Goal: Transaction & Acquisition: Purchase product/service

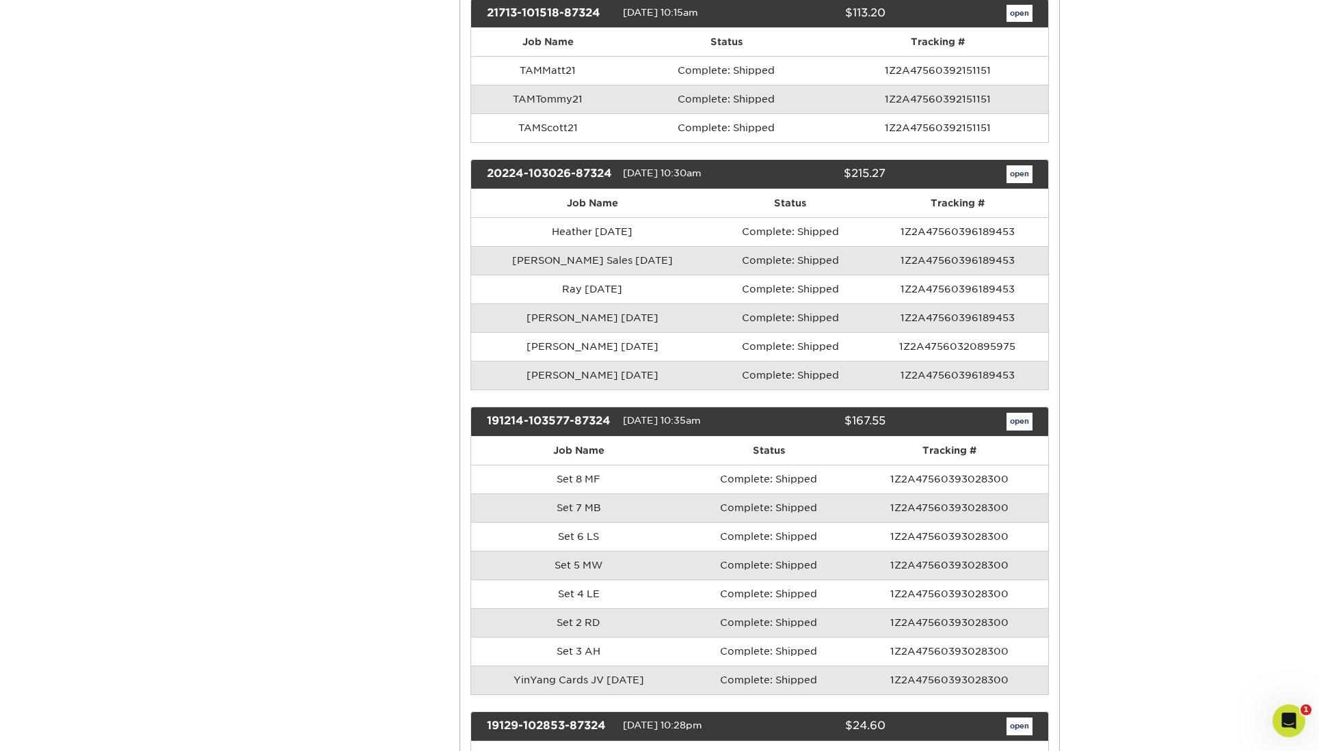
scroll to position [905, 0]
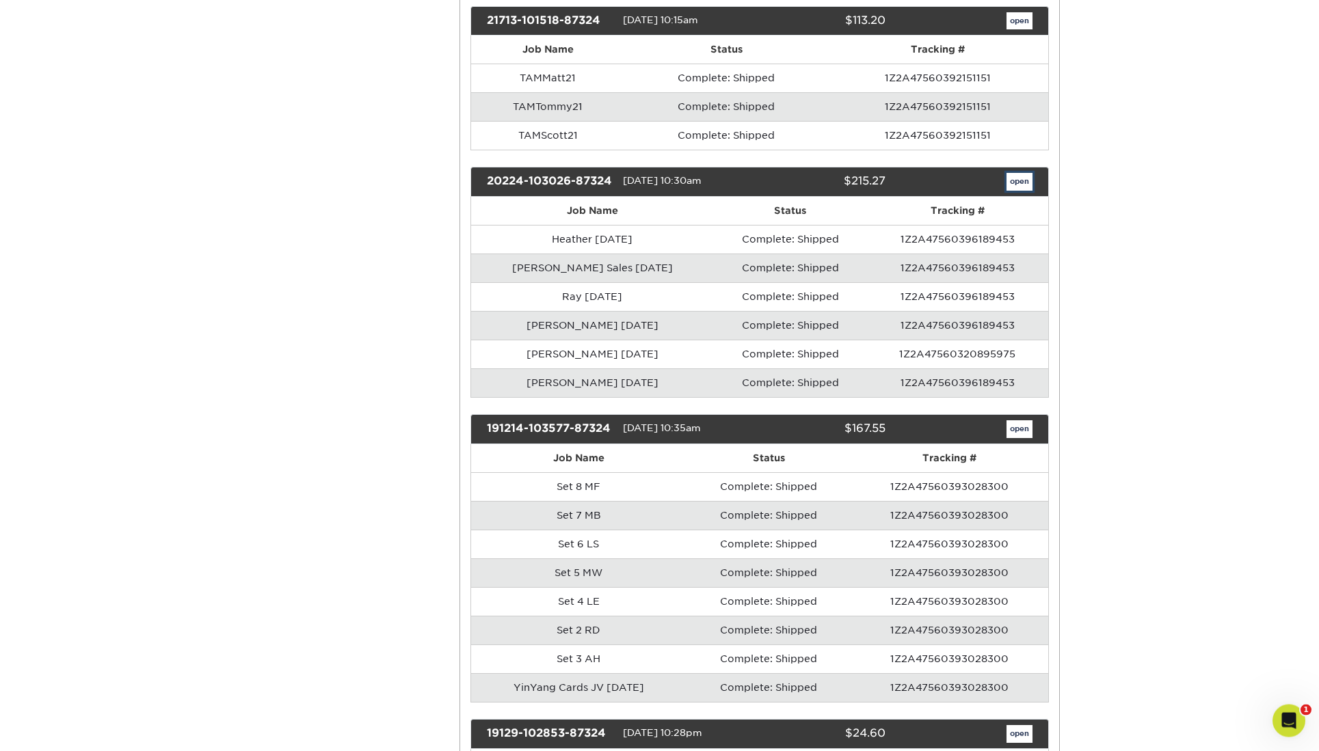
click at [1026, 173] on link "open" at bounding box center [1019, 182] width 26 height 18
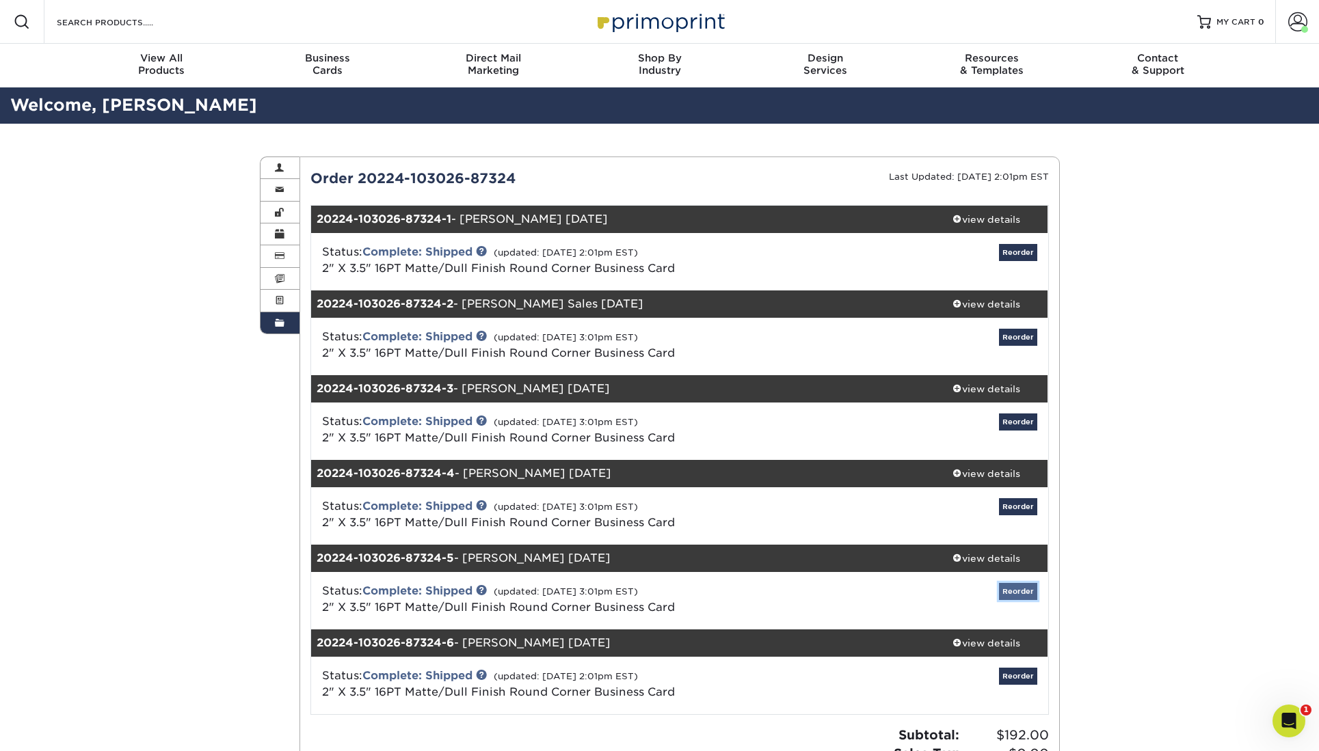
click at [1019, 583] on link "Reorder" at bounding box center [1018, 591] width 38 height 17
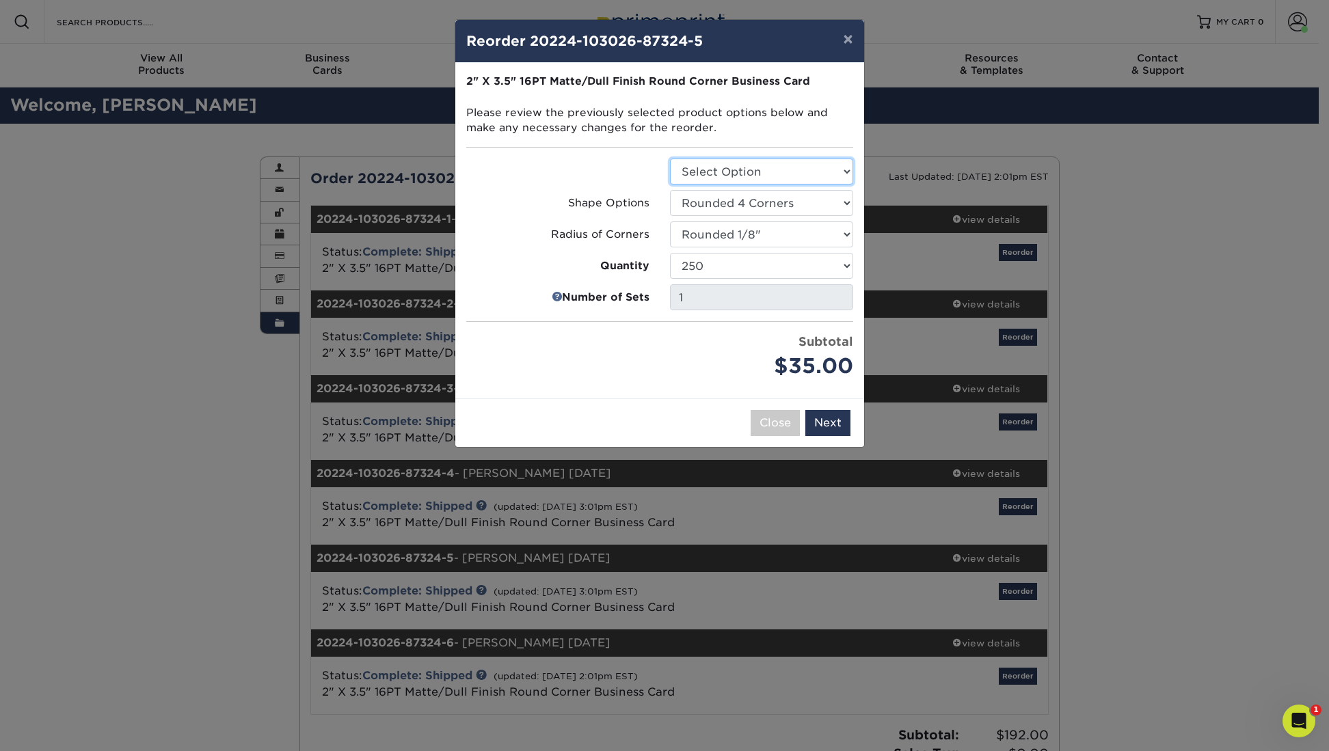
select select "3b5148f1-0588-4f88-a218-97bcfdce65c1"
click option "Business Cards" at bounding box center [0, 0] width 0 height 0
click at [559, 190] on div "Shape Options" at bounding box center [558, 203] width 204 height 26
drag, startPoint x: 667, startPoint y: 265, endPoint x: 676, endPoint y: 263, distance: 9.8
click at [667, 284] on div "1" at bounding box center [762, 297] width 204 height 26
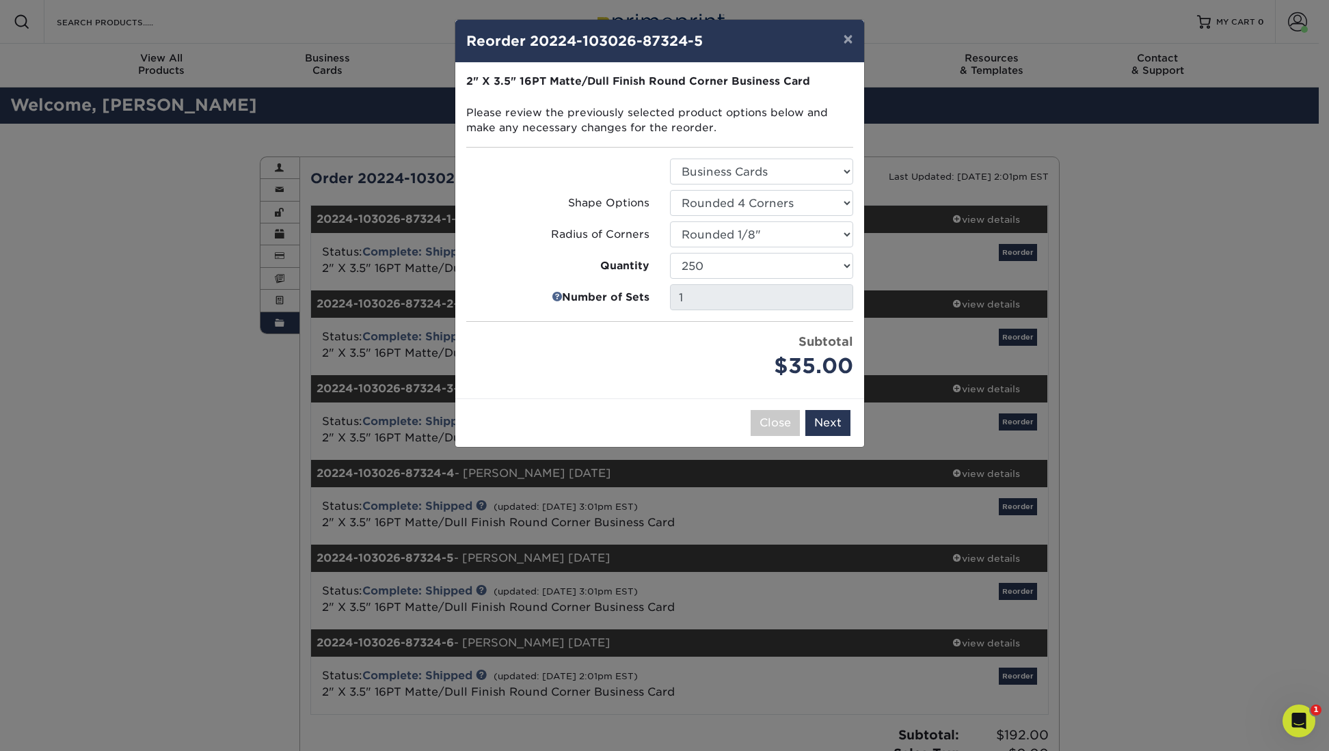
click at [562, 289] on link at bounding box center [557, 297] width 10 height 16
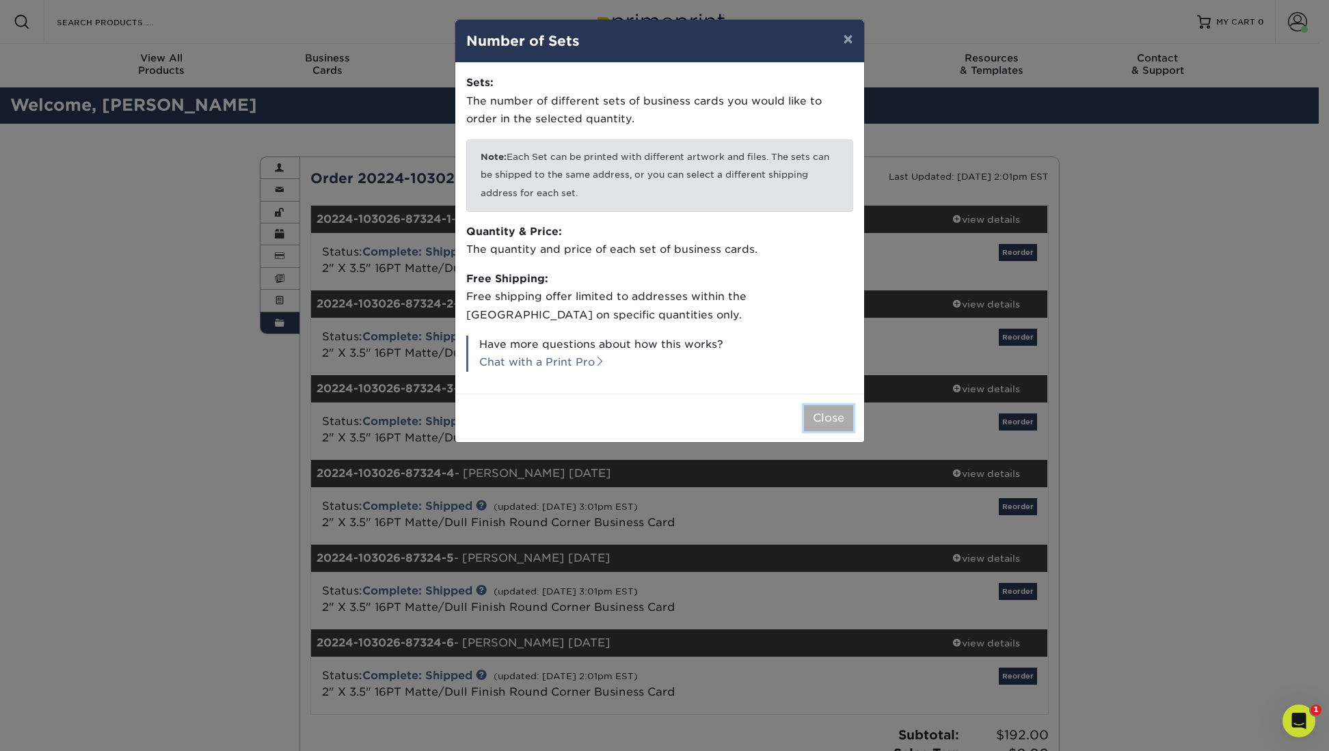
click at [830, 405] on button "Close" at bounding box center [828, 418] width 49 height 26
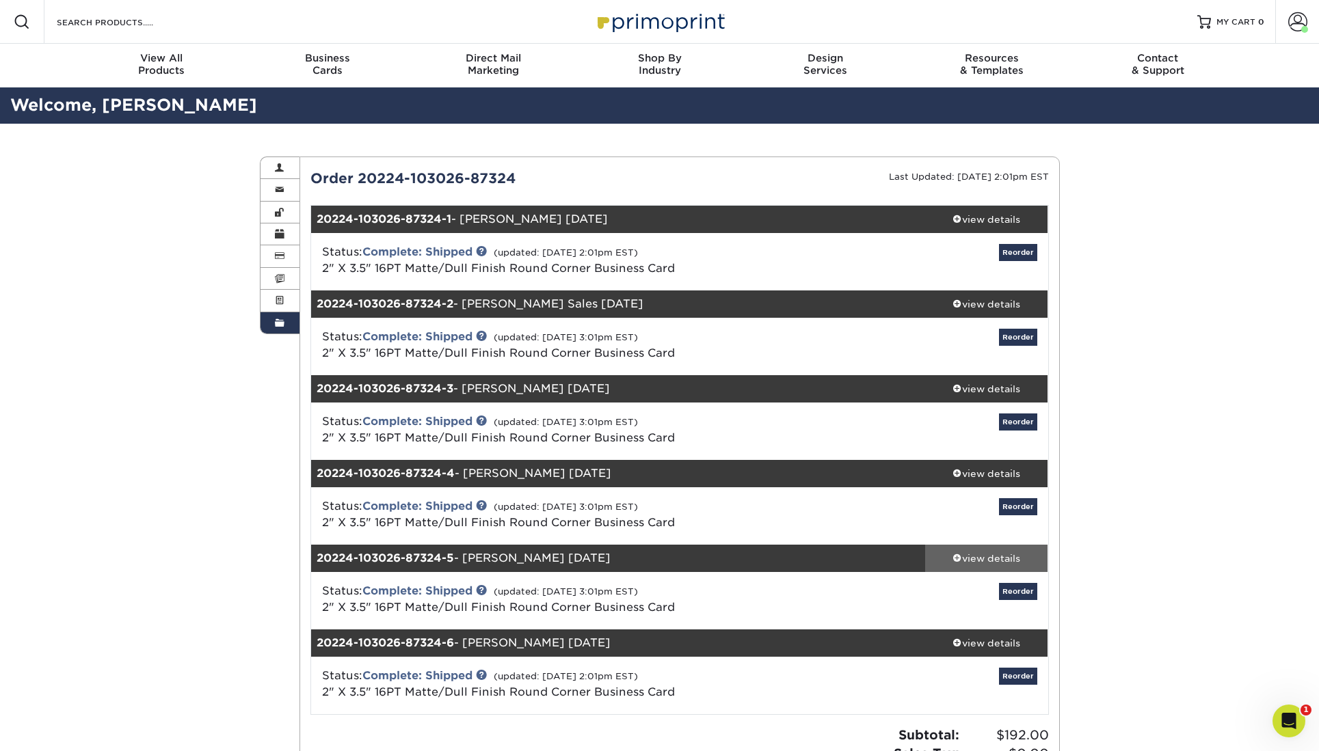
click at [993, 552] on div "view details" at bounding box center [986, 559] width 123 height 14
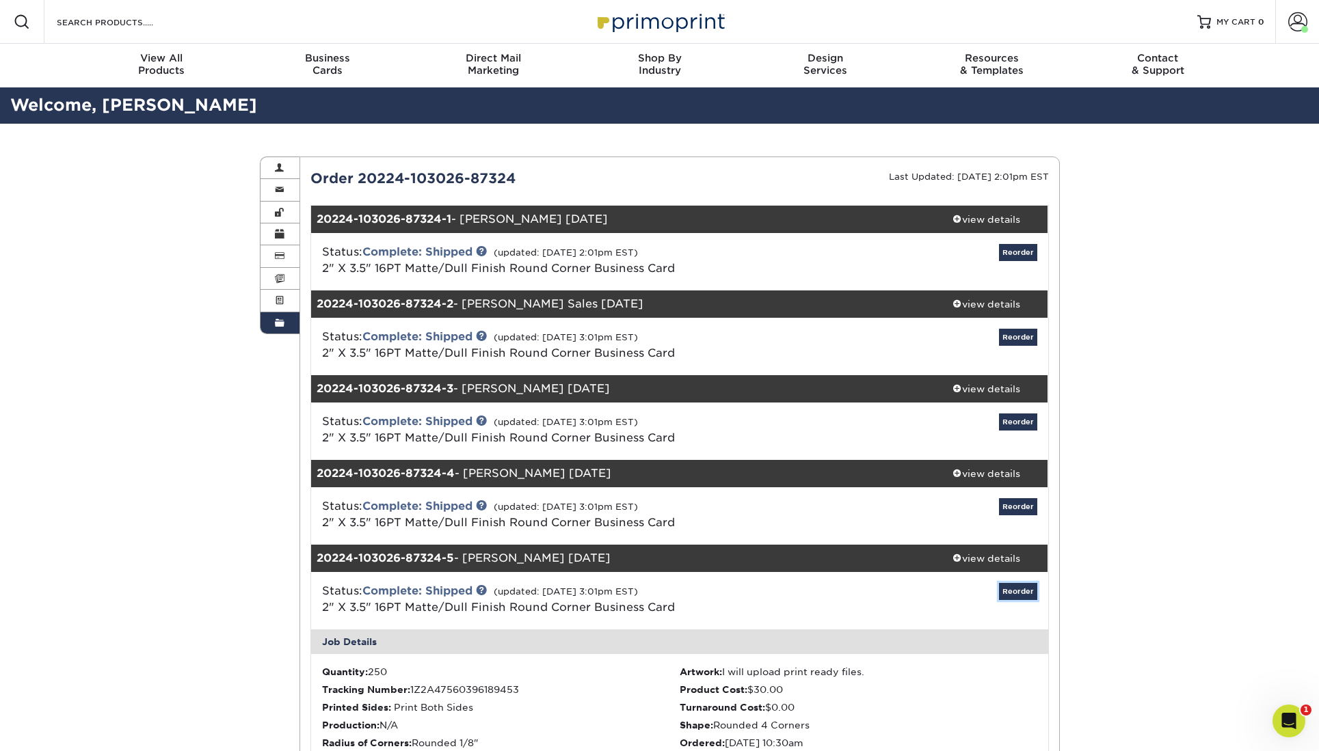
click at [1021, 583] on link "Reorder" at bounding box center [1018, 591] width 38 height 17
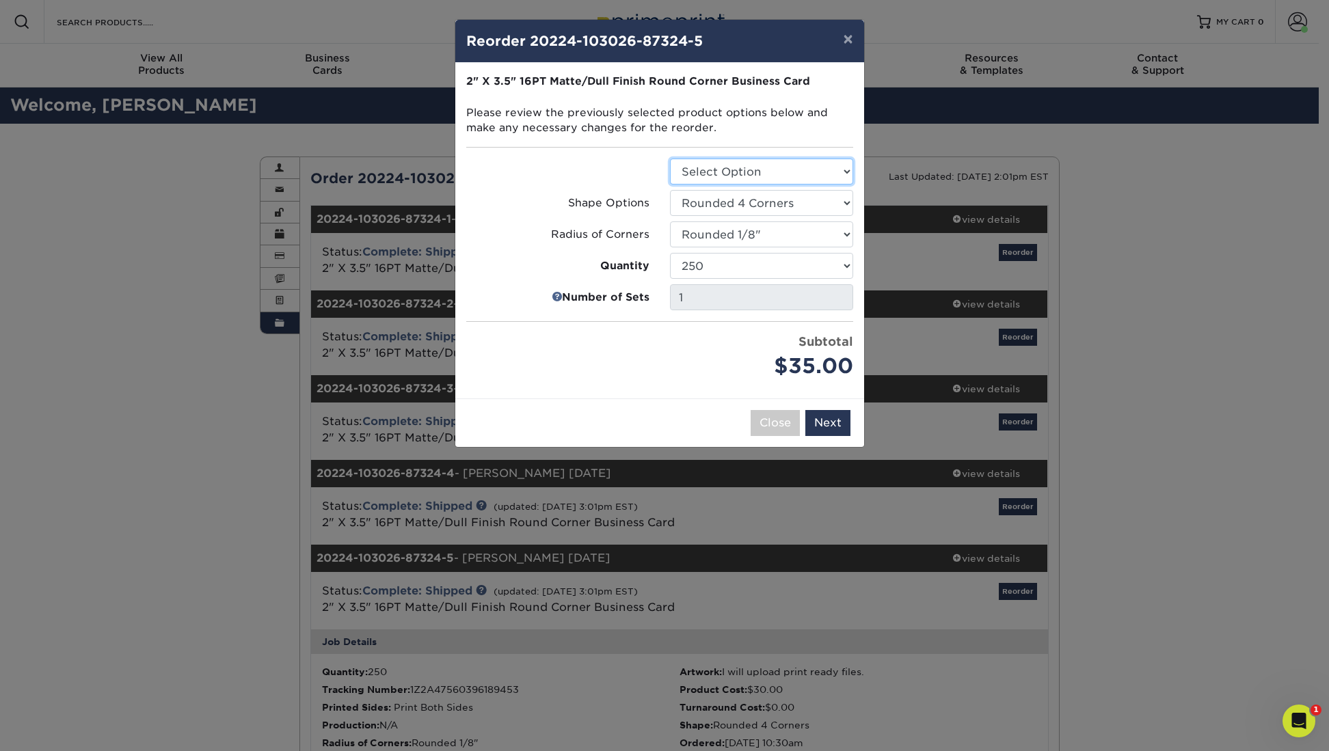
select select "3b5148f1-0588-4f88-a218-97bcfdce65c1"
click option "Business Cards" at bounding box center [0, 0] width 0 height 0
click option "250" at bounding box center [0, 0] width 0 height 0
drag, startPoint x: 585, startPoint y: 262, endPoint x: 576, endPoint y: 264, distance: 9.8
click at [584, 290] on strong "Number of Sets" at bounding box center [606, 298] width 88 height 16
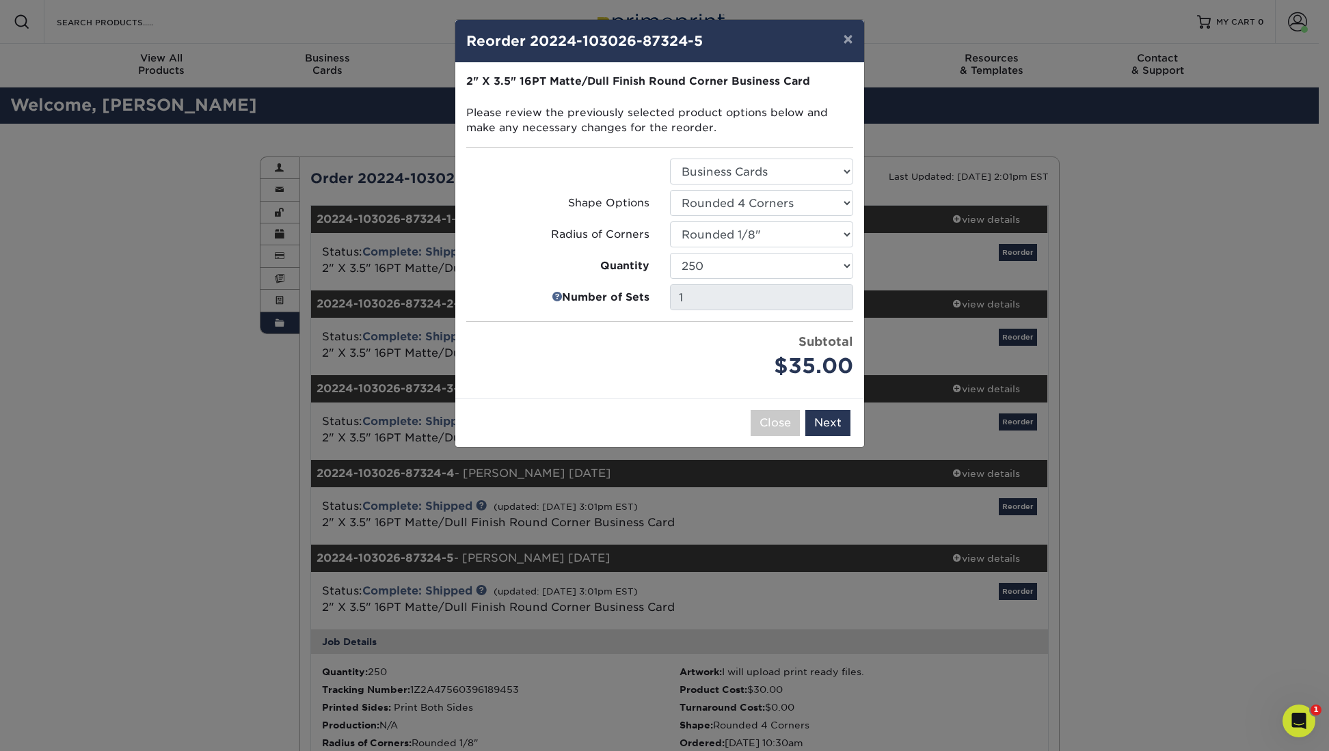
drag, startPoint x: 571, startPoint y: 261, endPoint x: 669, endPoint y: 269, distance: 98.7
click at [562, 289] on link at bounding box center [557, 297] width 10 height 16
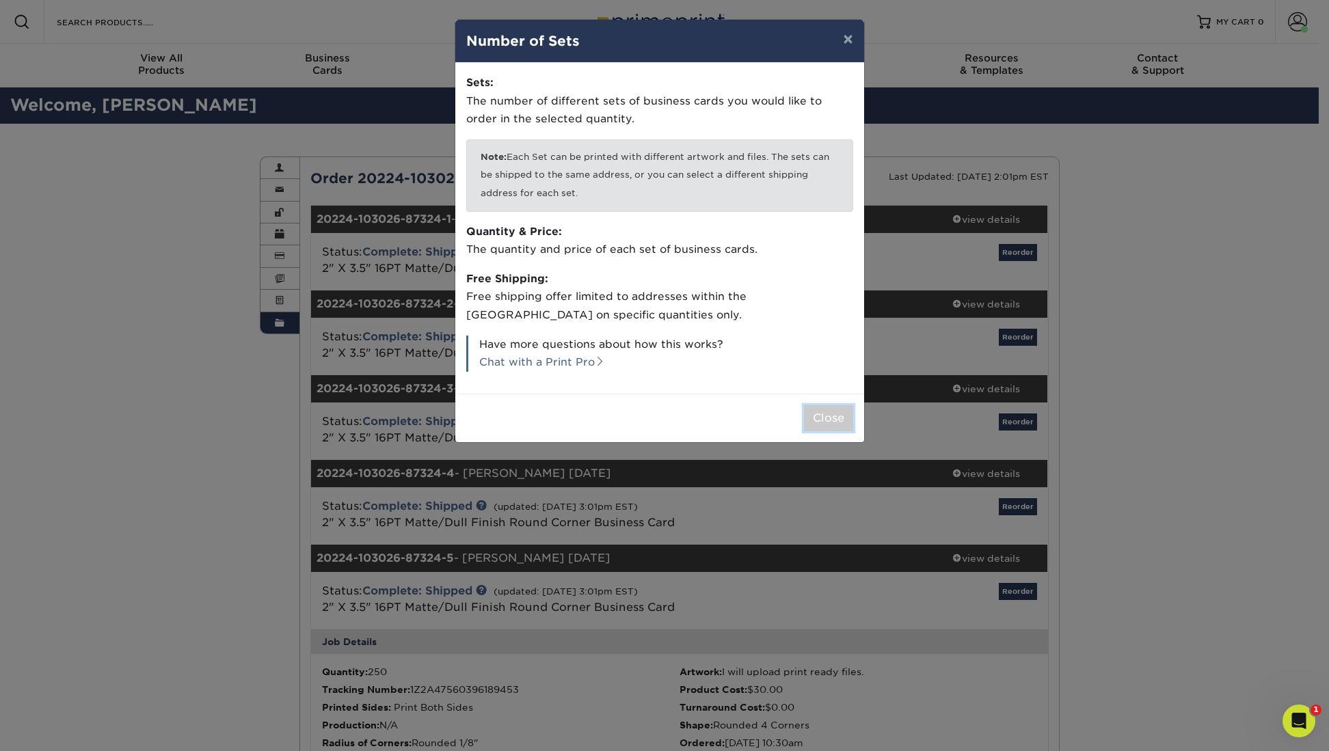
click at [831, 405] on button "Close" at bounding box center [828, 418] width 49 height 26
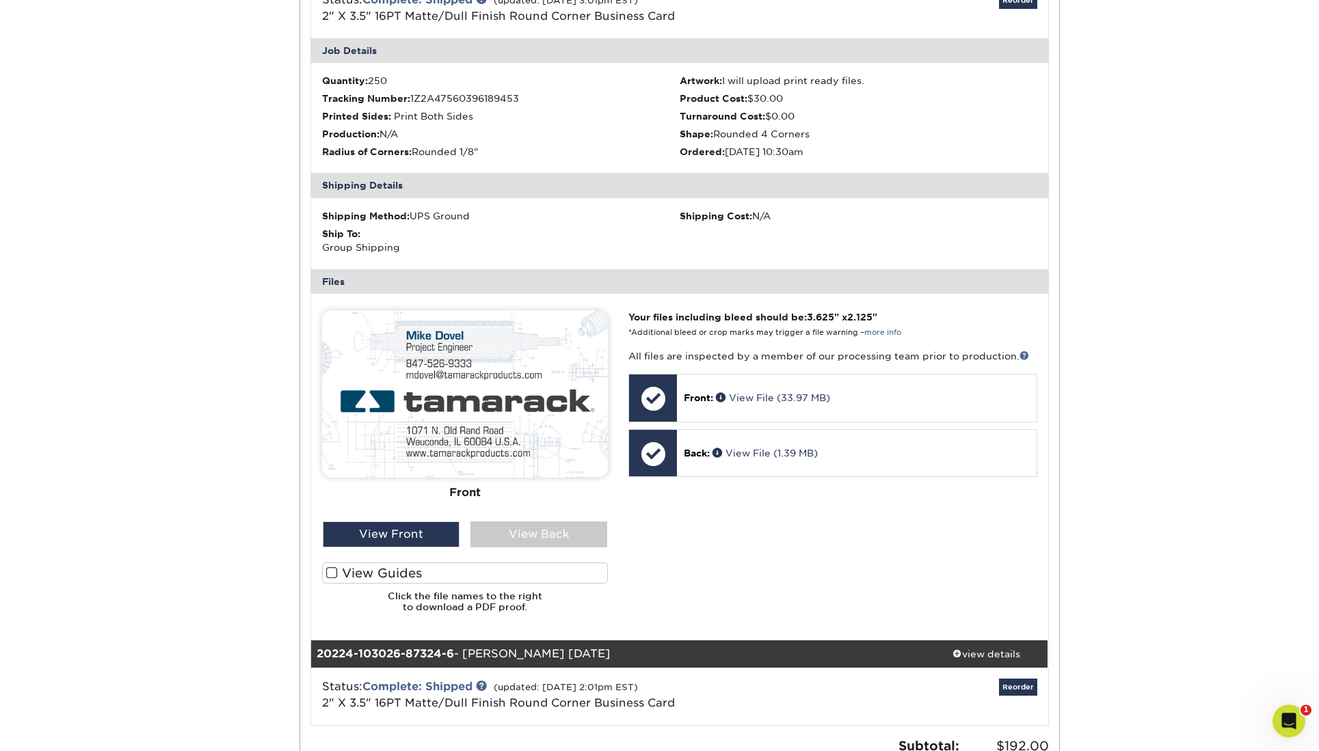
scroll to position [588, 0]
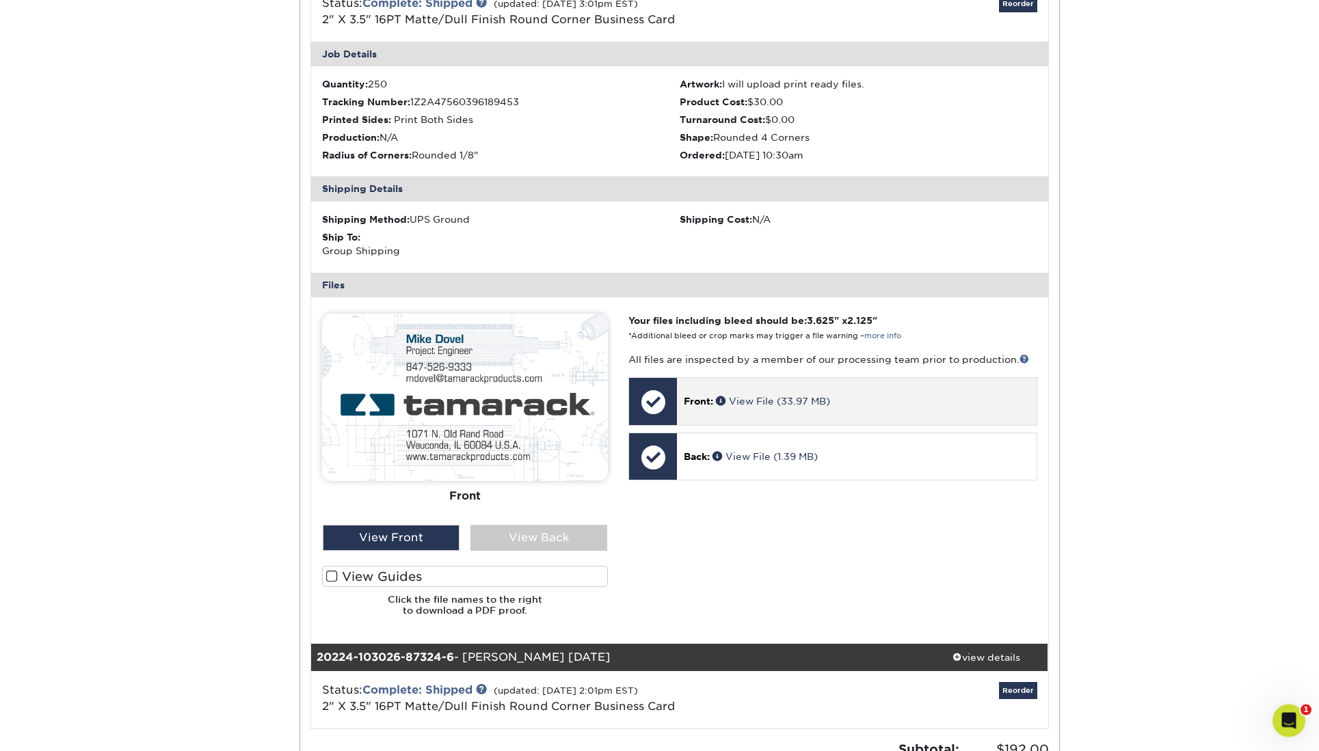
click at [836, 395] on p "Front: View File (33.97 MB)" at bounding box center [856, 402] width 345 height 14
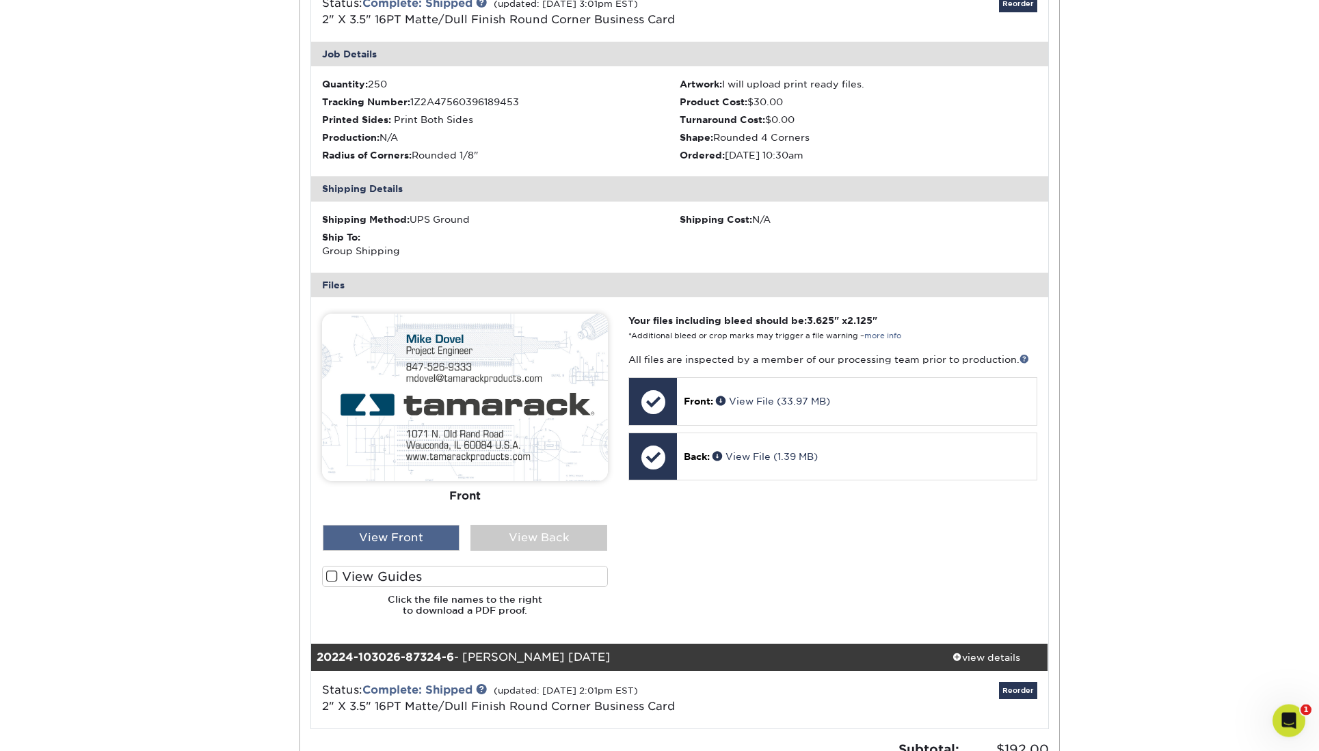
click at [390, 525] on div "View Front" at bounding box center [391, 538] width 137 height 26
click at [514, 525] on div "View Back" at bounding box center [538, 538] width 137 height 26
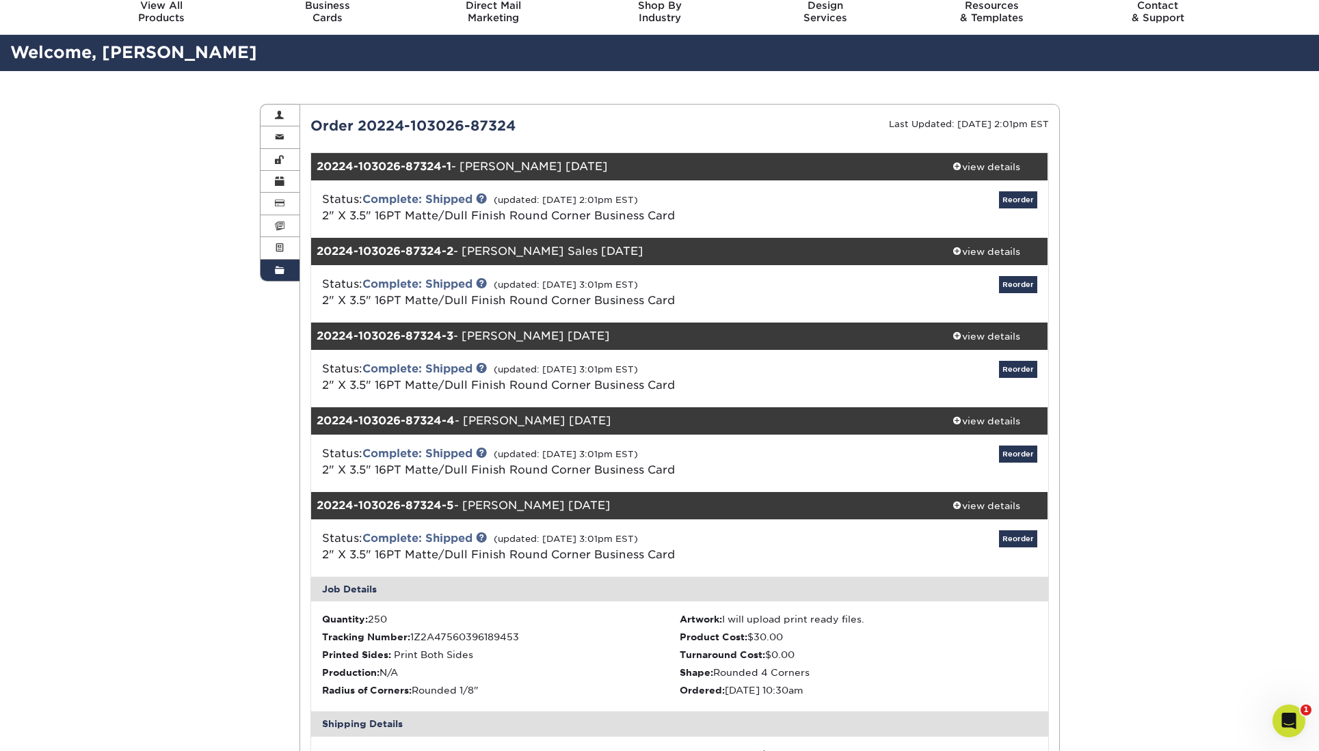
scroll to position [0, 0]
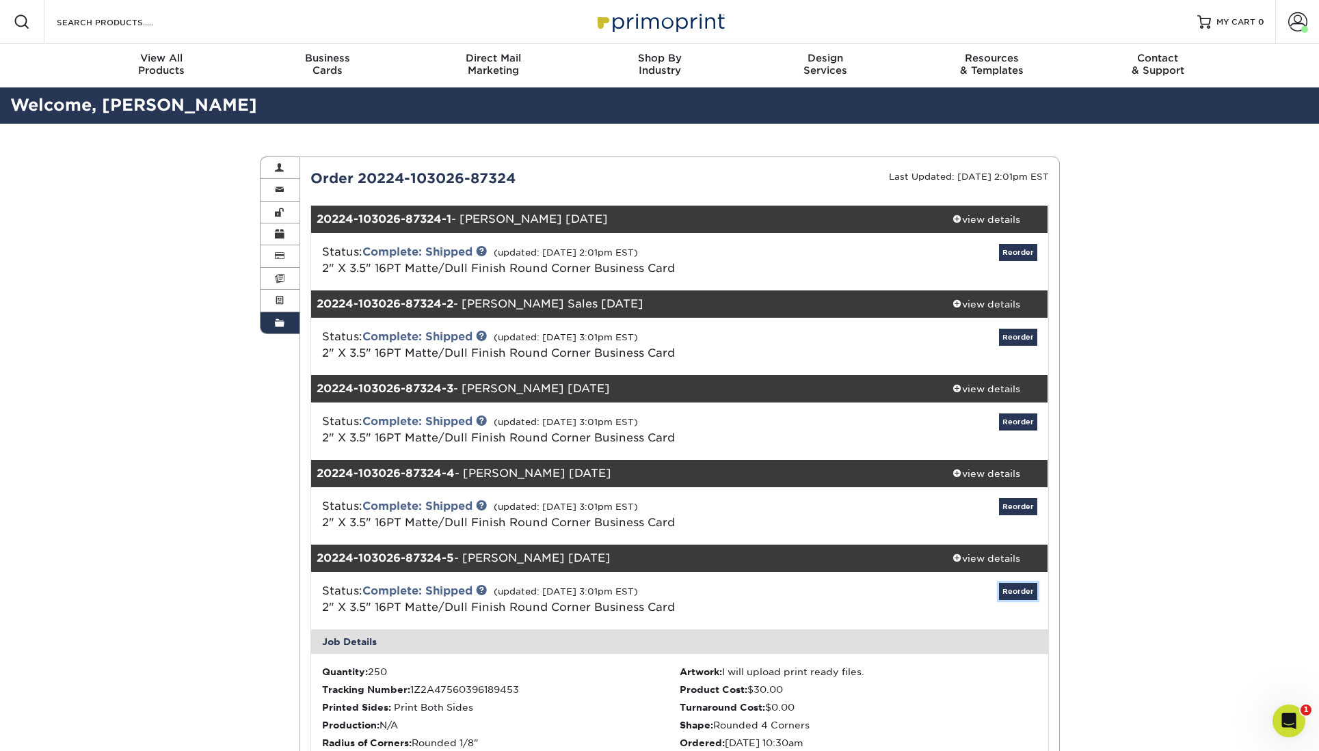
click at [1017, 583] on link "Reorder" at bounding box center [1018, 591] width 38 height 17
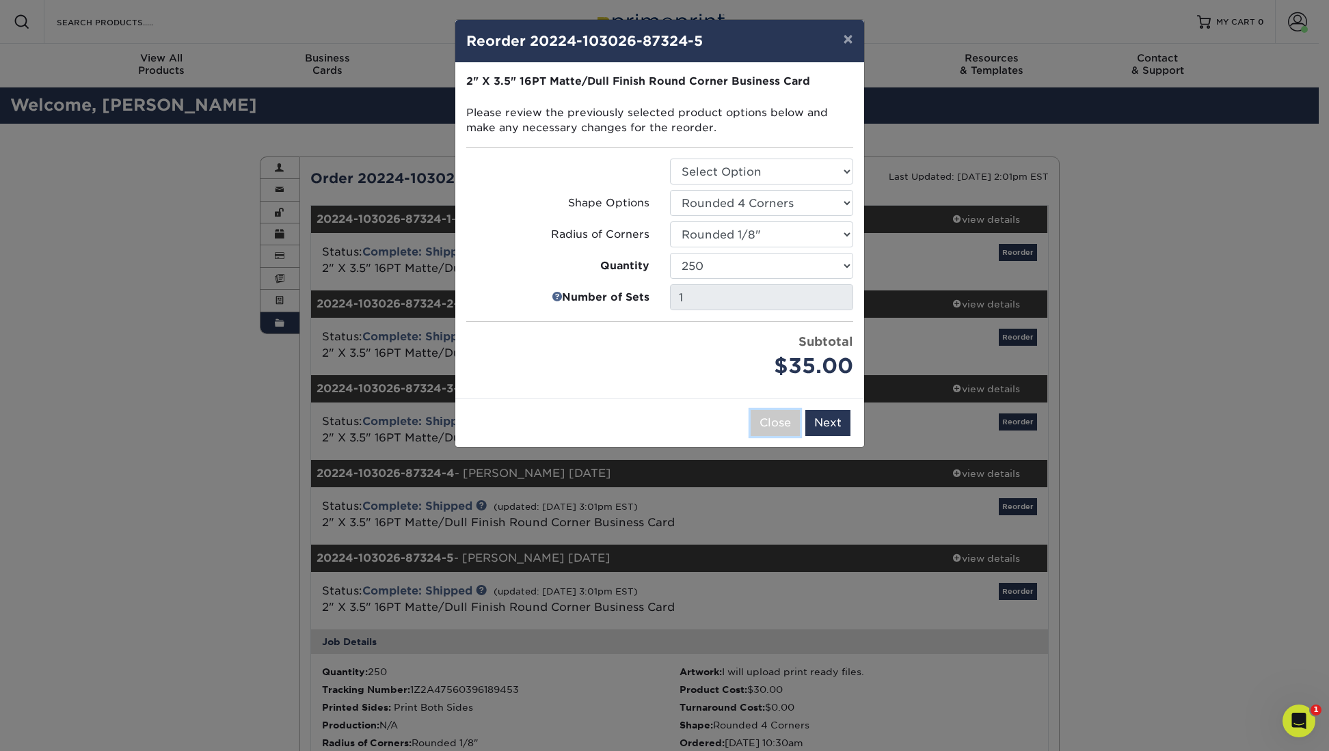
click at [788, 410] on button "Close" at bounding box center [775, 423] width 49 height 26
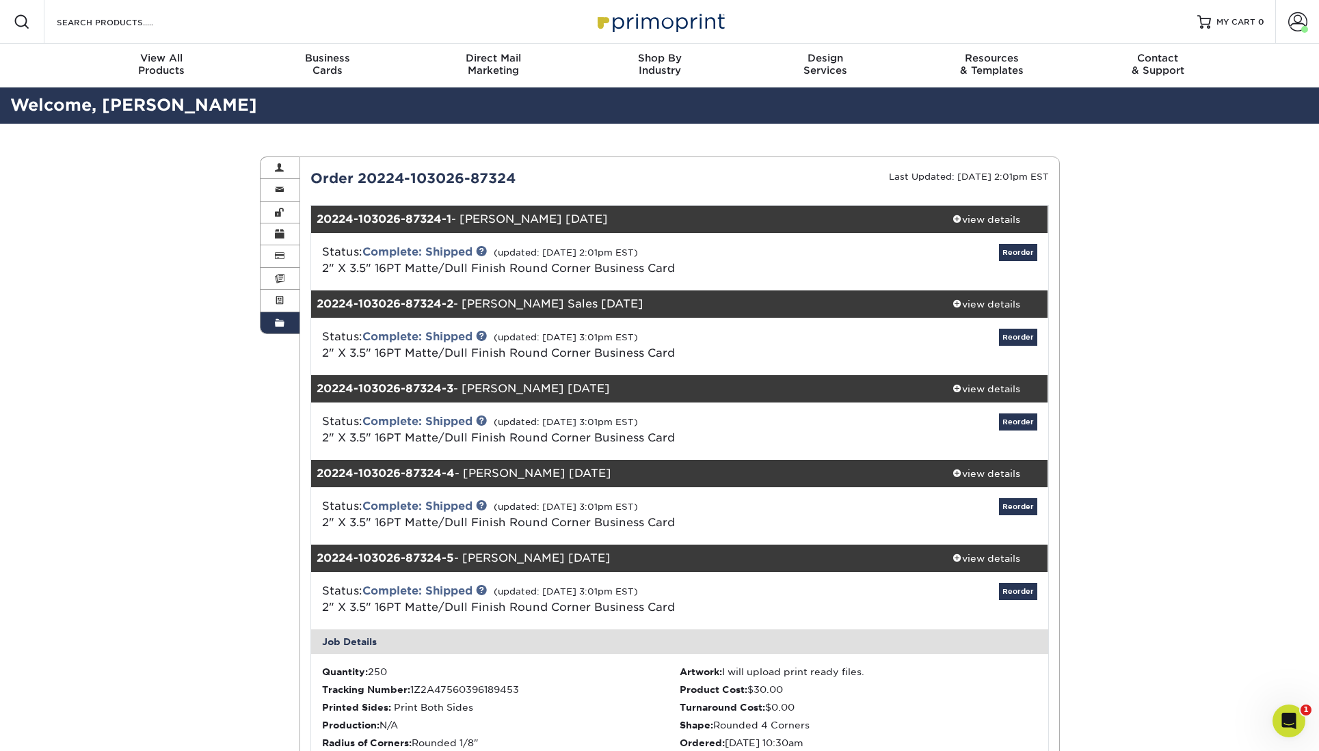
drag, startPoint x: 1150, startPoint y: 353, endPoint x: 1176, endPoint y: 339, distance: 29.4
drag, startPoint x: 69, startPoint y: 102, endPoint x: 86, endPoint y: 101, distance: 17.1
click at [75, 100] on h2 "Welcome, Diane" at bounding box center [657, 105] width 1315 height 25
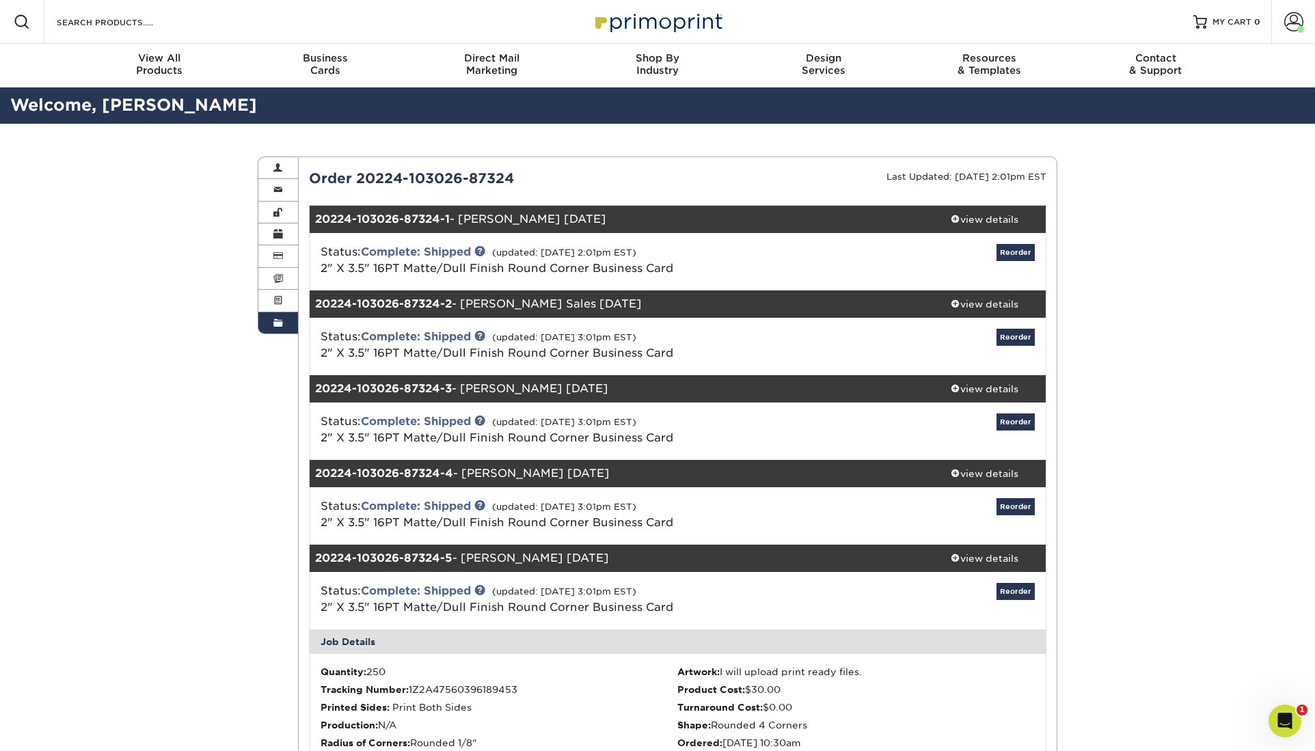
drag, startPoint x: 194, startPoint y: 173, endPoint x: 314, endPoint y: 187, distance: 120.4
drag, startPoint x: 996, startPoint y: 148, endPoint x: 925, endPoint y: 167, distance: 73.5
click at [995, 168] on div "Last Updated: 02/27/2020 2:01pm EST" at bounding box center [867, 178] width 379 height 21
click at [273, 157] on link "Account Overview" at bounding box center [278, 168] width 40 height 22
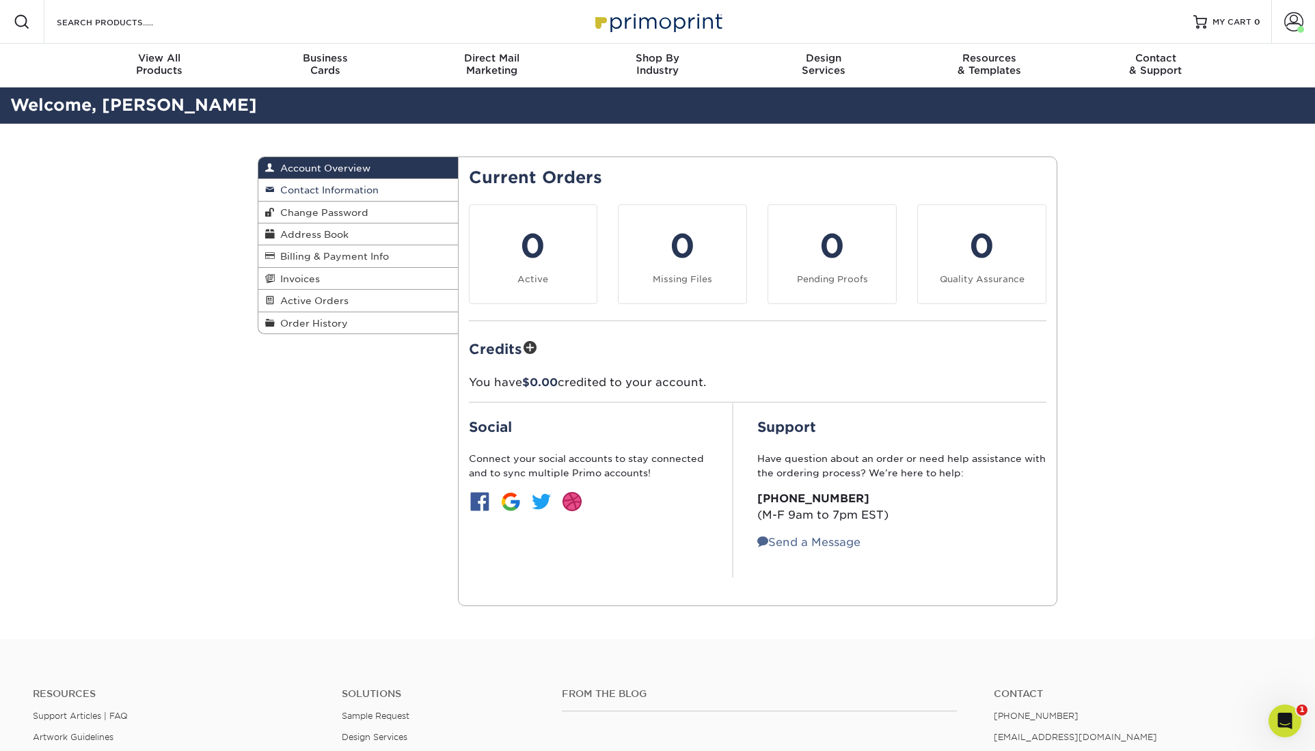
click at [285, 185] on span "Contact Information" at bounding box center [327, 190] width 104 height 11
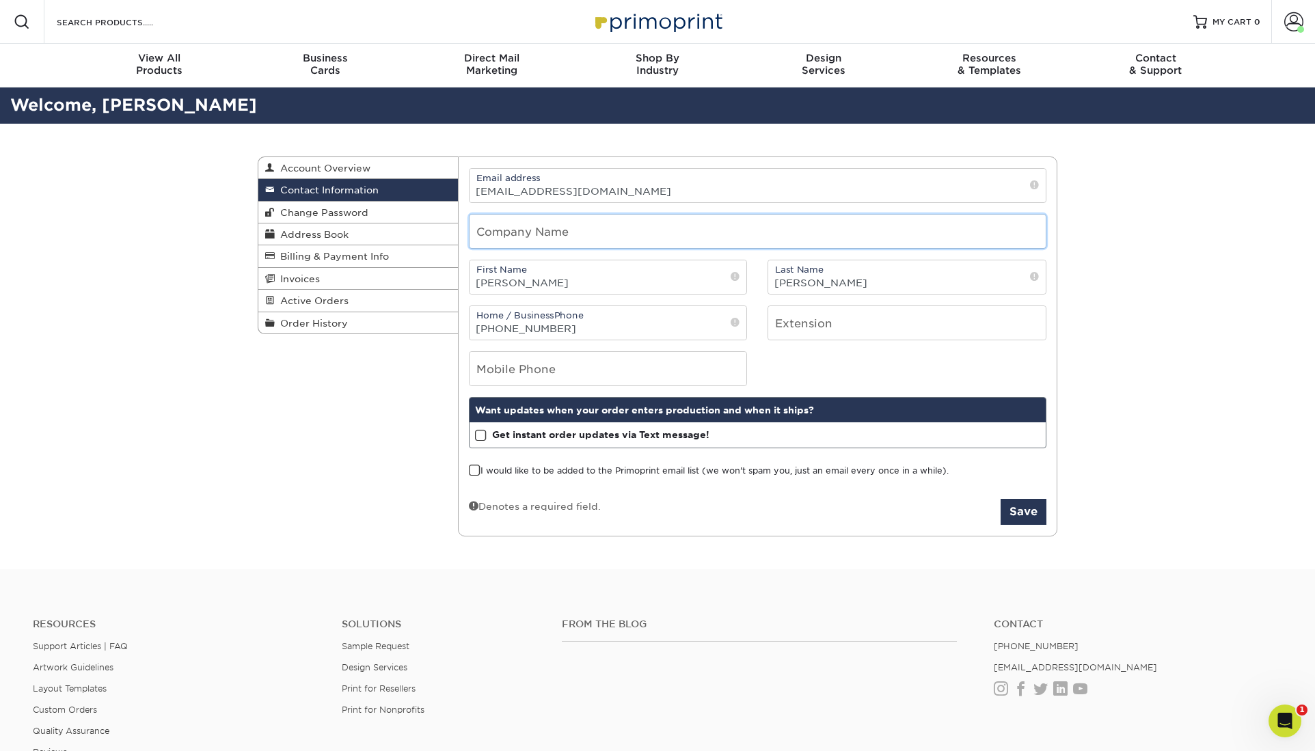
click at [481, 215] on input "text" at bounding box center [758, 232] width 577 height 34
click at [483, 217] on input "Tamara" at bounding box center [758, 232] width 577 height 34
click at [510, 222] on input "Tamara" at bounding box center [758, 232] width 577 height 34
type input "Tamarack Products Inc."
drag, startPoint x: 1029, startPoint y: 479, endPoint x: 954, endPoint y: 457, distance: 78.1
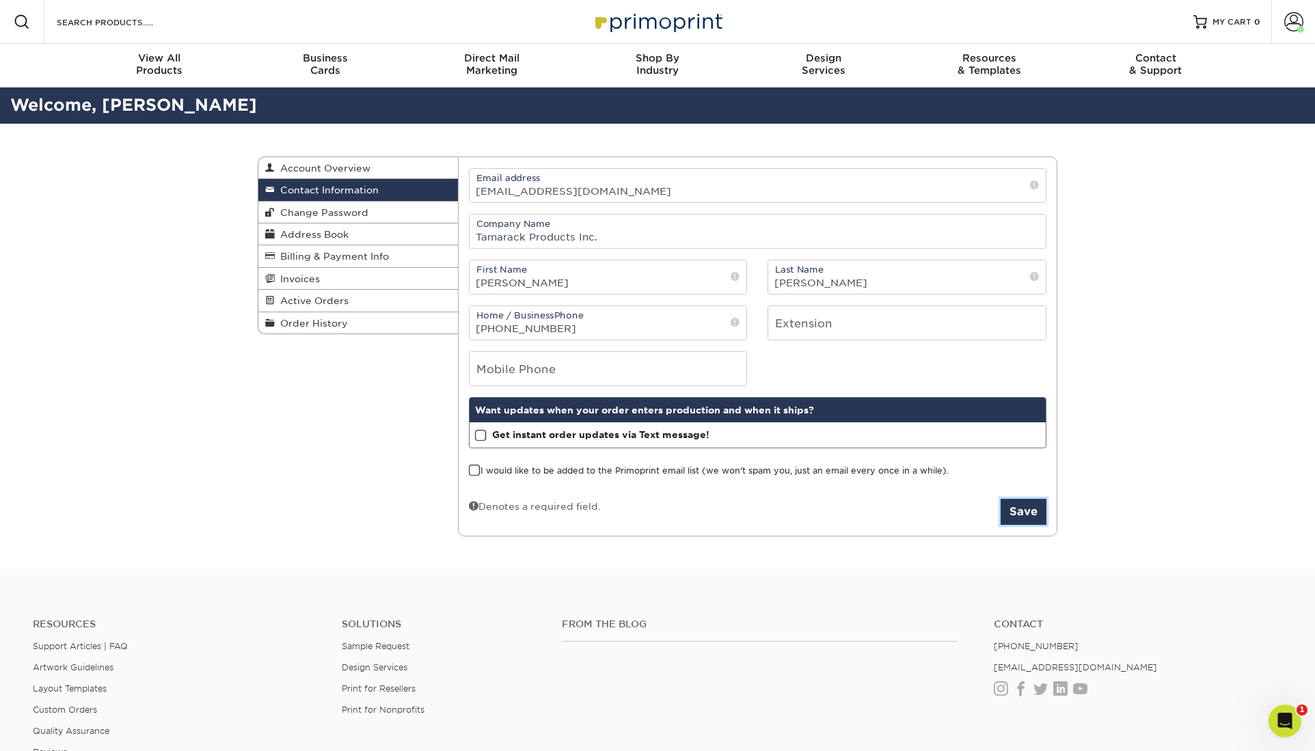
click at [1028, 499] on button "Save" at bounding box center [1024, 512] width 46 height 26
drag, startPoint x: 1223, startPoint y: 237, endPoint x: 1249, endPoint y: 215, distance: 34.0
click at [1223, 236] on div "Contact Information Account Overview Contact Information Change Password Addres…" at bounding box center [657, 347] width 1315 height 446
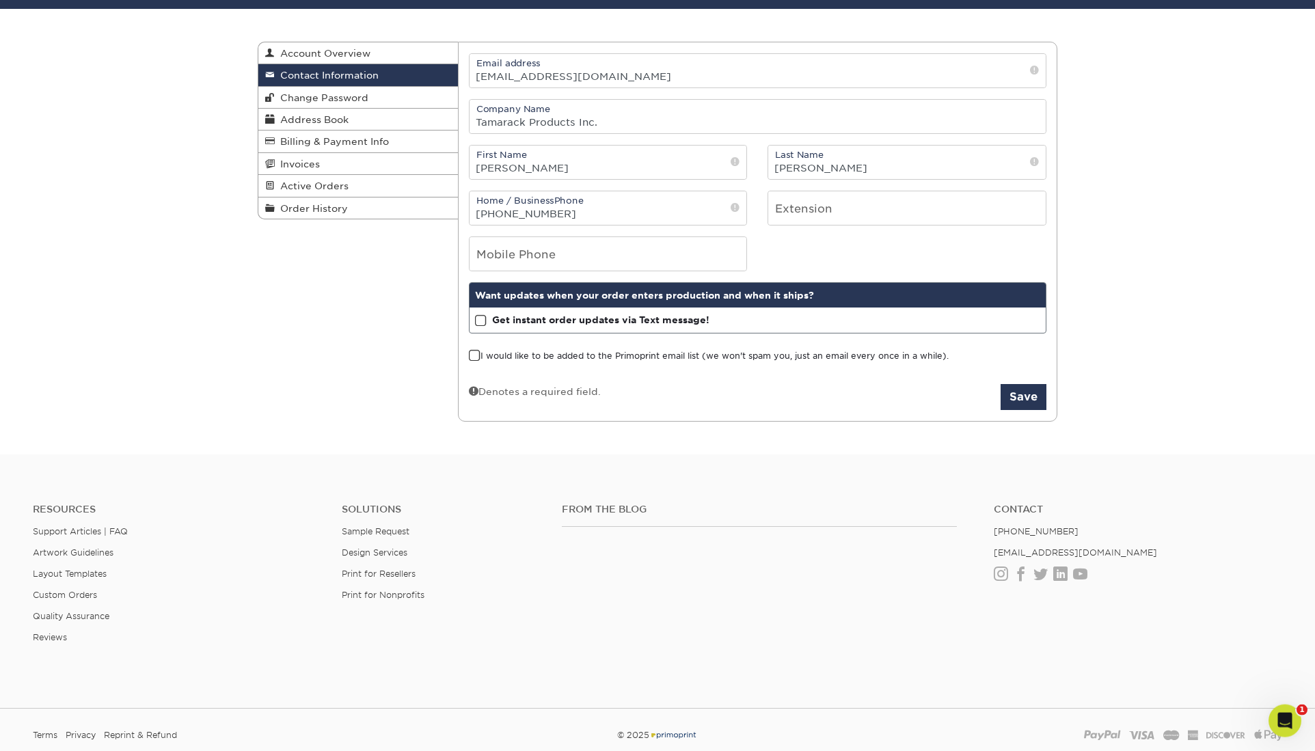
scroll to position [125, 0]
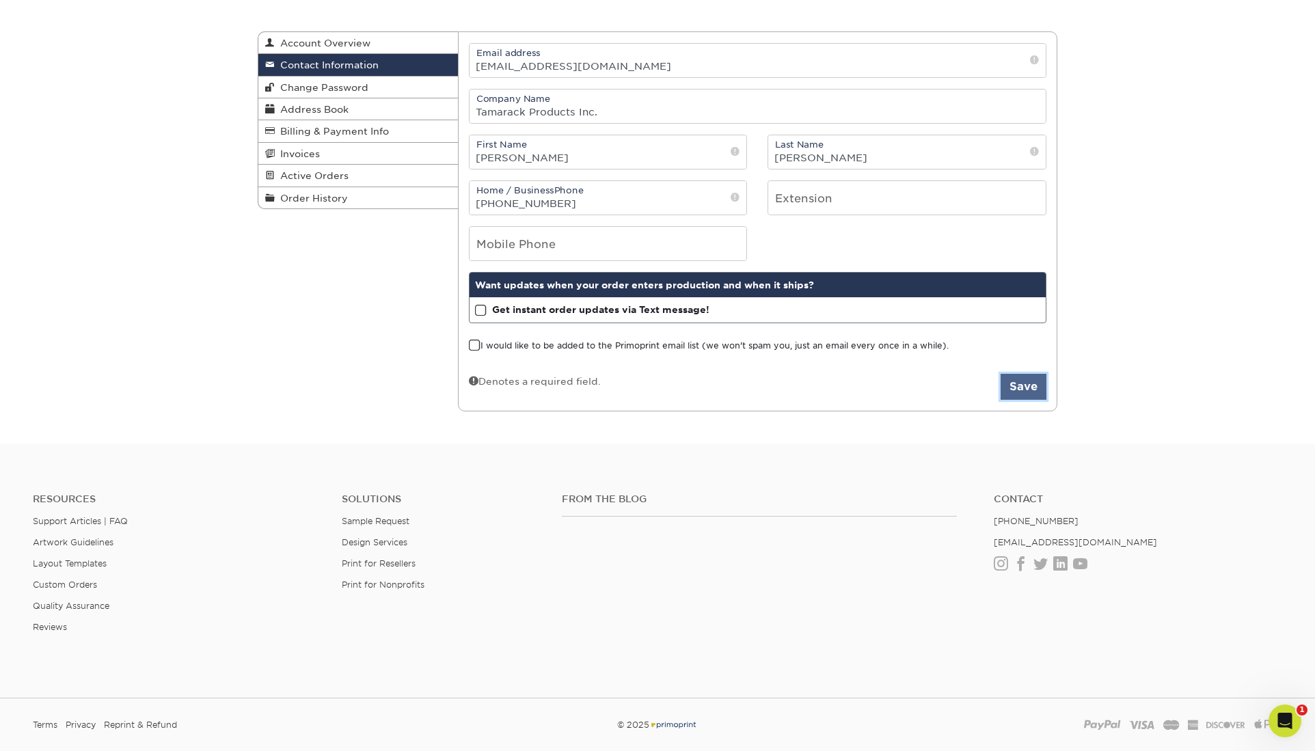
click at [1028, 374] on button "Save" at bounding box center [1024, 387] width 46 height 26
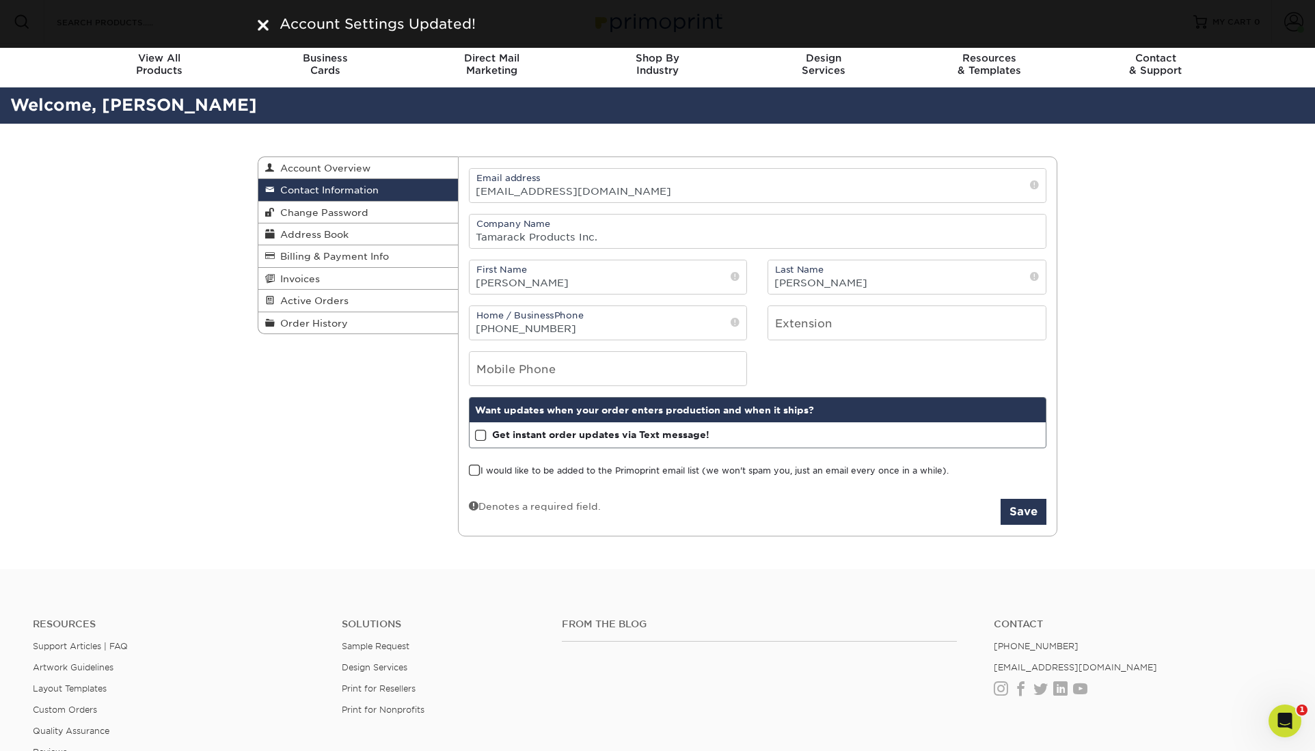
drag, startPoint x: 167, startPoint y: 128, endPoint x: 181, endPoint y: 122, distance: 14.7
click at [169, 128] on div "Contact Information Account Overview Contact Information Change Password Addres…" at bounding box center [657, 347] width 1315 height 446
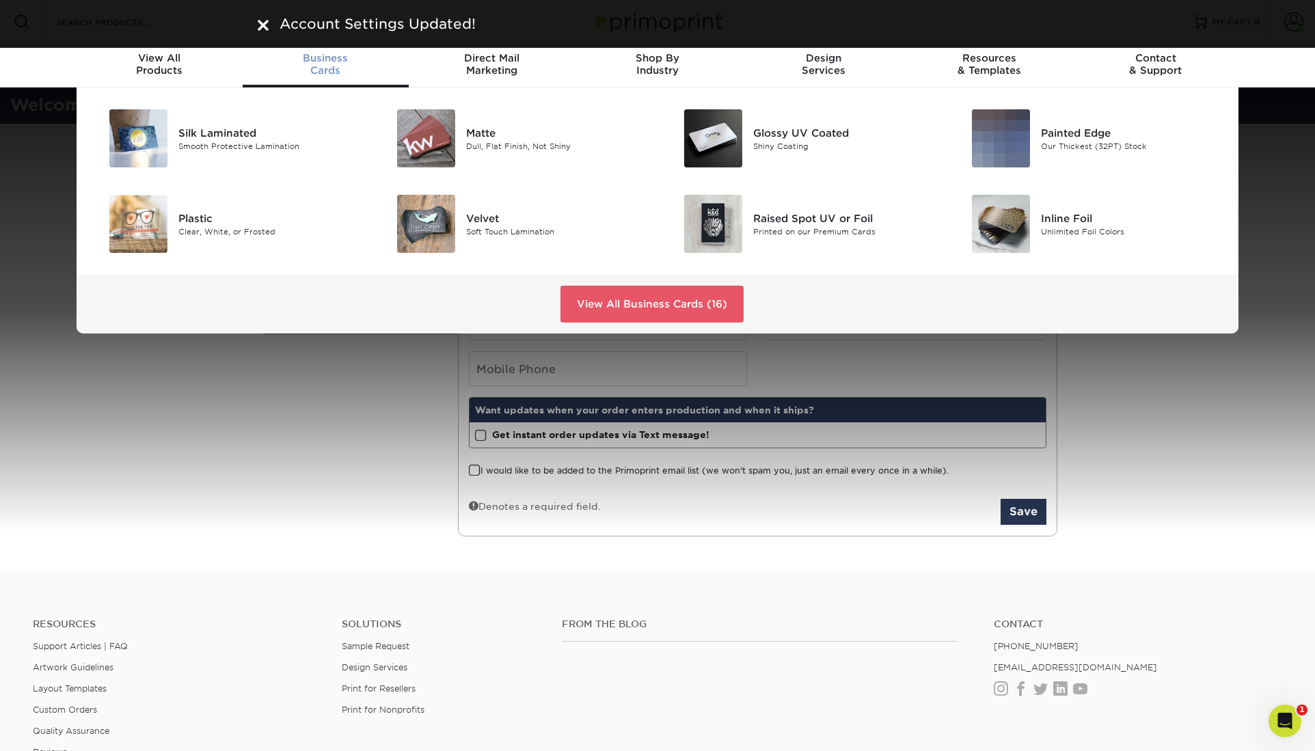
click at [1295, 163] on div "Silk Laminated Smooth Protective Lamination Matte Dull, Flat Finish, Not Shiny" at bounding box center [657, 211] width 1315 height 246
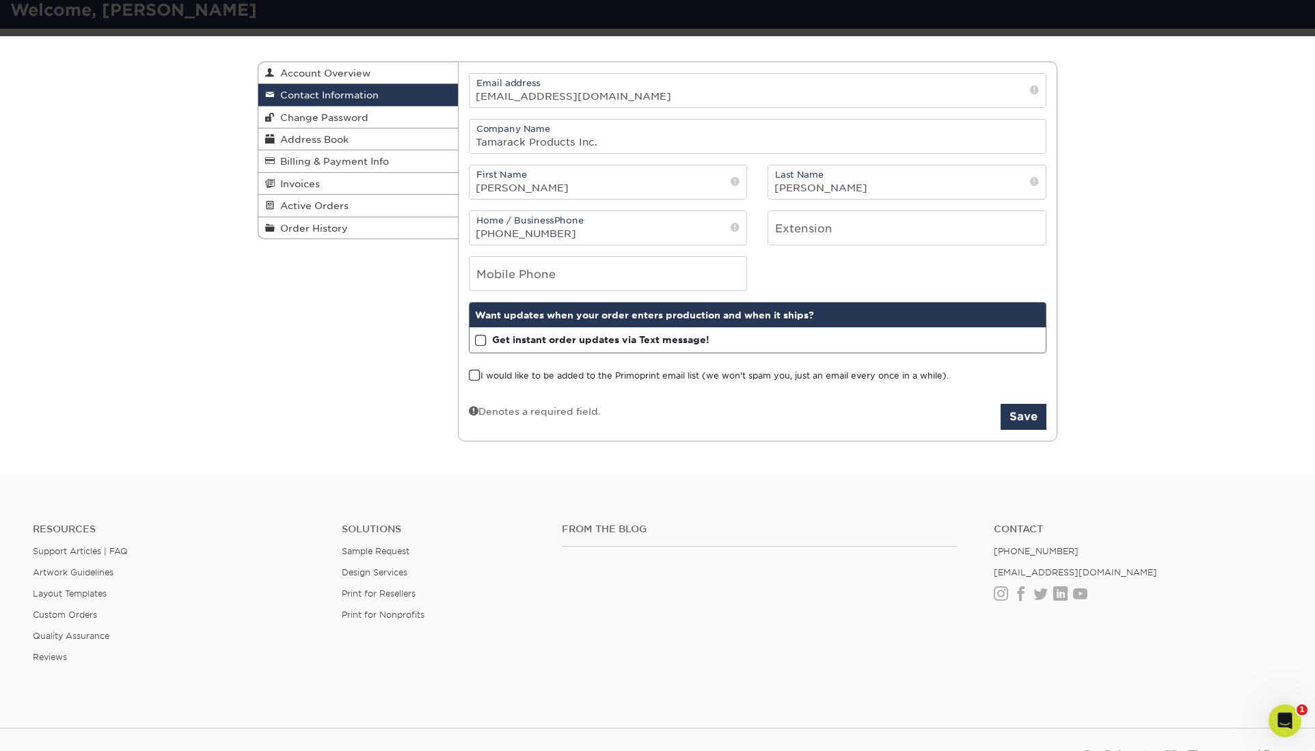
scroll to position [125, 0]
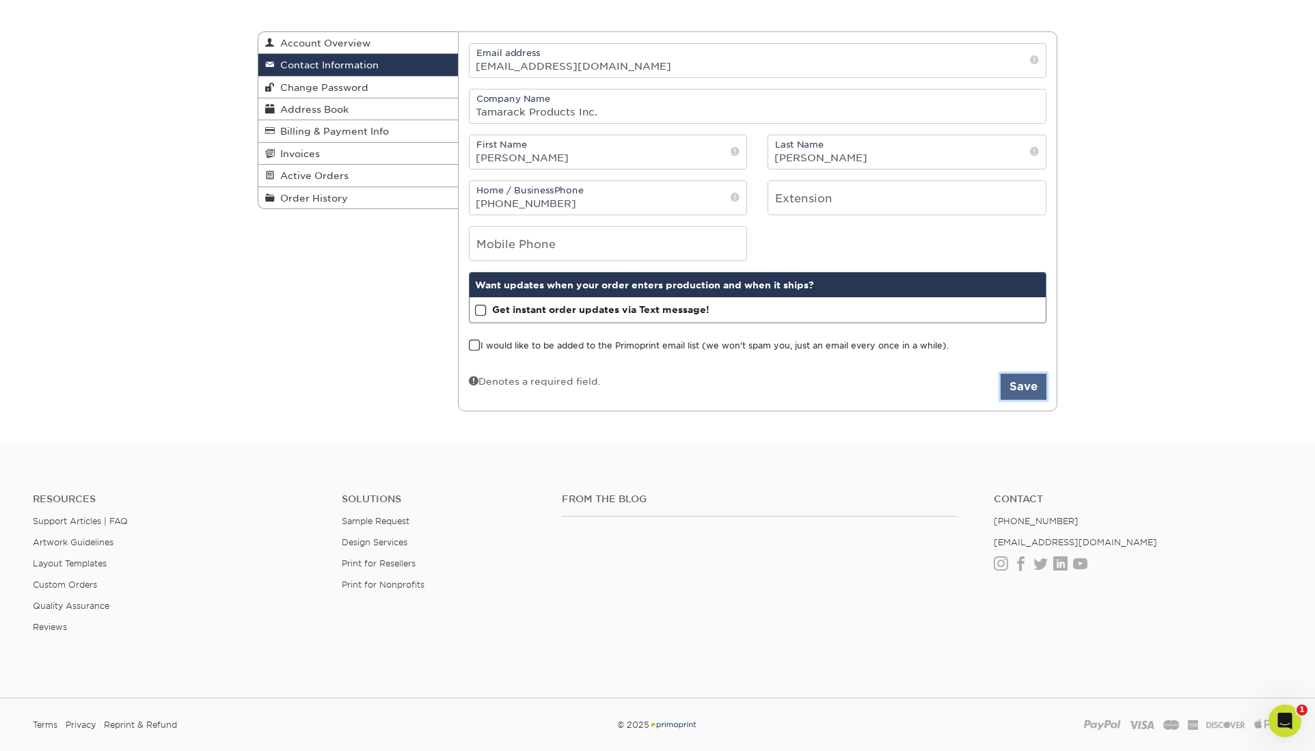
click at [1027, 374] on button "Save" at bounding box center [1024, 387] width 46 height 26
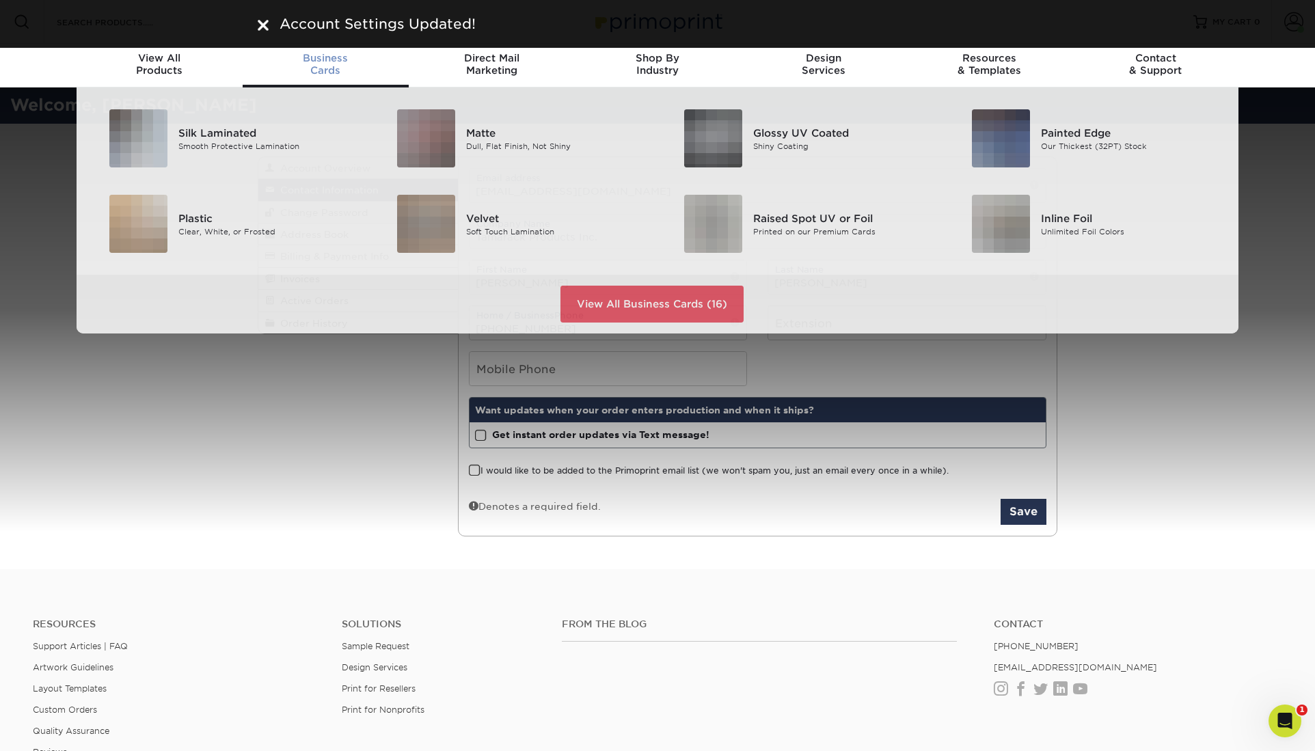
click at [326, 55] on span "Business" at bounding box center [326, 58] width 166 height 12
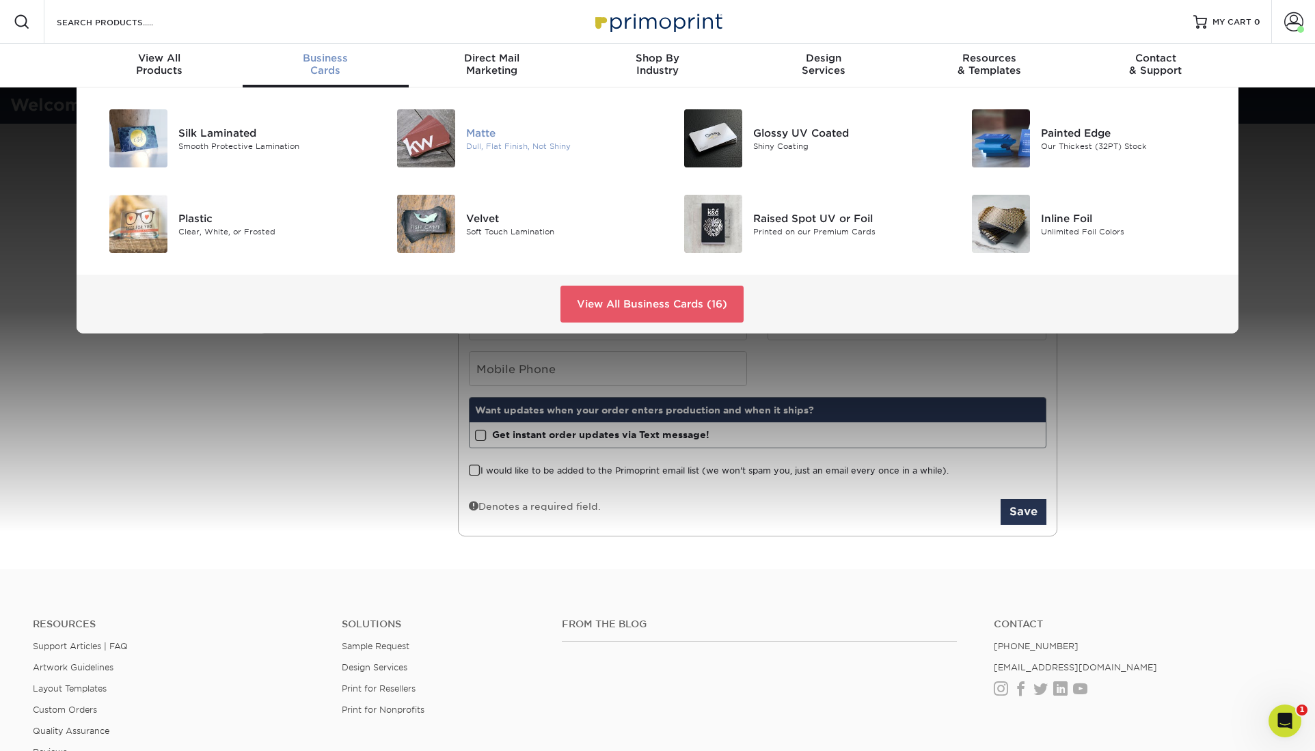
click at [481, 126] on div "Matte Dull, Flat Finish, Not Shiny" at bounding box center [556, 138] width 181 height 27
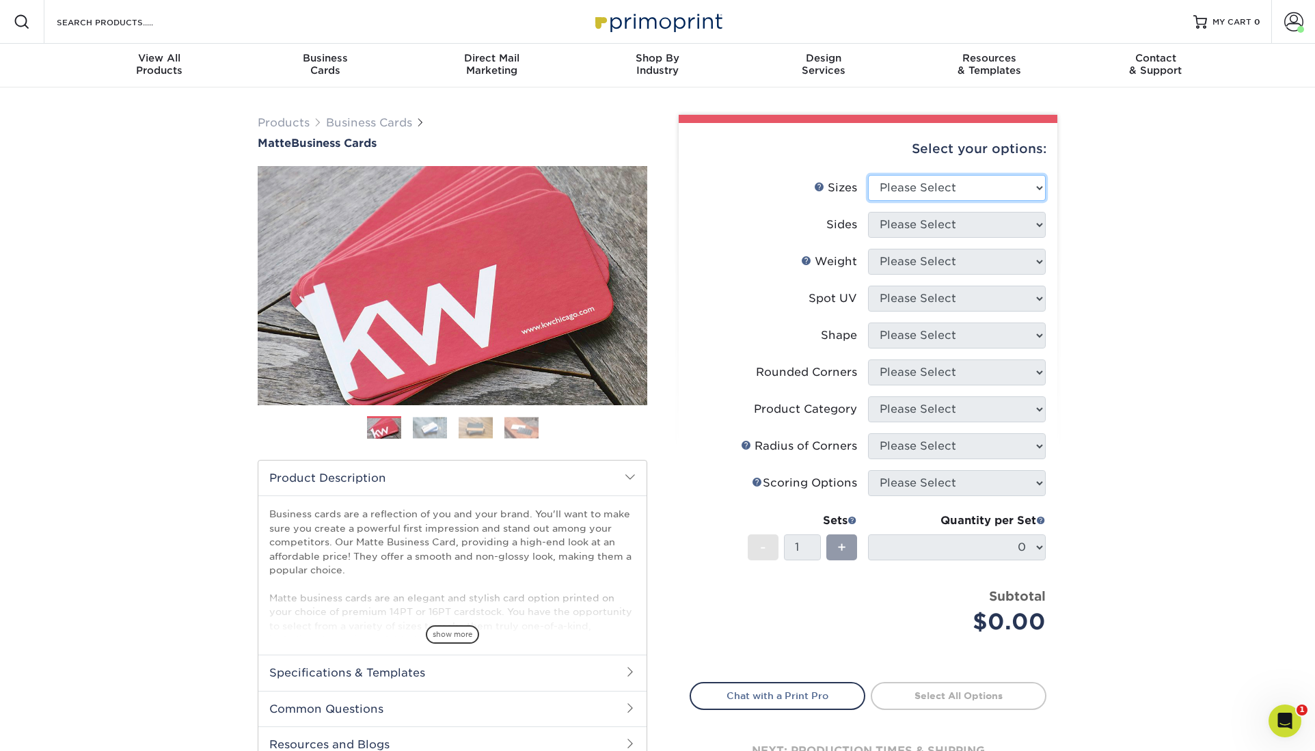
select select "2.00x3.50"
click option "2" x 3.5" - Standard" at bounding box center [0, 0] width 0 height 0
select select "13abbda7-1d64-4f25-8bb2-c179b224825d"
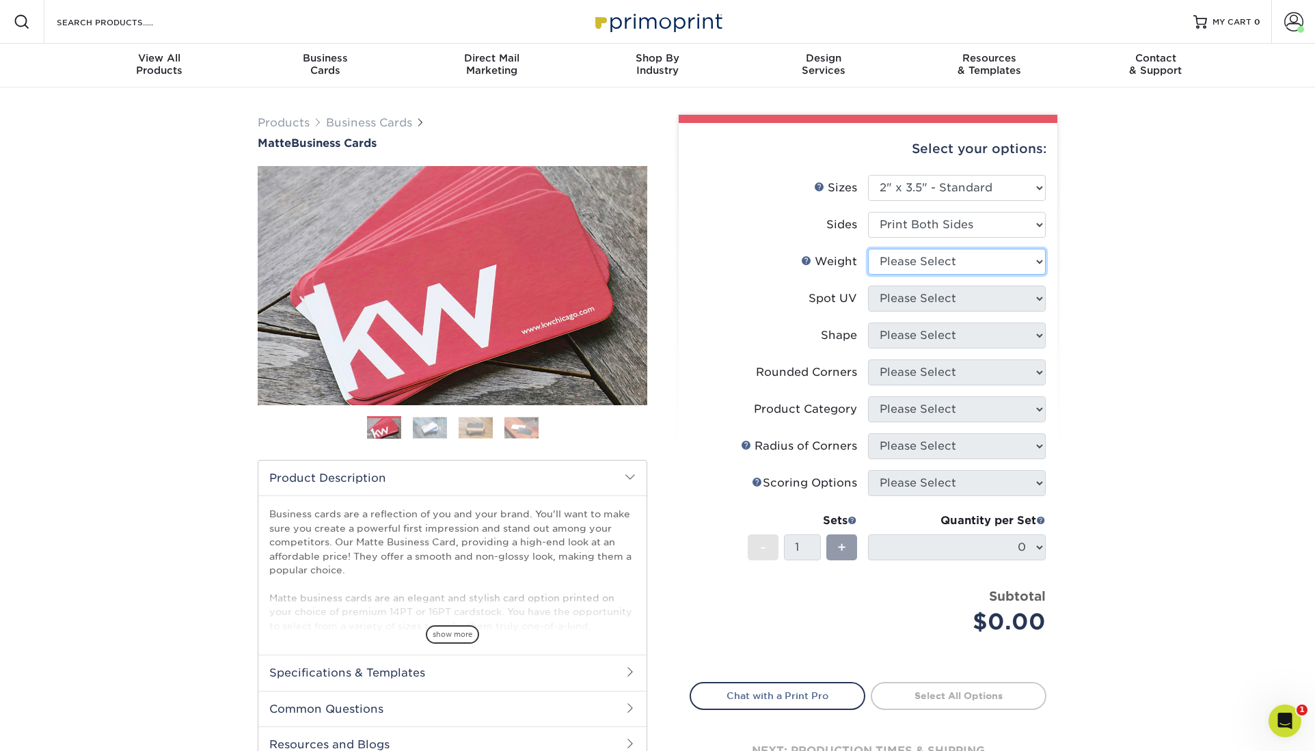
select select "16PT"
select select "3"
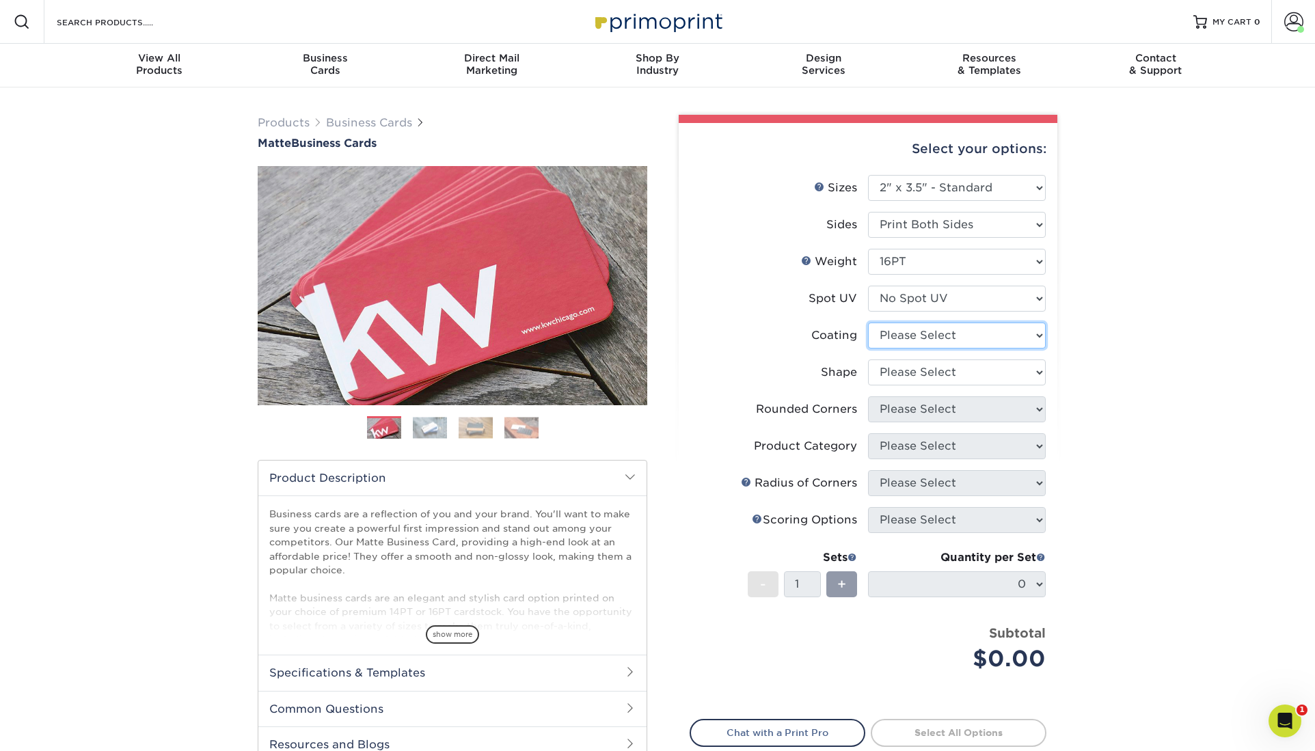
select select "121bb7b5-3b4d-429f-bd8d-bbf80e953313"
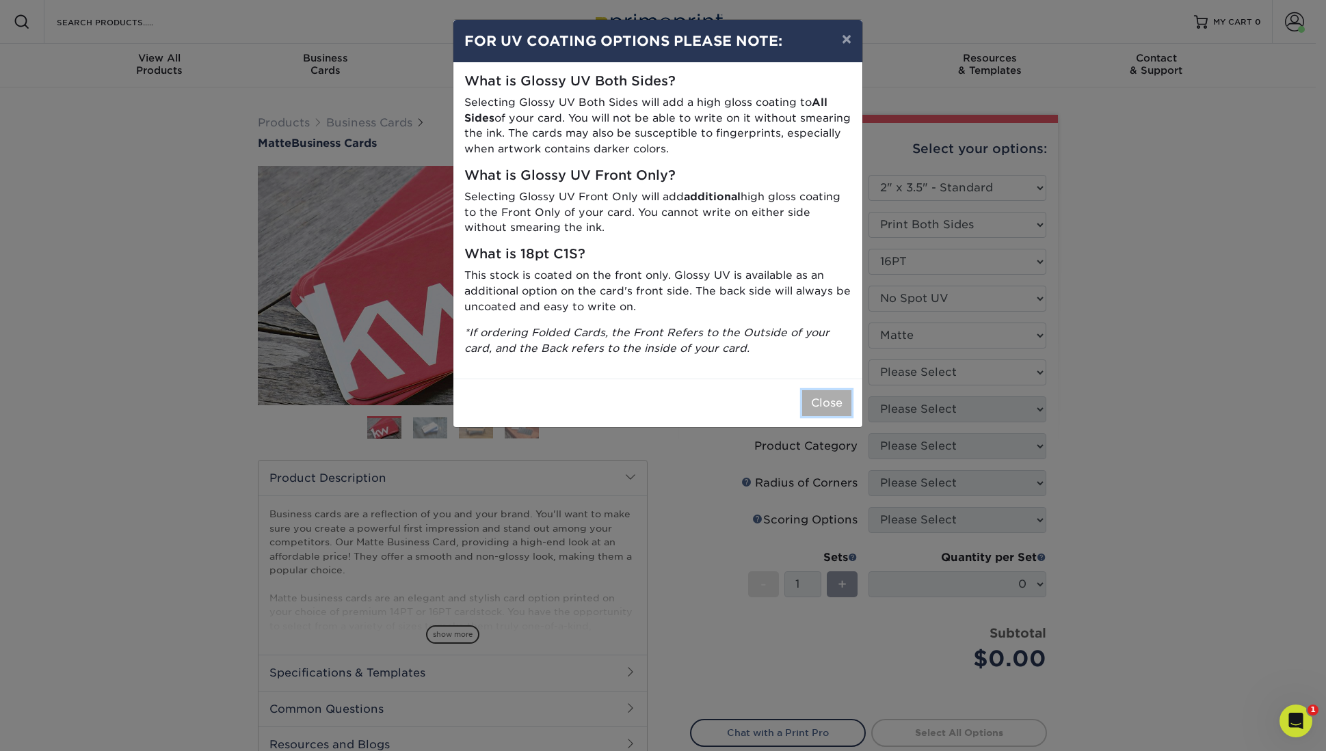
click at [824, 390] on button "Close" at bounding box center [826, 403] width 49 height 26
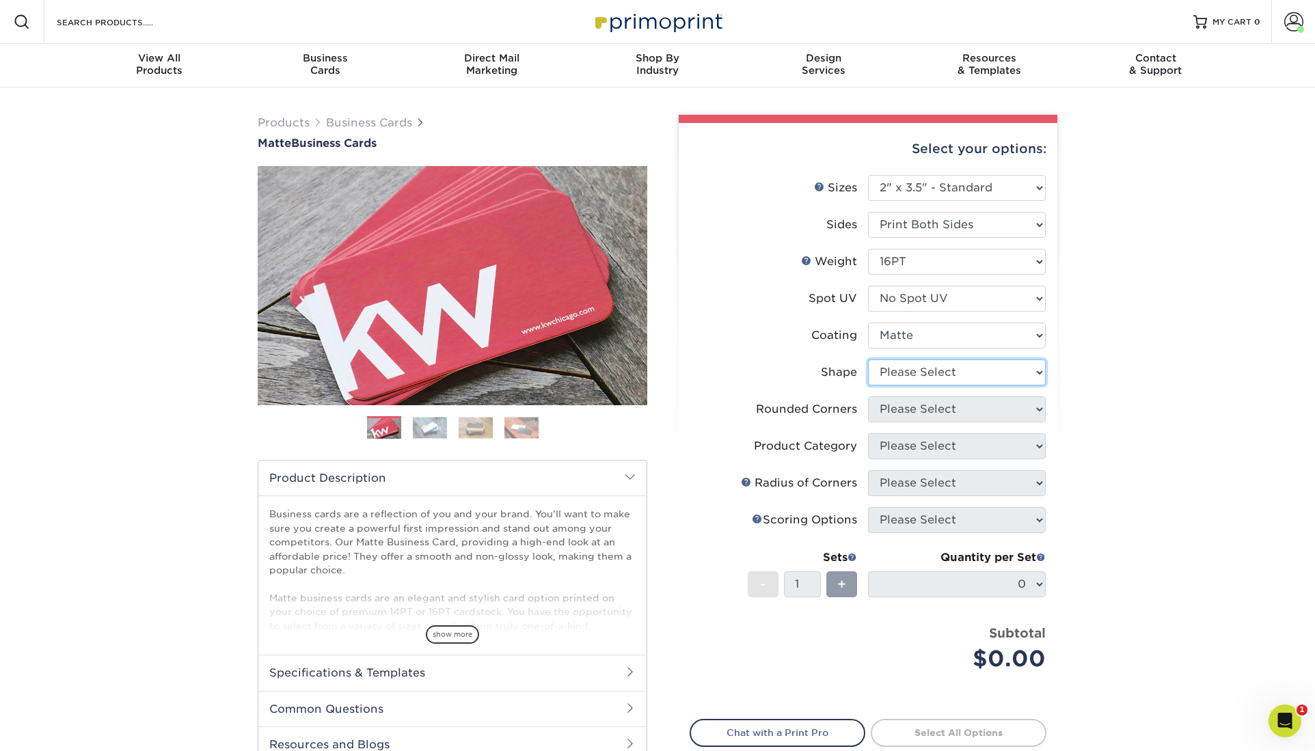
select select "standard"
select select "7672df9e-0e0a-464d-8e1f-920c575e4da3"
click option "Yes - Round 4 Corners" at bounding box center [0, 0] width 0 height 0
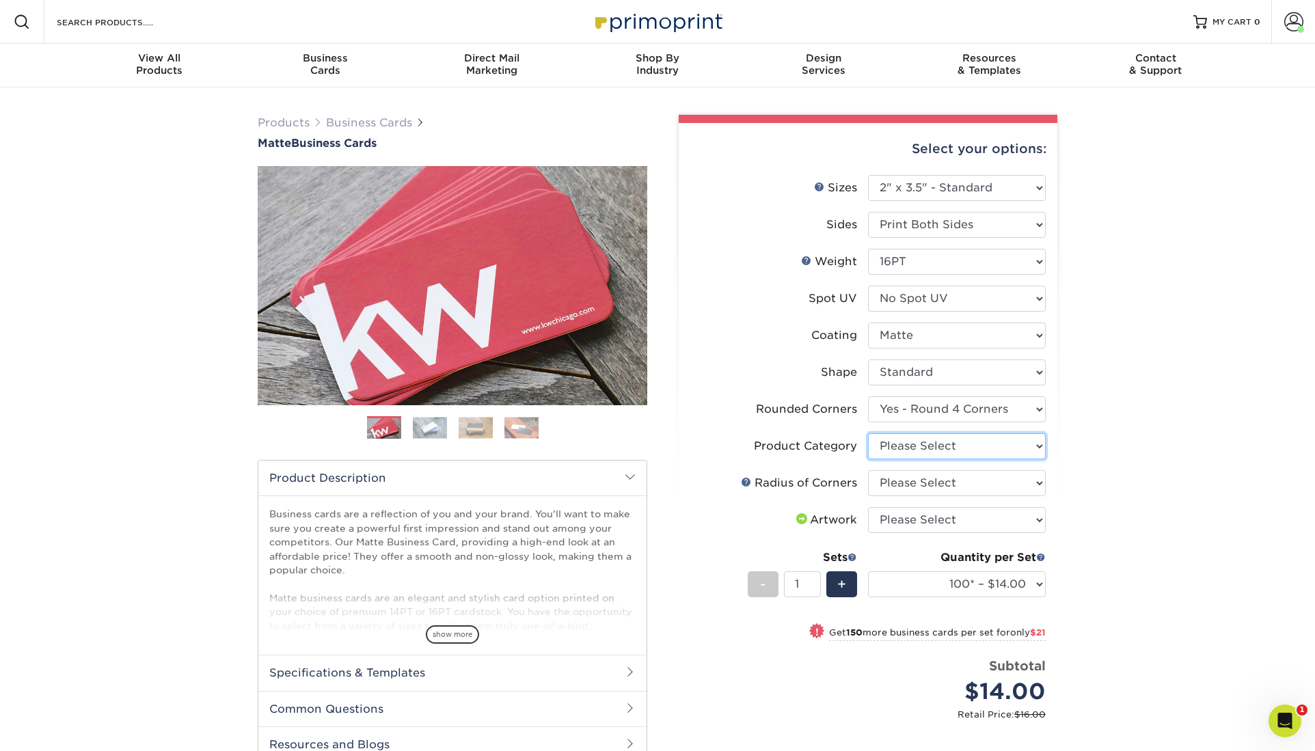
select select "3b5148f1-0588-4f88-a218-97bcfdce65c1"
click option "Business Cards" at bounding box center [0, 0] width 0 height 0
select select "589680c7-ee9a-431b-9d12-d7aeb1386a97"
click option "Rounded 1/8"" at bounding box center [0, 0] width 0 height 0
click option "Please Select" at bounding box center [0, 0] width 0 height 0
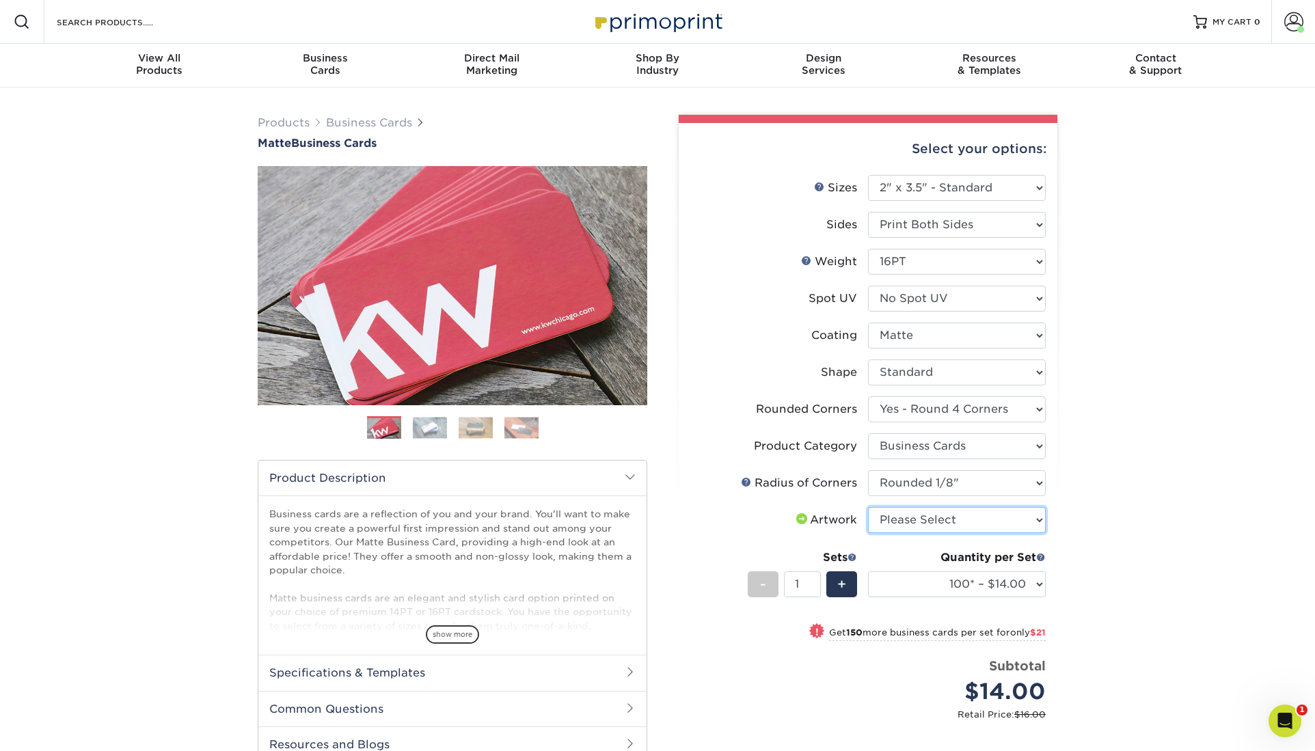
select select "upload"
click option "I will upload files" at bounding box center [0, 0] width 0 height 0
drag, startPoint x: 798, startPoint y: 516, endPoint x: 798, endPoint y: 506, distance: 9.6
click at [796, 572] on input "1" at bounding box center [802, 585] width 36 height 26
type input "8"
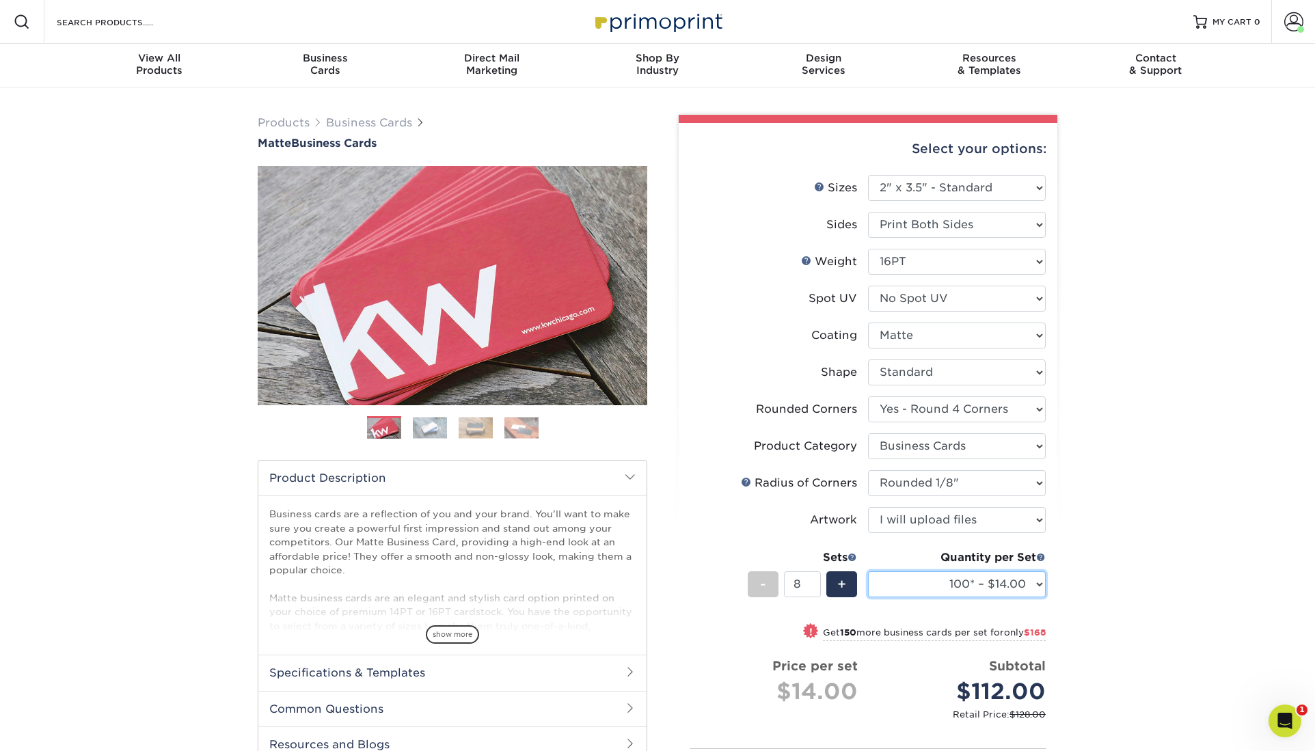
select select "250* – $35.00"
click option "250* – $35.00" at bounding box center [0, 0] width 0 height 0
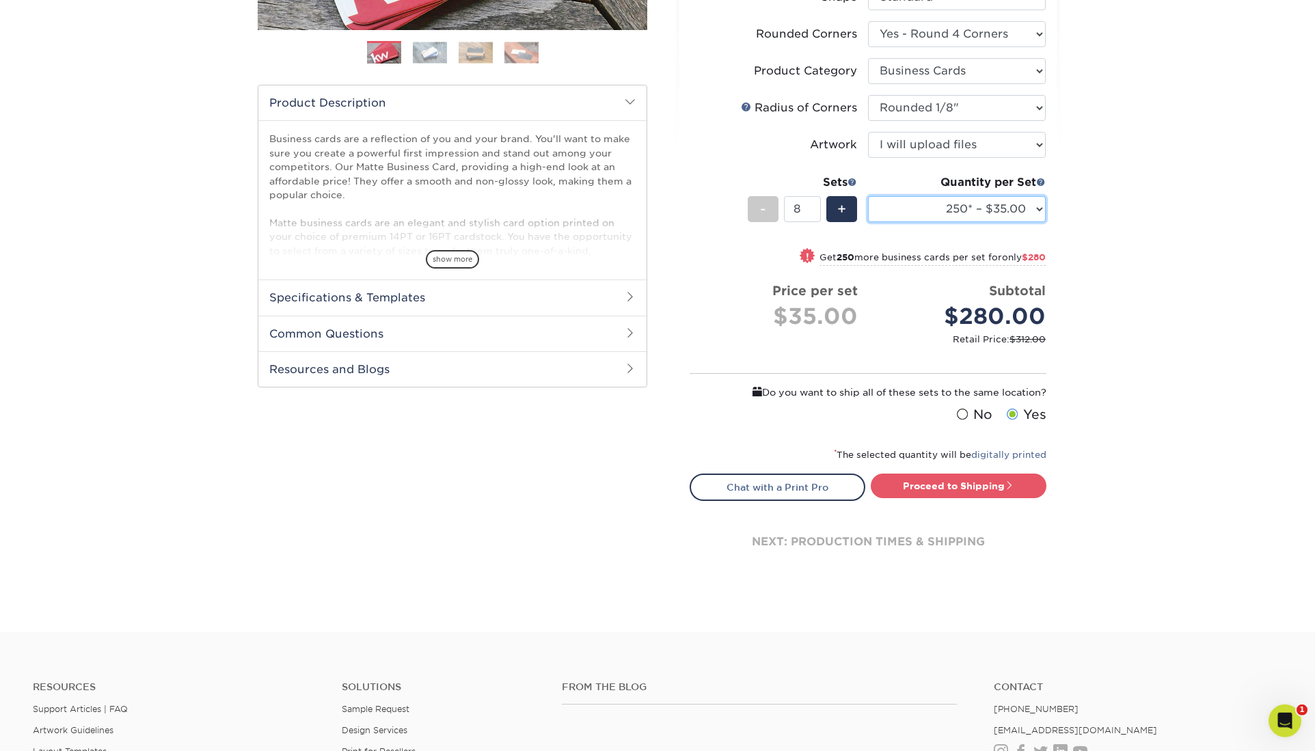
scroll to position [372, 0]
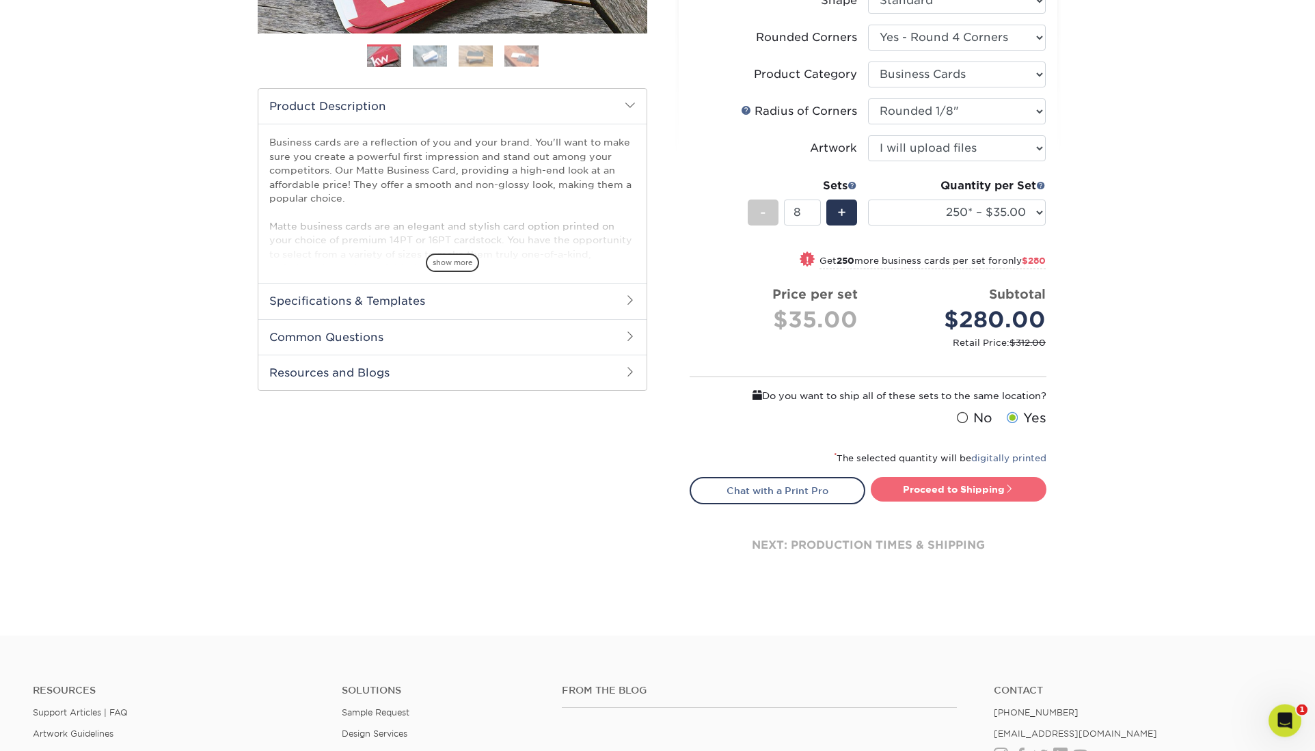
click at [936, 477] on link "Proceed to Shipping" at bounding box center [959, 489] width 176 height 25
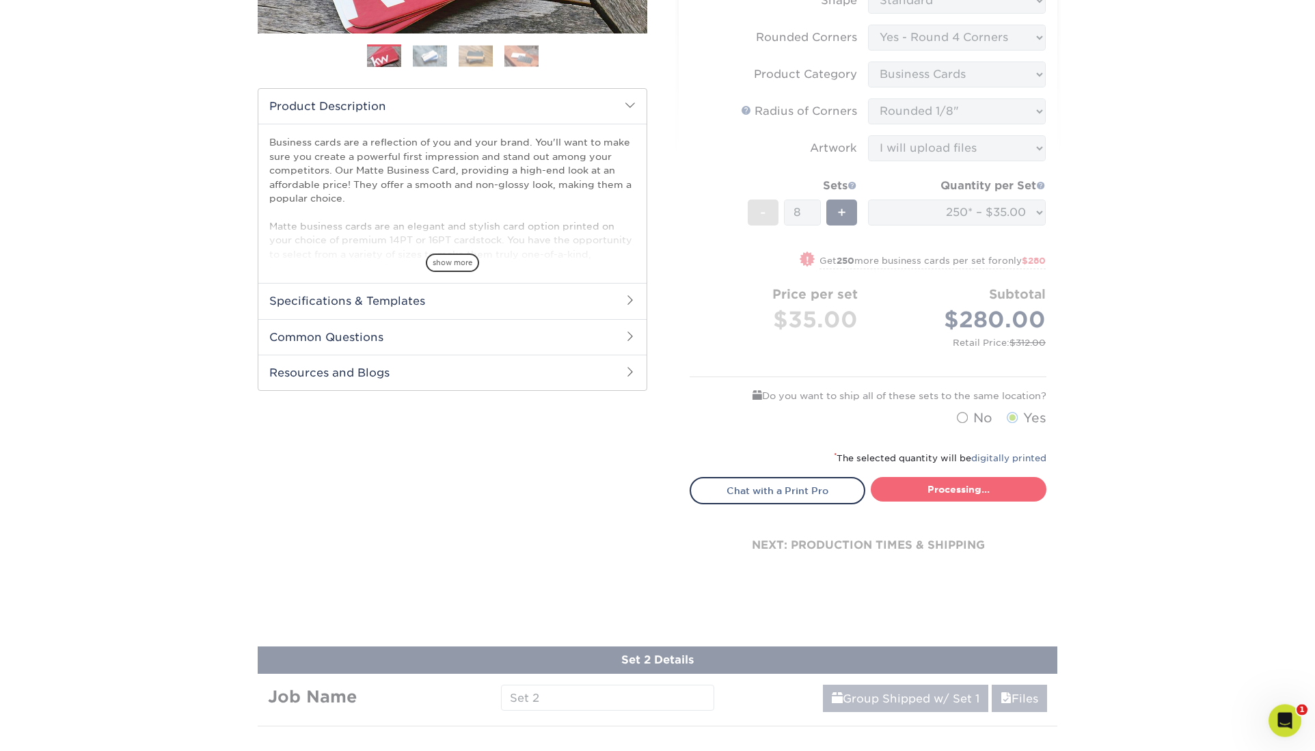
type input "Set 1"
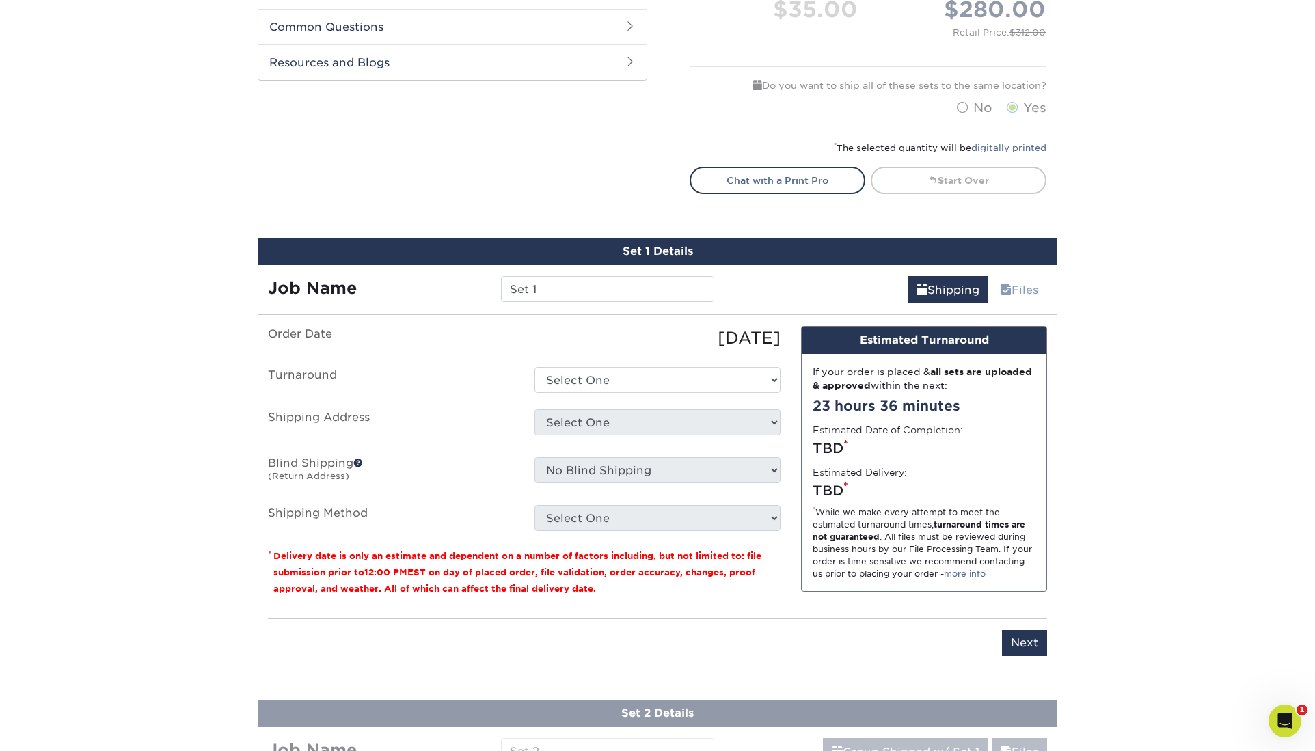
scroll to position [766, 0]
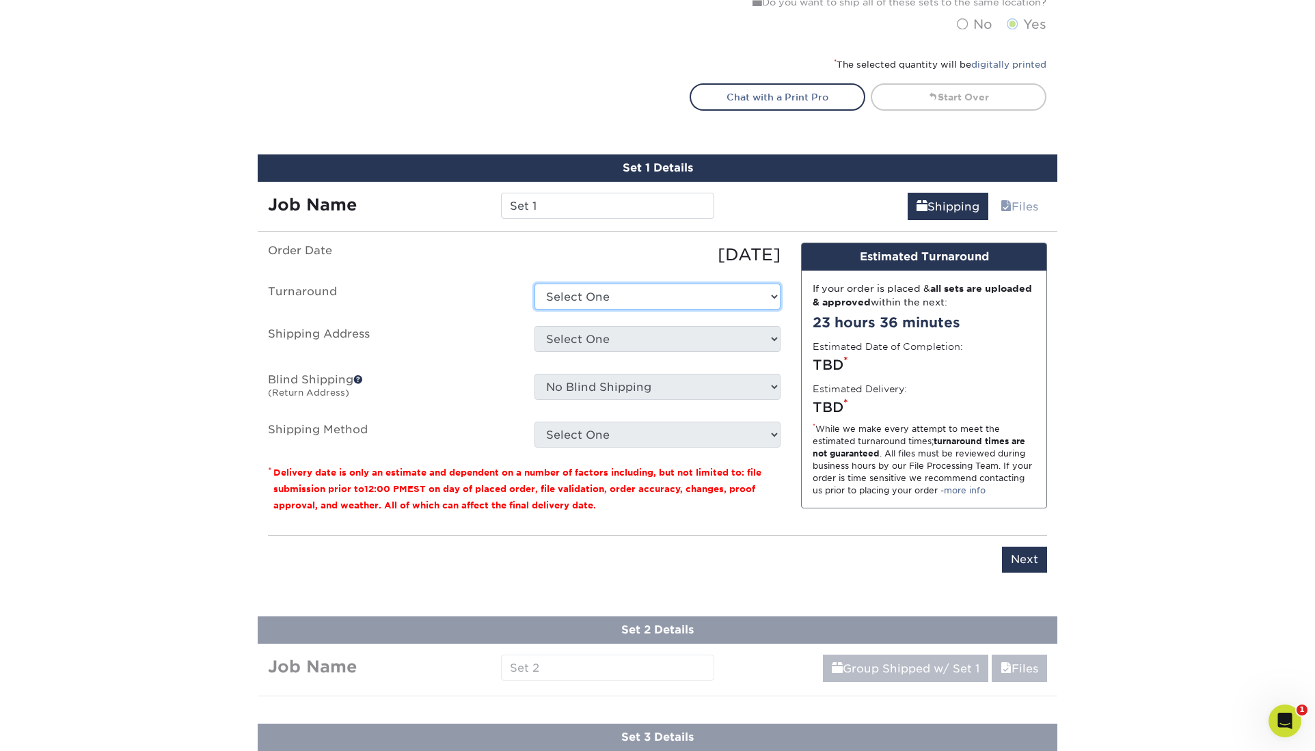
select select "4fbc2a82-edda-4a59-863f-72b731eb7375"
click option "2-4 Business Days" at bounding box center [0, 0] width 0 height 0
select select "242939"
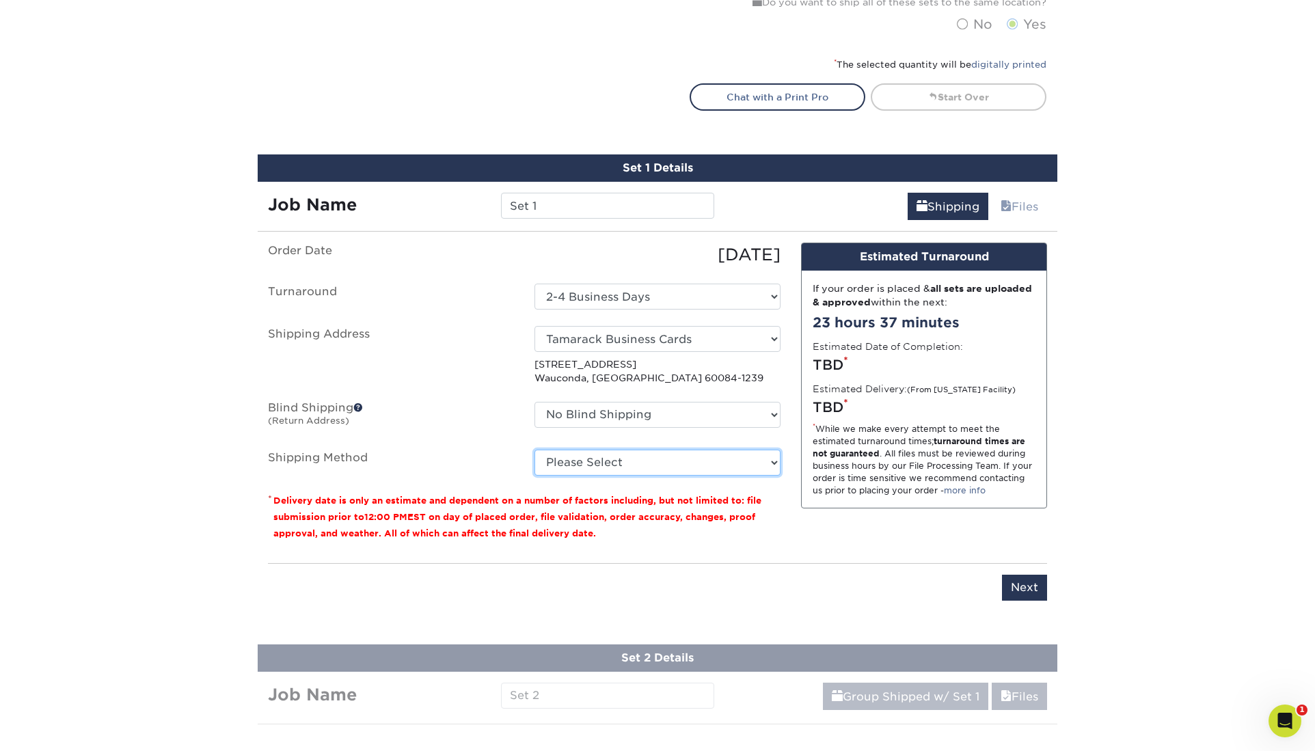
select select "03"
click option "Ground Shipping (+$15.05)" at bounding box center [0, 0] width 0 height 0
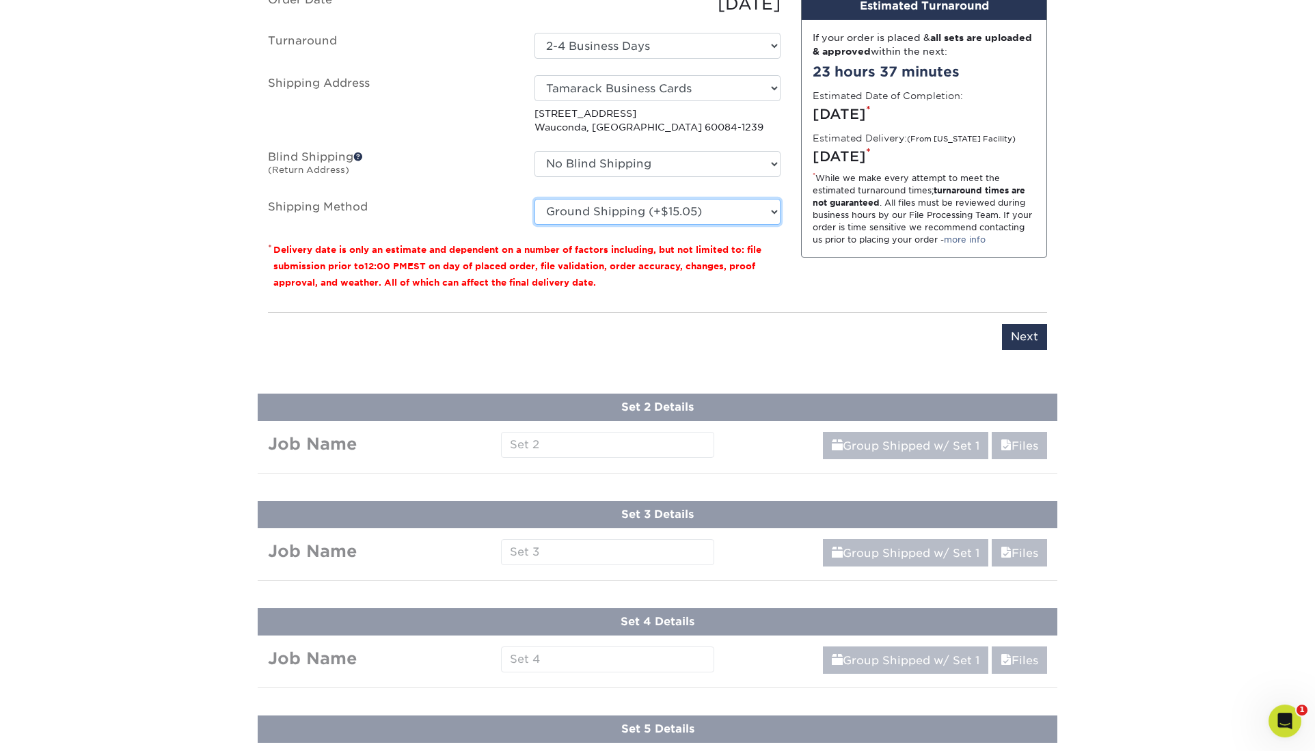
scroll to position [1043, 0]
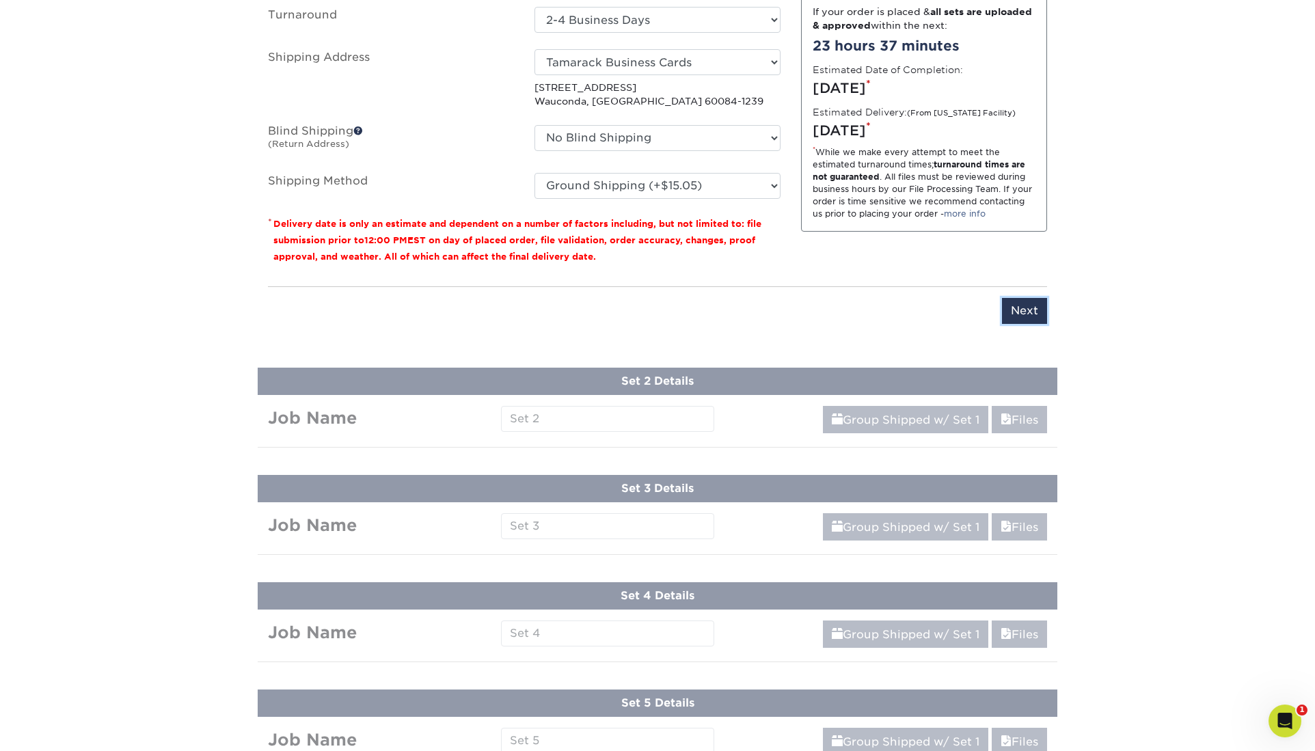
click at [1032, 298] on input "Next" at bounding box center [1024, 311] width 45 height 26
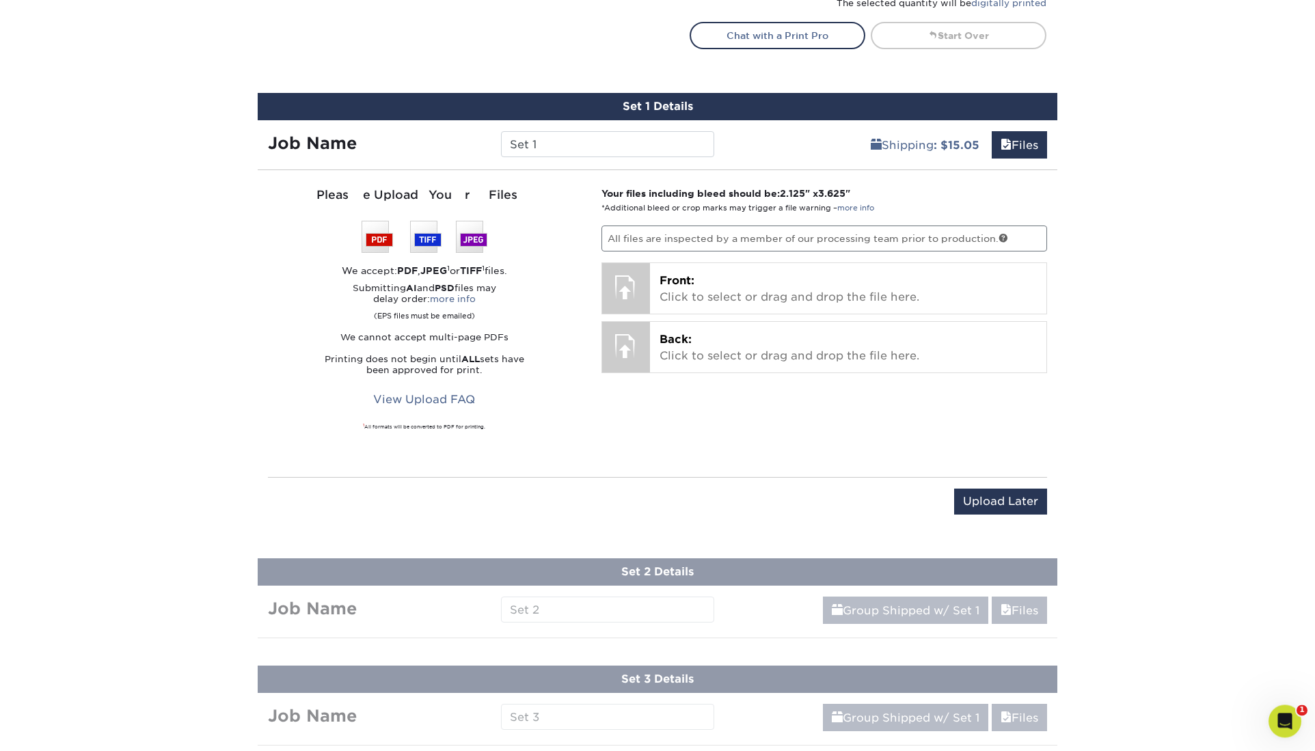
scroll to position [831, 0]
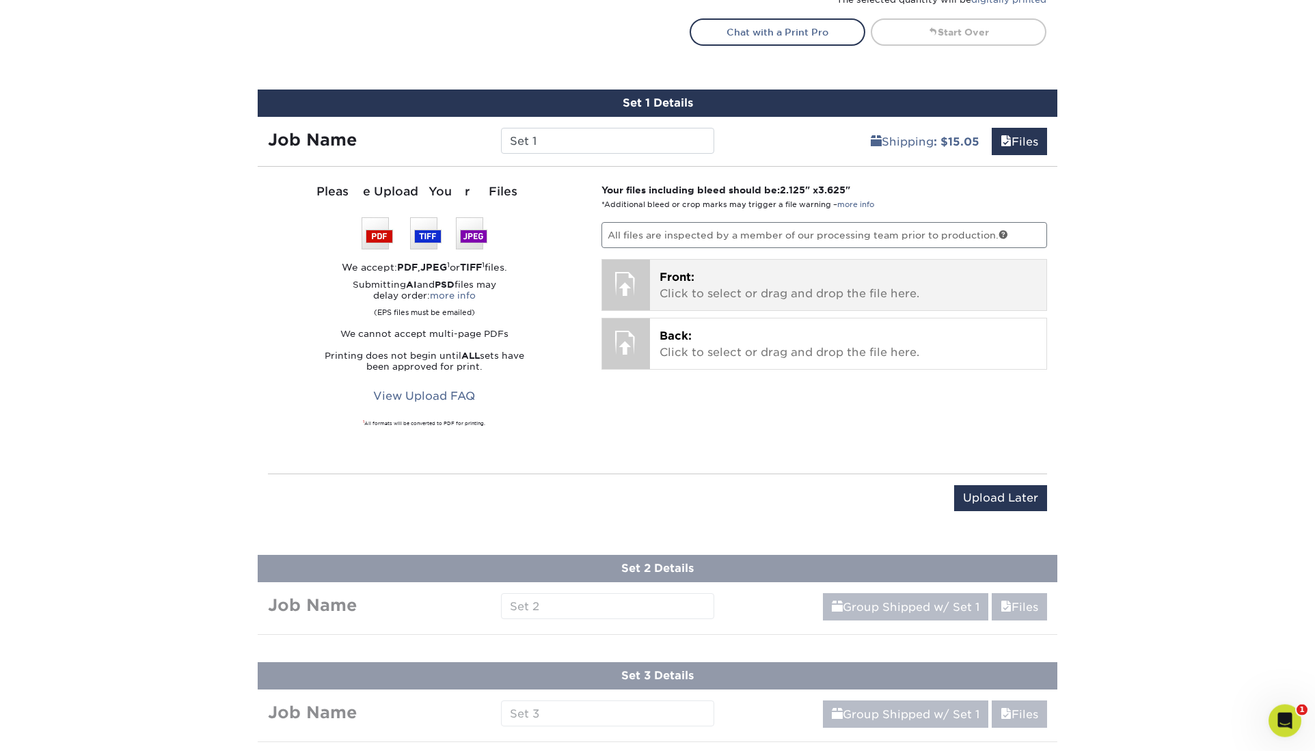
click at [749, 269] on p "Front: Click to select or drag and drop the file here." at bounding box center [849, 285] width 378 height 33
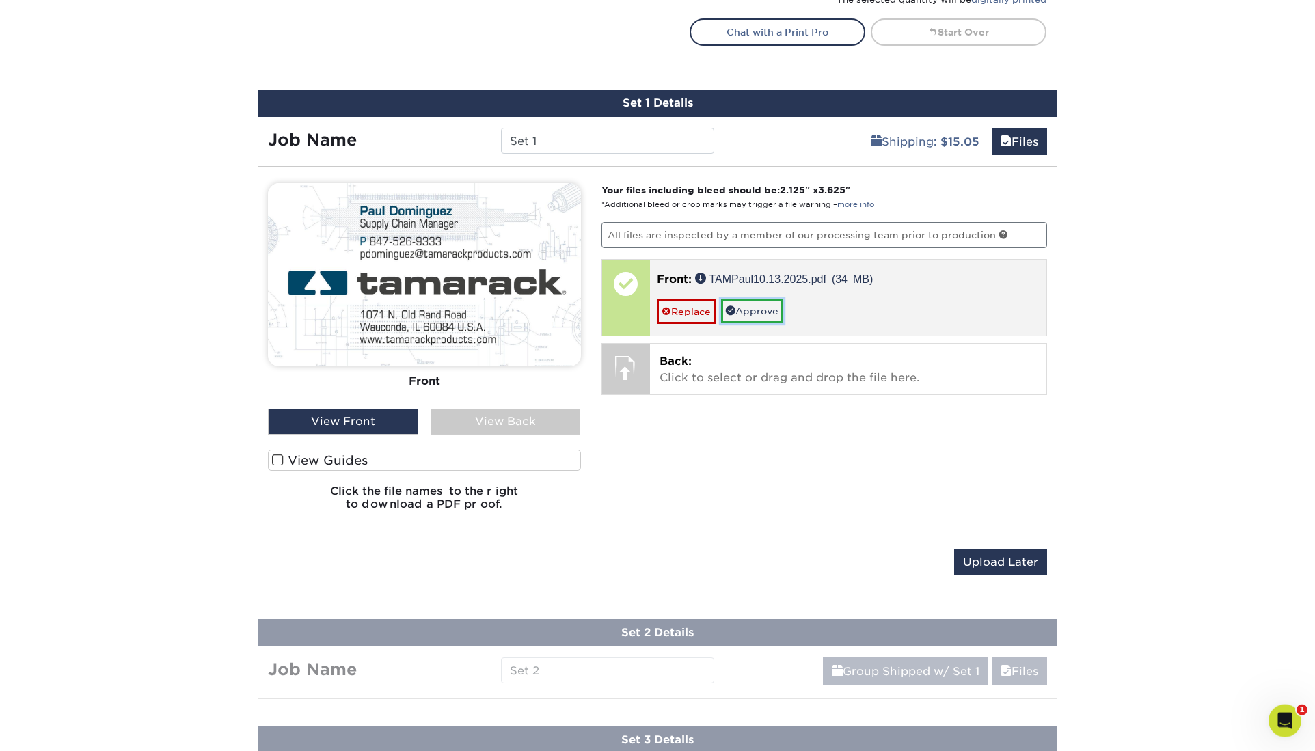
click at [745, 299] on link "Approve" at bounding box center [752, 310] width 62 height 23
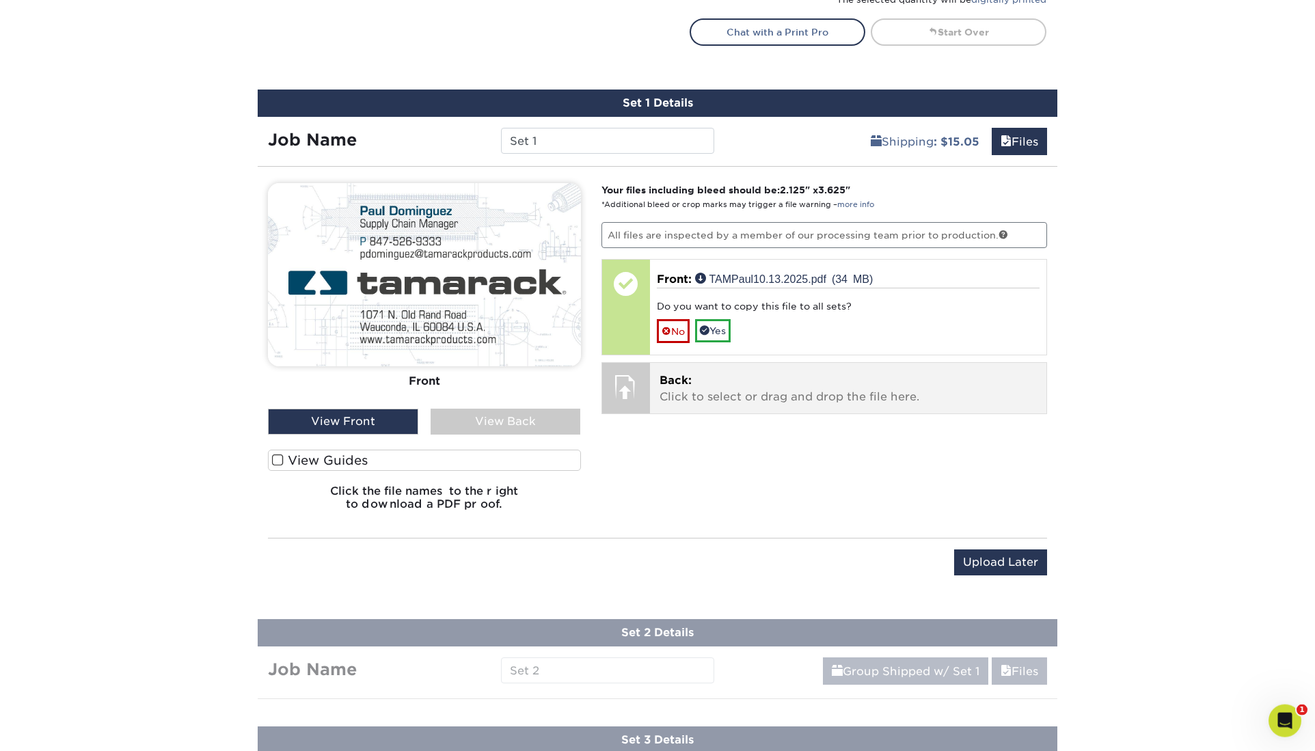
click at [695, 373] on p "Back: Click to select or drag and drop the file here." at bounding box center [849, 389] width 378 height 33
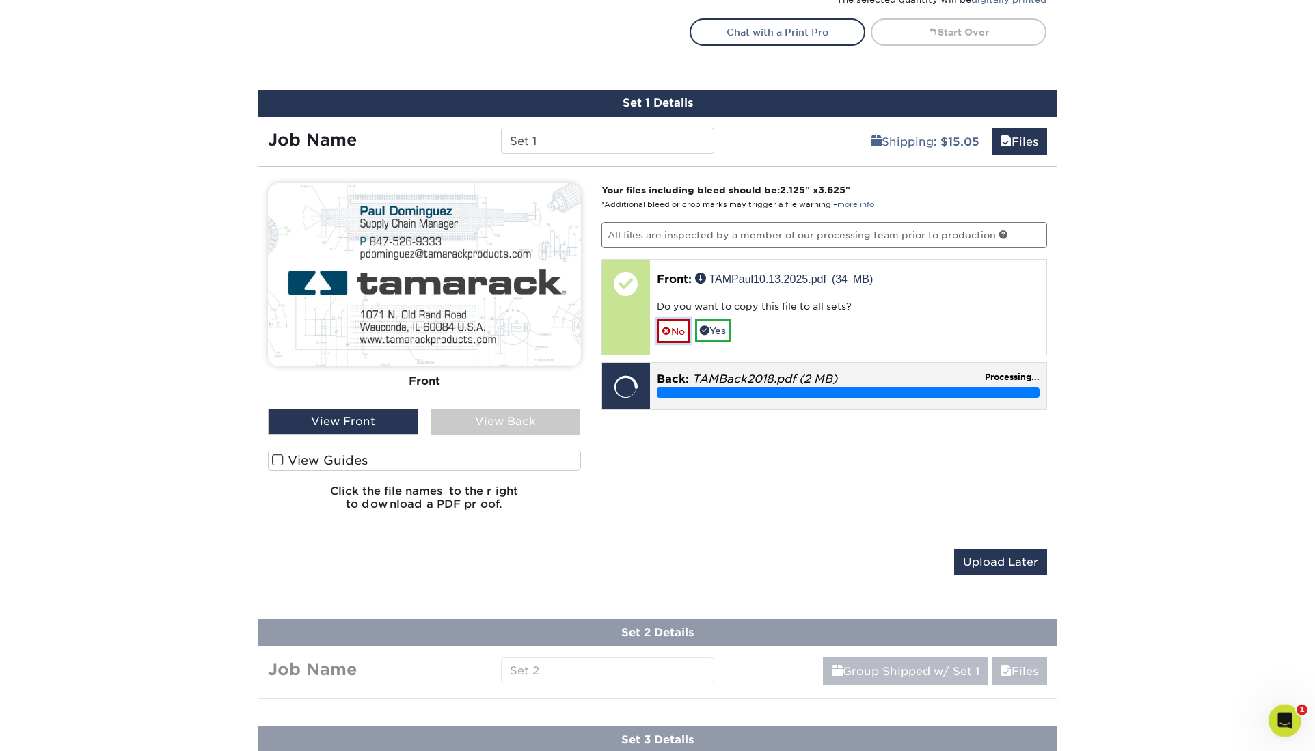
click at [673, 319] on link "No" at bounding box center [673, 331] width 33 height 24
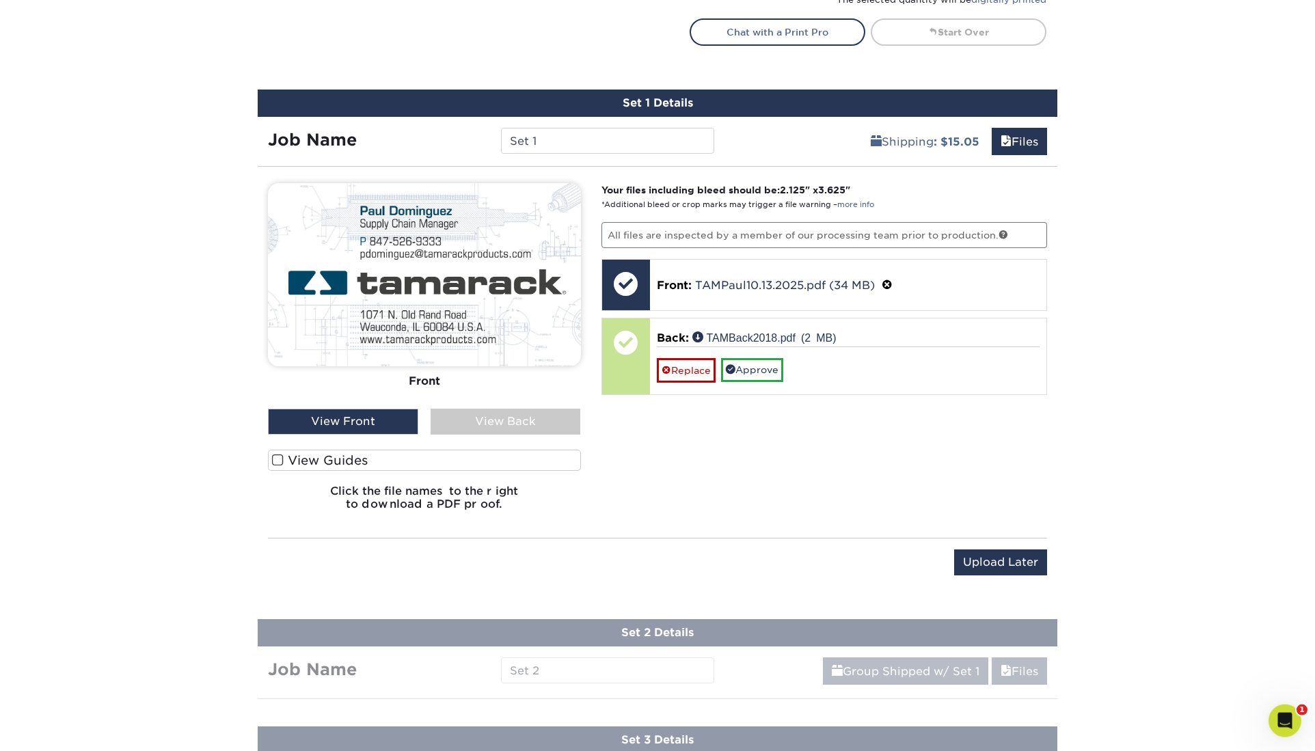
click at [513, 409] on div "View Back" at bounding box center [506, 422] width 150 height 26
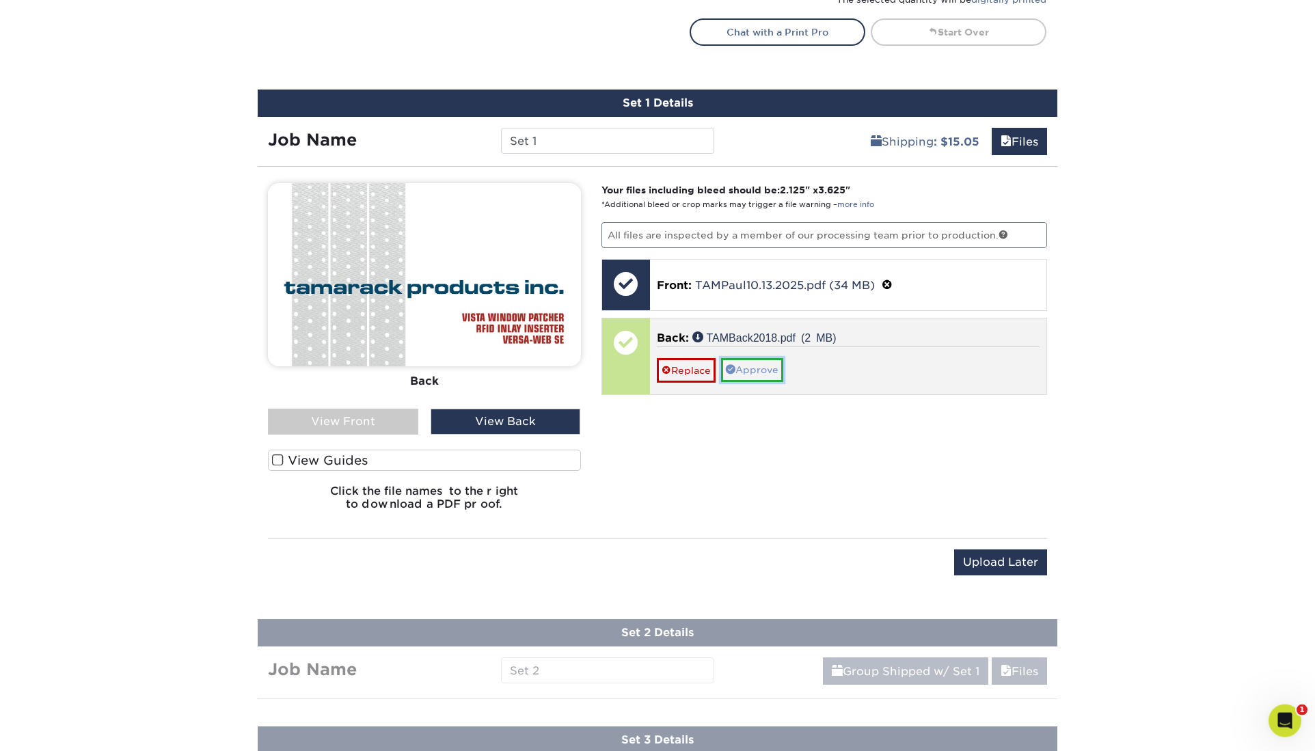
click at [738, 358] on link "Approve" at bounding box center [752, 369] width 62 height 23
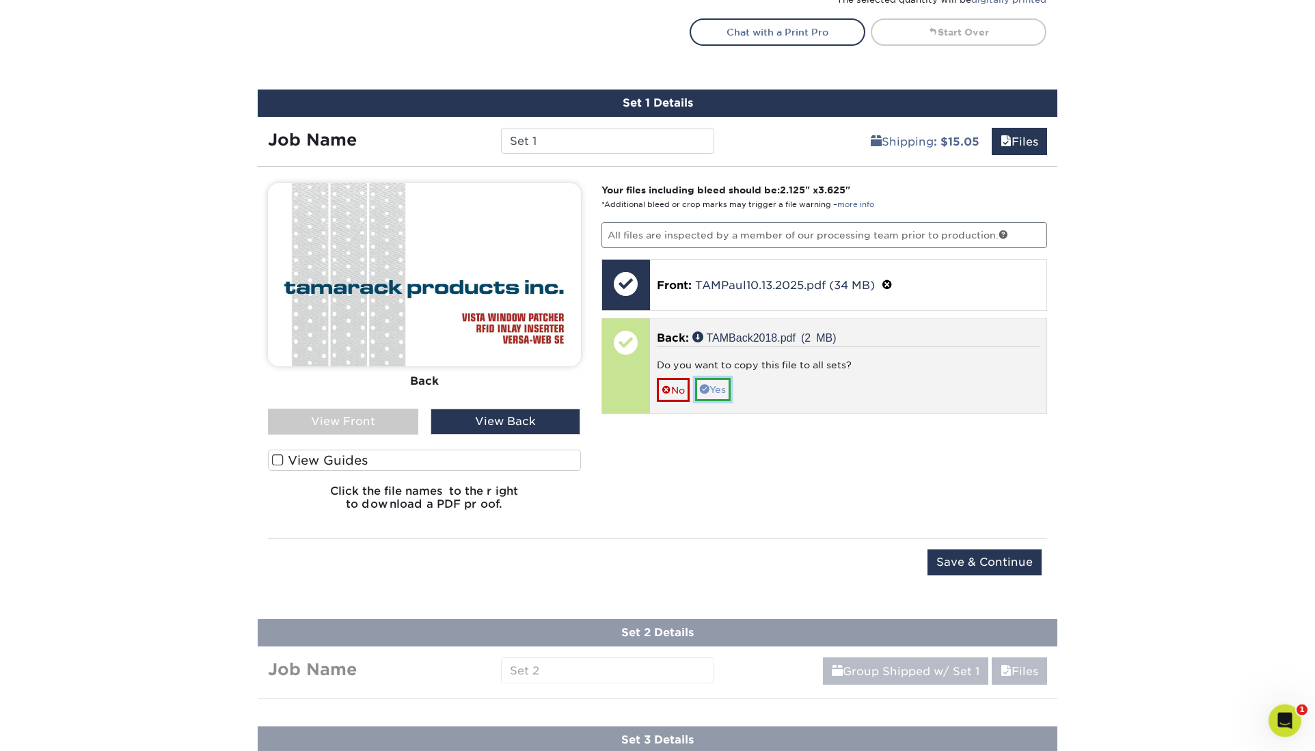
drag, startPoint x: 712, startPoint y: 249, endPoint x: 719, endPoint y: 253, distance: 7.4
click at [712, 378] on link "Yes" at bounding box center [713, 389] width 36 height 23
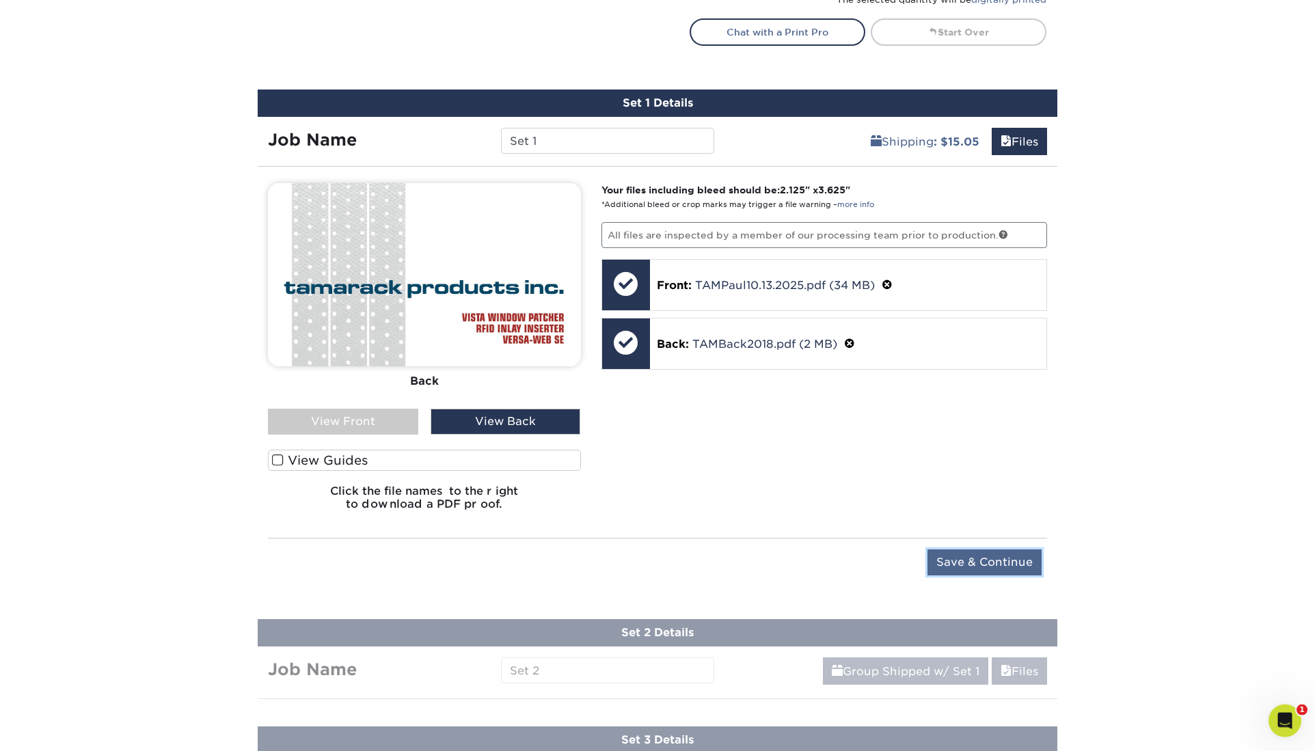
click at [973, 550] on input "Save & Continue" at bounding box center [985, 563] width 114 height 26
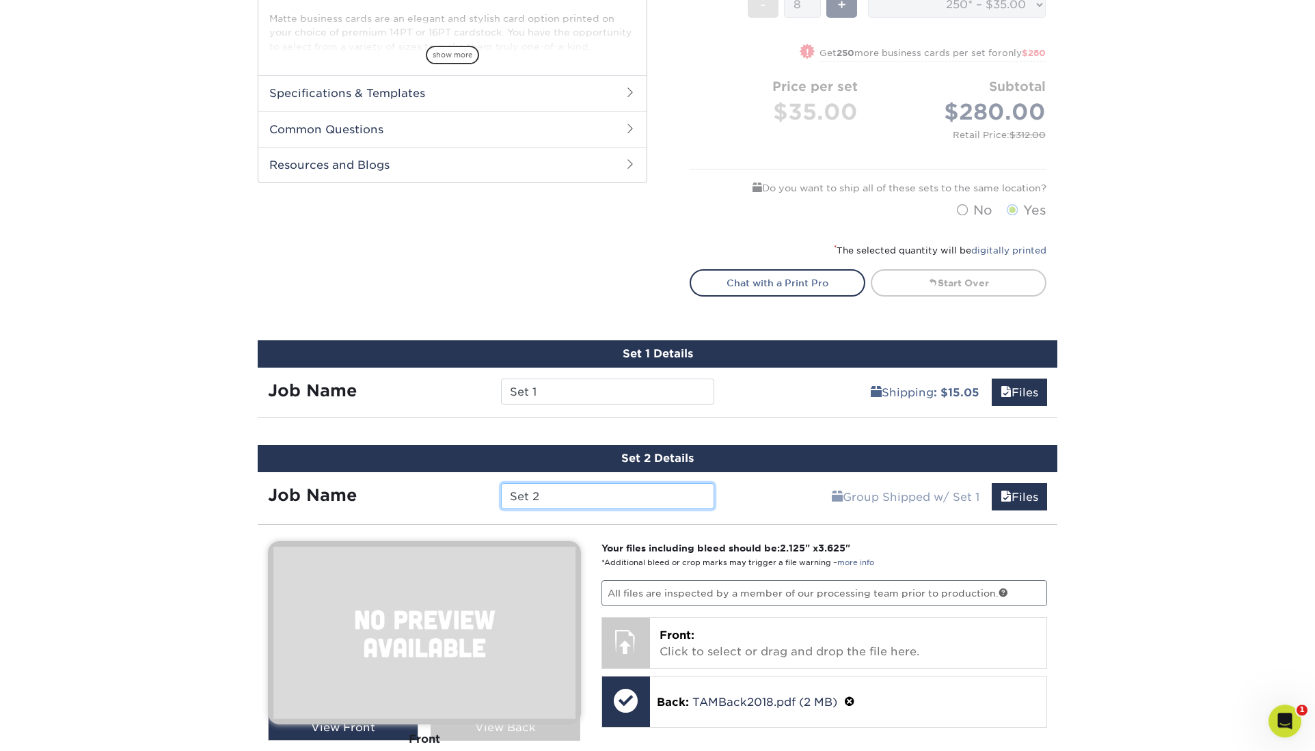
scroll to position [557, 0]
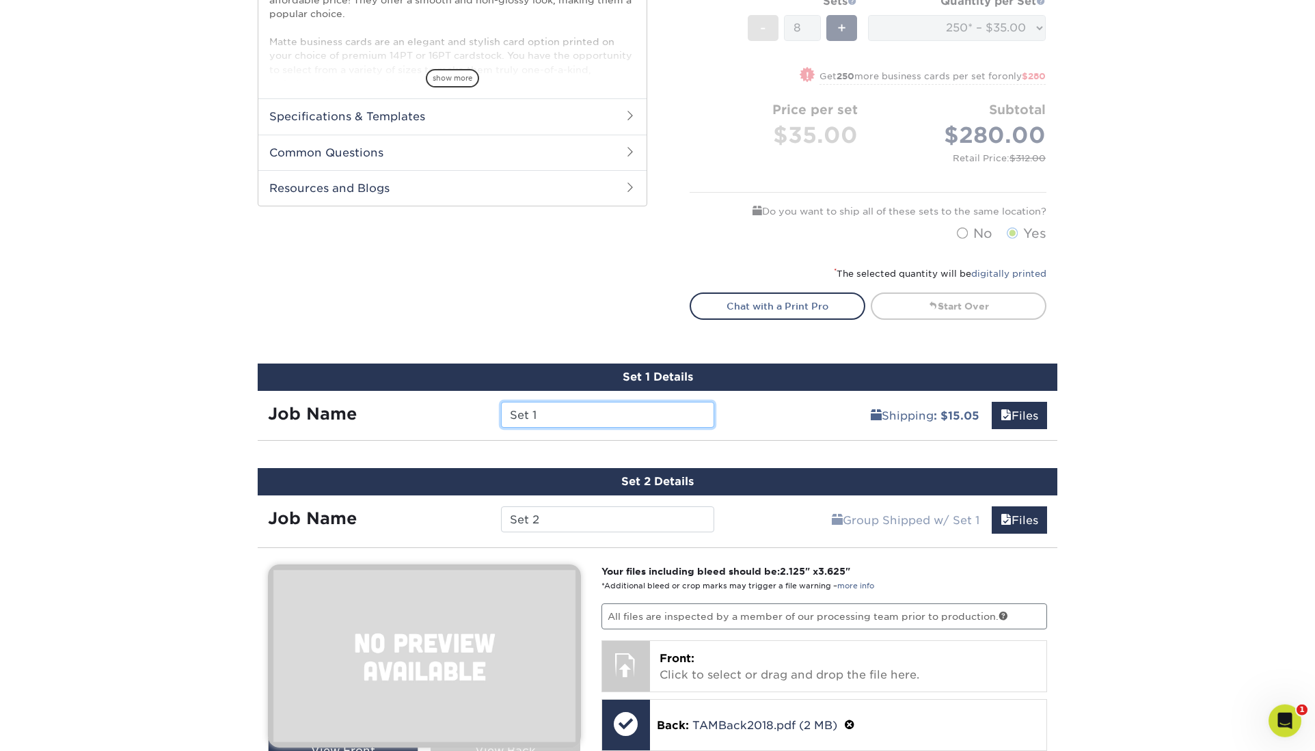
drag, startPoint x: 537, startPoint y: 299, endPoint x: 500, endPoint y: 296, distance: 37.1
click at [501, 402] on input "Set 1" at bounding box center [607, 415] width 213 height 26
type input "[PERSON_NAME]"
click at [546, 507] on input "Set 2" at bounding box center [607, 520] width 213 height 26
drag, startPoint x: 537, startPoint y: 391, endPoint x: 480, endPoint y: 382, distance: 57.6
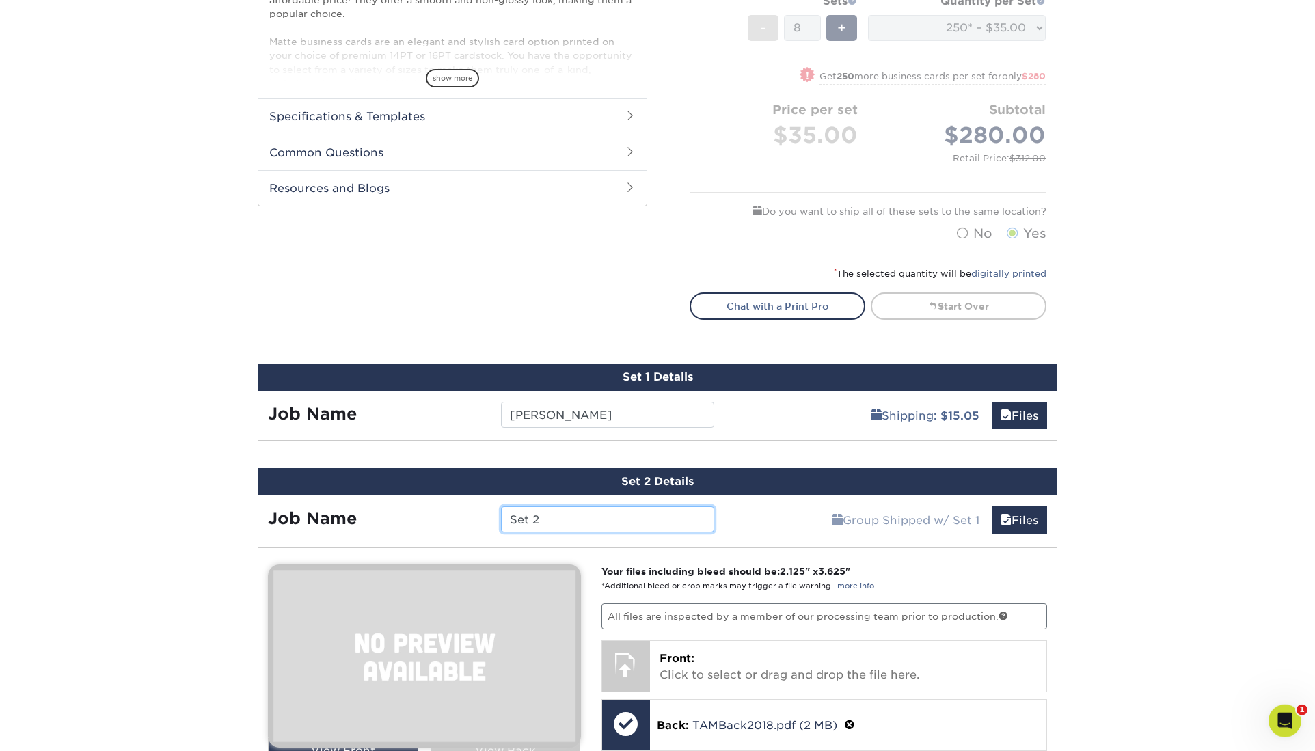
click at [501, 507] on input "Set 2" at bounding box center [607, 520] width 213 height 26
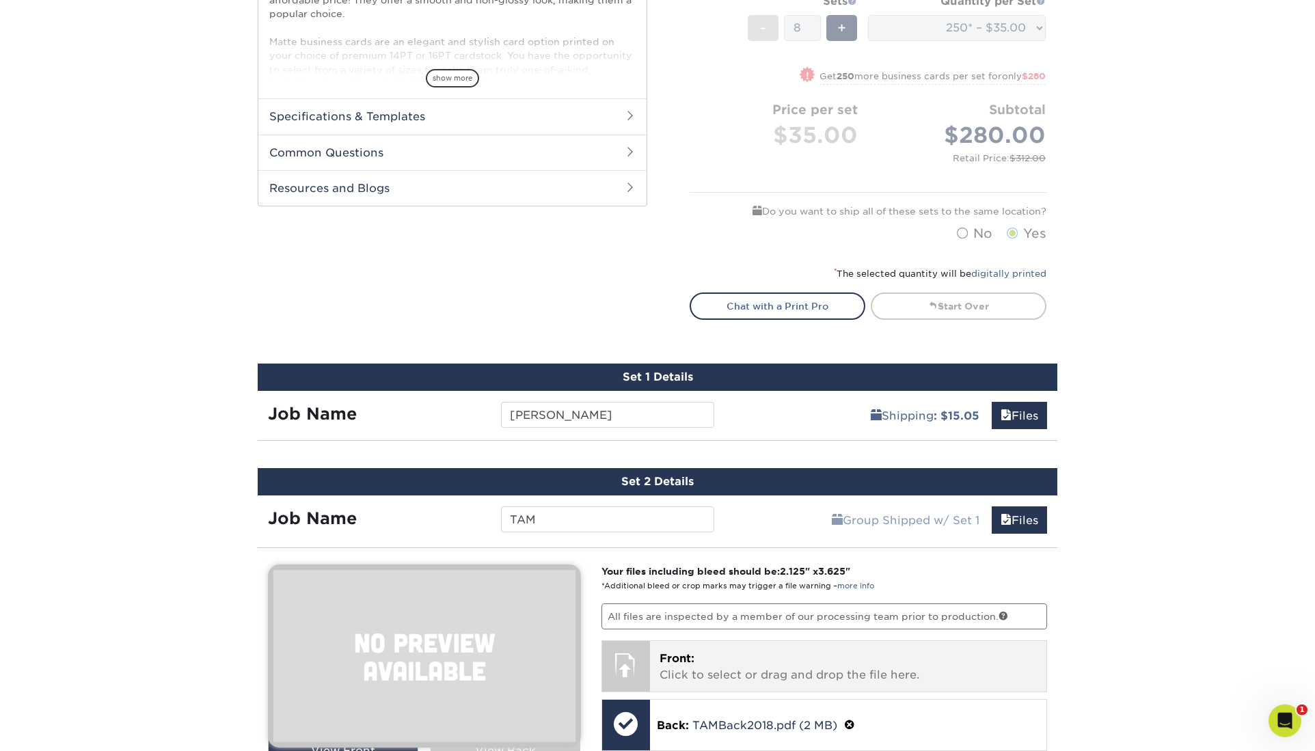
click at [711, 651] on p "Front: Click to select or drag and drop the file here." at bounding box center [849, 667] width 378 height 33
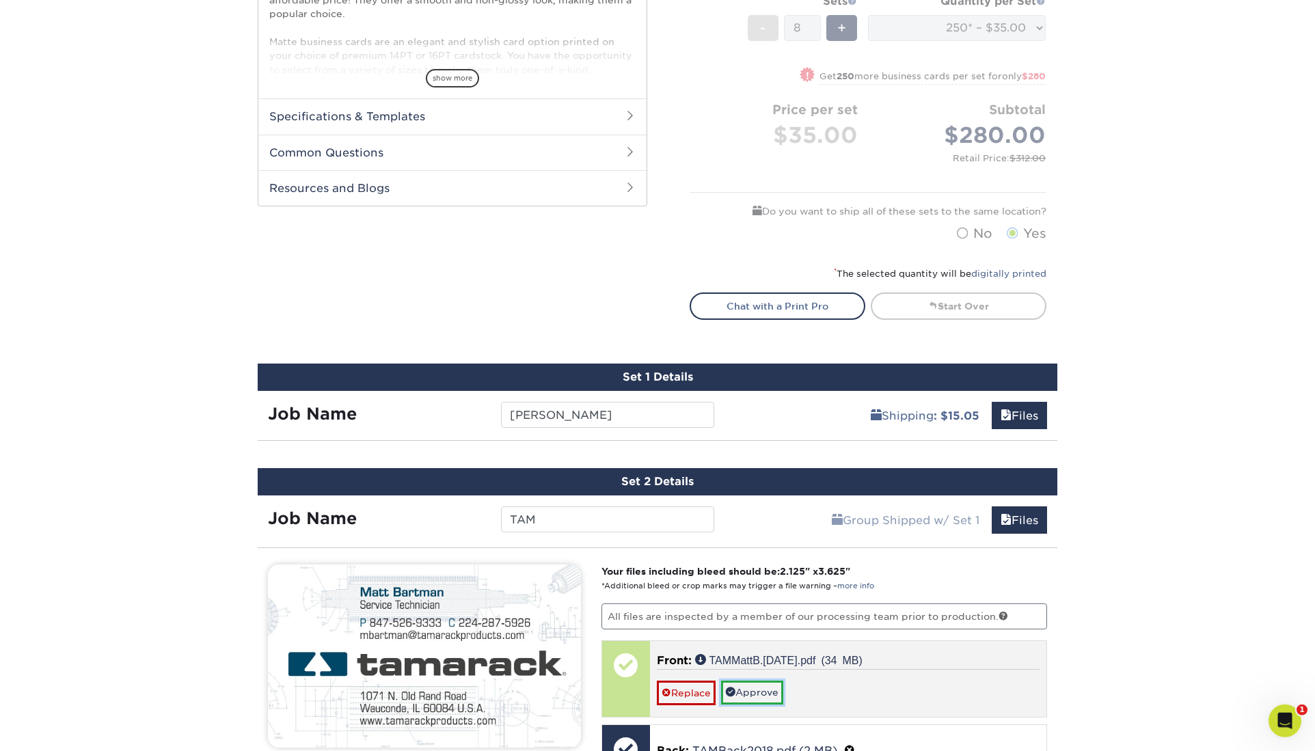
click at [742, 681] on link "Approve" at bounding box center [752, 692] width 62 height 23
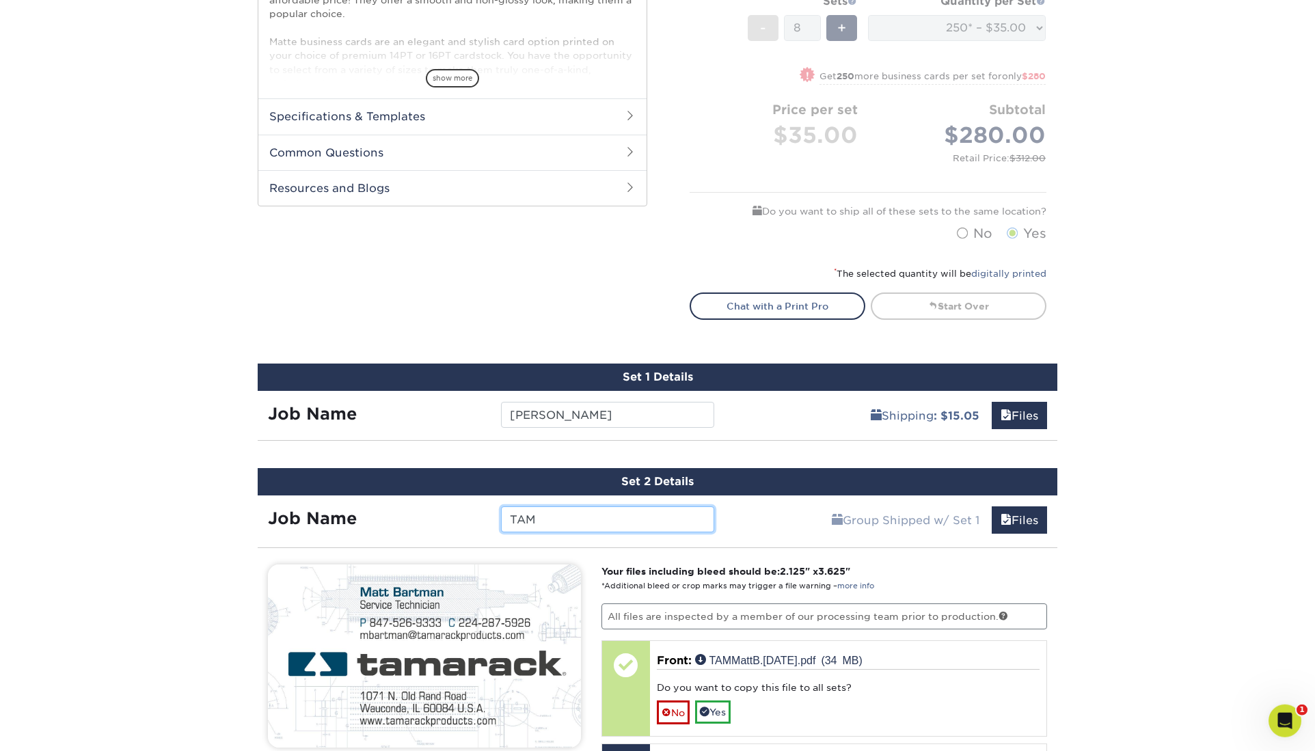
click at [541, 507] on input "TAM" at bounding box center [607, 520] width 213 height 26
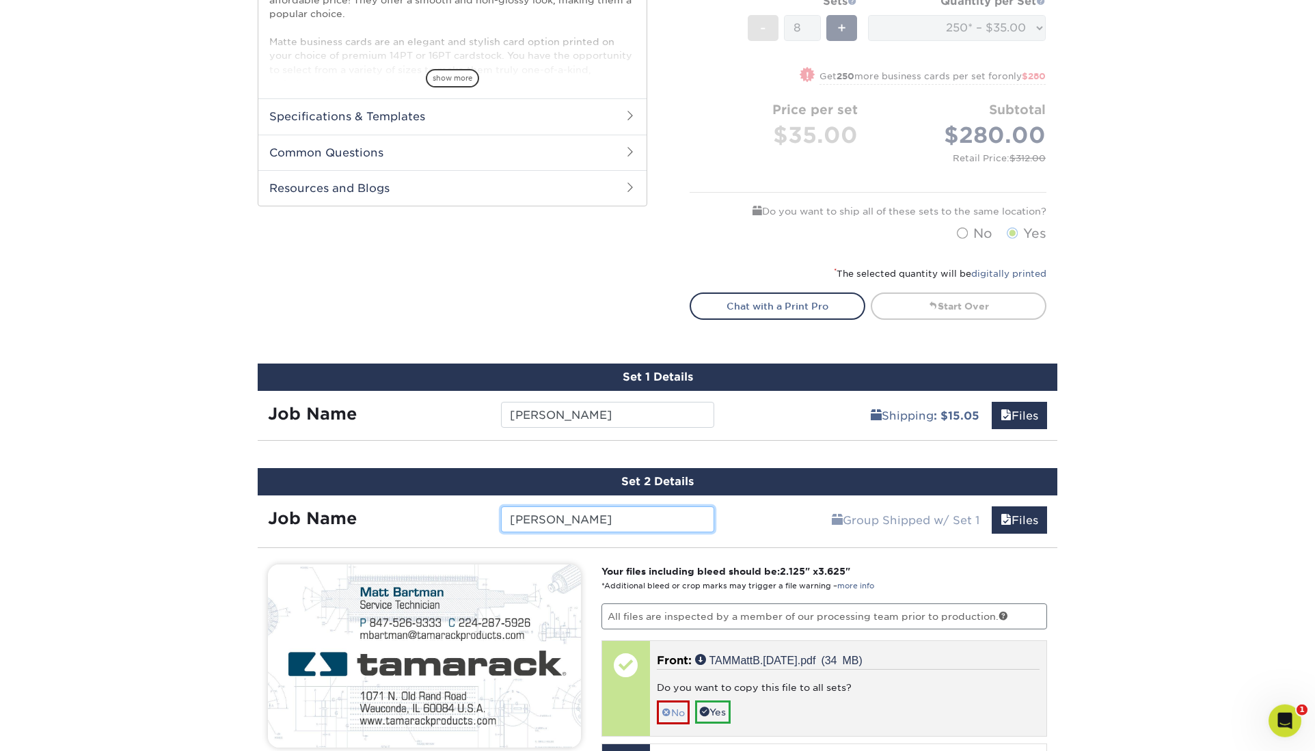
type input "[PERSON_NAME]"
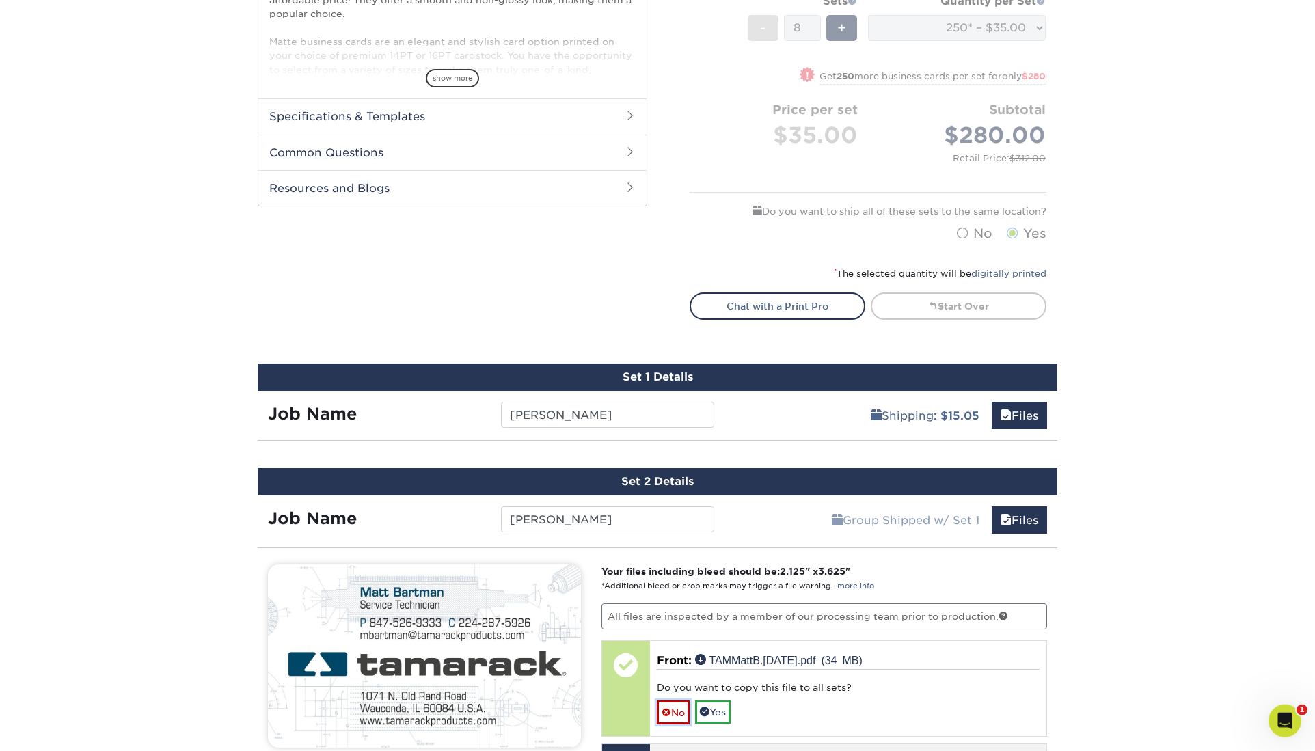
drag, startPoint x: 671, startPoint y: 562, endPoint x: 686, endPoint y: 559, distance: 15.4
click at [672, 701] on link "No" at bounding box center [673, 713] width 33 height 24
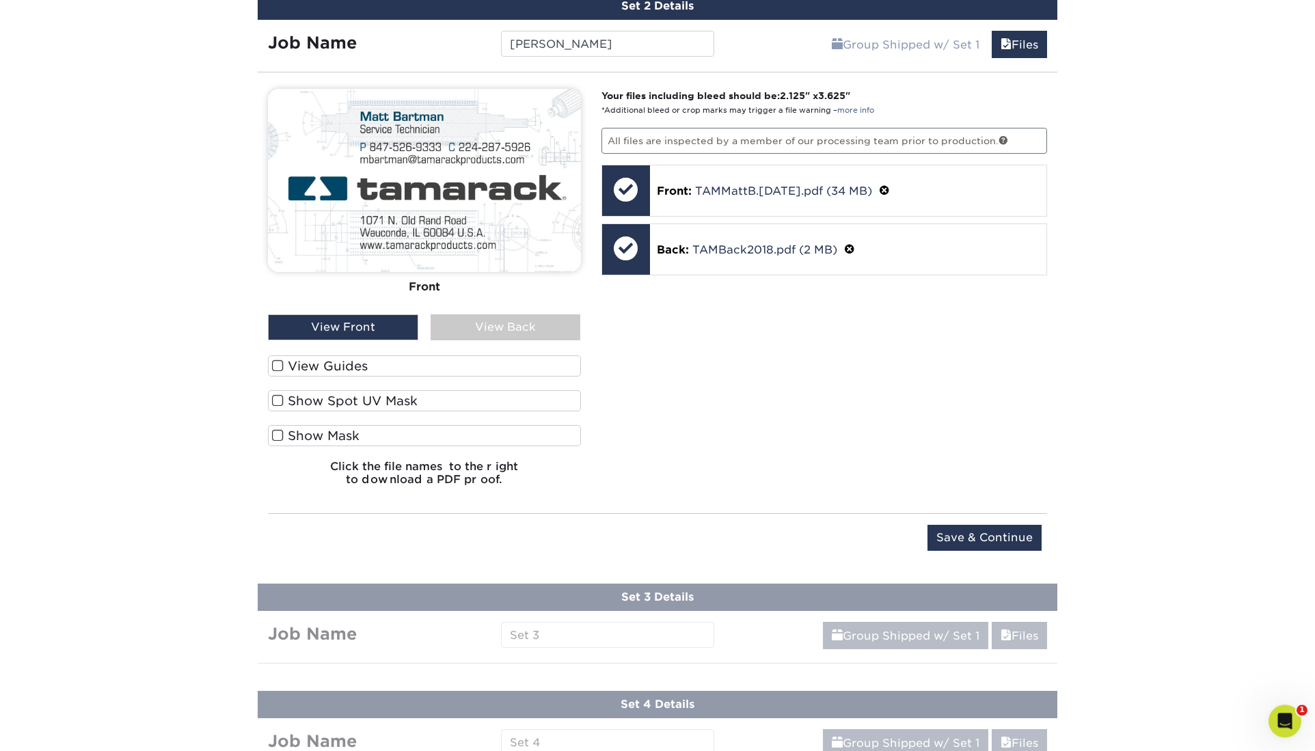
scroll to position [1030, 0]
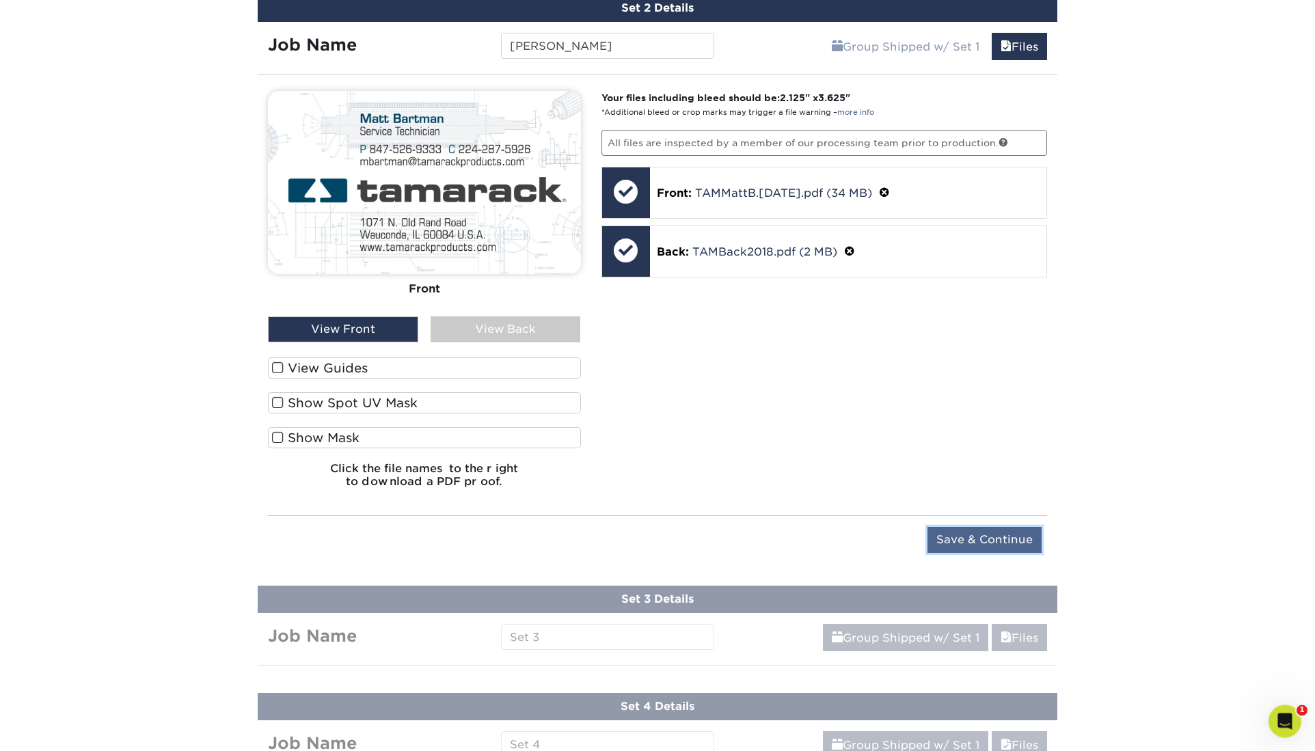
click at [975, 527] on input "Save & Continue" at bounding box center [985, 540] width 114 height 26
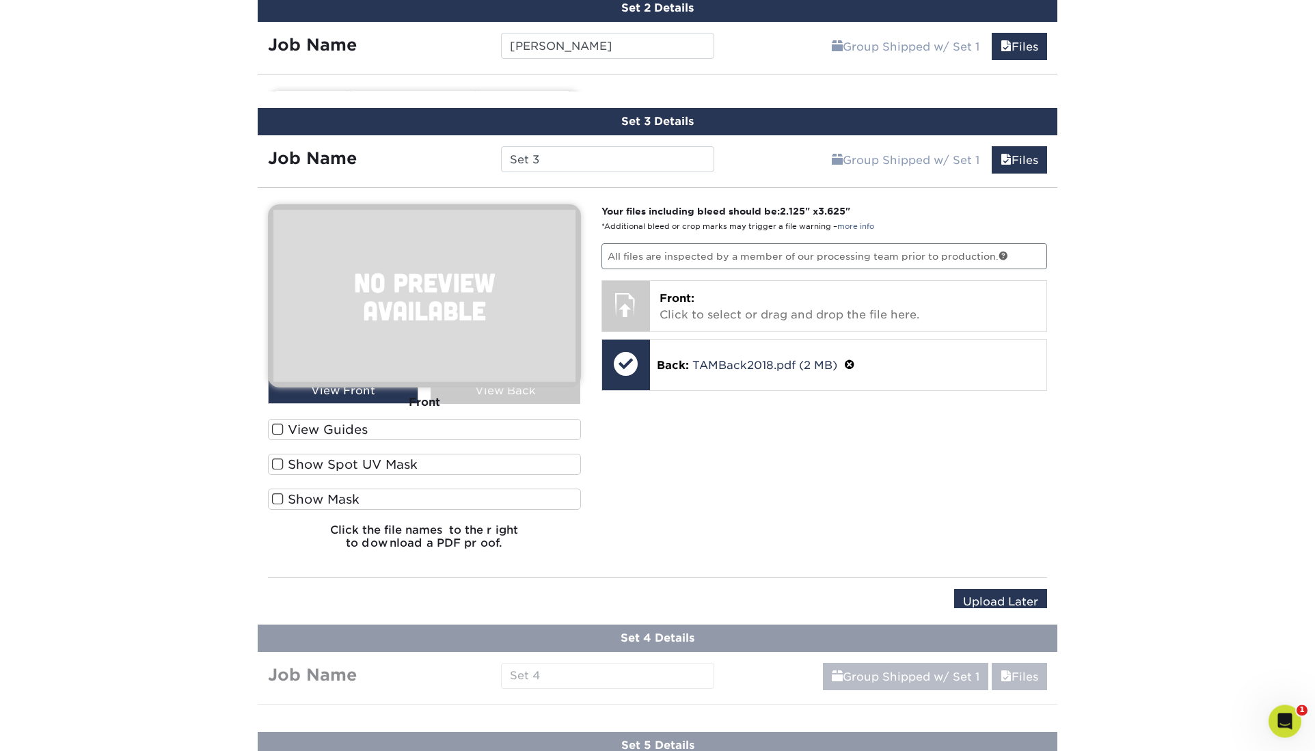
scroll to position [993, 0]
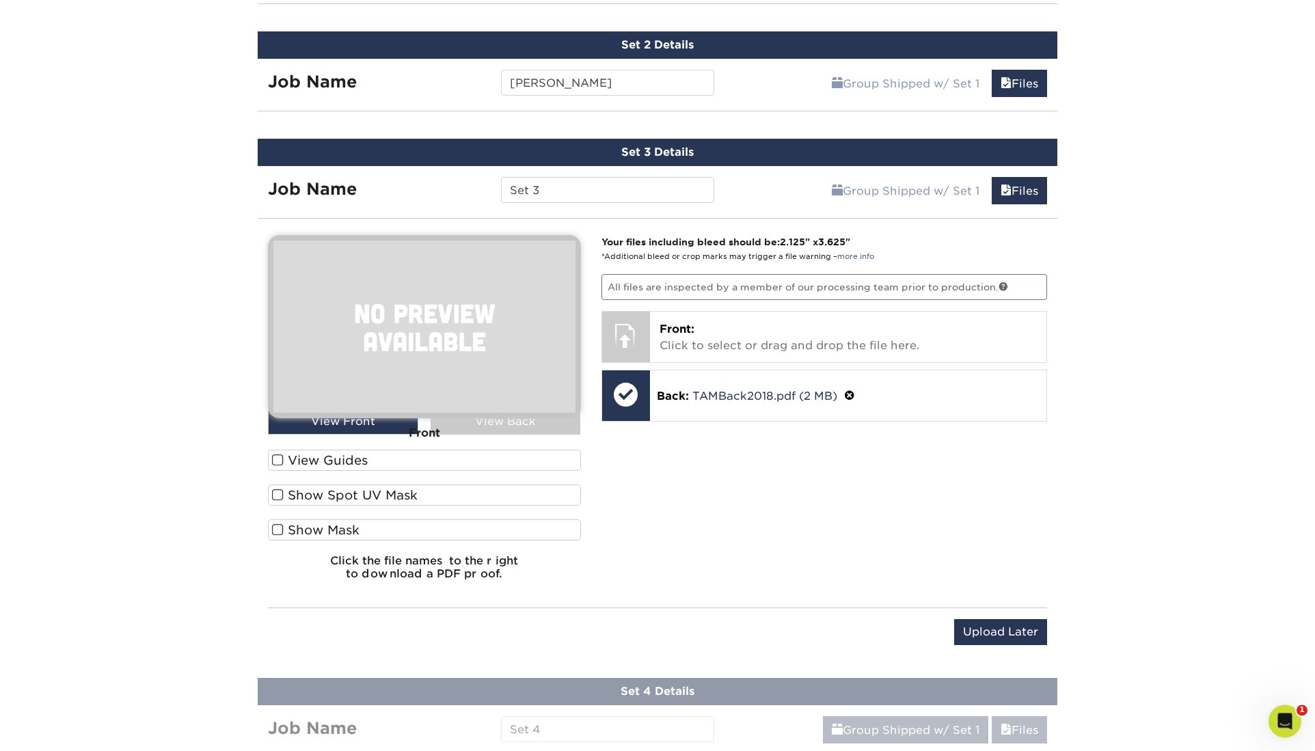
click at [1123, 345] on div "Products Business Cards Matte Business Cards Previous Next 100 $ 8" at bounding box center [657, 149] width 1315 height 2110
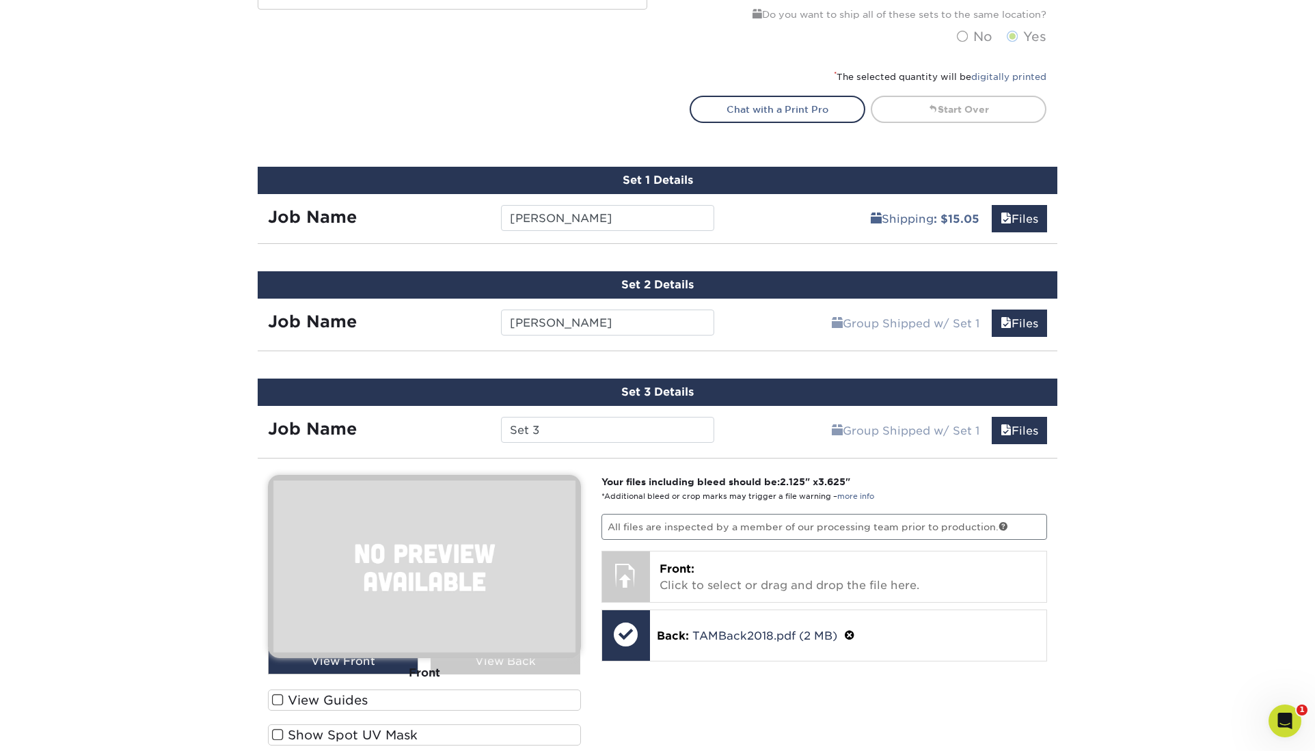
scroll to position [753, 0]
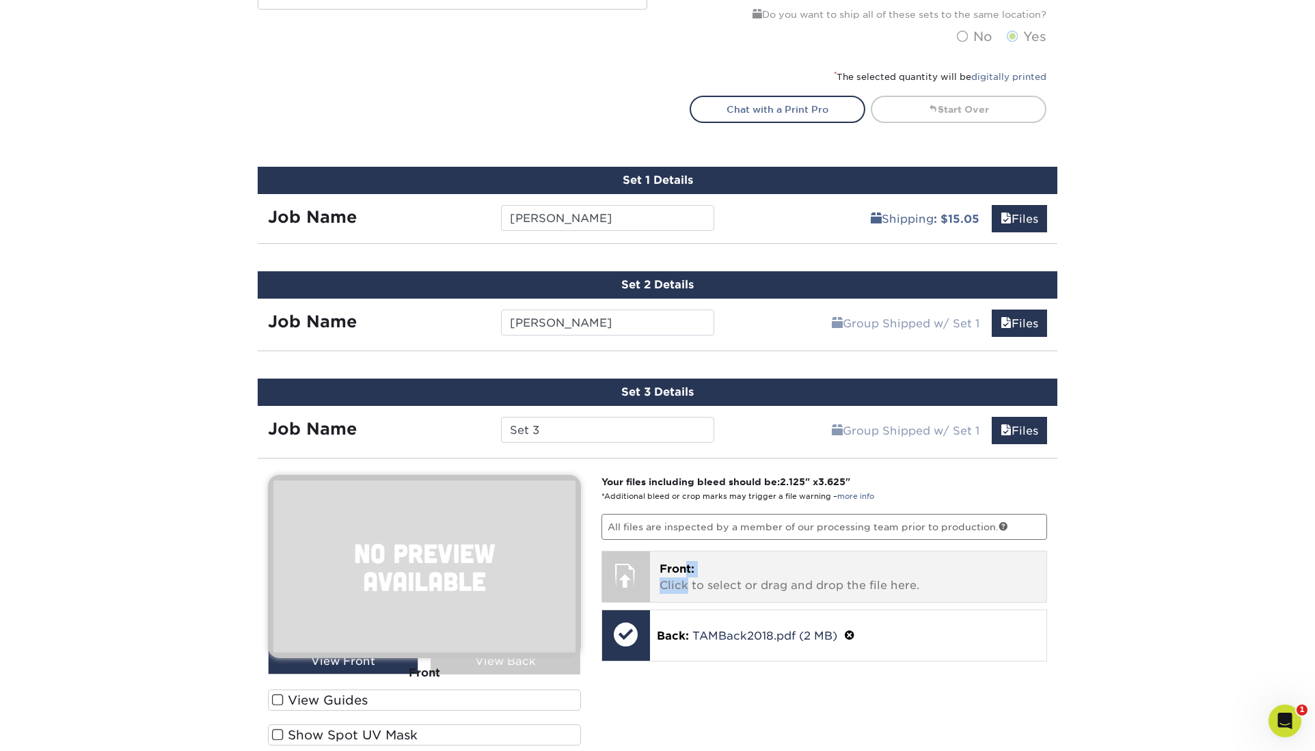
click at [683, 561] on p "Front: Click to select or drag and drop the file here." at bounding box center [849, 577] width 378 height 33
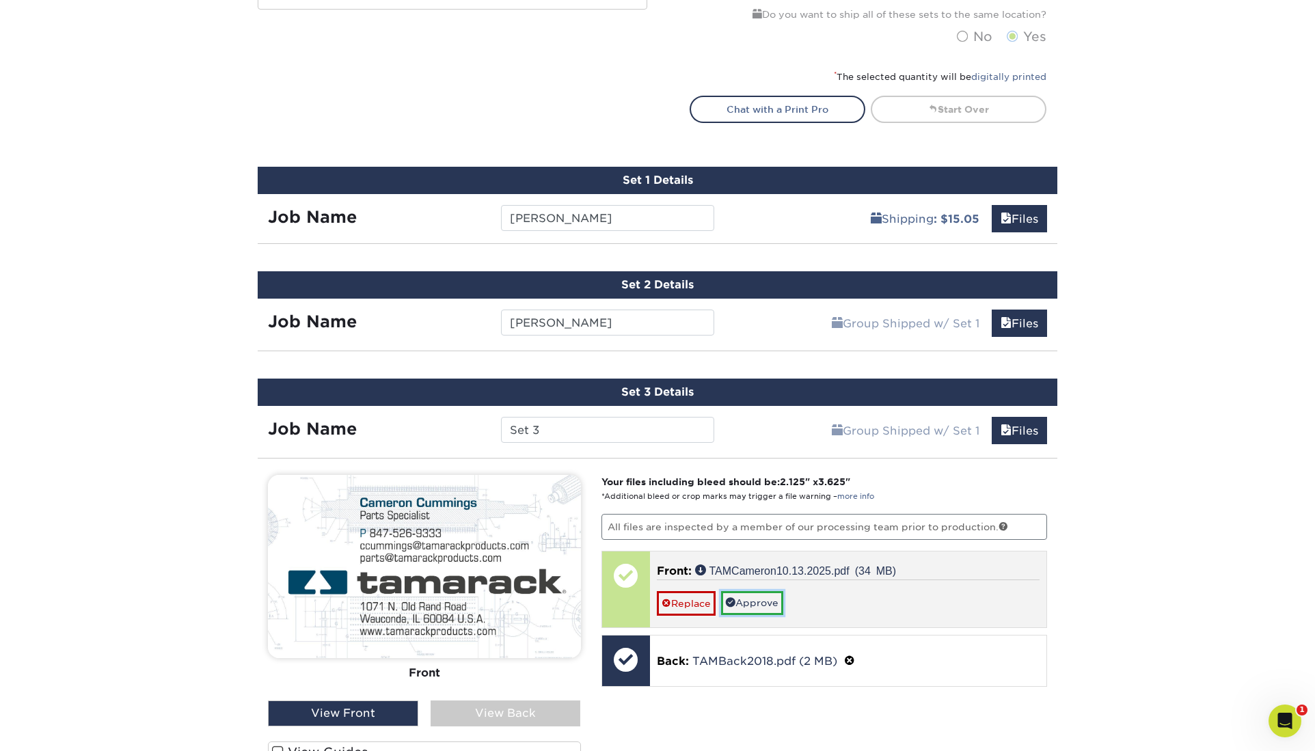
click at [741, 591] on link "Approve" at bounding box center [752, 602] width 62 height 23
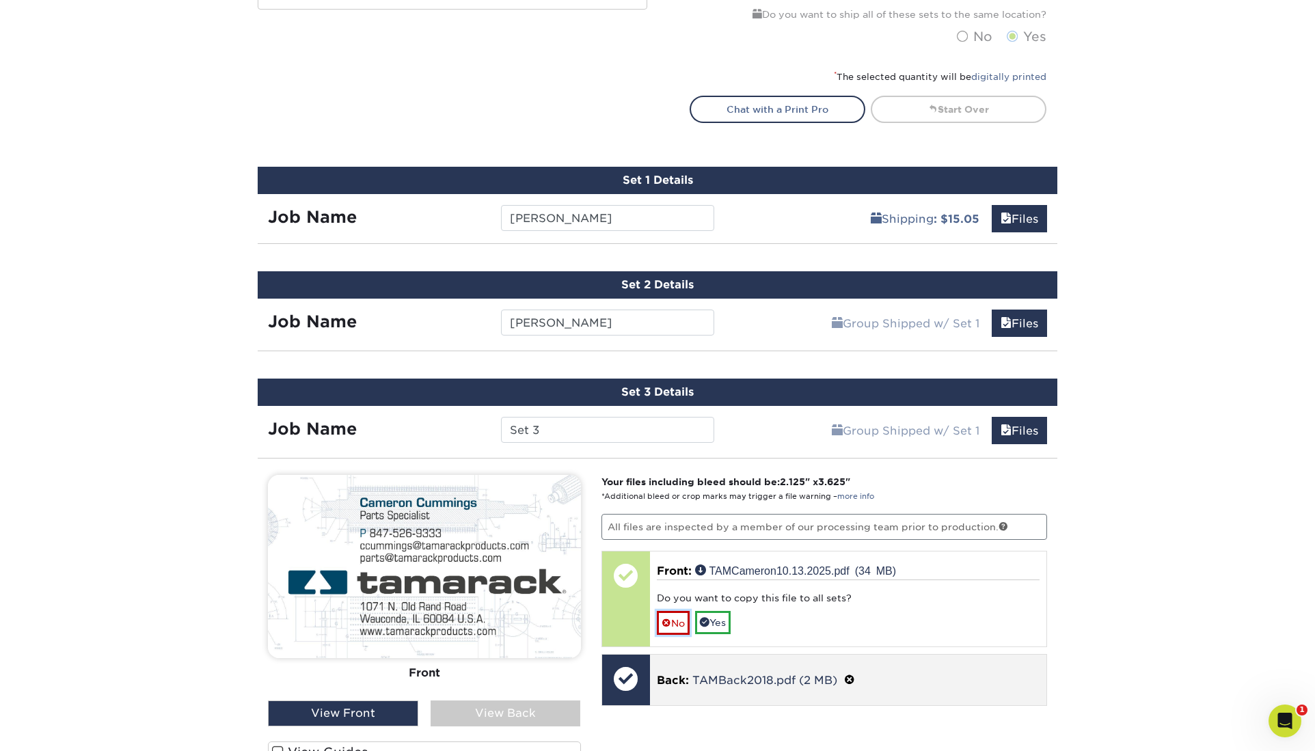
drag, startPoint x: 673, startPoint y: 457, endPoint x: 666, endPoint y: 453, distance: 8.3
click at [673, 611] on link "No" at bounding box center [673, 623] width 33 height 24
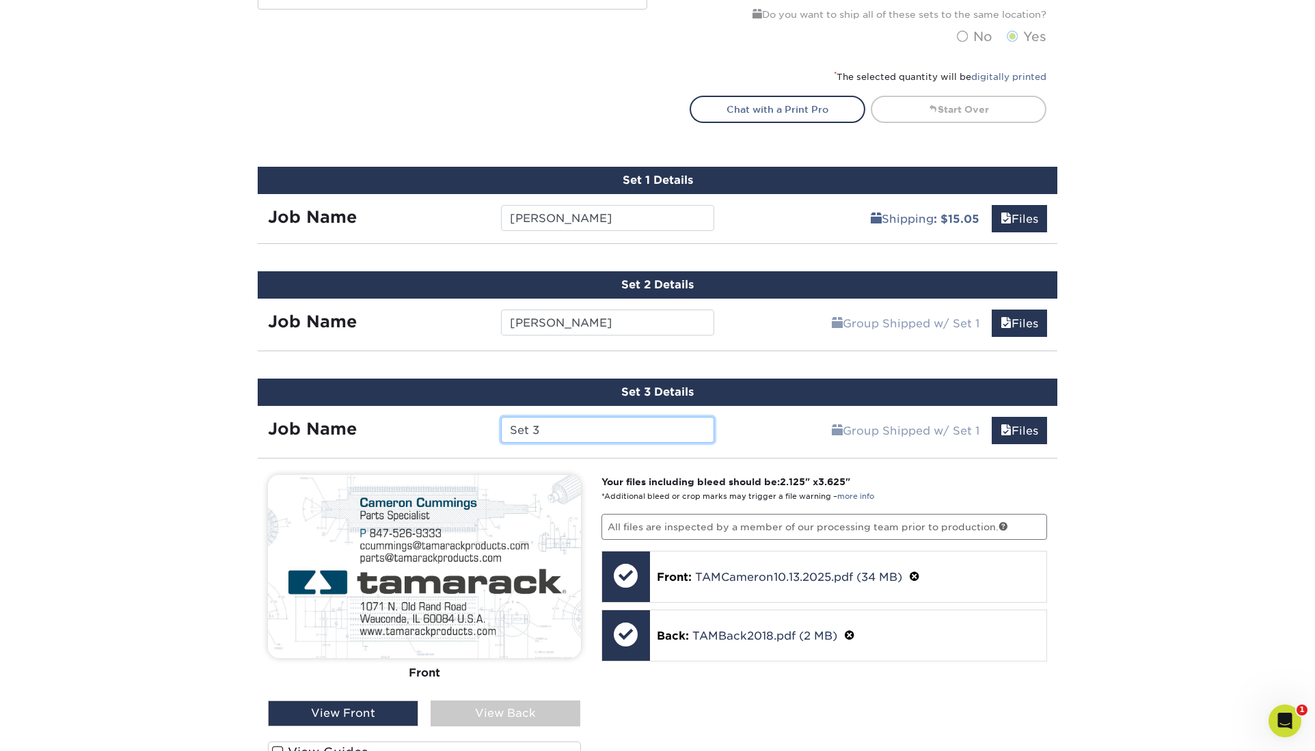
drag, startPoint x: 537, startPoint y: 288, endPoint x: 500, endPoint y: 286, distance: 37.6
click at [501, 417] on input "Set 3" at bounding box center [607, 430] width 213 height 26
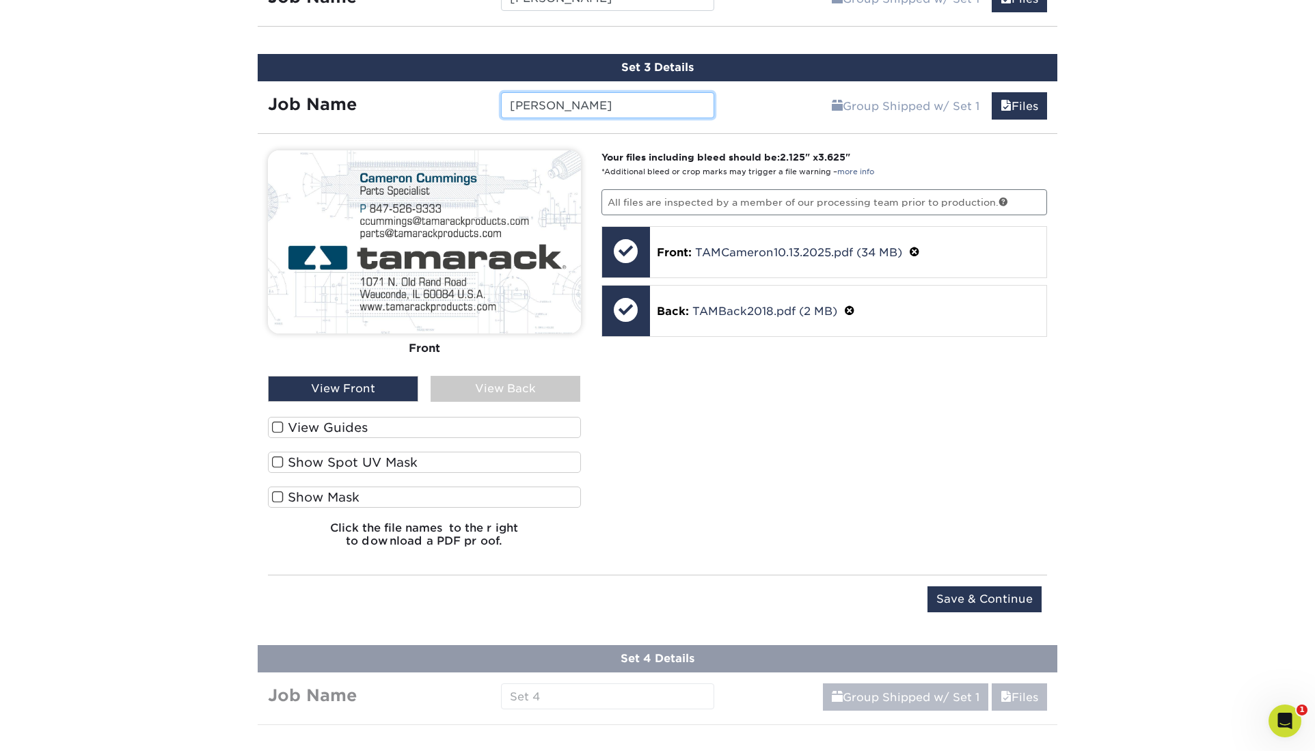
scroll to position [1076, 0]
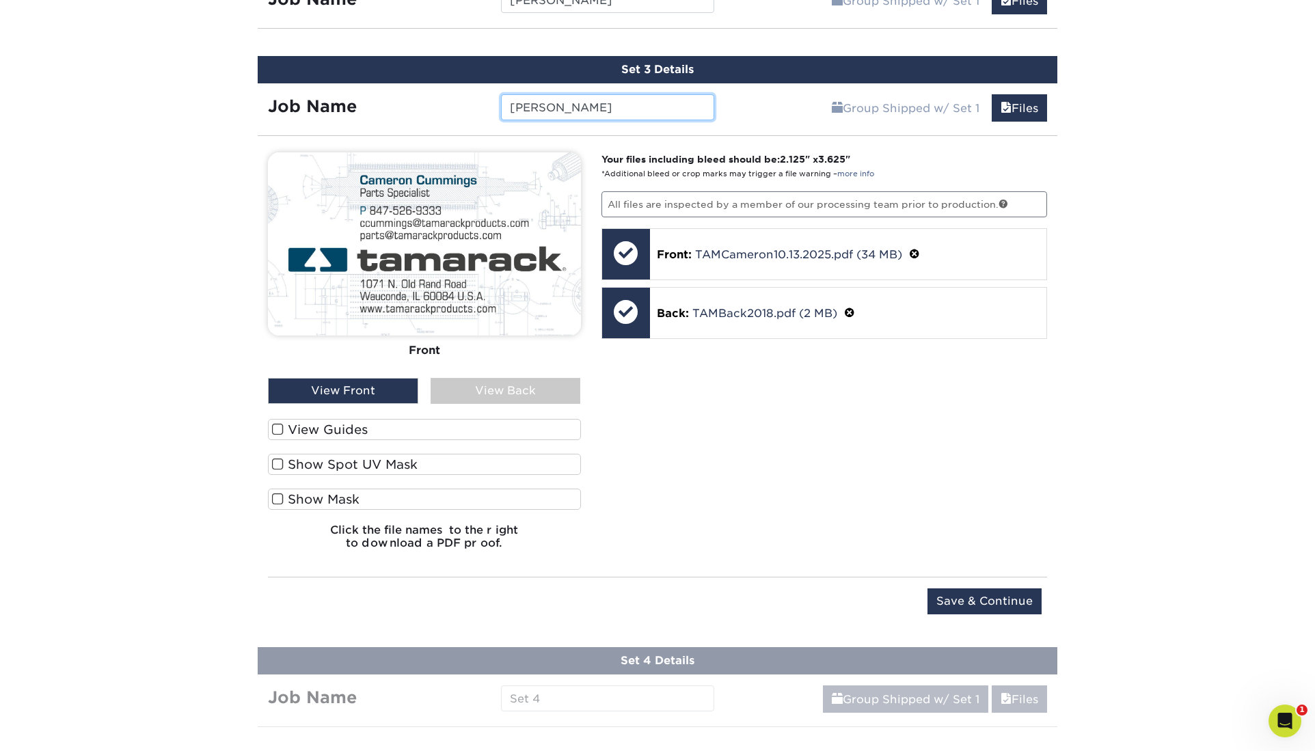
type input "[PERSON_NAME]"
click at [554, 526] on div "Products Business Cards Matte Business Cards Previous Next 100 $ 8" at bounding box center [657, 92] width 1315 height 2162
click at [965, 589] on input "Save & Continue" at bounding box center [985, 602] width 114 height 26
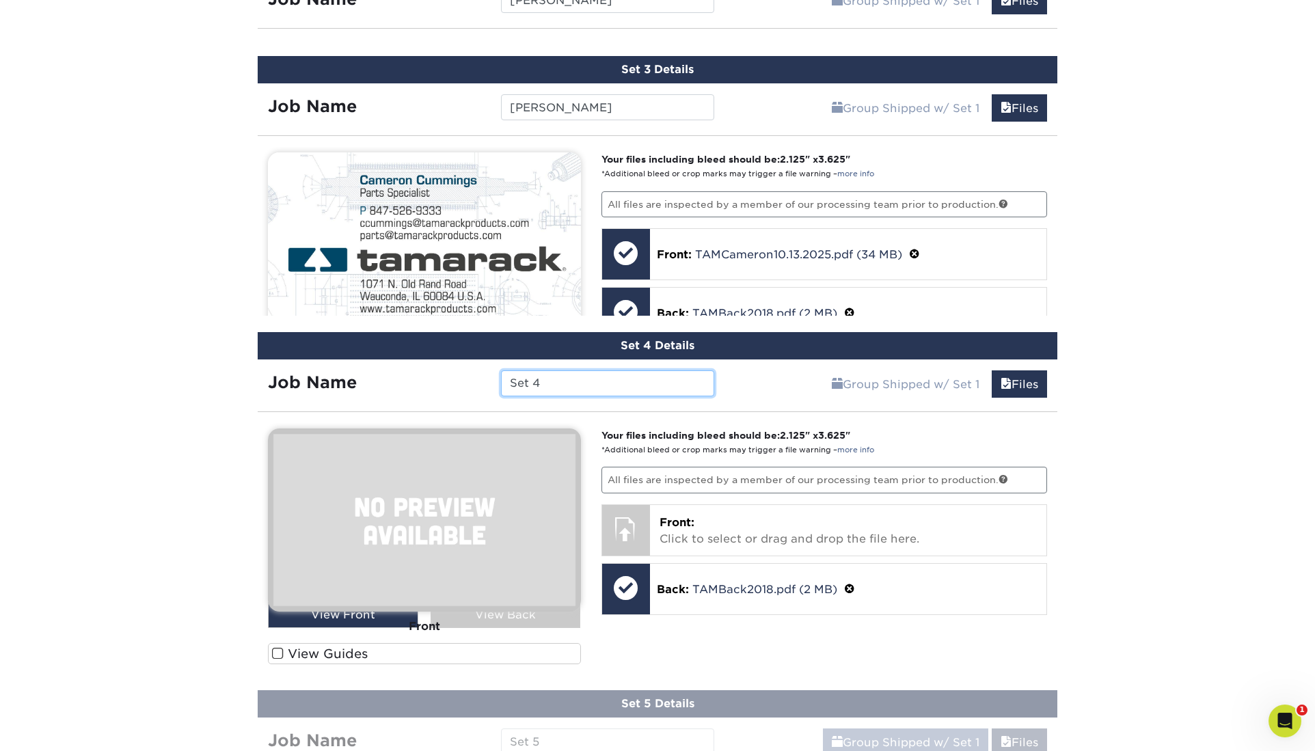
scroll to position [1076, 0]
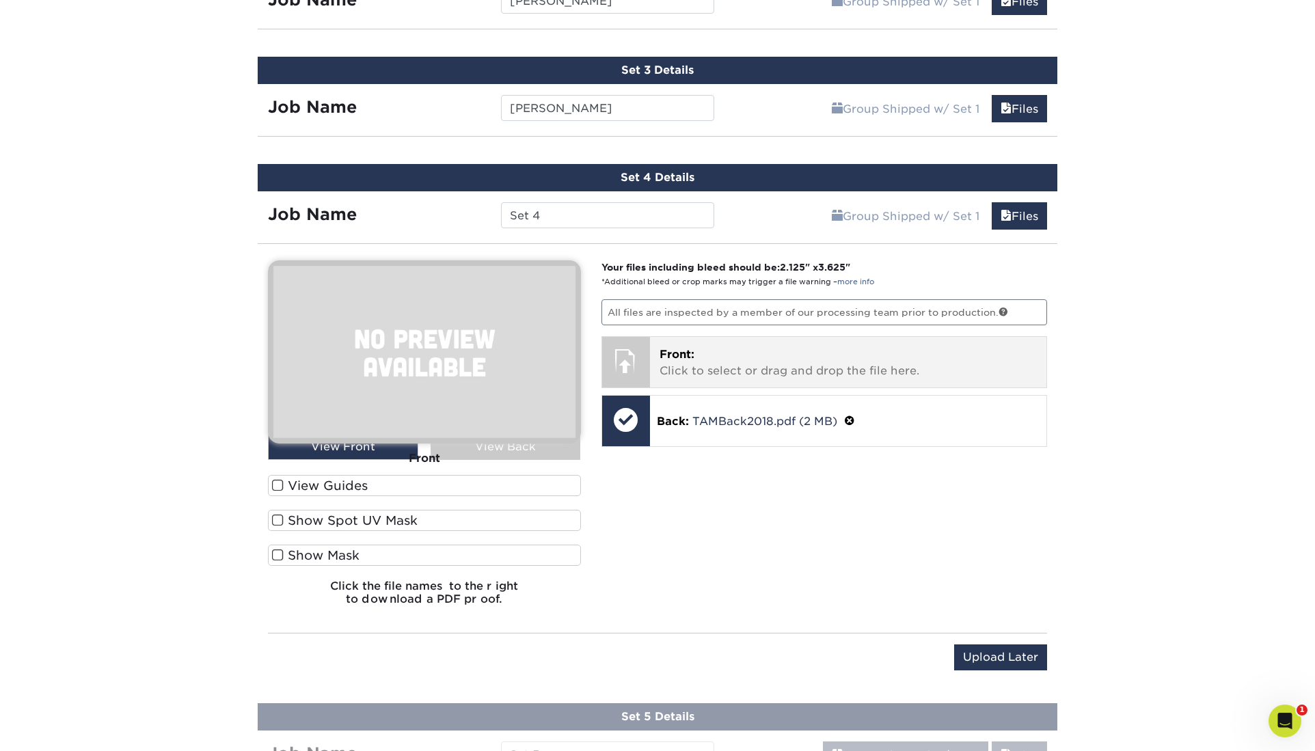
click at [679, 347] on p "Front: Click to select or drag and drop the file here." at bounding box center [849, 363] width 378 height 33
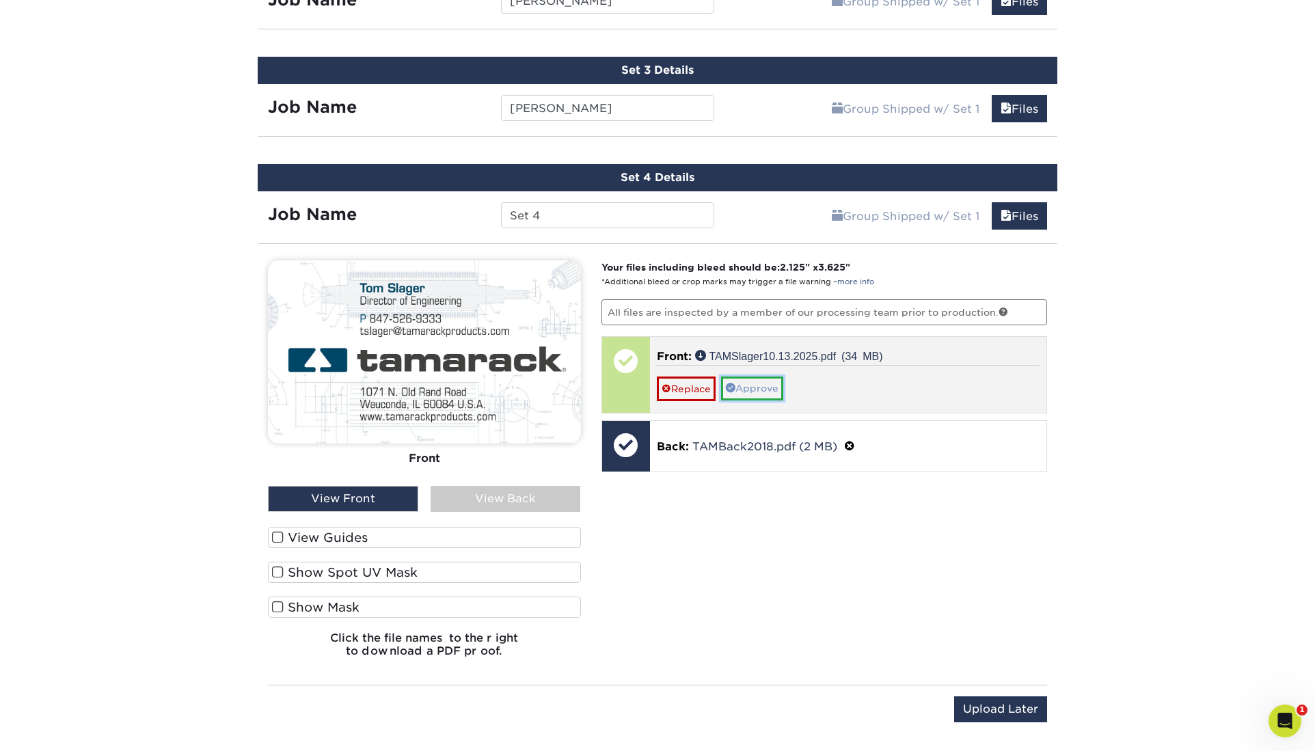
click at [742, 377] on link "Approve" at bounding box center [752, 388] width 62 height 23
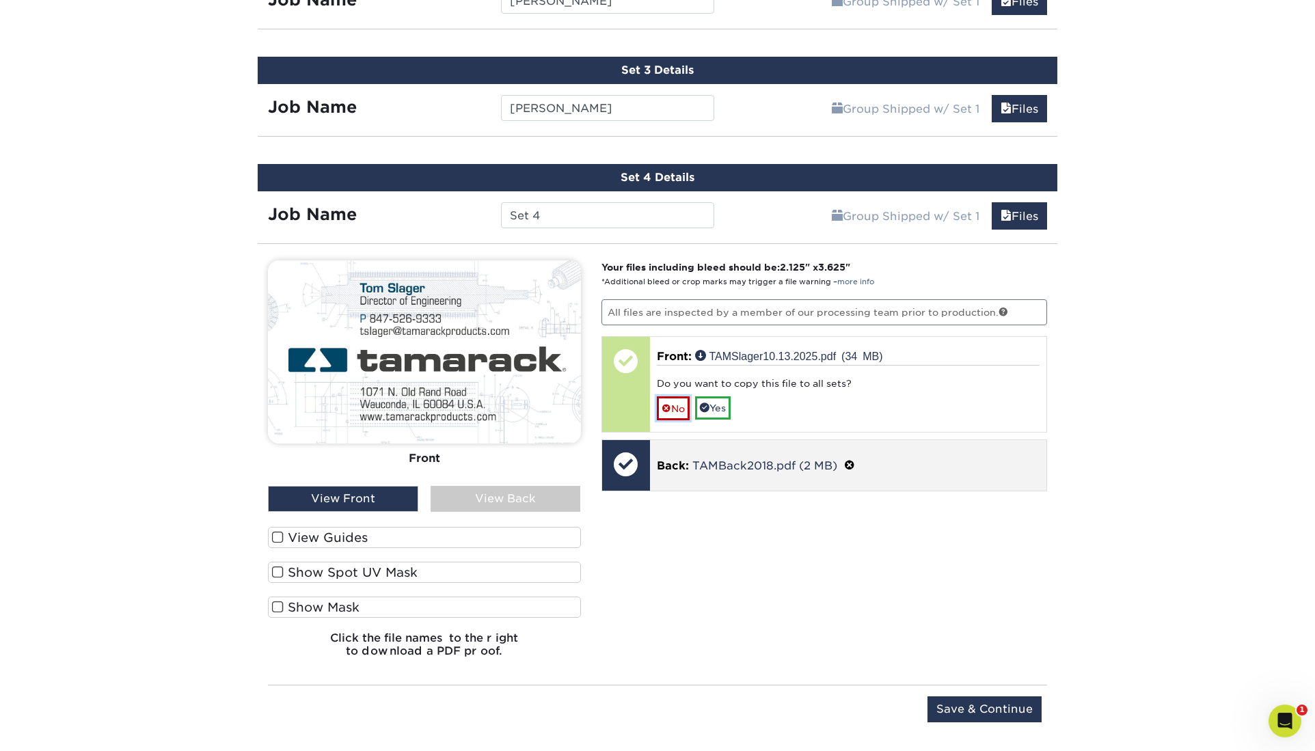
click at [673, 397] on link "No" at bounding box center [673, 409] width 33 height 24
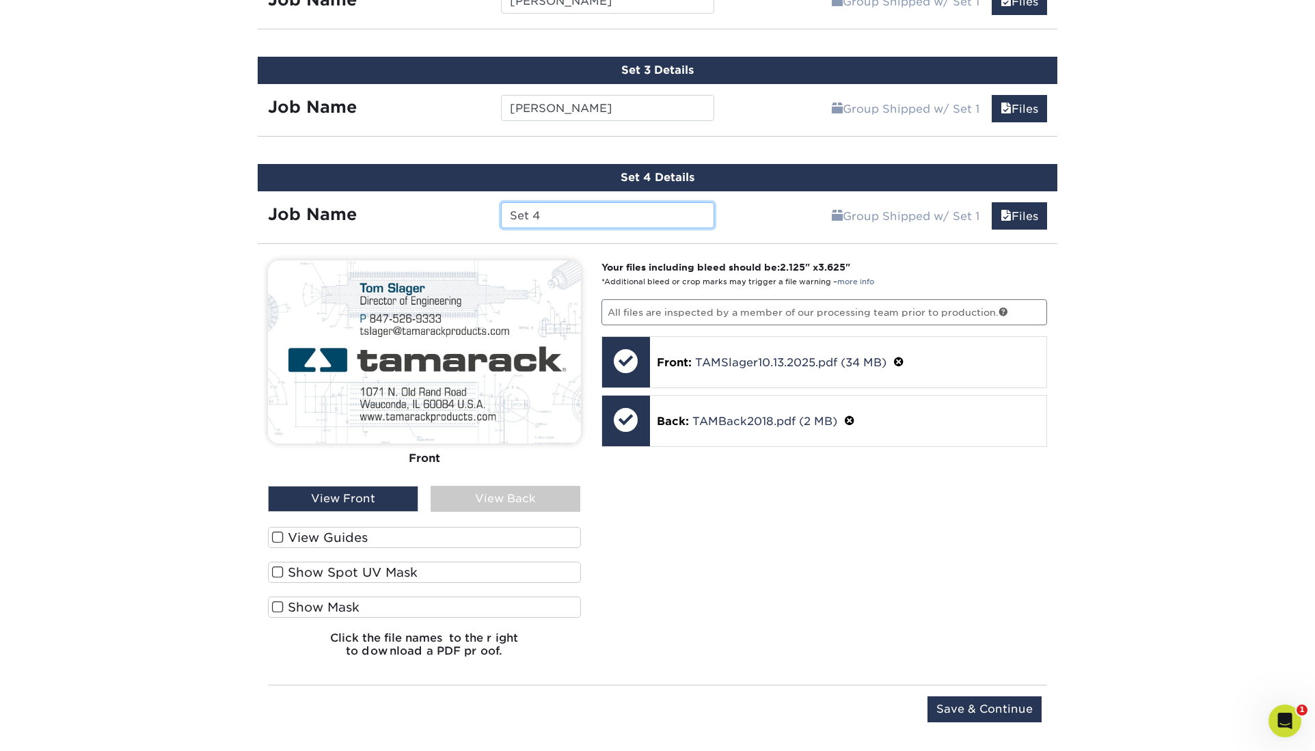
drag, startPoint x: 544, startPoint y: 61, endPoint x: 470, endPoint y: 25, distance: 82.3
click at [501, 202] on input "Set 4" at bounding box center [607, 215] width 213 height 26
type input "[PERSON_NAME]"
click at [974, 697] on input "Save & Continue" at bounding box center [985, 710] width 114 height 26
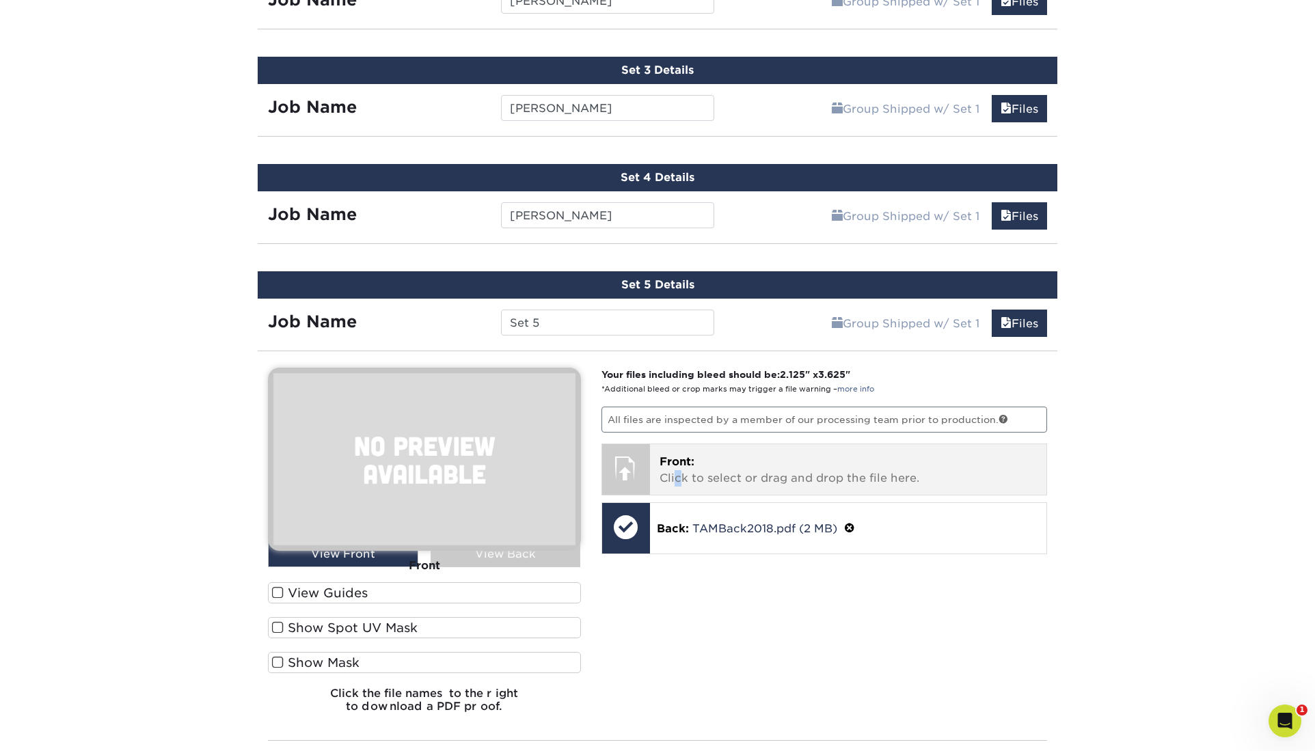
click at [674, 454] on p "Front: Click to select or drag and drop the file here." at bounding box center [849, 470] width 378 height 33
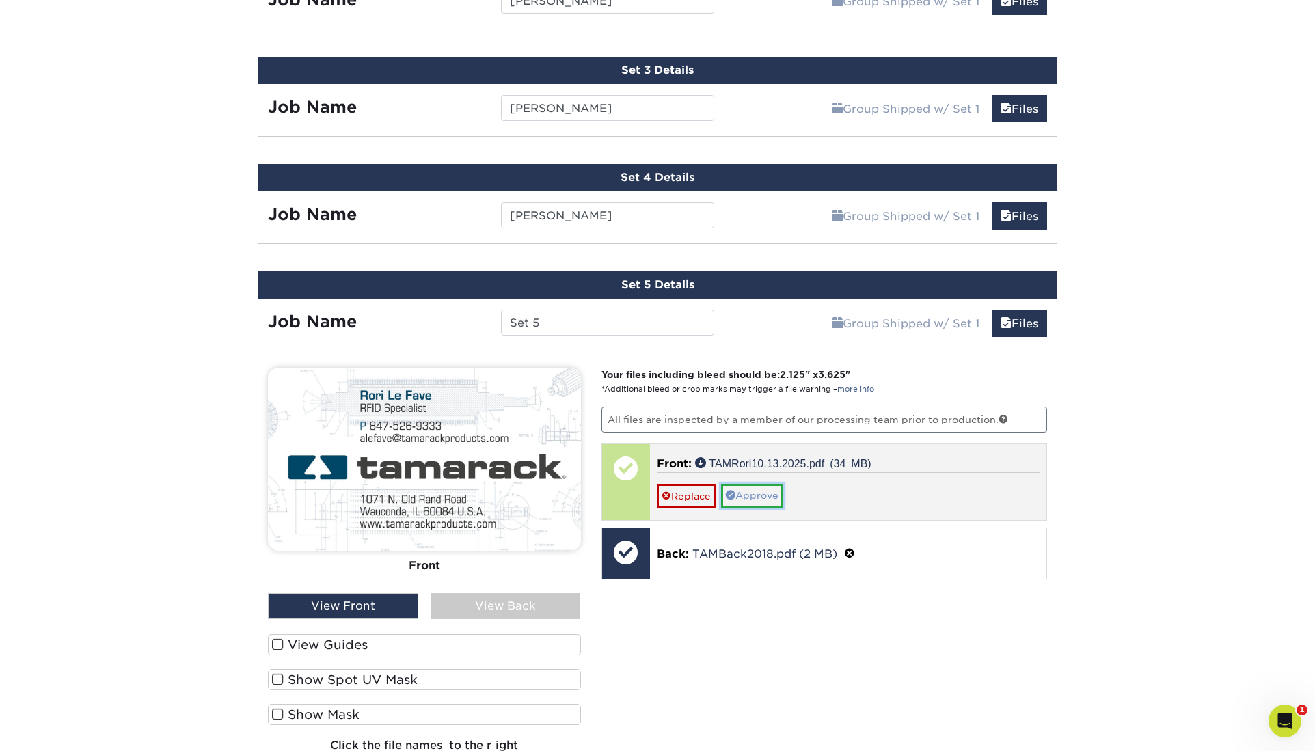
click at [745, 484] on link "Approve" at bounding box center [752, 495] width 62 height 23
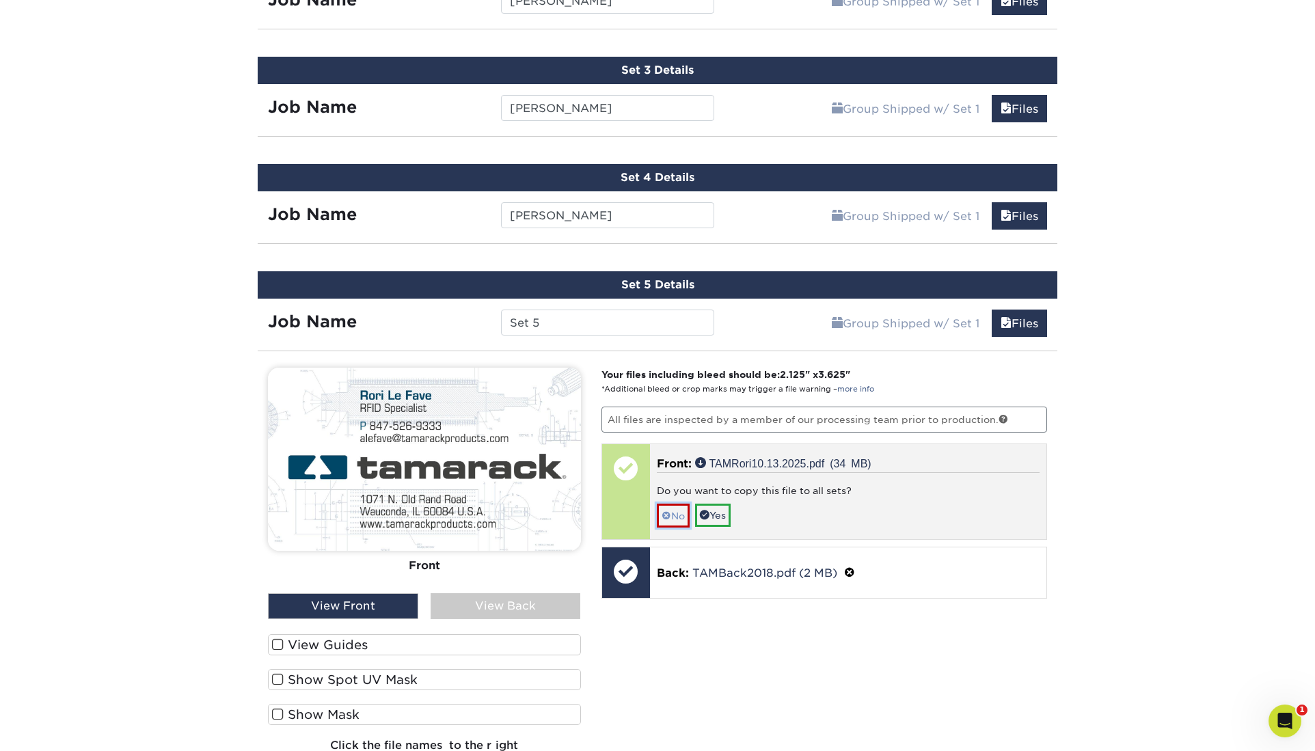
click at [671, 504] on link "No" at bounding box center [673, 516] width 33 height 24
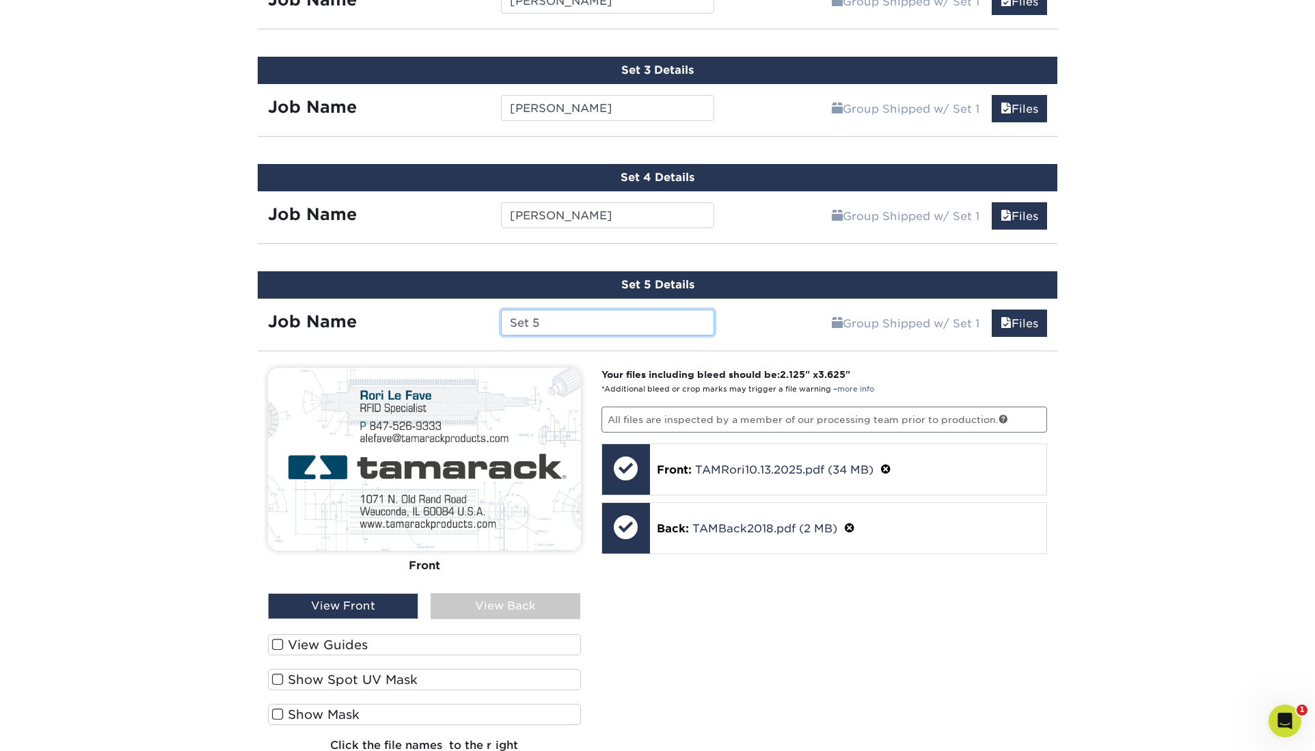
click at [552, 310] on input "Set 5" at bounding box center [607, 323] width 213 height 26
drag, startPoint x: 542, startPoint y: 153, endPoint x: 429, endPoint y: 51, distance: 152.5
click at [501, 310] on input "Set 5" at bounding box center [607, 323] width 213 height 26
type input "[PERSON_NAME]"
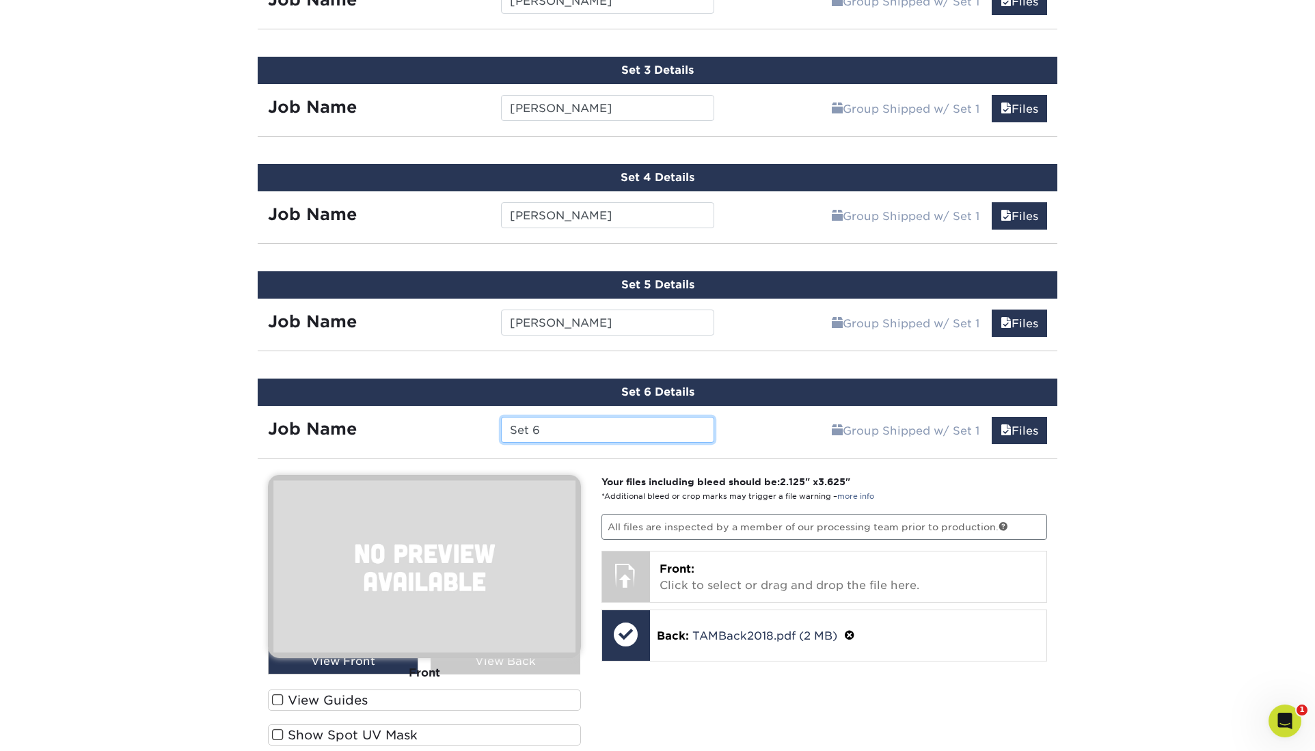
drag, startPoint x: 542, startPoint y: 249, endPoint x: 499, endPoint y: 248, distance: 42.4
click at [501, 417] on input "Set 6" at bounding box center [607, 430] width 213 height 26
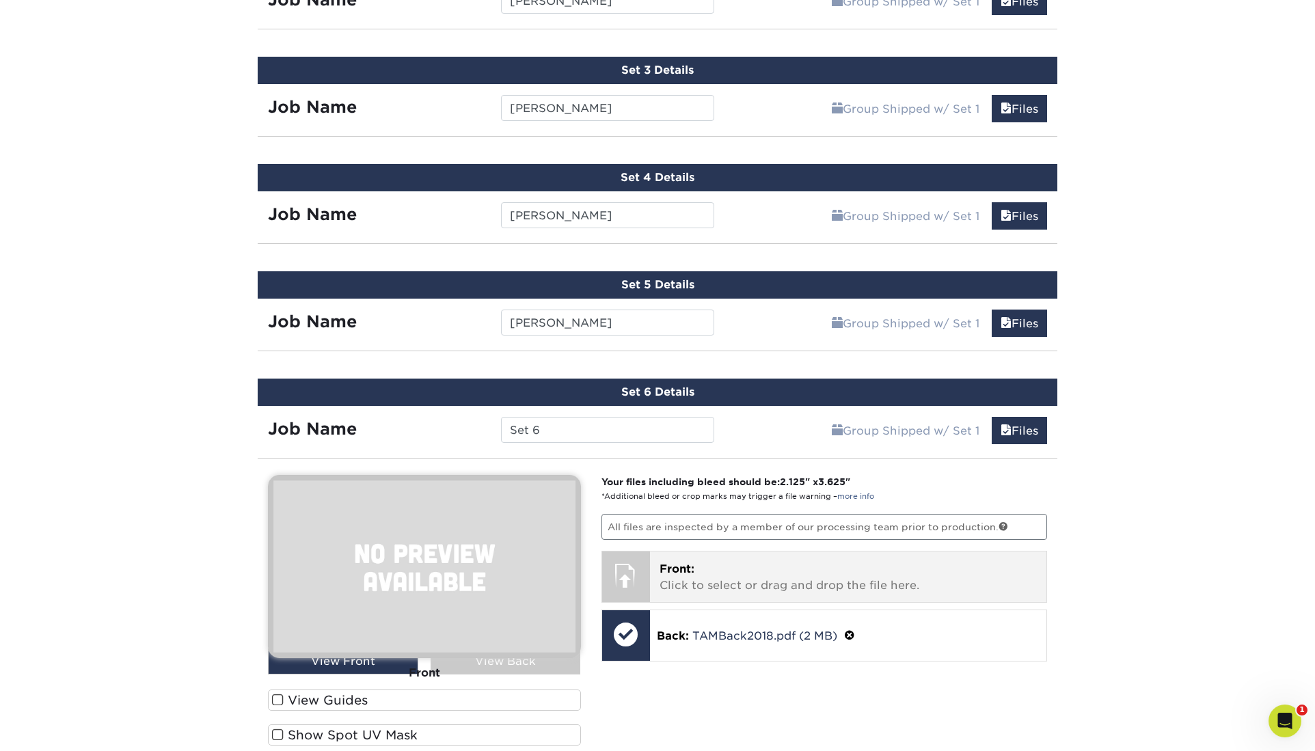
click at [678, 561] on p "Front: Click to select or drag and drop the file here." at bounding box center [849, 577] width 378 height 33
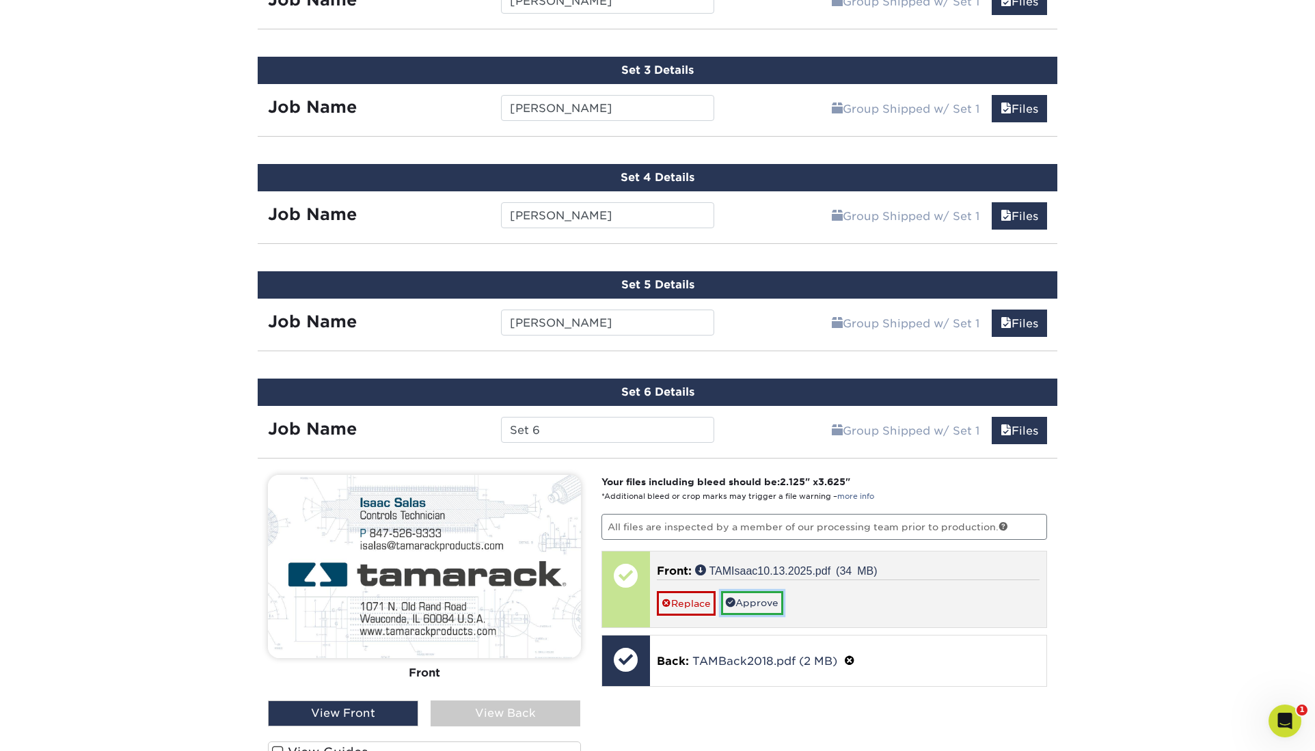
click at [738, 591] on link "Approve" at bounding box center [752, 602] width 62 height 23
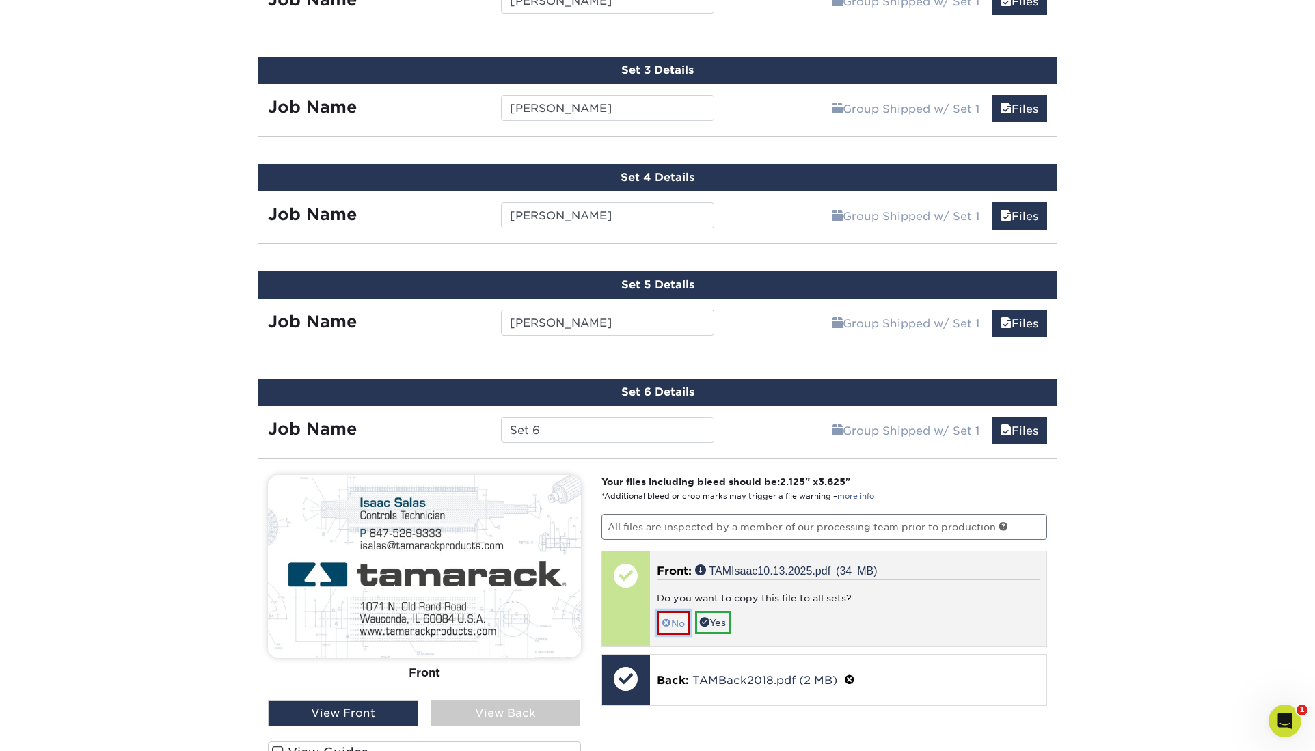
click at [670, 611] on link "No" at bounding box center [673, 623] width 33 height 24
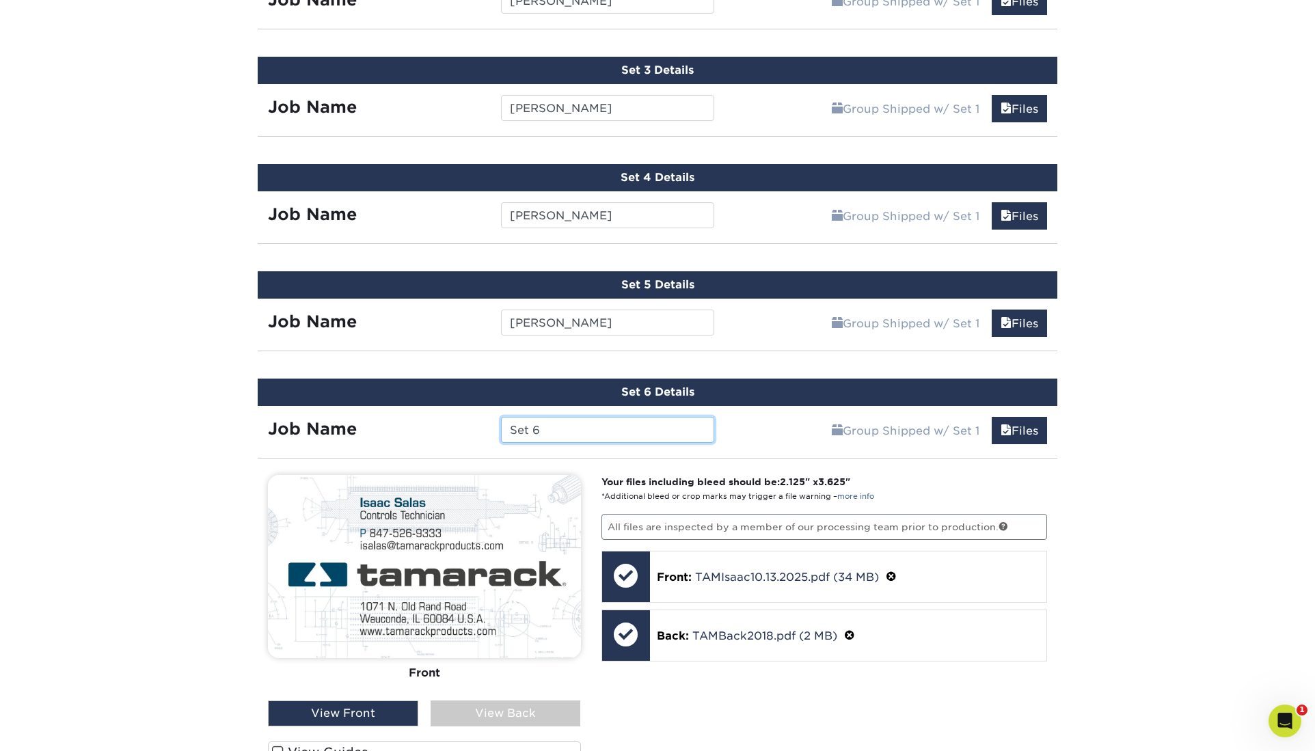
drag, startPoint x: 539, startPoint y: 248, endPoint x: 429, endPoint y: 142, distance: 152.8
click at [501, 417] on input "Set 6" at bounding box center [607, 430] width 213 height 26
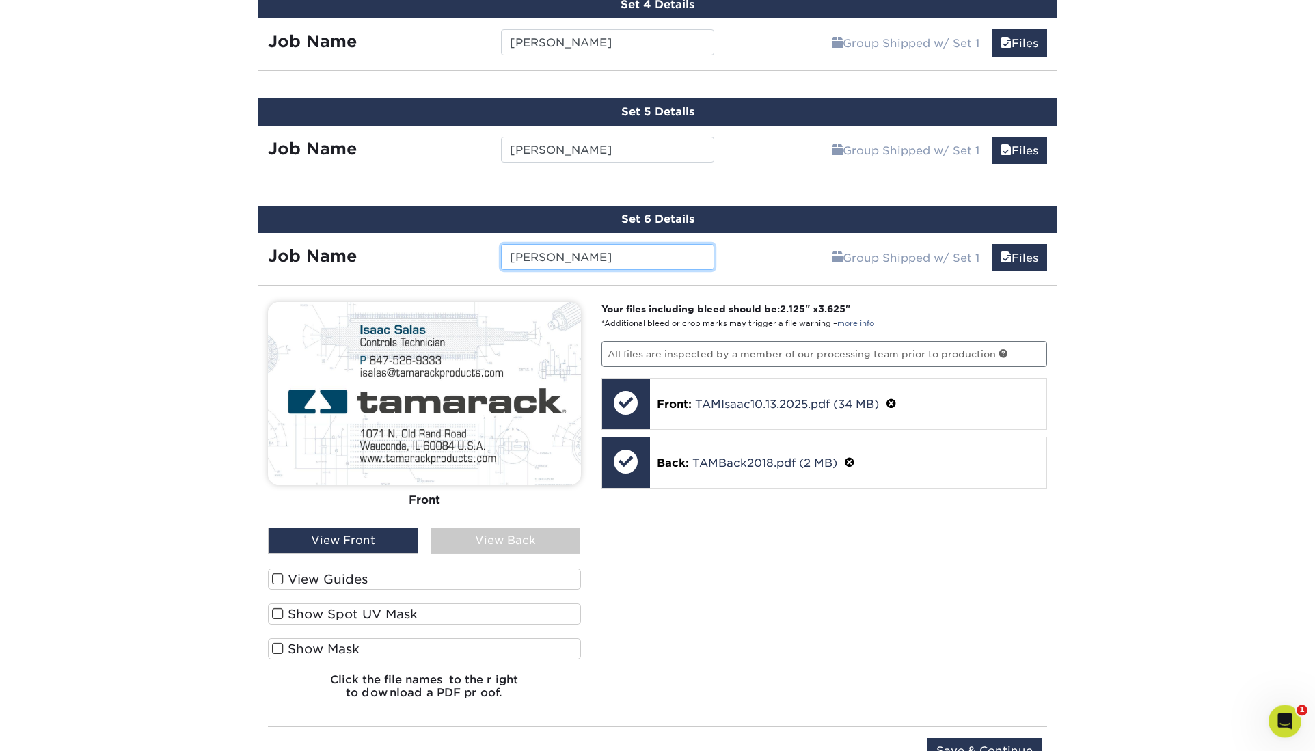
scroll to position [1282, 0]
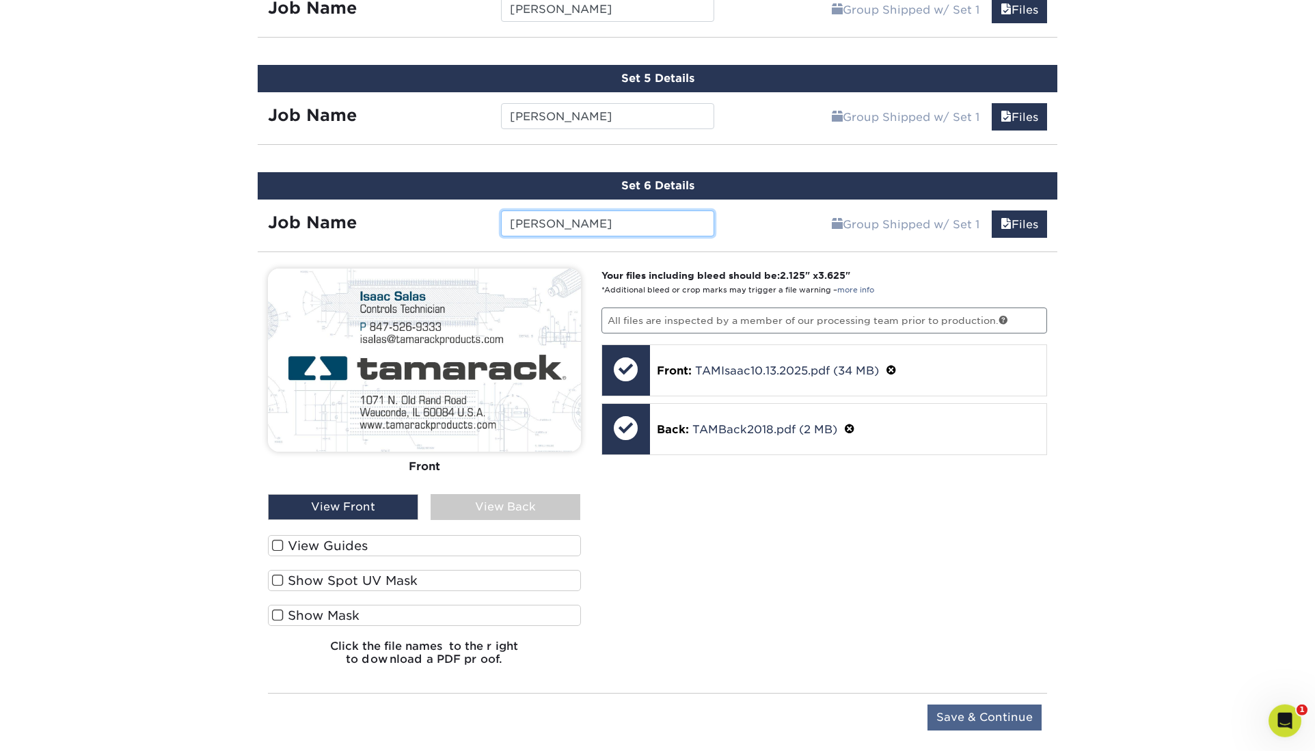
type input "[PERSON_NAME]"
click at [984, 705] on input "Save & Continue" at bounding box center [985, 718] width 114 height 26
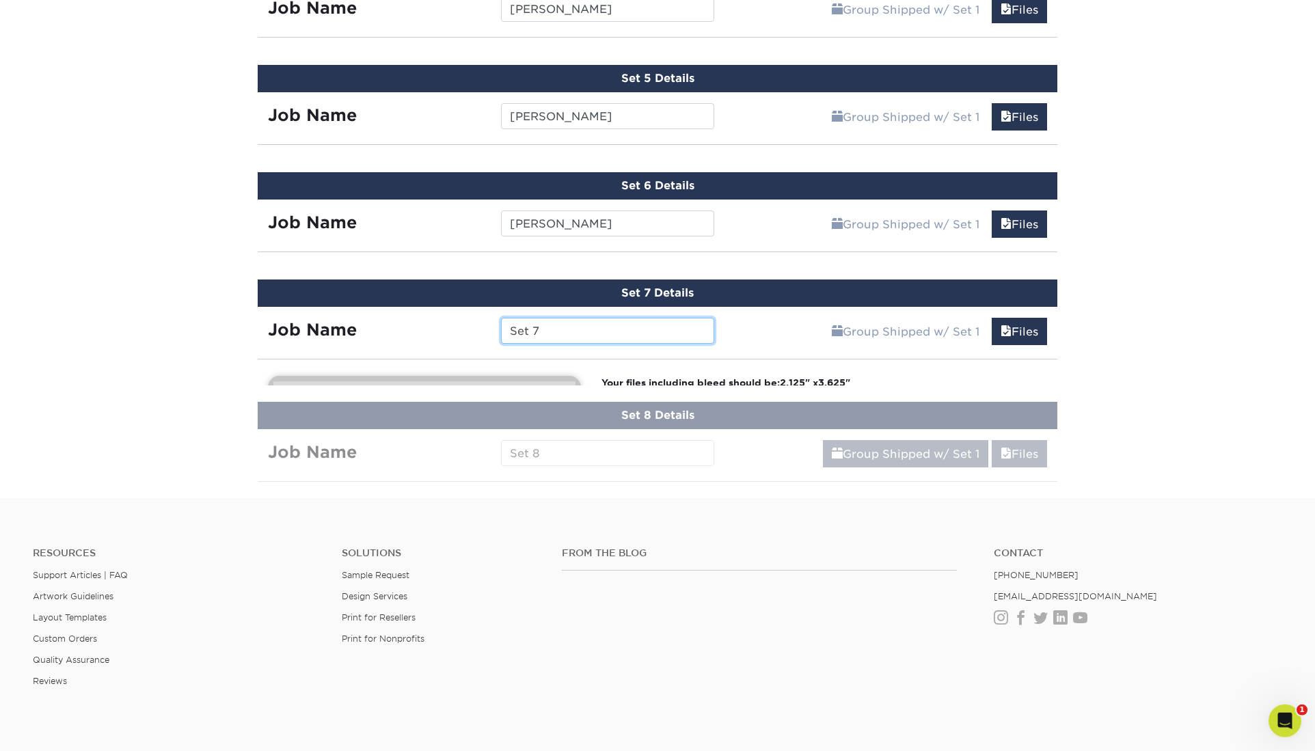
scroll to position [1150, 0]
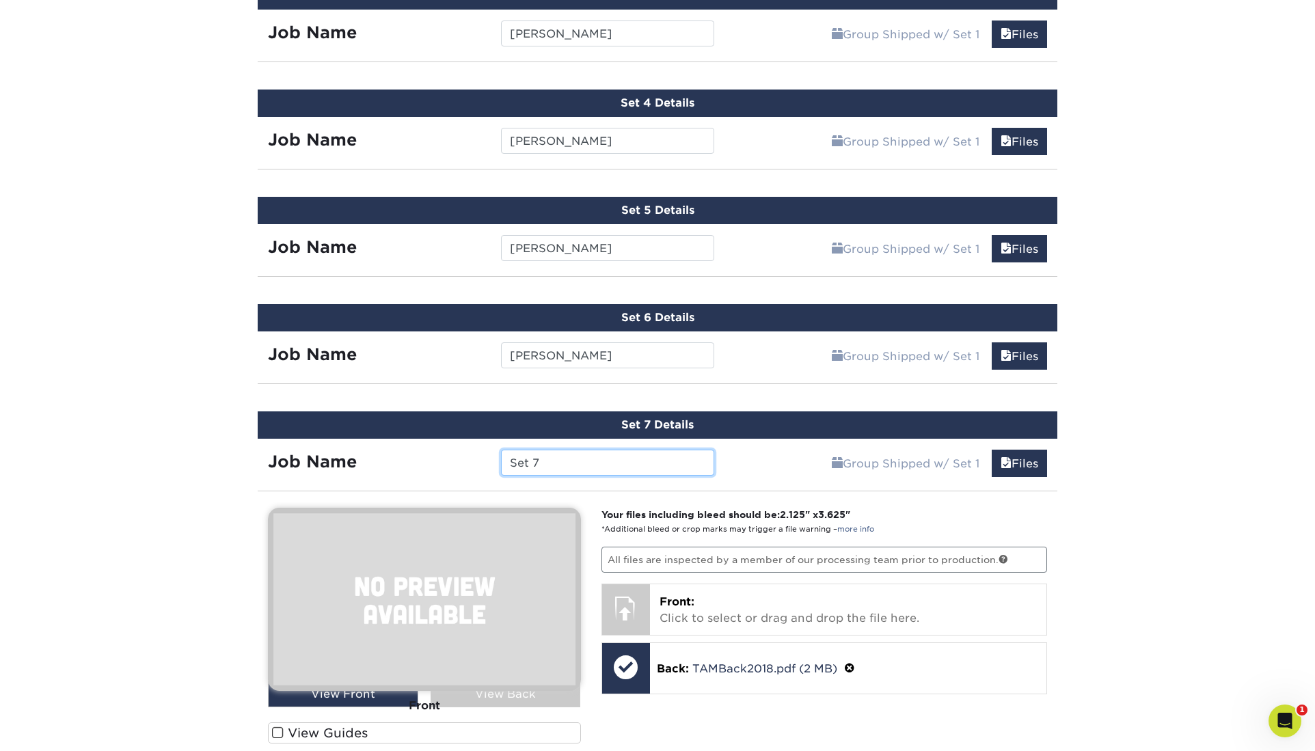
drag, startPoint x: 538, startPoint y: 267, endPoint x: 546, endPoint y: 268, distance: 8.2
click at [541, 450] on input "Set 7" at bounding box center [607, 463] width 213 height 26
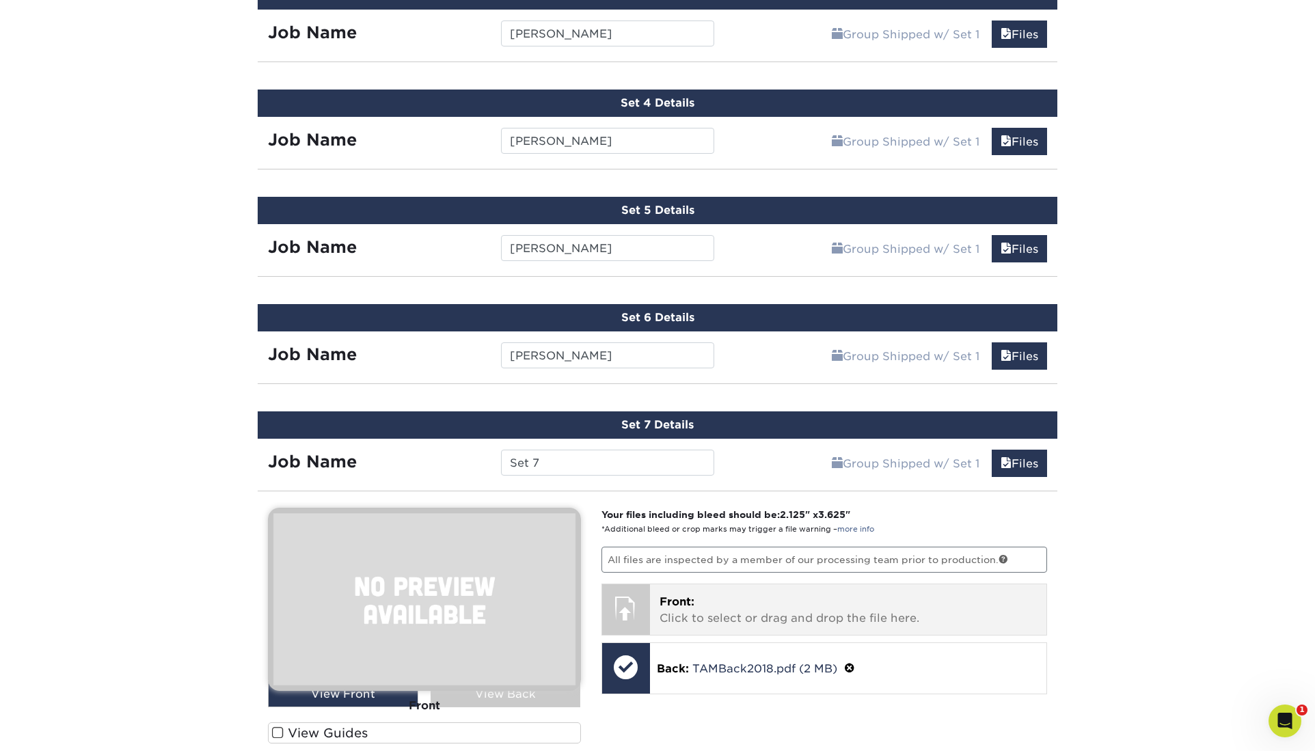
click at [700, 594] on p "Front: Click to select or drag and drop the file here." at bounding box center [849, 610] width 378 height 33
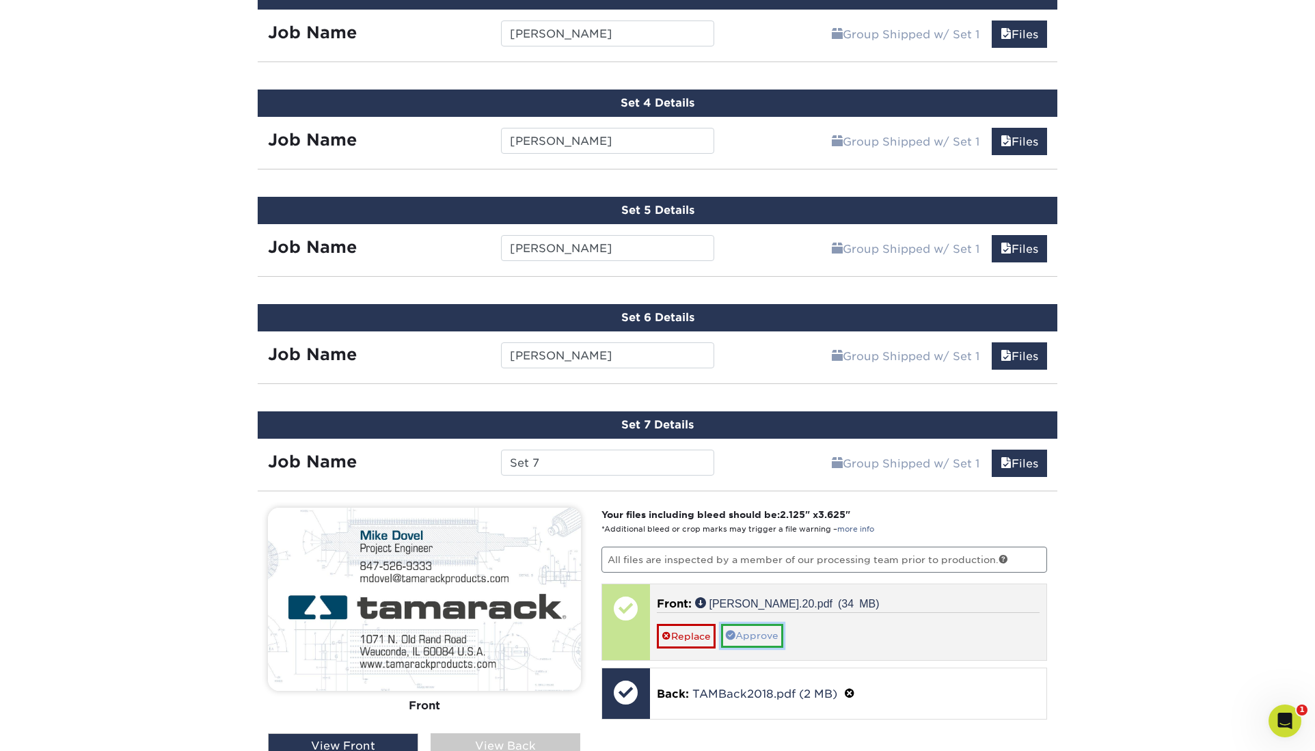
click at [740, 624] on link "Approve" at bounding box center [752, 635] width 62 height 23
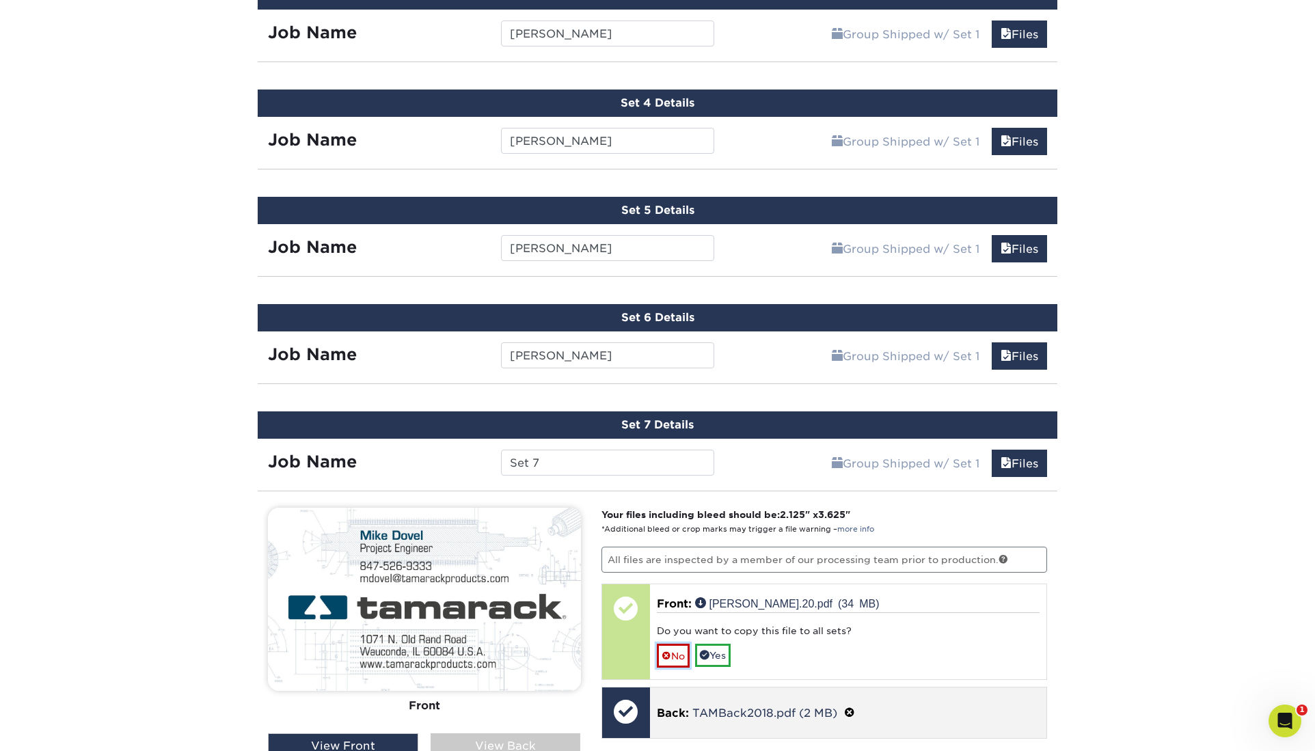
drag, startPoint x: 678, startPoint y: 438, endPoint x: 682, endPoint y: 449, distance: 10.8
click at [679, 644] on link "No" at bounding box center [673, 656] width 33 height 24
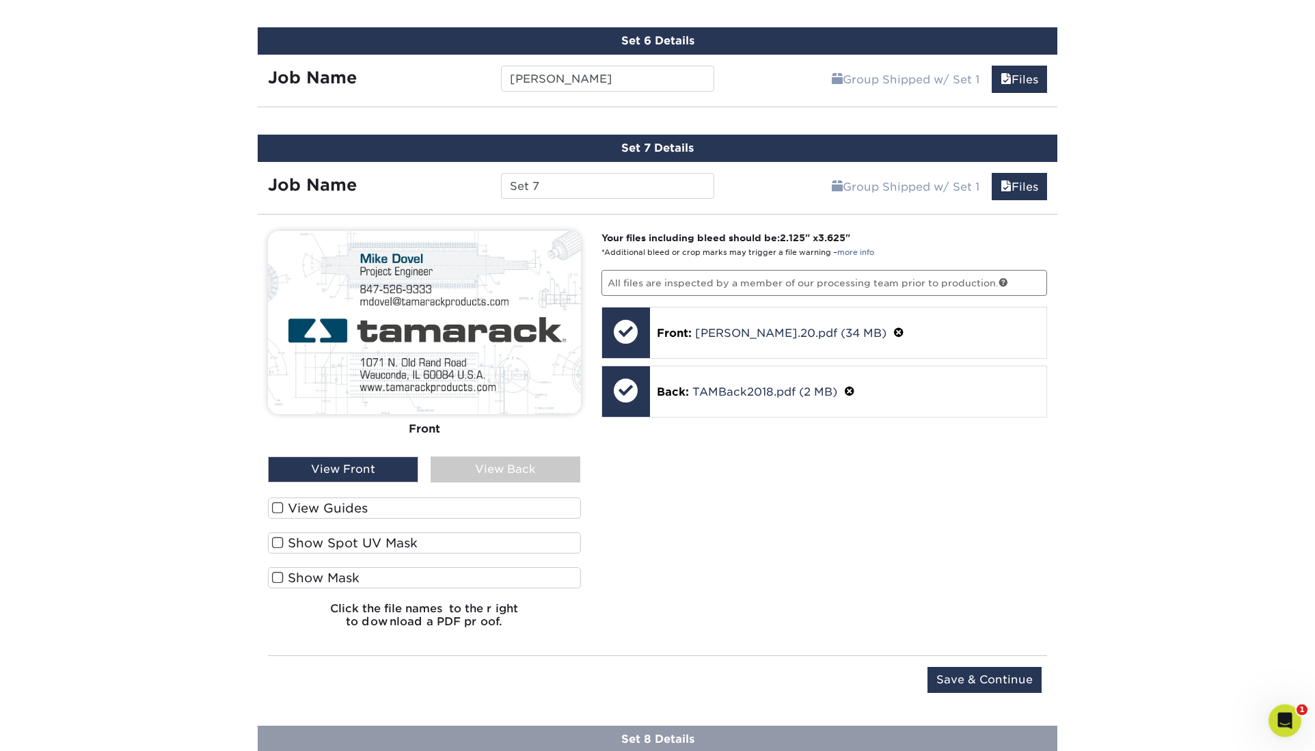
scroll to position [1425, 0]
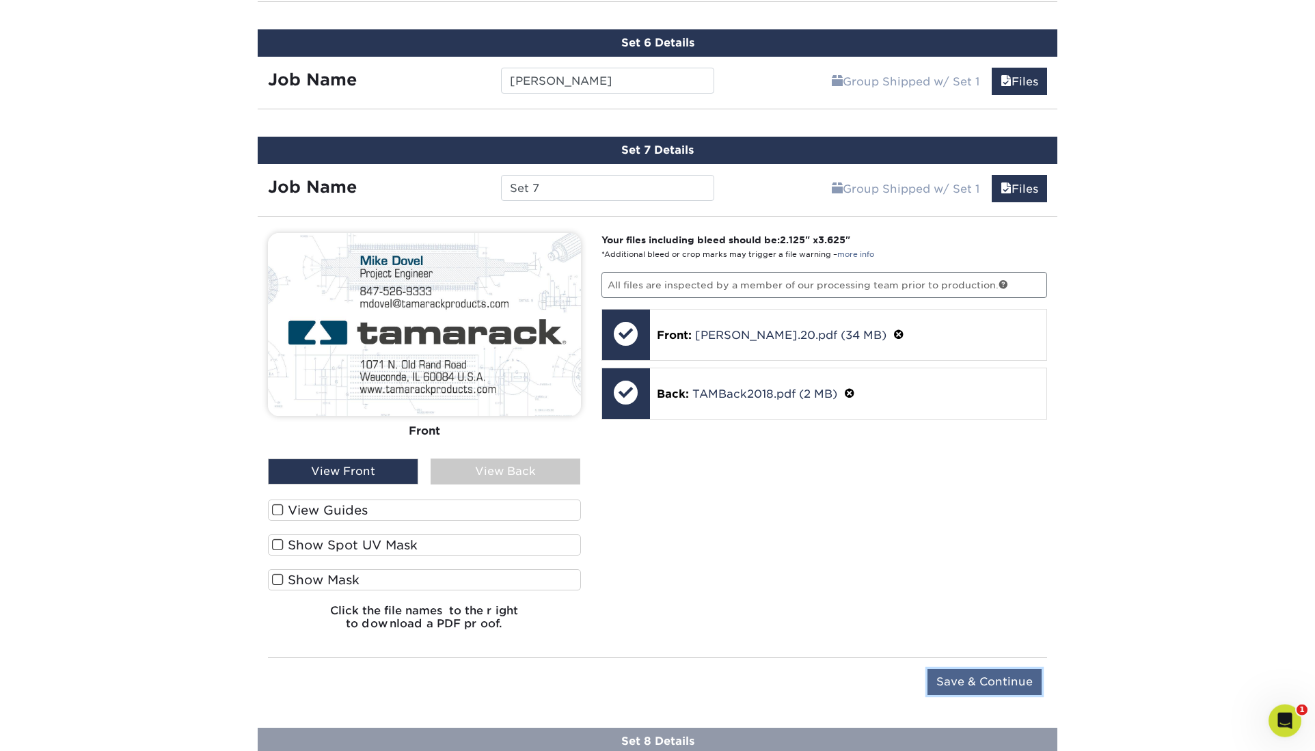
click at [989, 669] on input "Save & Continue" at bounding box center [985, 682] width 114 height 26
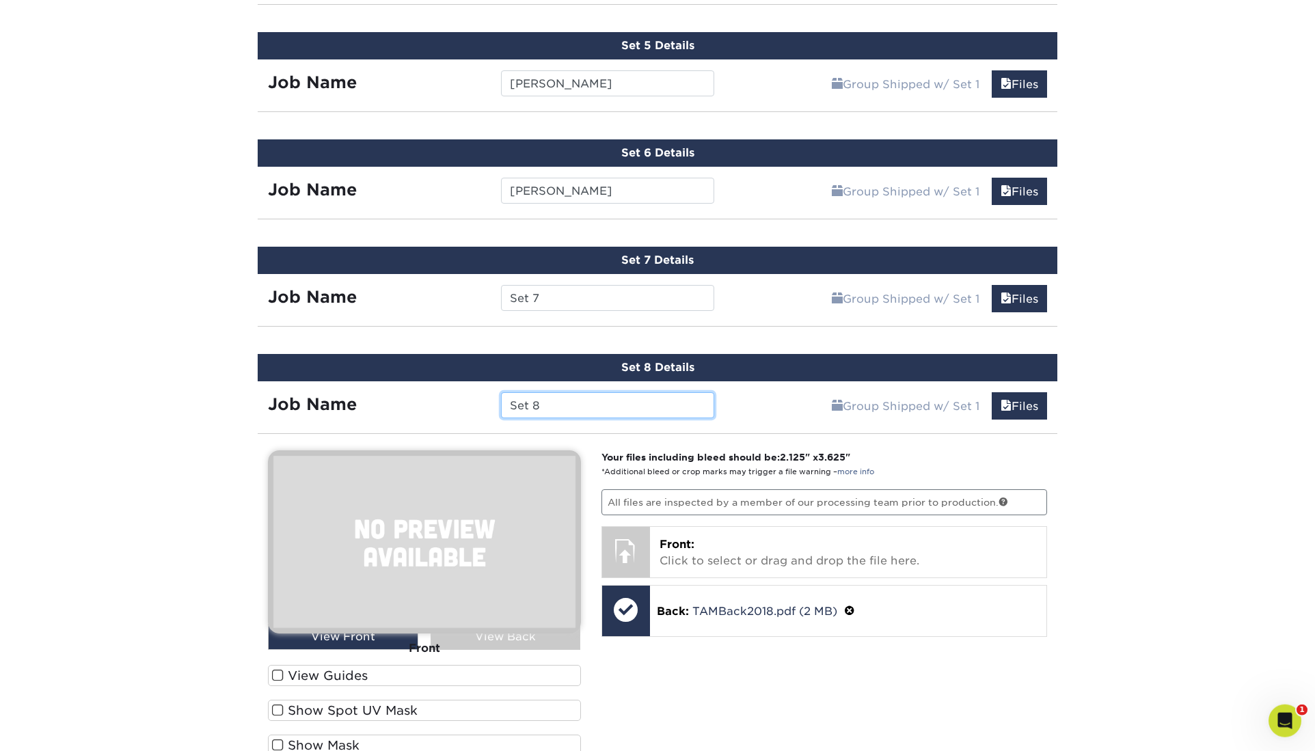
scroll to position [1317, 0]
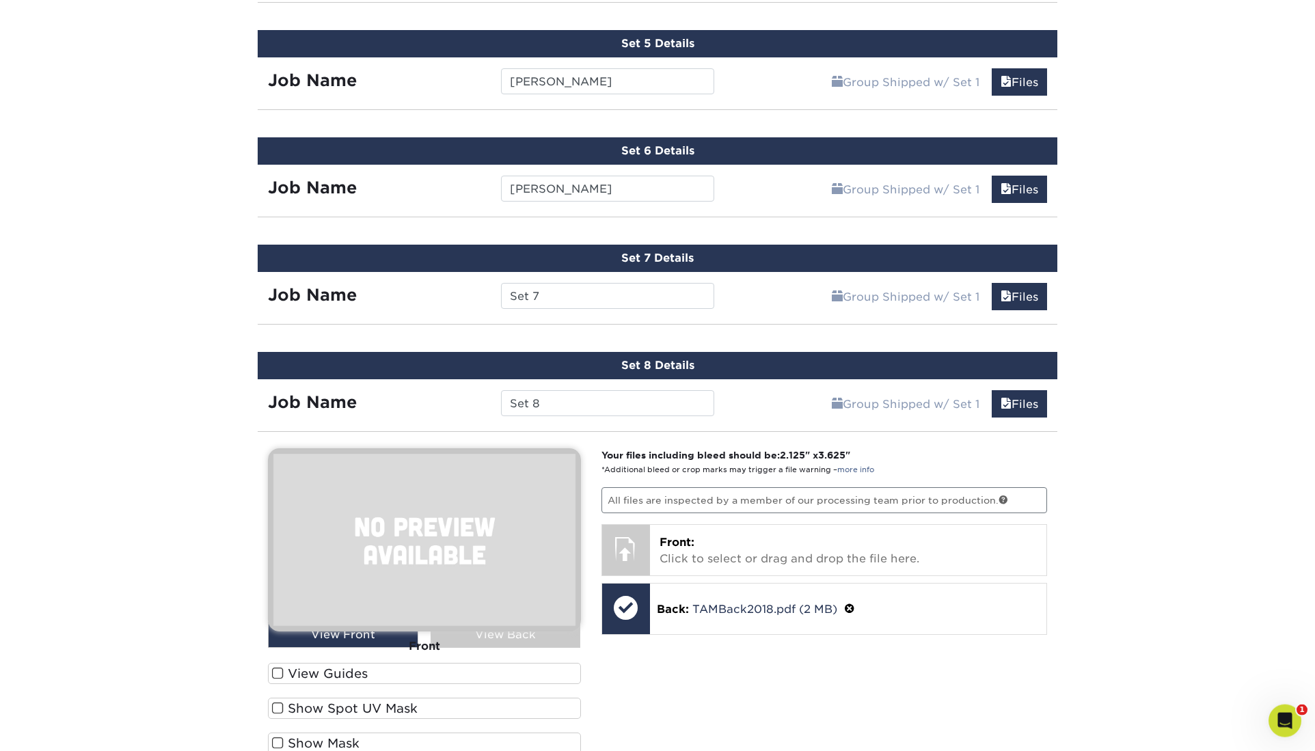
click at [561, 352] on div "Set 8 Details" at bounding box center [658, 365] width 800 height 27
click at [557, 352] on div "Set 8 Details" at bounding box center [658, 365] width 800 height 27
click at [551, 352] on div "Set 8 Details" at bounding box center [658, 365] width 800 height 27
drag, startPoint x: 546, startPoint y: 197, endPoint x: 520, endPoint y: 202, distance: 27.1
click at [508, 390] on input "Set 8" at bounding box center [607, 403] width 213 height 26
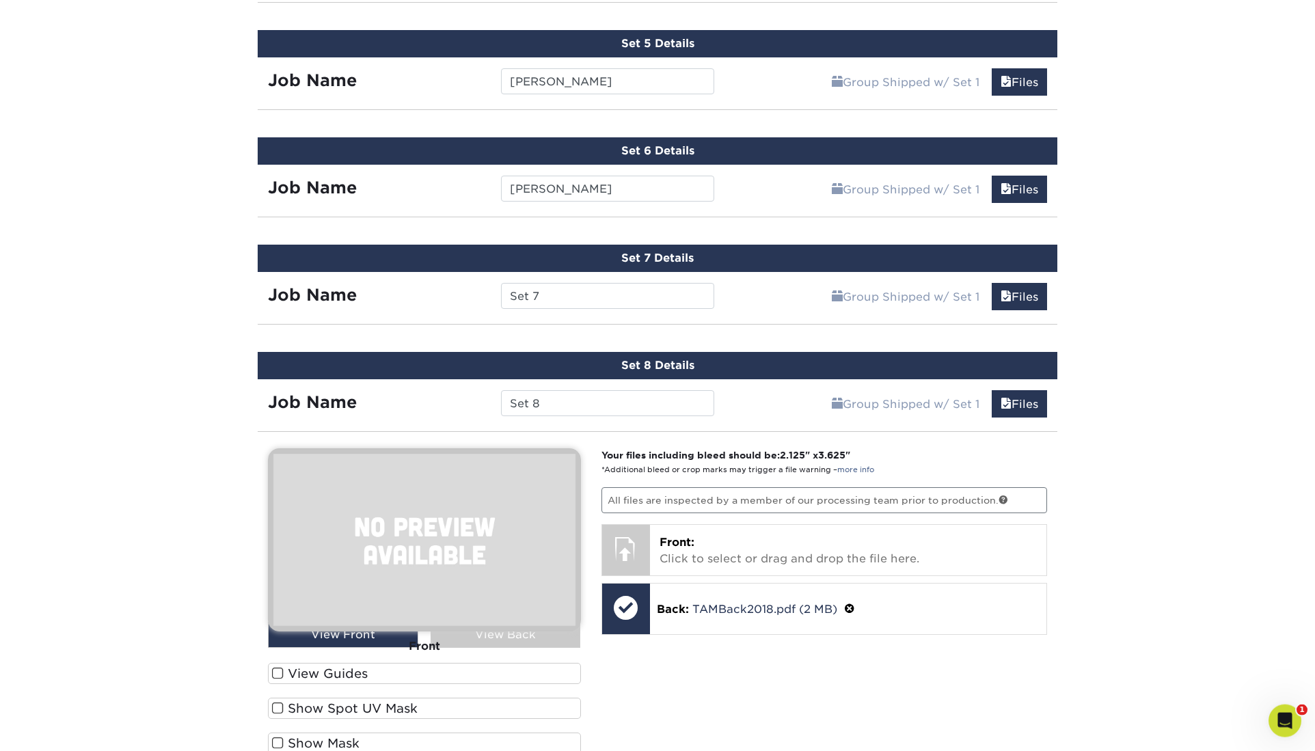
click at [587, 352] on div "Set 8 Details" at bounding box center [658, 365] width 800 height 27
click at [803, 352] on div "Set 8 Details" at bounding box center [658, 365] width 800 height 27
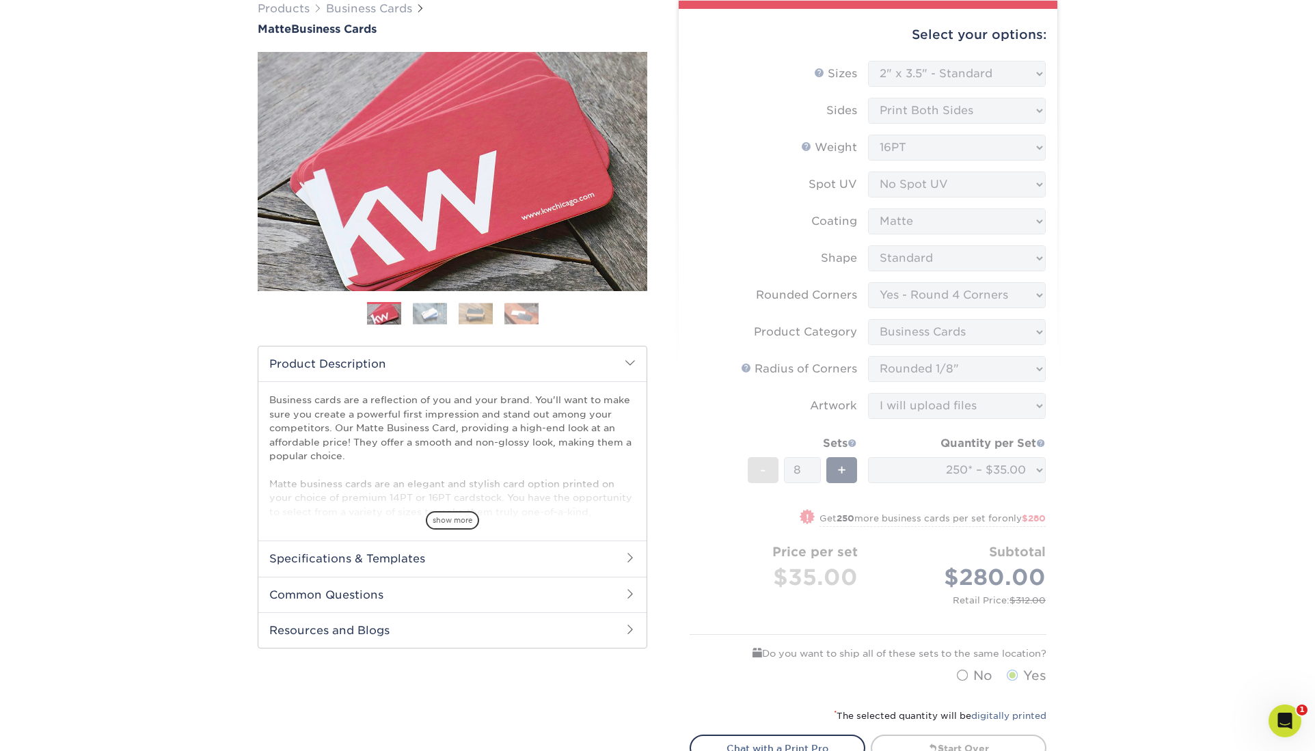
scroll to position [118, 0]
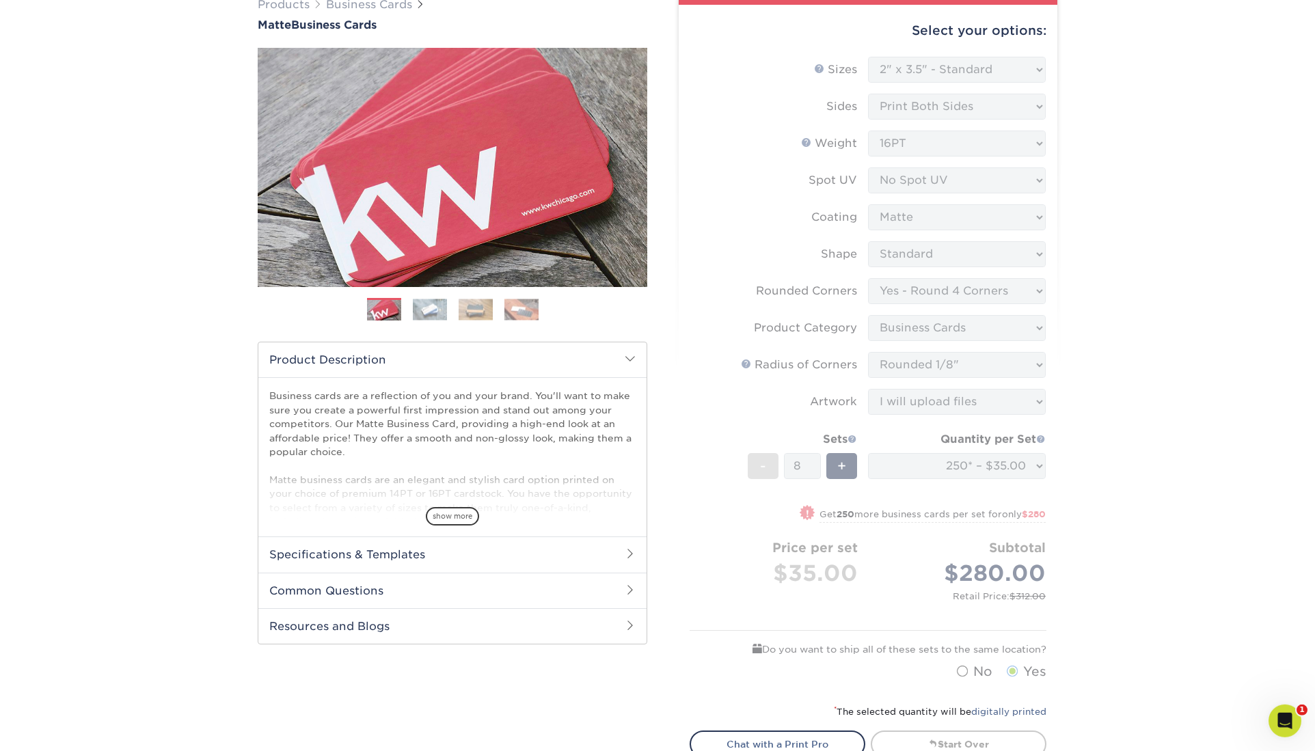
drag, startPoint x: 1098, startPoint y: 410, endPoint x: 1086, endPoint y: 411, distance: 11.6
drag, startPoint x: 747, startPoint y: 446, endPoint x: 750, endPoint y: 453, distance: 8.0
click at [747, 446] on form "Sizes Help Sizes Please Select 1.5" x 3.5" - Mini 1.75" x 3.5" - Mini 2" x 2" -…" at bounding box center [868, 372] width 357 height 630
drag, startPoint x: 795, startPoint y: 397, endPoint x: 826, endPoint y: 400, distance: 30.9
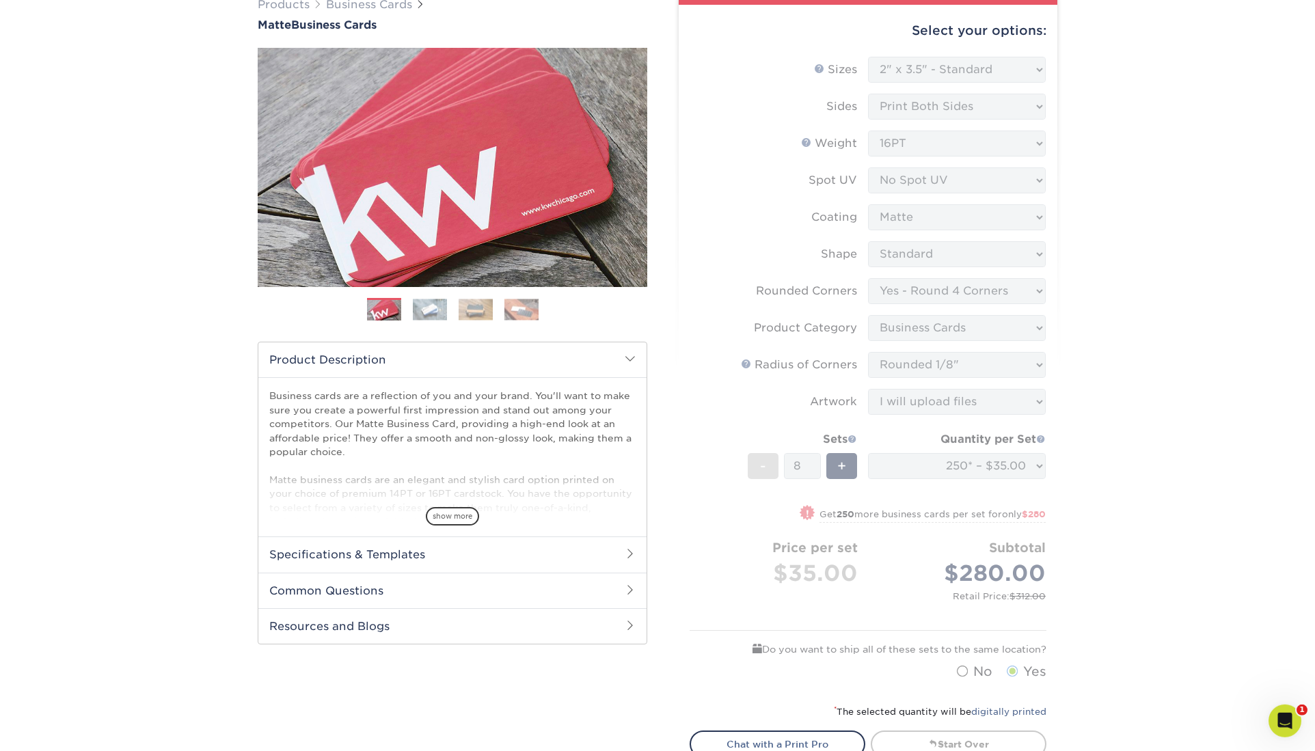
click at [797, 399] on form "Sizes Help Sizes Please Select 1.5" x 3.5" - Mini 1.75" x 3.5" - Mini 2" x 2" -…" at bounding box center [868, 372] width 357 height 630
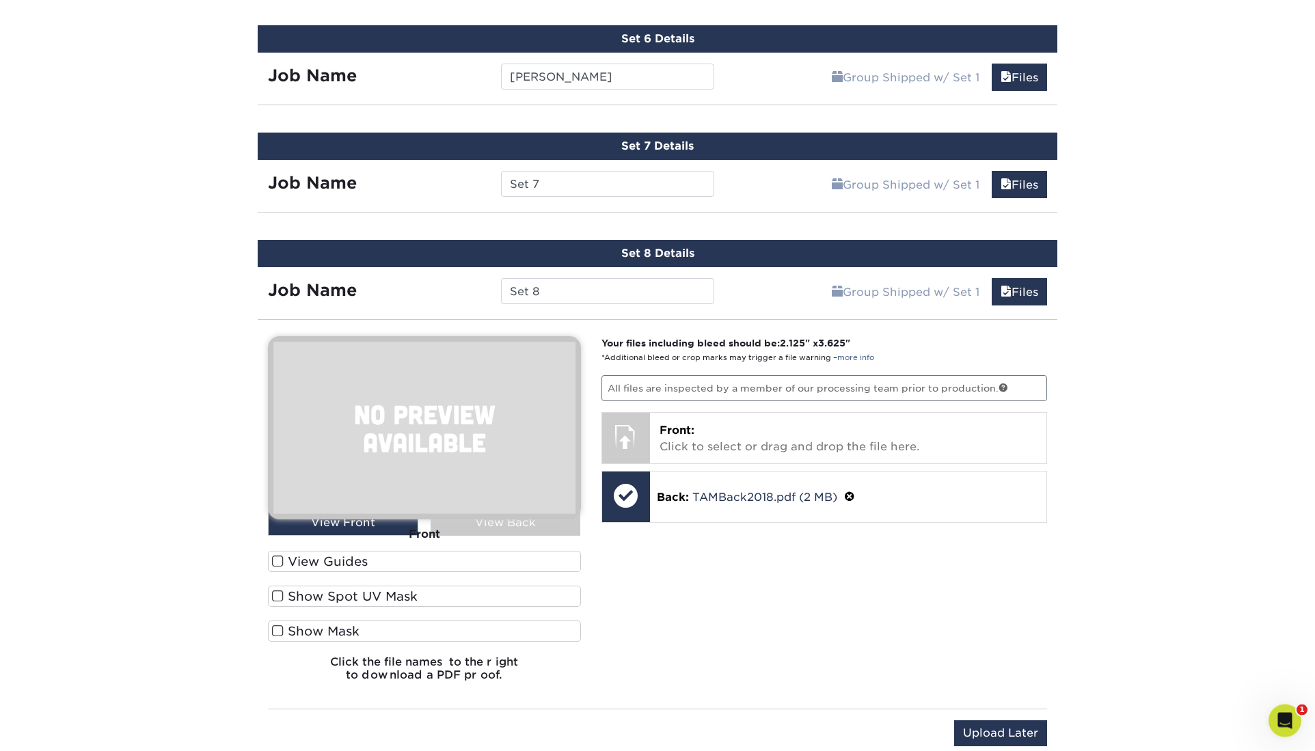
scroll to position [1434, 0]
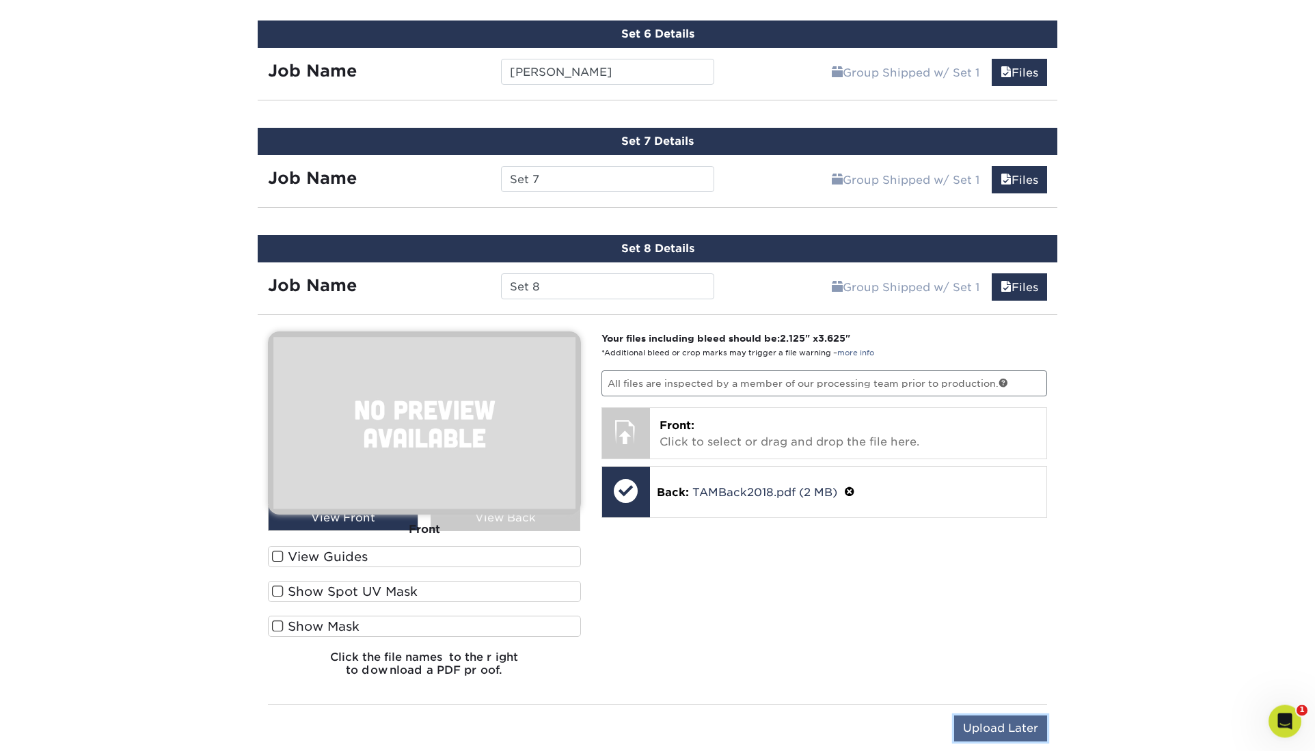
click at [997, 716] on input "Upload Later" at bounding box center [1000, 729] width 93 height 26
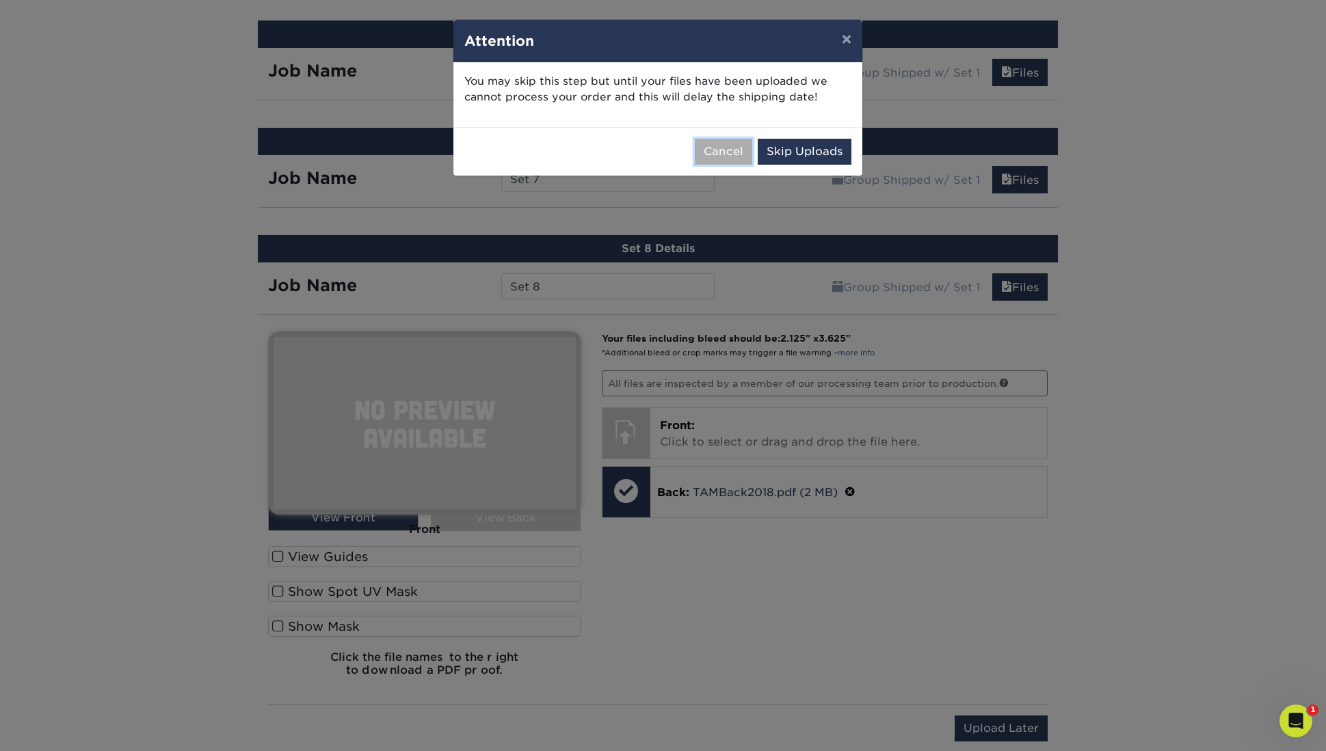
click at [735, 139] on button "Cancel" at bounding box center [723, 152] width 57 height 26
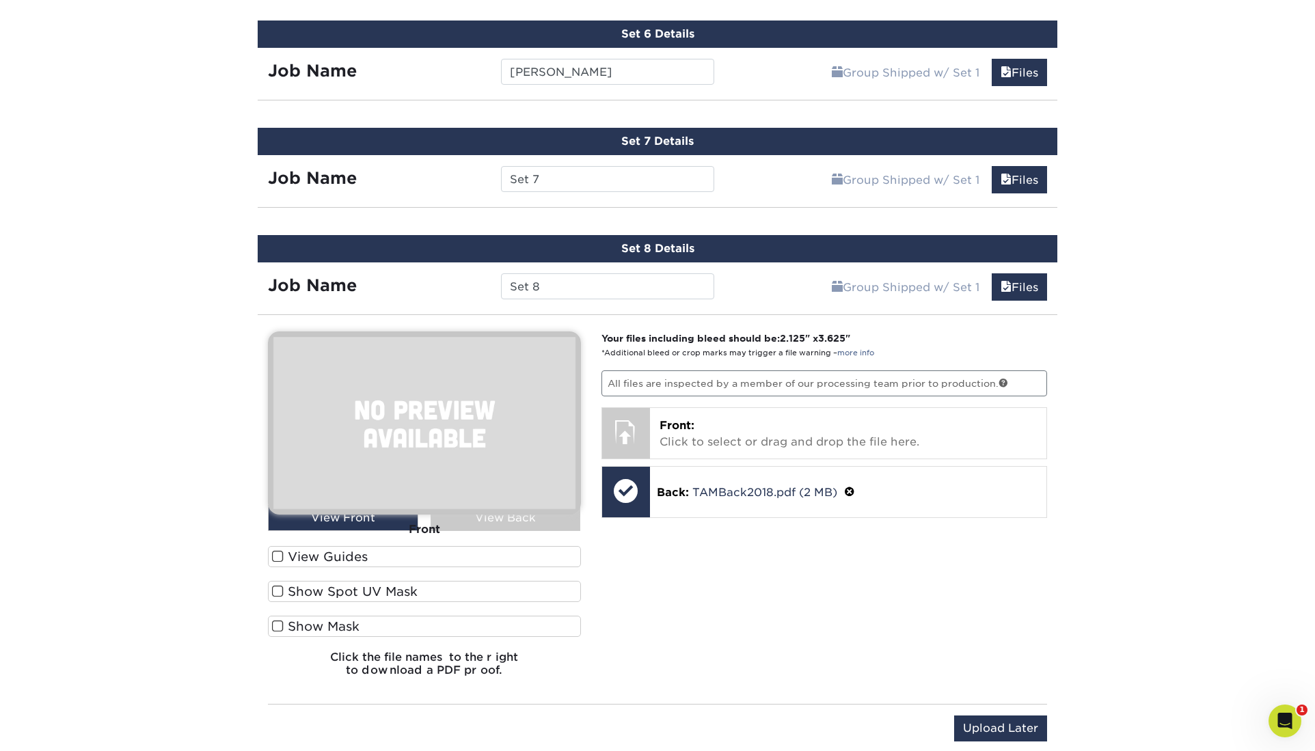
click at [689, 381] on div "Your files including bleed should be: 2.125 " x 3.625 " *Additional bleed or cr…" at bounding box center [824, 510] width 467 height 356
click at [1029, 273] on link "Files" at bounding box center [1019, 286] width 55 height 27
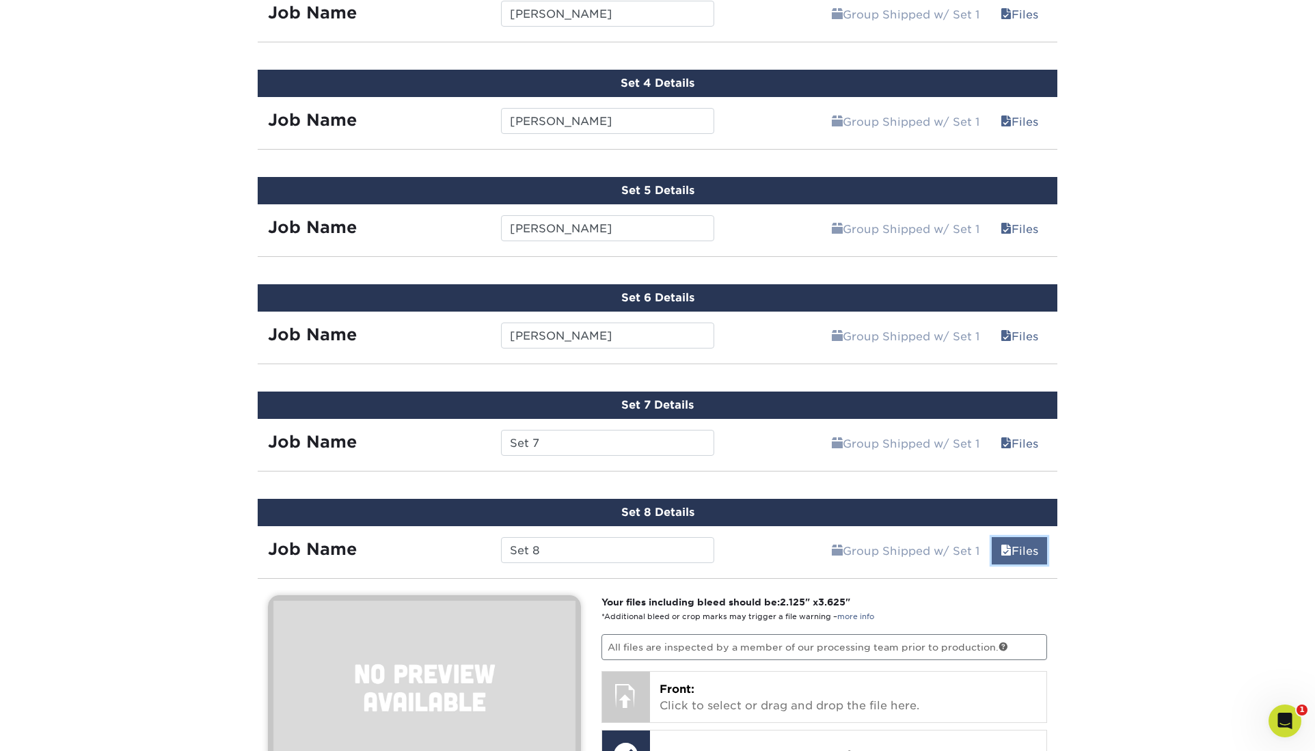
scroll to position [1149, 0]
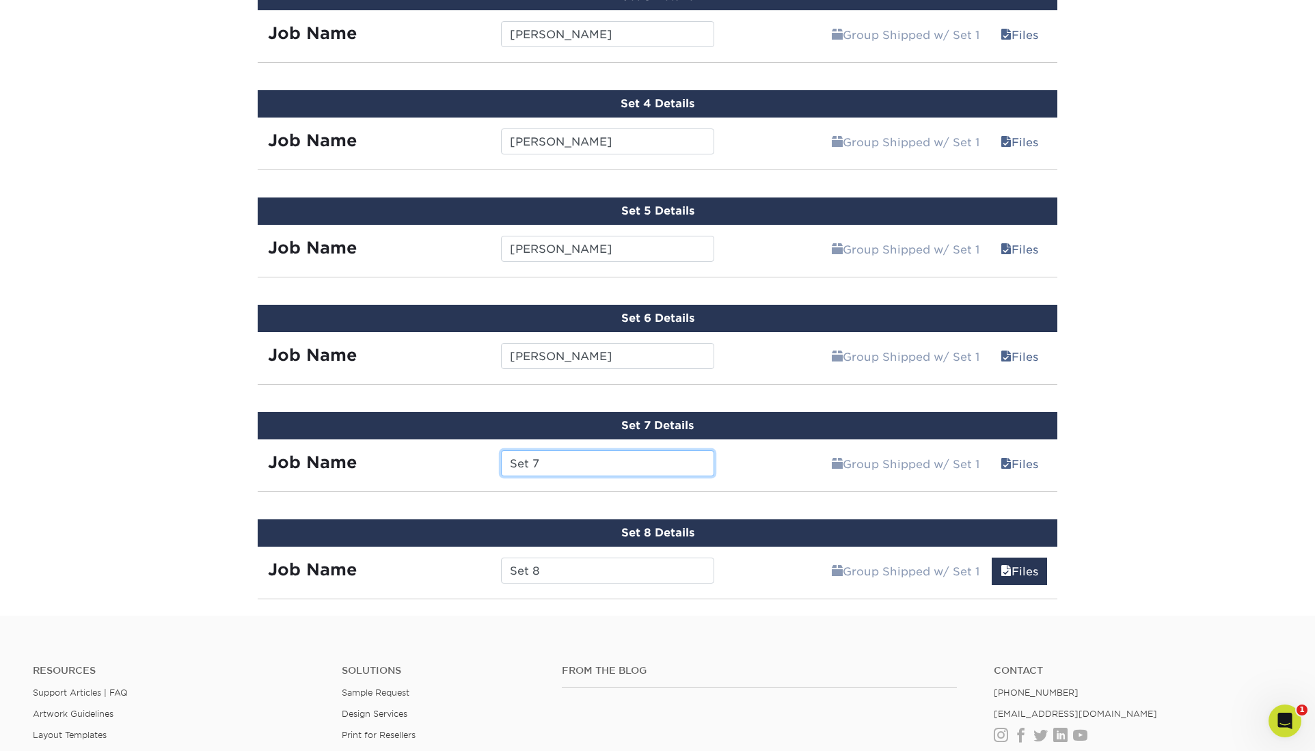
drag, startPoint x: 530, startPoint y: 268, endPoint x: 467, endPoint y: 202, distance: 90.9
click at [501, 451] on input "Set 7" at bounding box center [607, 464] width 213 height 26
type input "[PERSON_NAME]"
drag, startPoint x: 284, startPoint y: 336, endPoint x: 322, endPoint y: 351, distance: 41.1
click at [284, 520] on div "Set 8 Details" at bounding box center [658, 533] width 800 height 27
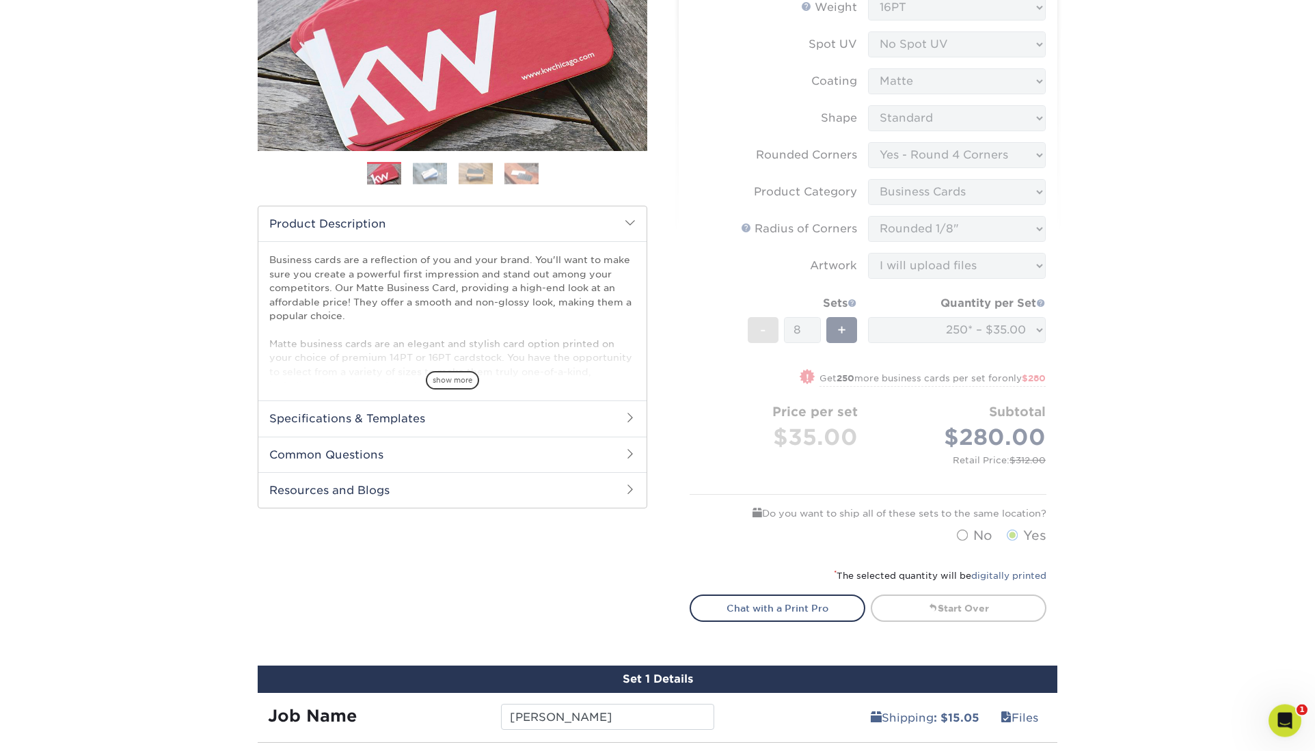
scroll to position [256, 0]
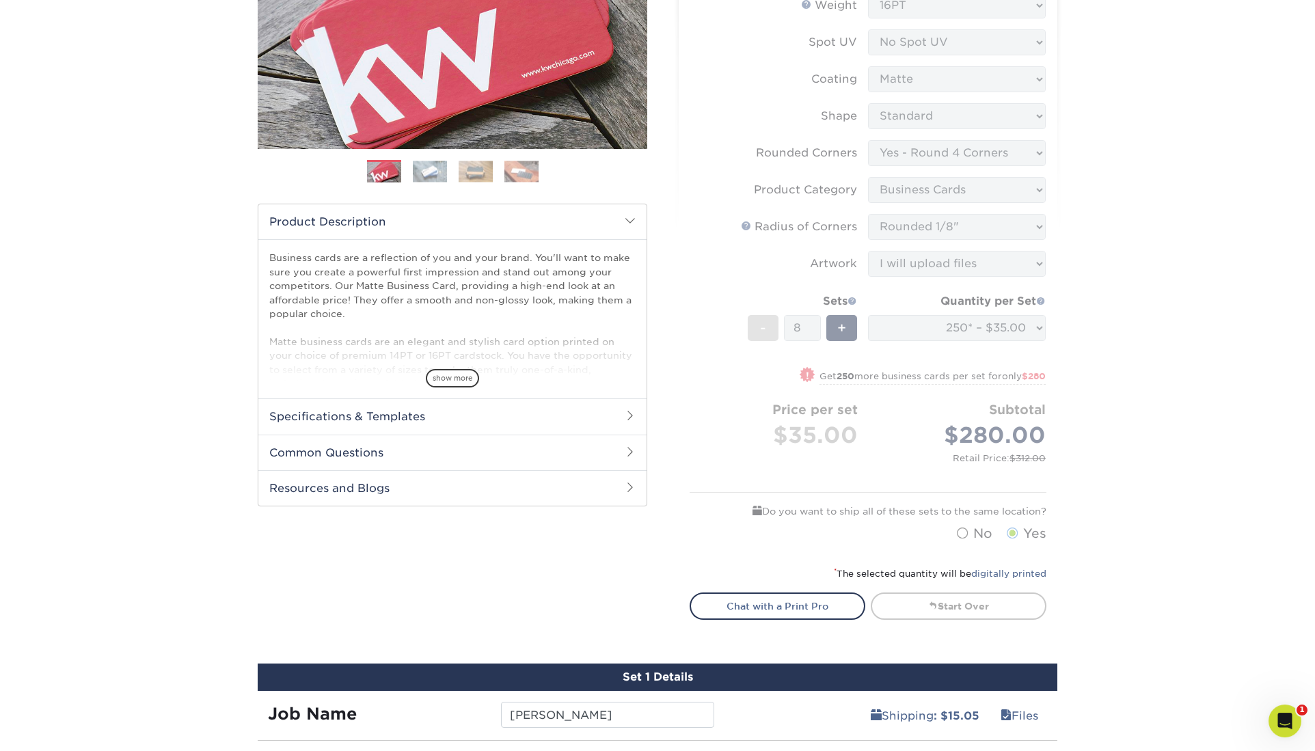
click at [824, 352] on form "Sizes Help Sizes Please Select 1.5" x 3.5" - Mini 1.75" x 3.5" - Mini 2" x 2" -…" at bounding box center [868, 234] width 357 height 630
click at [839, 256] on form "Sizes Help Sizes Please Select 1.5" x 3.5" - Mini 1.75" x 3.5" - Mini 2" x 2" -…" at bounding box center [868, 234] width 357 height 630
click at [764, 258] on form "Sizes Help Sizes Please Select 1.5" x 3.5" - Mini 1.75" x 3.5" - Mini 2" x 2" -…" at bounding box center [868, 234] width 357 height 630
click at [760, 262] on form "Sizes Help Sizes Please Select 1.5" x 3.5" - Mini 1.75" x 3.5" - Mini 2" x 2" -…" at bounding box center [868, 234] width 357 height 630
click at [970, 233] on form "Sizes Help Sizes Please Select 1.5" x 3.5" - Mini 1.75" x 3.5" - Mini 2" x 2" -…" at bounding box center [868, 234] width 357 height 630
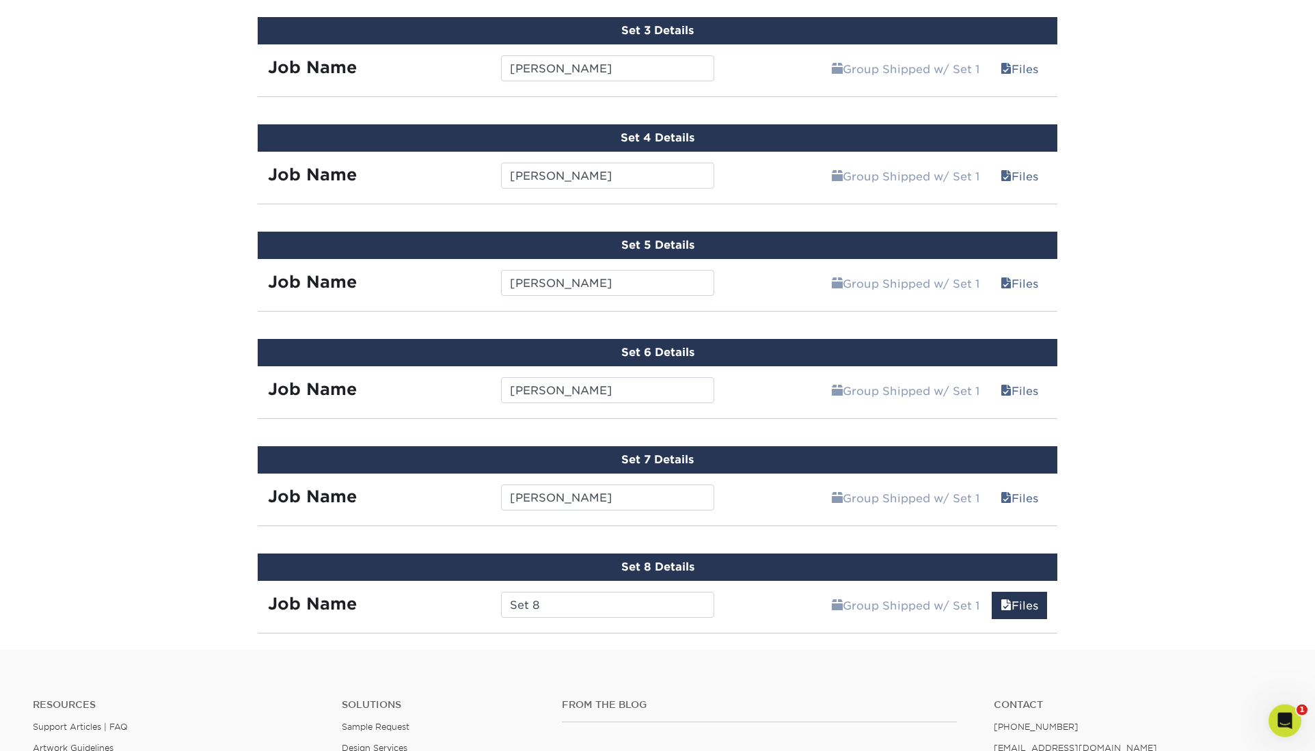
scroll to position [1149, 0]
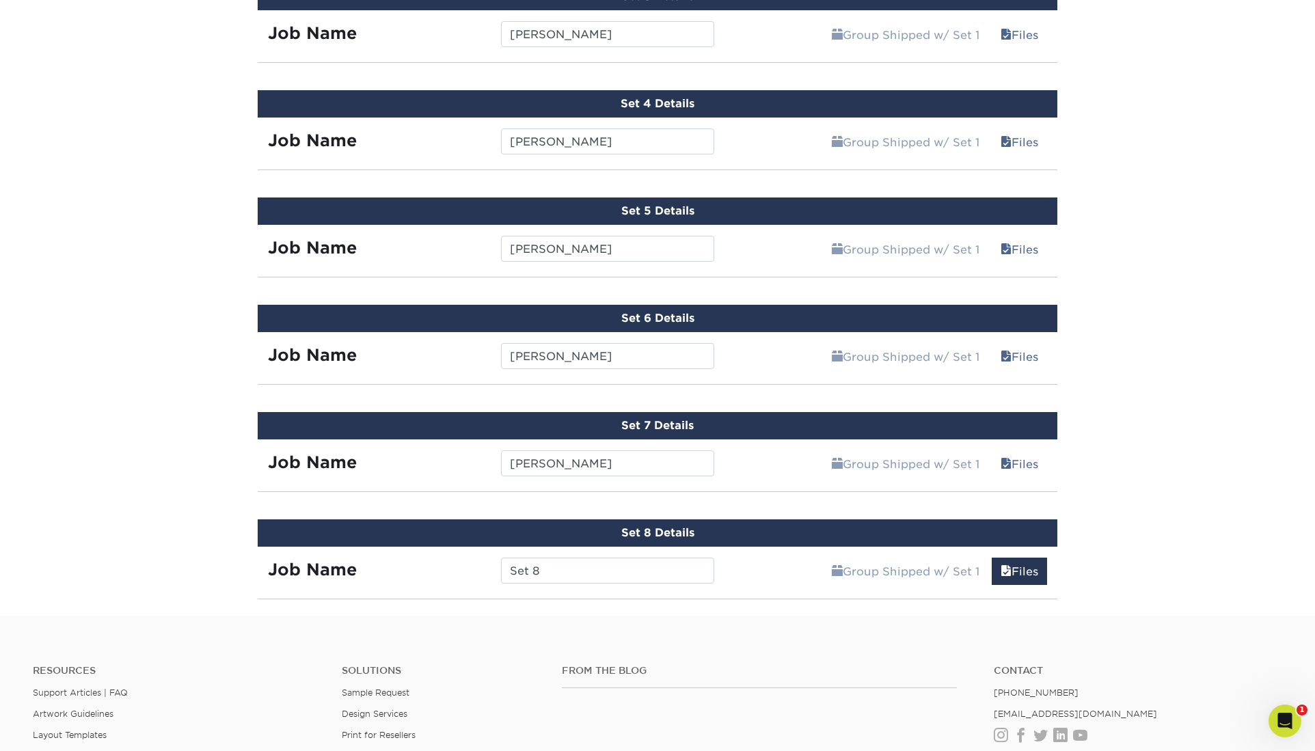
drag, startPoint x: 427, startPoint y: 260, endPoint x: 429, endPoint y: 252, distance: 8.5
click at [428, 451] on div "Job Name" at bounding box center [374, 464] width 233 height 26
click at [424, 412] on div "Set 7 Details" at bounding box center [658, 425] width 800 height 27
click at [639, 520] on div "Set 8 Details" at bounding box center [658, 533] width 800 height 27
click at [643, 520] on div "Set 8 Details" at bounding box center [658, 533] width 800 height 27
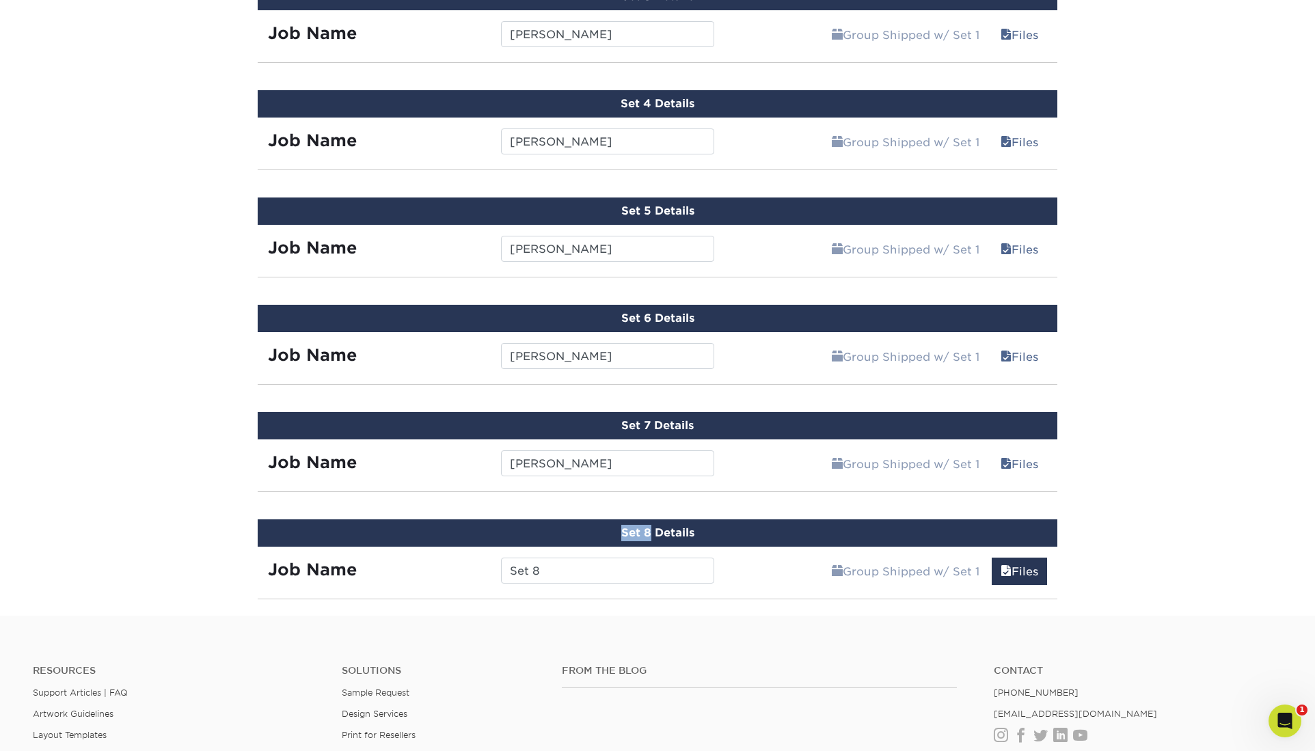
click at [651, 520] on div "Set 8 Details" at bounding box center [658, 533] width 800 height 27
click at [663, 520] on div "Set 8 Details" at bounding box center [658, 533] width 800 height 27
click at [669, 520] on div "Set 8 Details" at bounding box center [658, 533] width 800 height 27
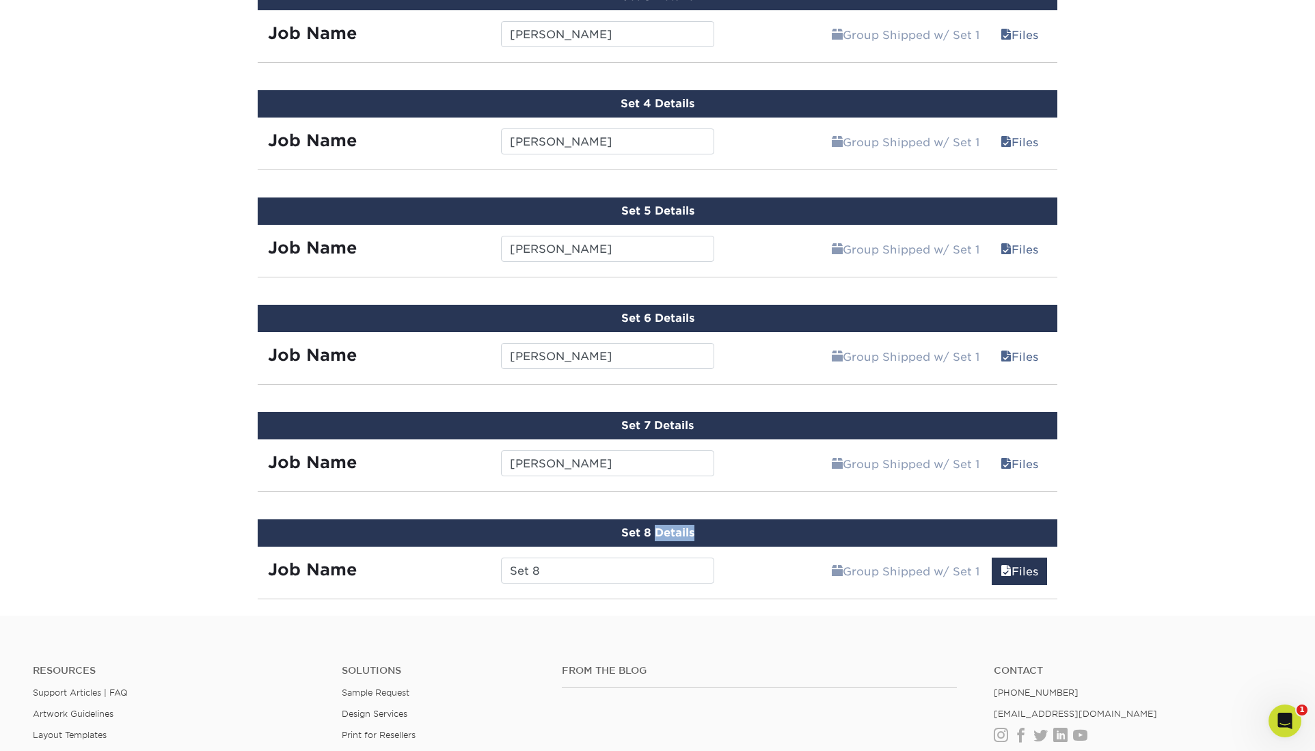
click at [669, 520] on div "Set 8 Details" at bounding box center [658, 533] width 800 height 27
drag, startPoint x: 593, startPoint y: 330, endPoint x: 655, endPoint y: 351, distance: 64.9
click at [594, 520] on div "Set 8 Details" at bounding box center [658, 533] width 800 height 27
click at [759, 547] on div "Group Shipped w/ Set 1 Files Continue" at bounding box center [892, 567] width 334 height 41
drag, startPoint x: 242, startPoint y: 334, endPoint x: 516, endPoint y: 413, distance: 284.6
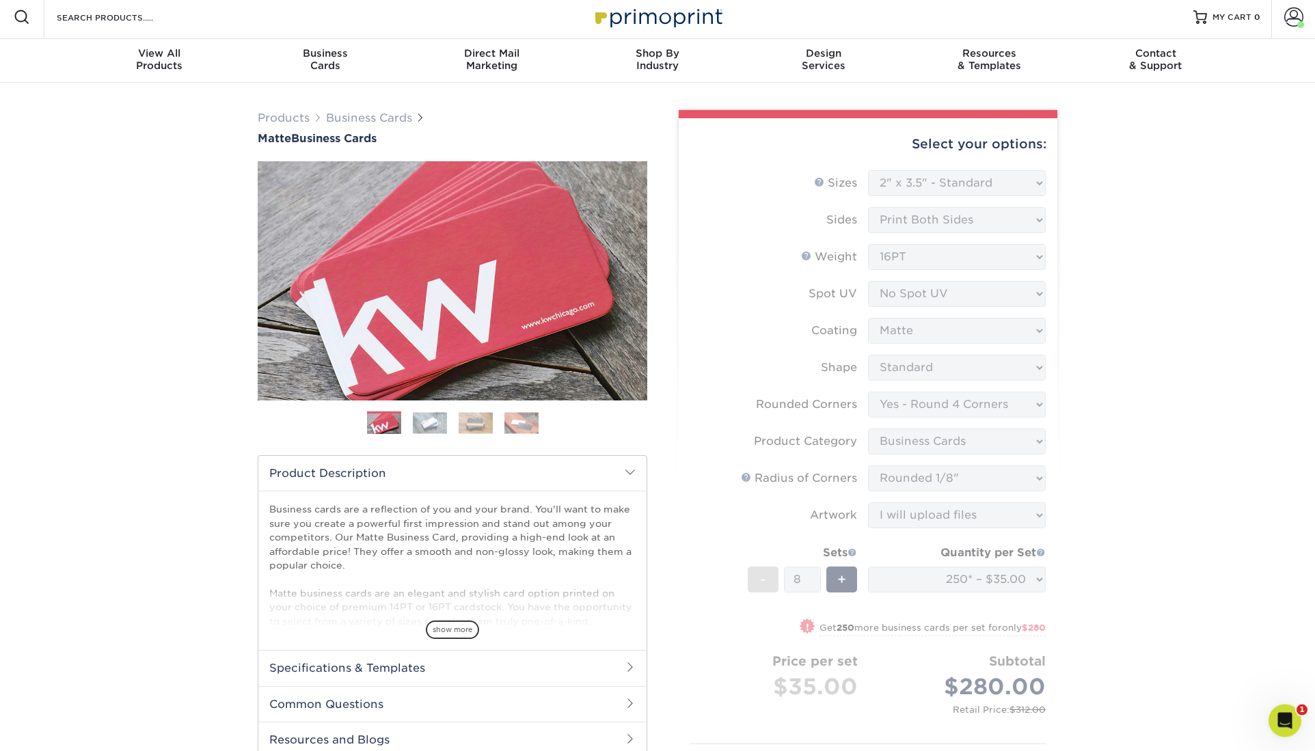
scroll to position [0, 0]
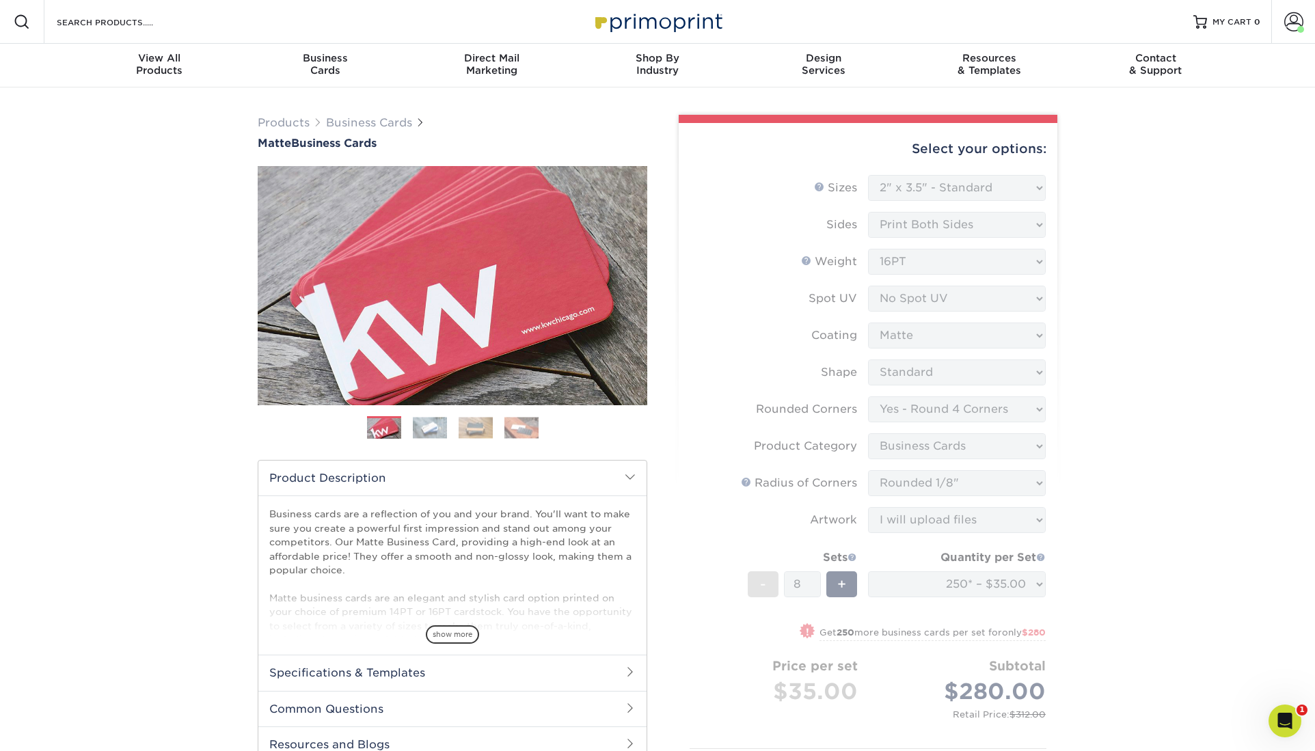
click at [978, 133] on div "Select your options:" at bounding box center [868, 149] width 357 height 52
drag, startPoint x: 1095, startPoint y: 600, endPoint x: 1062, endPoint y: 615, distance: 36.4
drag, startPoint x: 1001, startPoint y: 612, endPoint x: 1016, endPoint y: 600, distance: 19.4
click at [1001, 613] on form "Sizes Help Sizes Please Select 1.5" x 3.5" - Mini 1.75" x 3.5" - Mini 2" x 2" -…" at bounding box center [868, 490] width 357 height 630
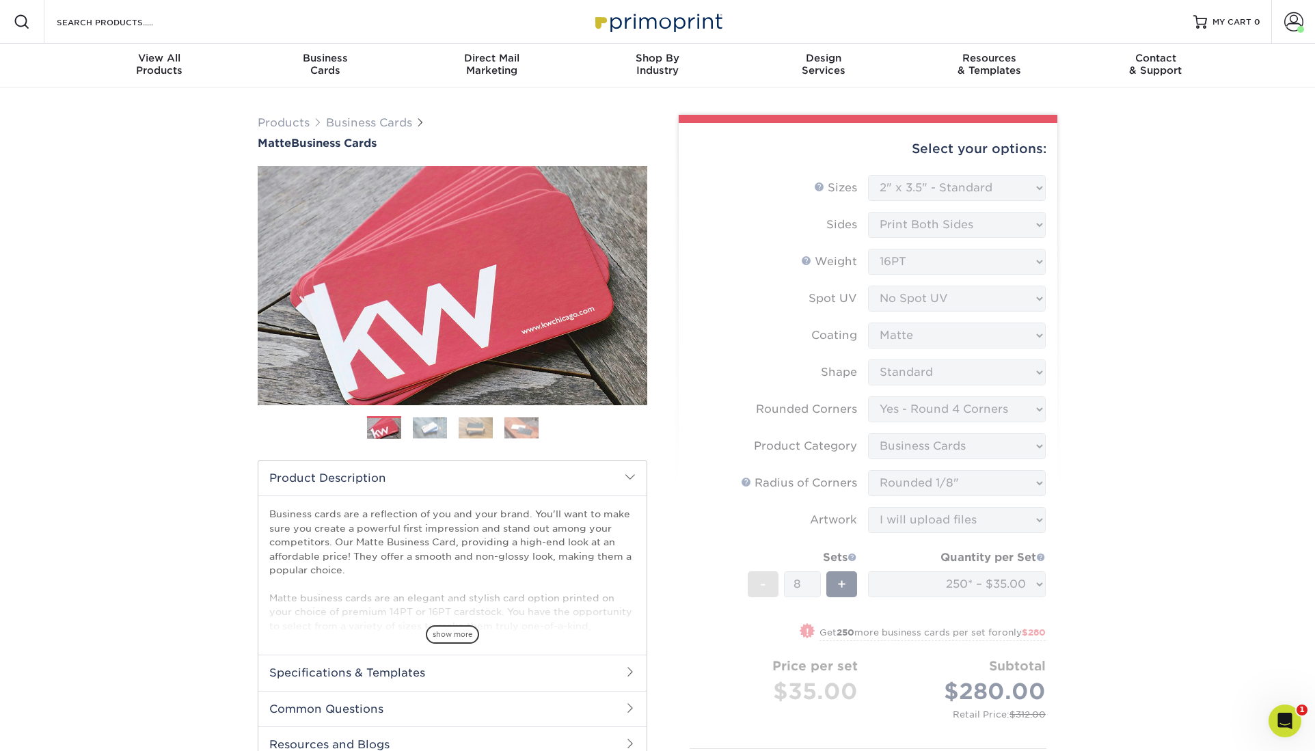
click at [949, 544] on form "Sizes Help Sizes Please Select 1.5" x 3.5" - Mini 1.75" x 3.5" - Mini 2" x 2" -…" at bounding box center [868, 490] width 357 height 630
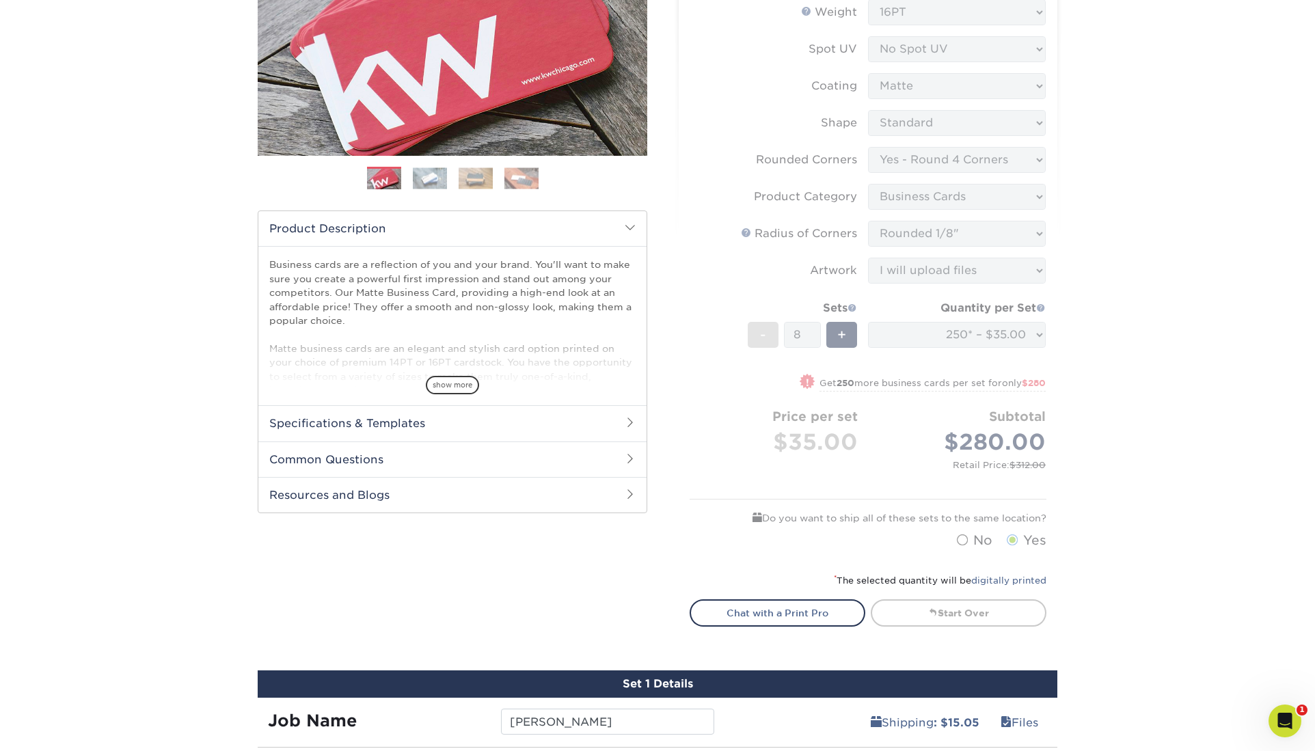
scroll to position [200, 0]
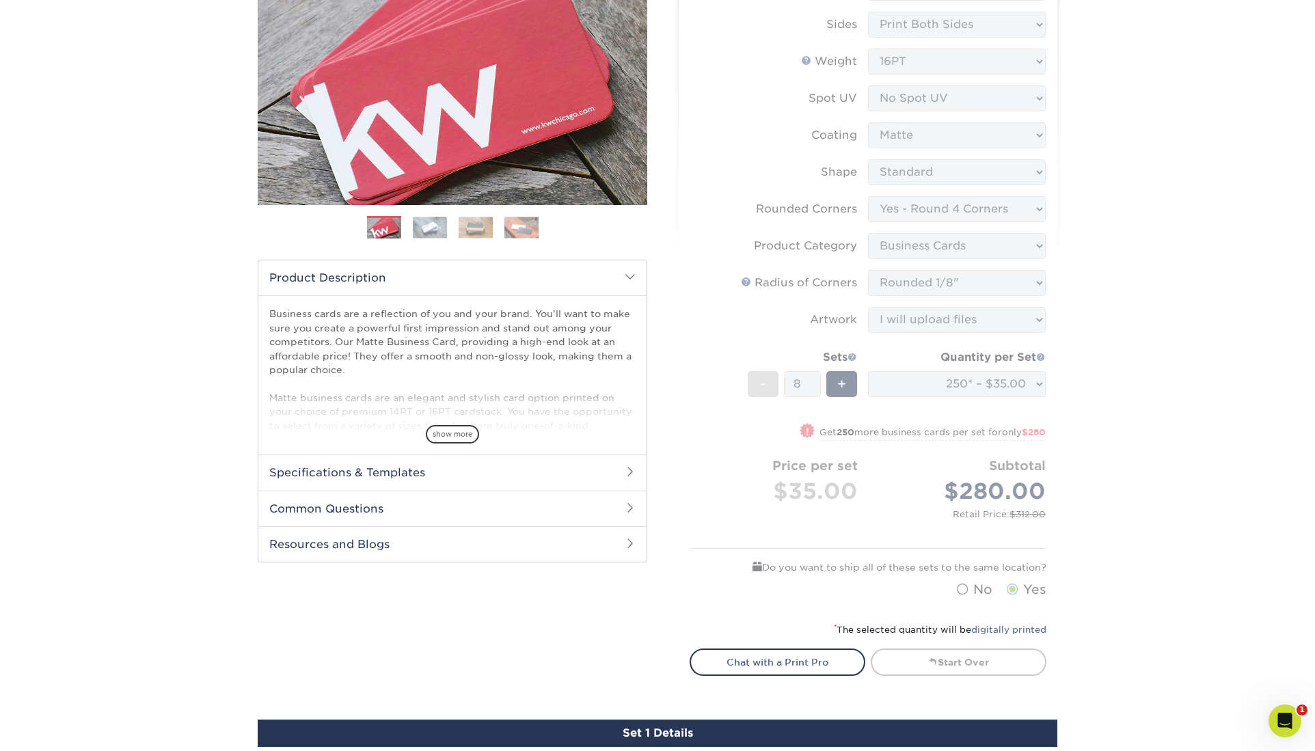
click at [1135, 360] on div "Products Business Cards Matte Business Cards Previous Next 100 $ 8" at bounding box center [657, 726] width 1315 height 1678
click at [768, 649] on link "Chat with a Print Pro" at bounding box center [778, 662] width 176 height 27
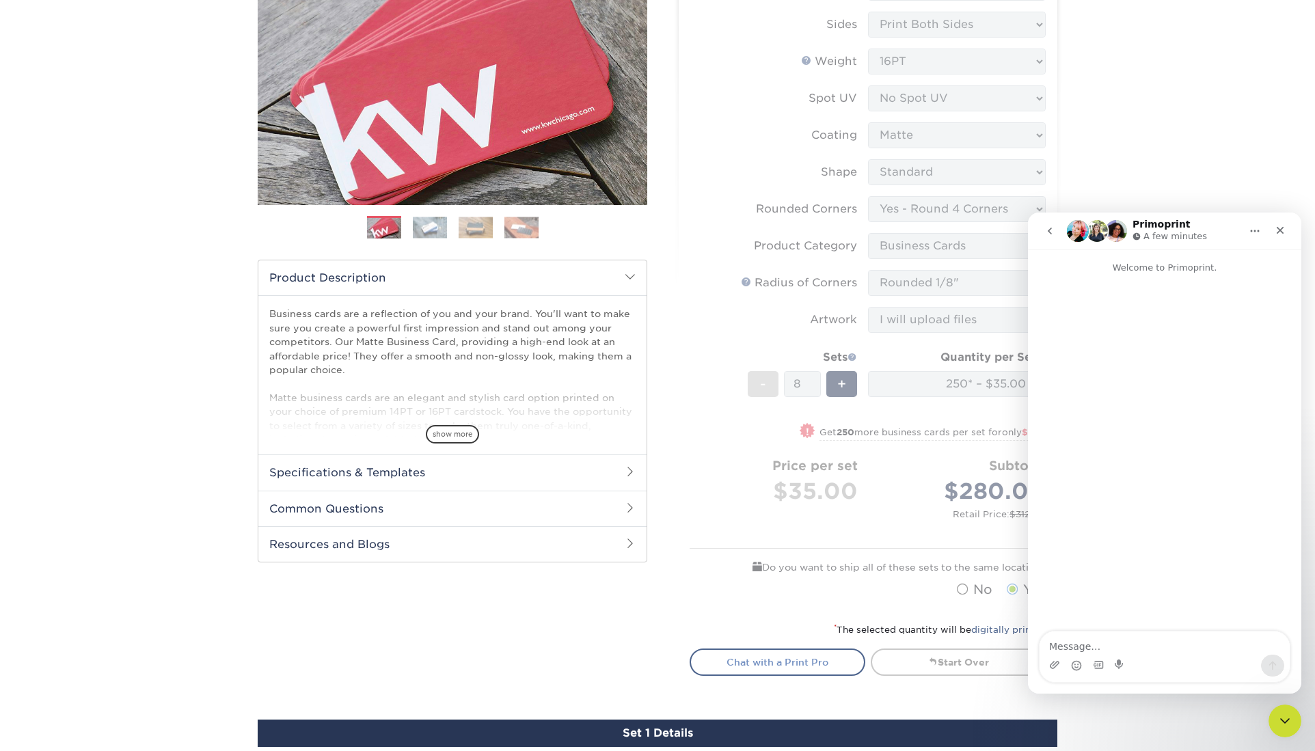
scroll to position [0, 0]
type textarea "i only need to order 7 sets. How do I delete the set 8?"
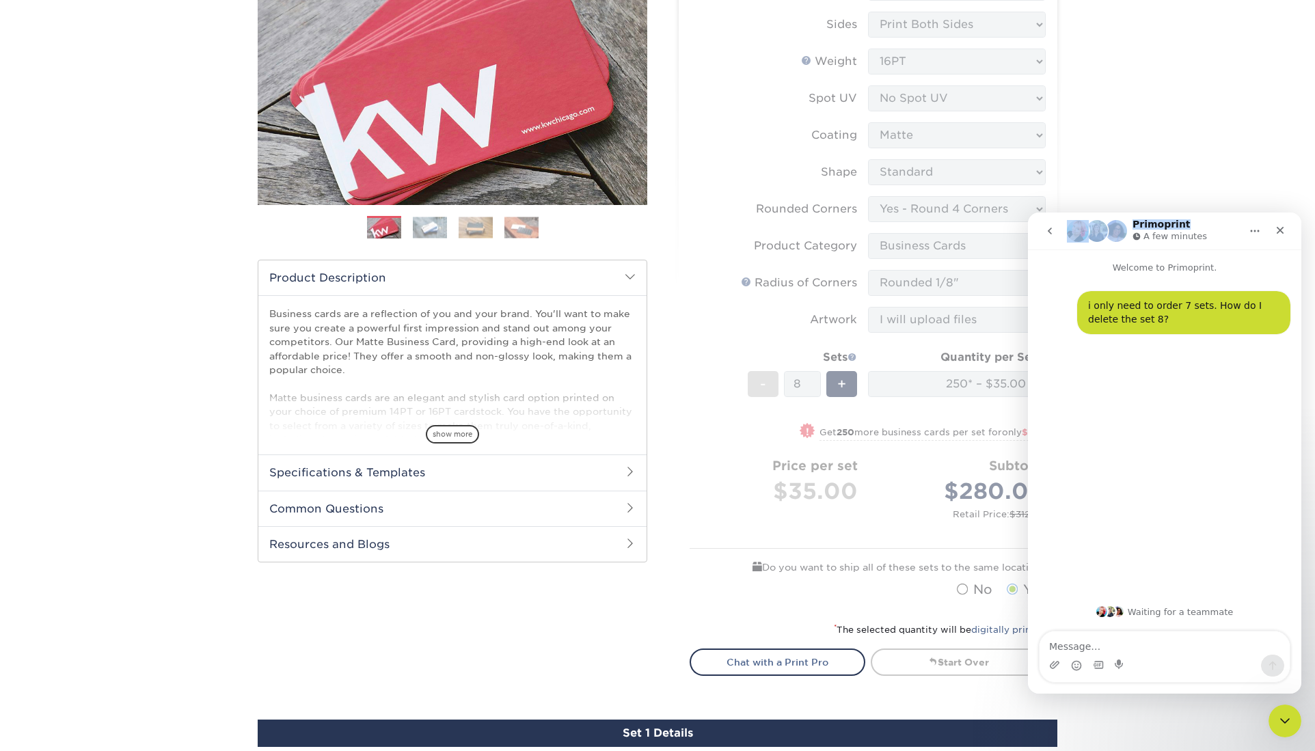
drag, startPoint x: 1227, startPoint y: 224, endPoint x: 606, endPoint y: 119, distance: 630.4
click at [1028, 213] on div "Primoprint A few minutes Welcome to Primoprint. i only need to order 7 sets. Ho…" at bounding box center [1164, 453] width 273 height 481
drag, startPoint x: 1232, startPoint y: 230, endPoint x: 1246, endPoint y: 240, distance: 17.6
click at [1255, 250] on div "Primoprint A few minutes Welcome to Primoprint. i only need to order 7 sets. Ho…" at bounding box center [1164, 453] width 273 height 481
click at [1219, 224] on div "Primoprint A few minutes" at bounding box center [1154, 231] width 174 height 24
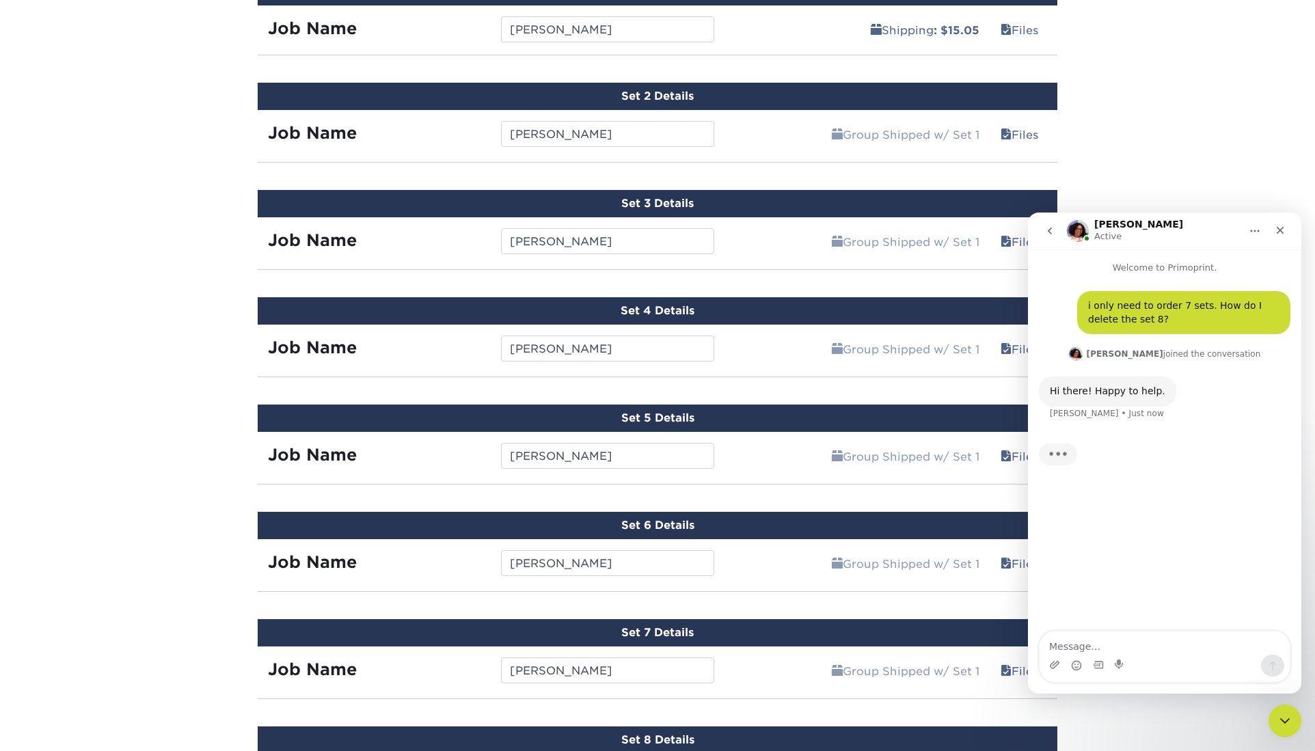
scroll to position [944, 0]
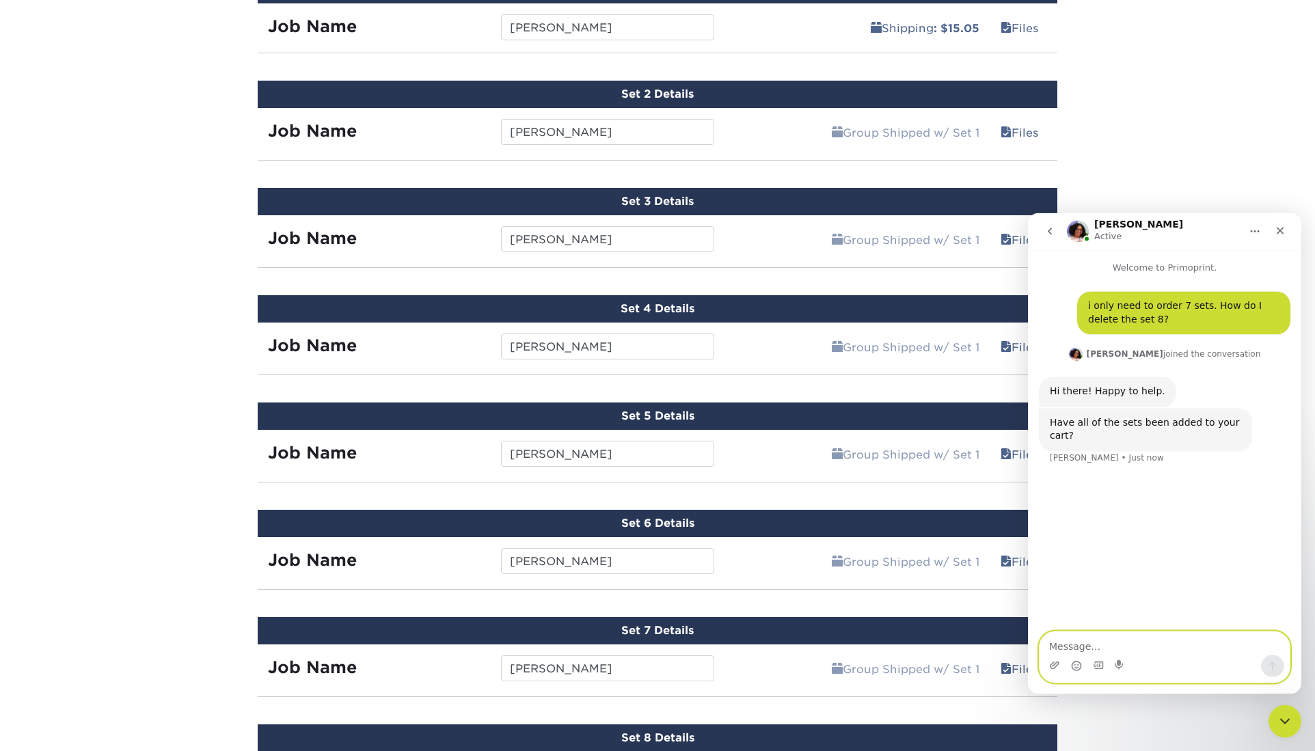
click at [1060, 647] on textarea "Message…" at bounding box center [1165, 643] width 250 height 23
type textarea "I have uploaded the seven sets that I need."
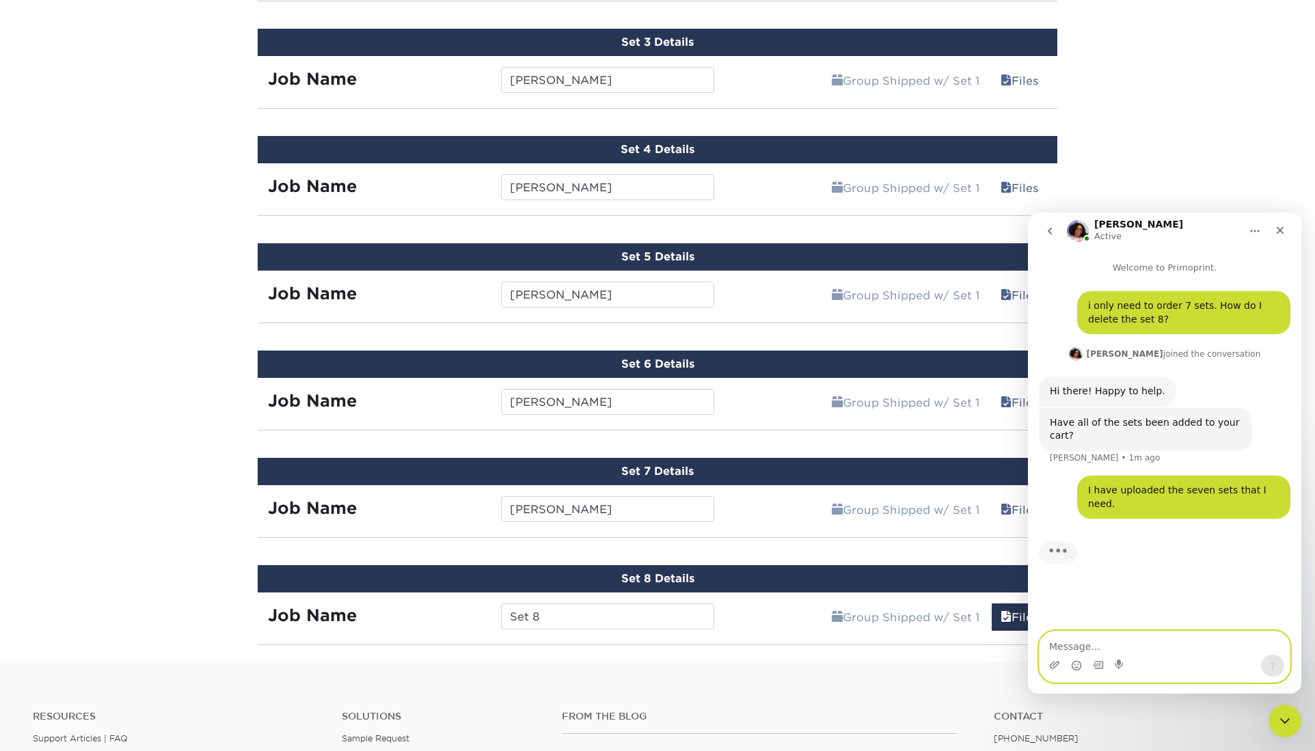
scroll to position [1099, 0]
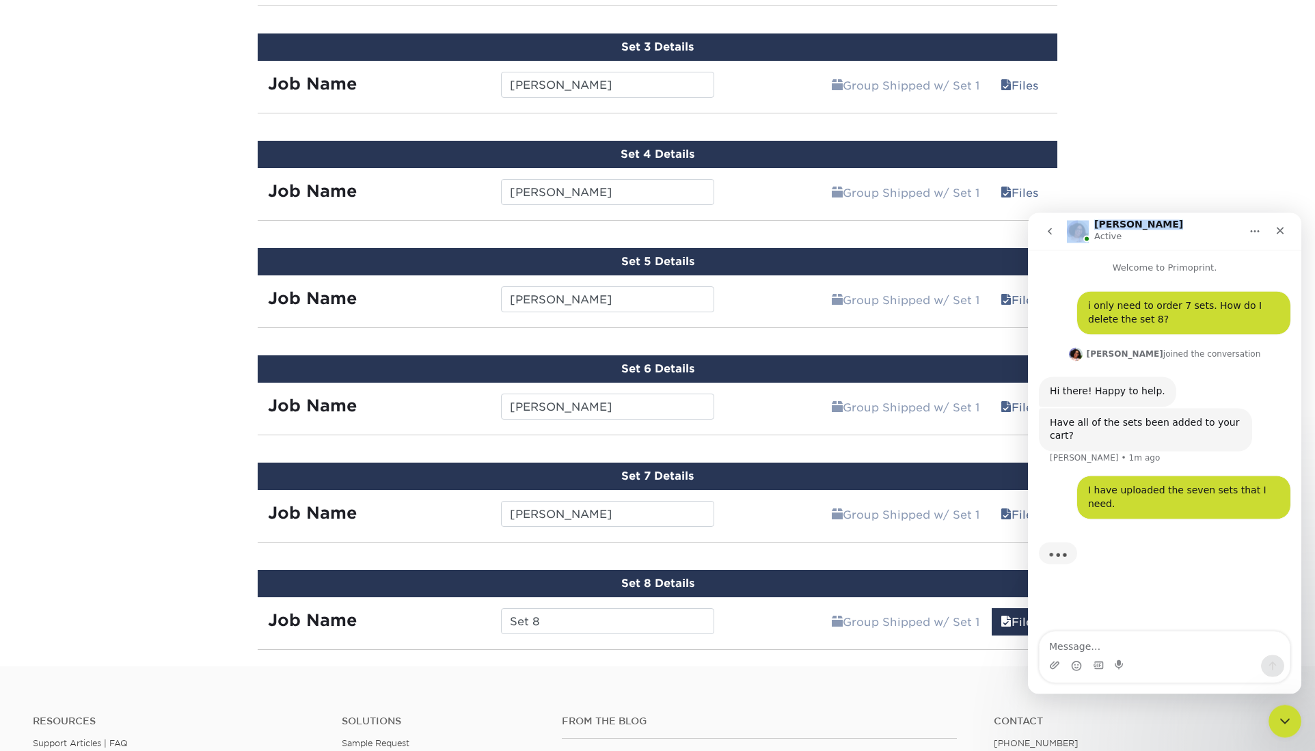
drag, startPoint x: 1196, startPoint y: 224, endPoint x: 1328, endPoint y: 180, distance: 139.7
click at [1302, 213] on div "Avery Active Welcome to Primoprint. i only need to order 7 sets. How do I delet…" at bounding box center [1164, 453] width 273 height 481
drag, startPoint x: 1203, startPoint y: 225, endPoint x: 1209, endPoint y: 237, distance: 13.5
click at [1207, 234] on div "Avery Active" at bounding box center [1154, 231] width 174 height 24
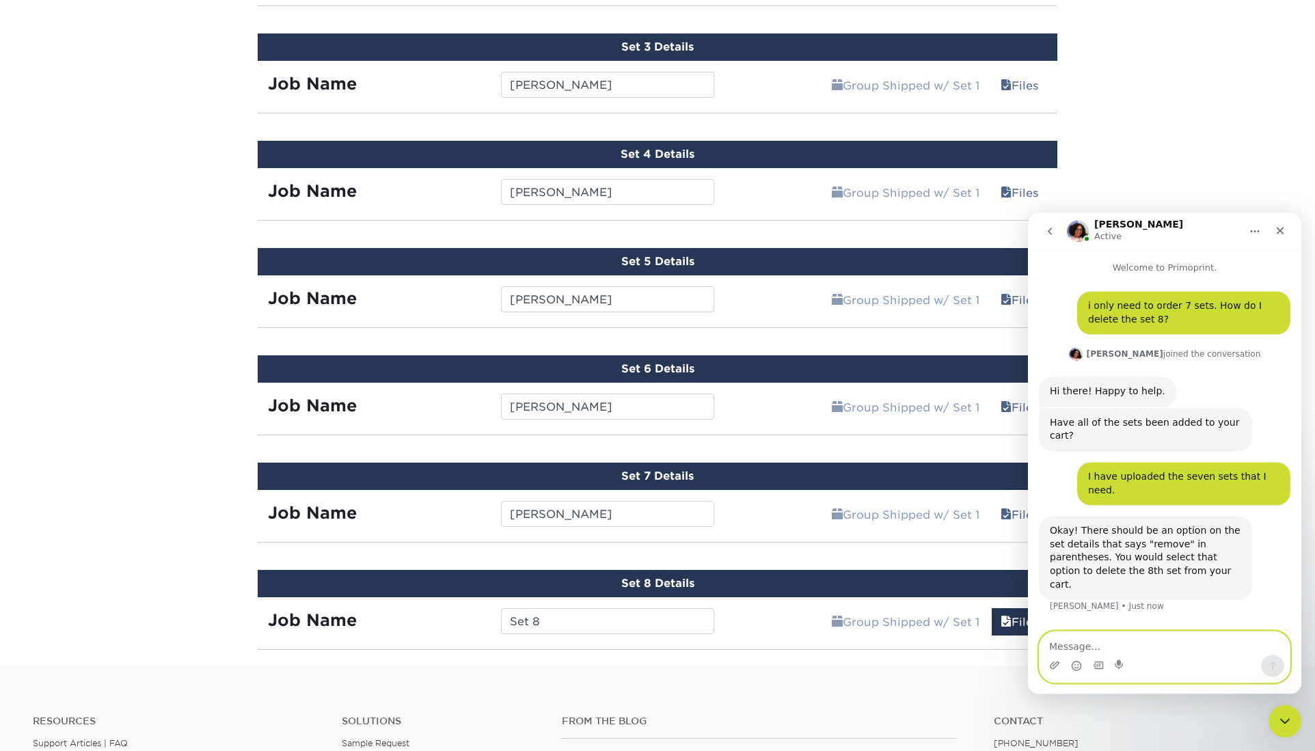
click at [1071, 654] on textarea "Message…" at bounding box center [1165, 643] width 250 height 23
type textarea "okay thanks"
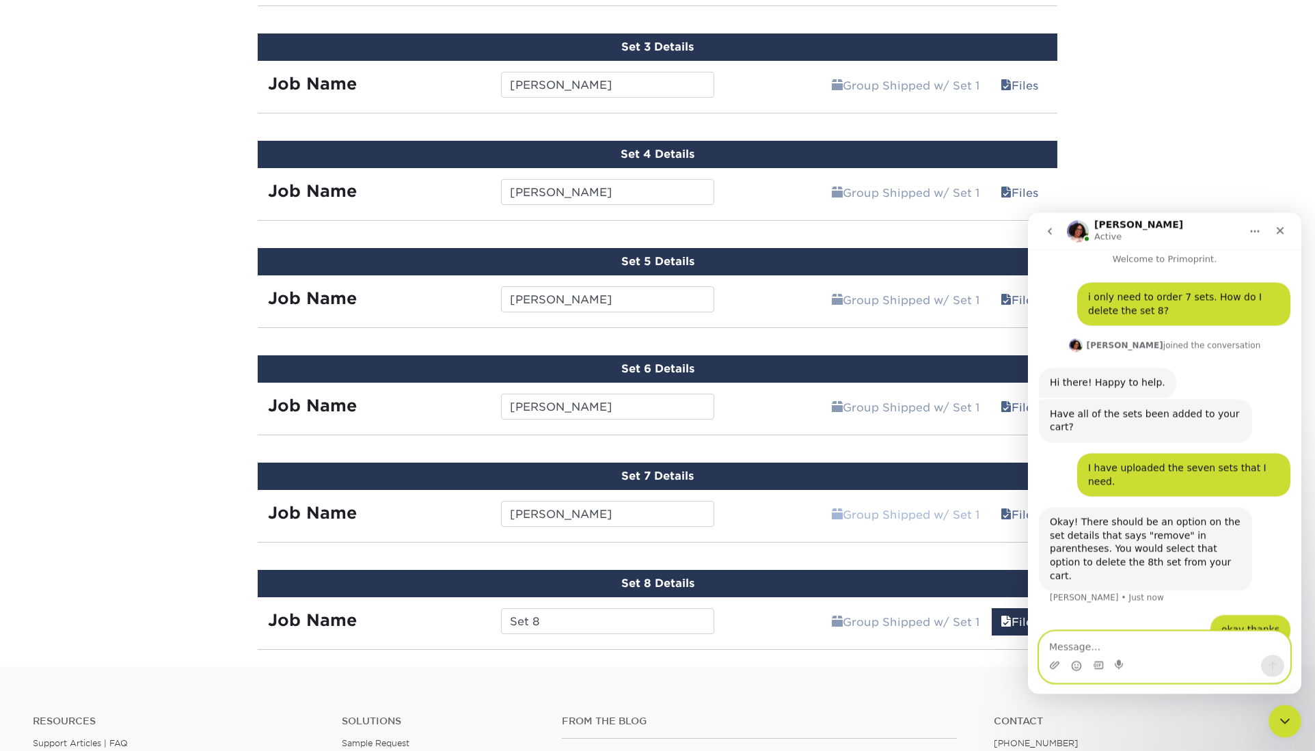
scroll to position [11, 0]
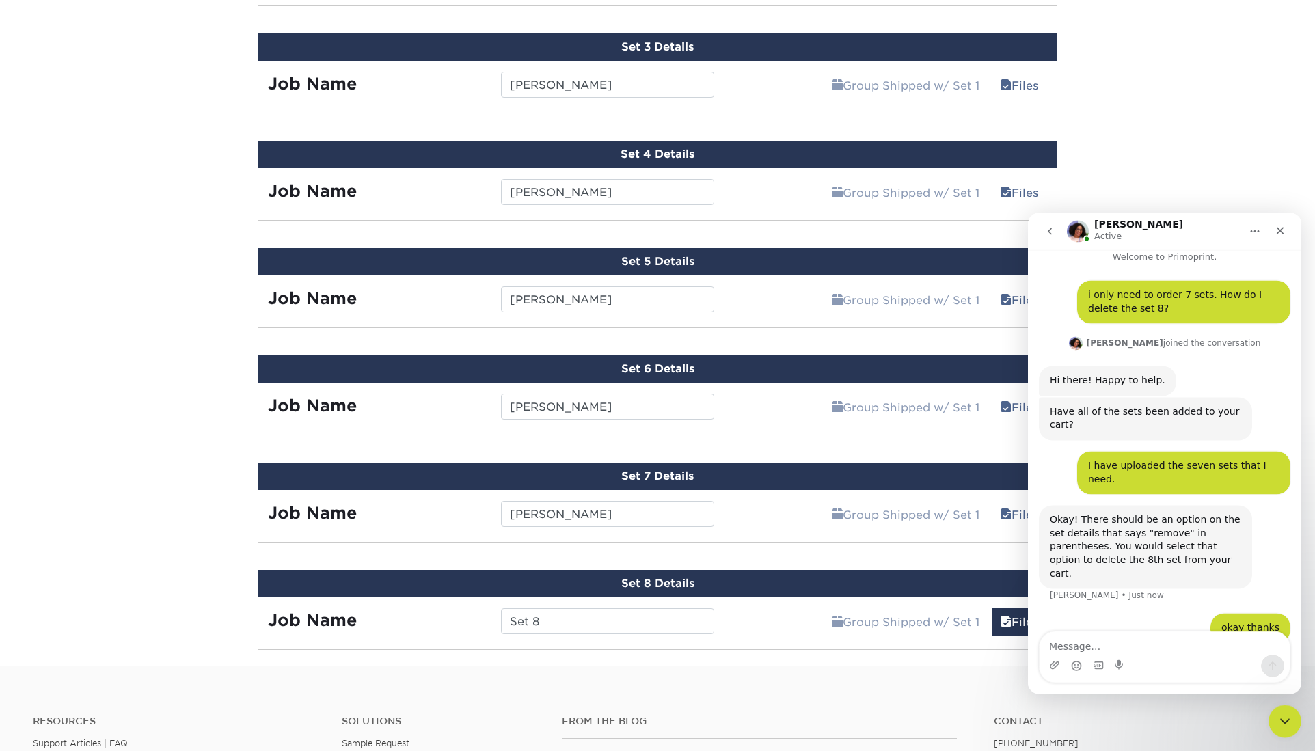
click at [927, 716] on ul "From the Blog" at bounding box center [768, 727] width 412 height 23
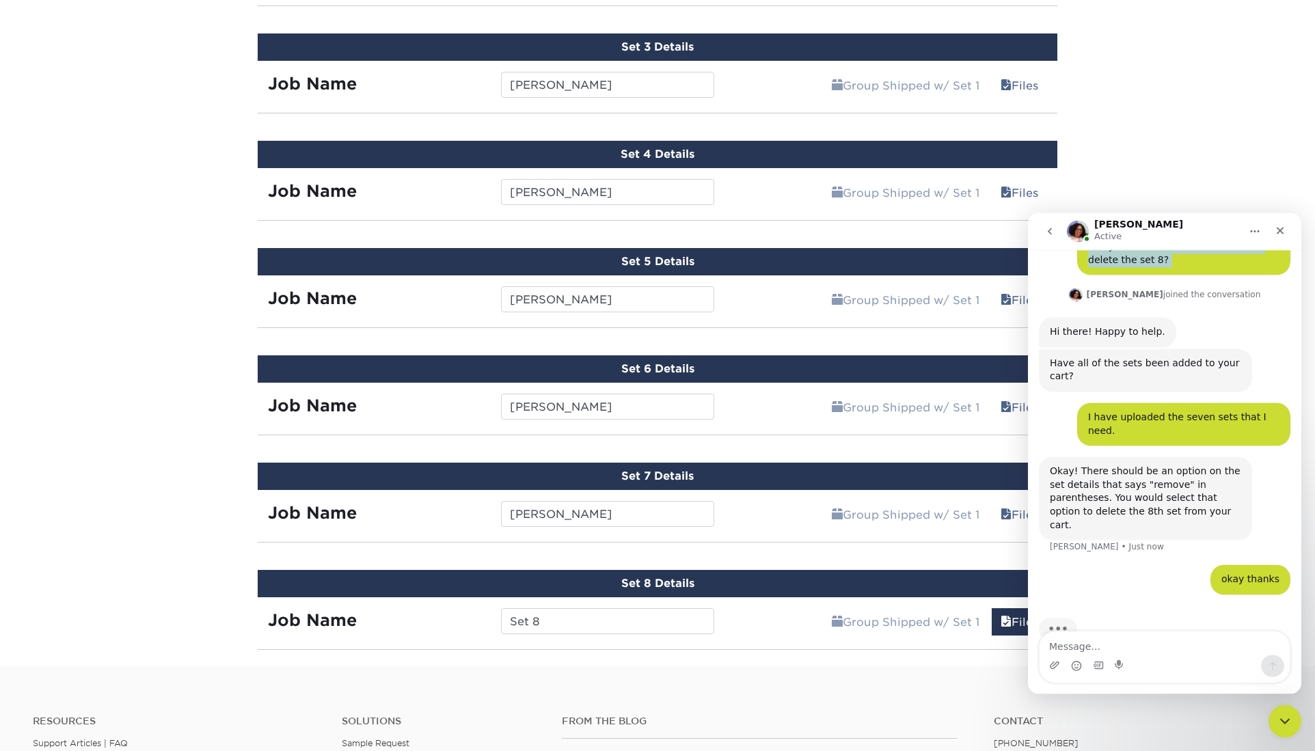
drag, startPoint x: 1267, startPoint y: 245, endPoint x: 1389, endPoint y: 263, distance: 123.7
click at [1302, 263] on div "Avery Active Welcome to Primoprint. i only need to order 7 sets. How do I delet…" at bounding box center [1164, 453] width 273 height 481
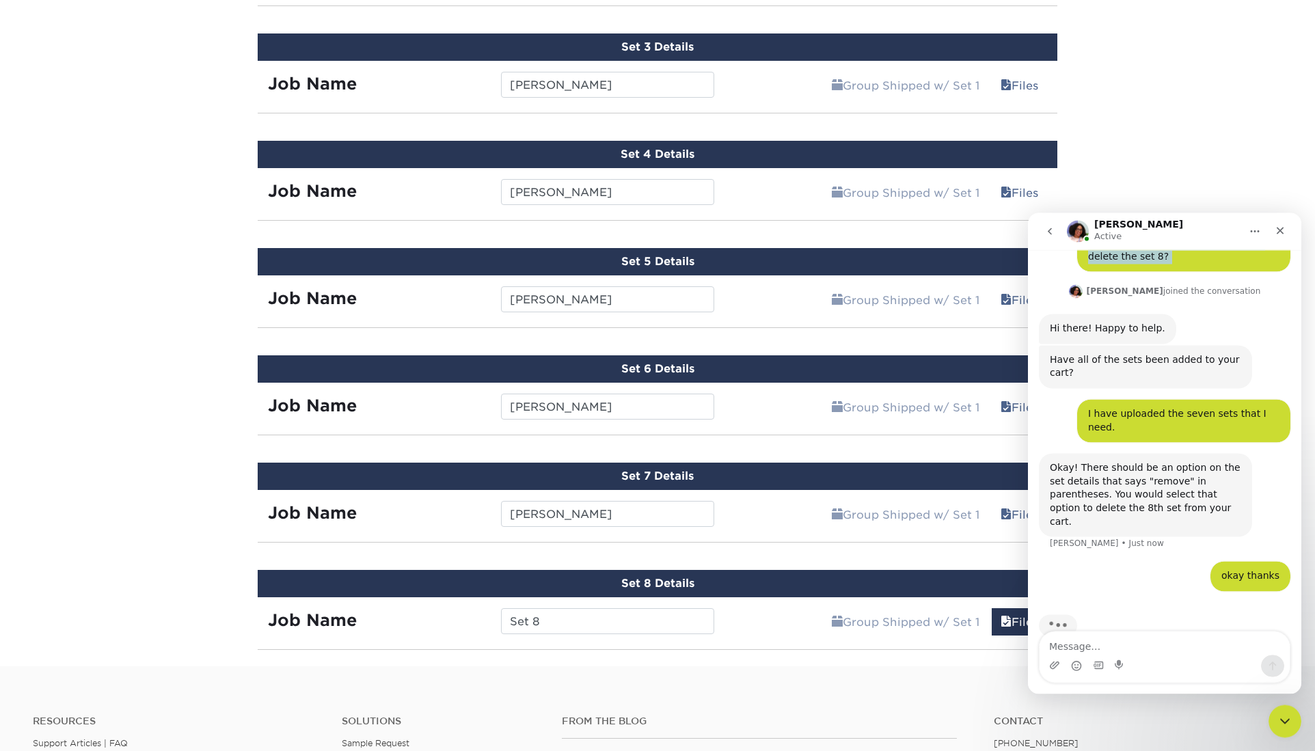
scroll to position [64, 0]
drag, startPoint x: 1209, startPoint y: 237, endPoint x: 1223, endPoint y: 245, distance: 16.9
click at [1214, 247] on nav "Avery Active" at bounding box center [1164, 231] width 273 height 37
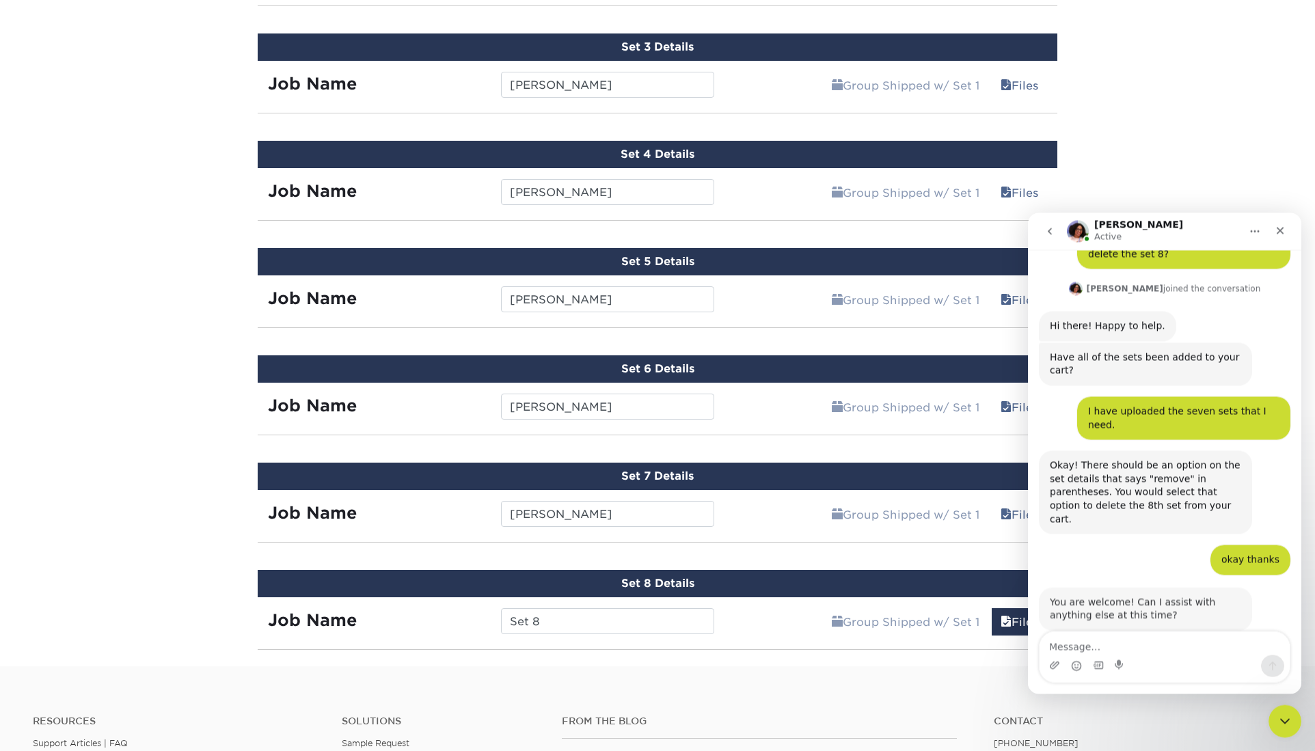
scroll to position [65, 0]
click at [1067, 650] on textarea "Message…" at bounding box center [1165, 643] width 250 height 23
type textarea "I don't think so."
drag, startPoint x: 1273, startPoint y: 669, endPoint x: 1265, endPoint y: 632, distance: 37.8
click at [1274, 668] on icon "Send a message…" at bounding box center [1273, 665] width 11 height 11
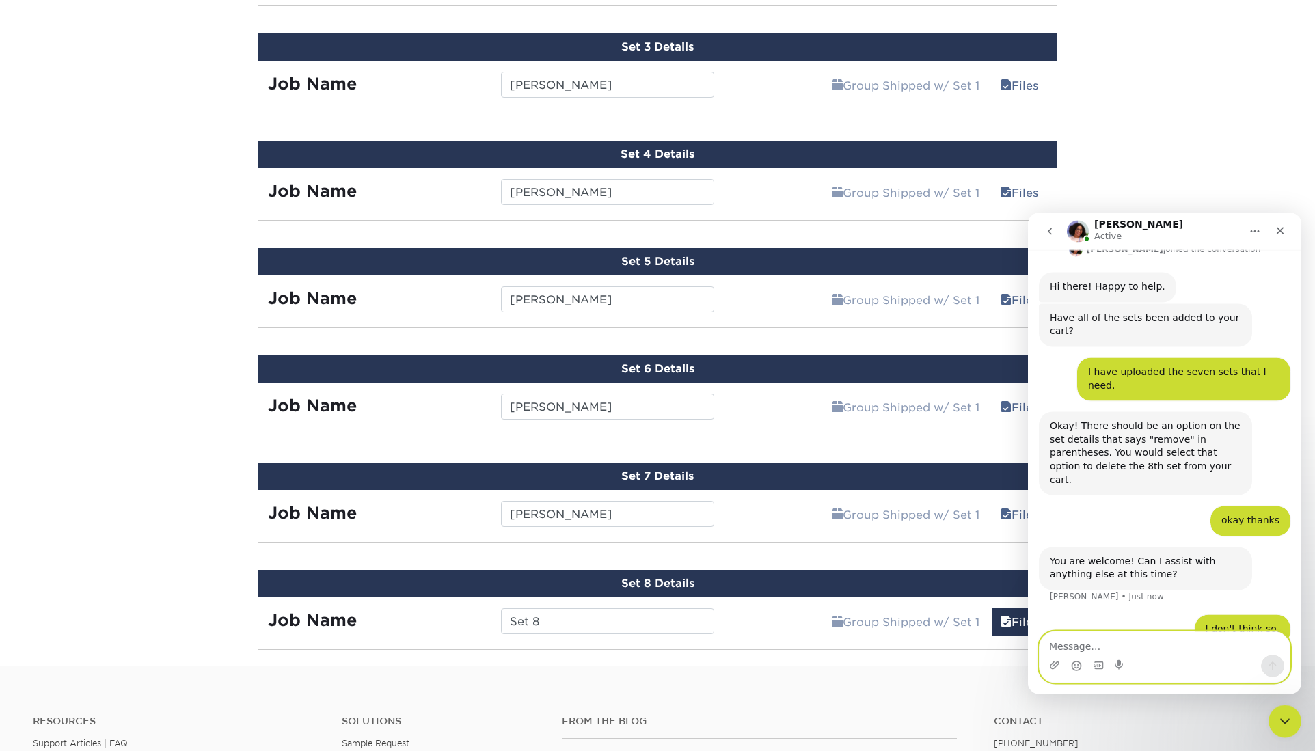
scroll to position [105, 0]
click at [1281, 230] on icon "Close" at bounding box center [1280, 230] width 11 height 11
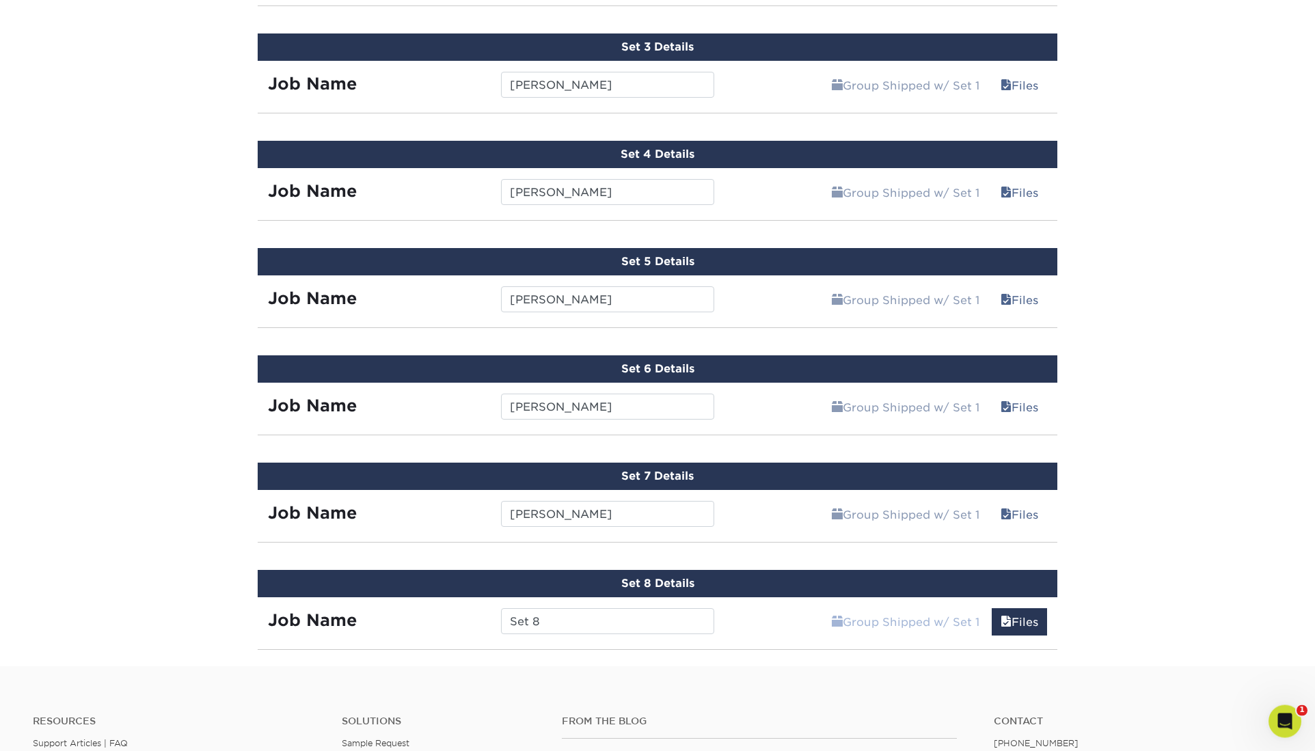
scroll to position [0, 0]
click at [1022, 609] on link "Files" at bounding box center [1019, 622] width 55 height 27
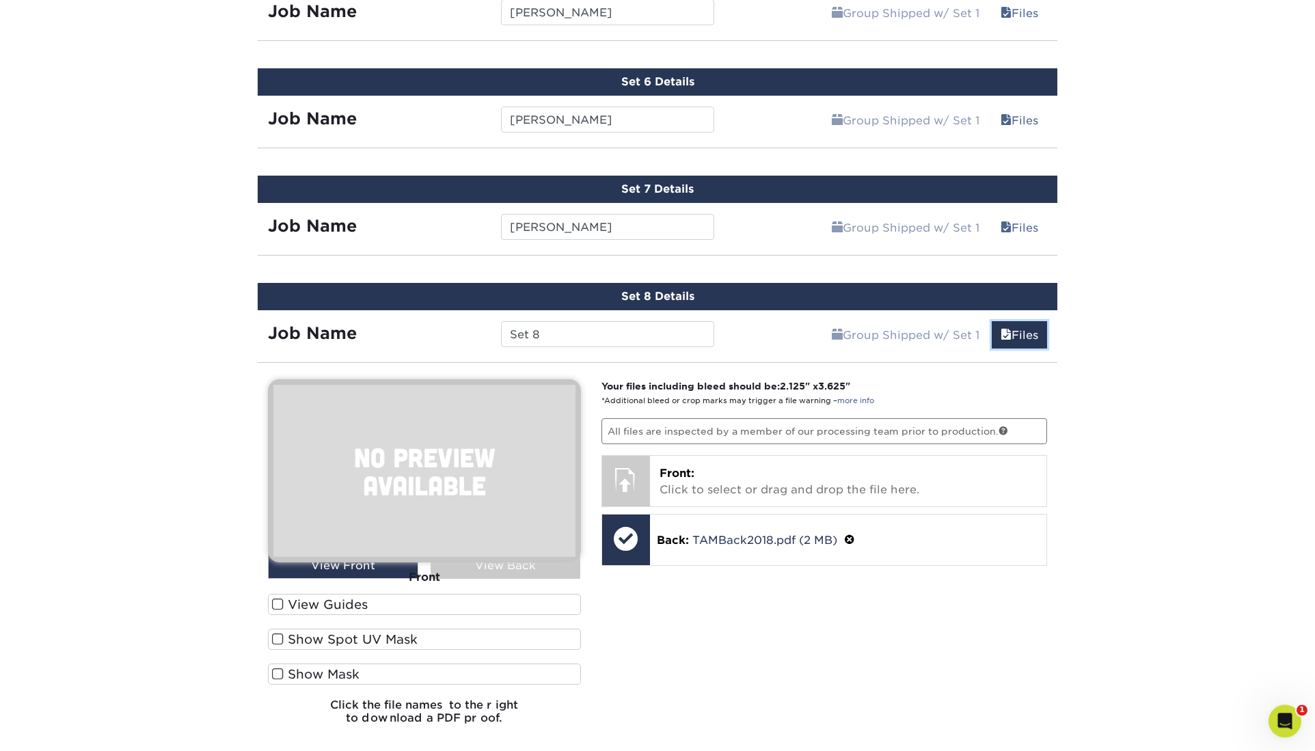
scroll to position [1380, 0]
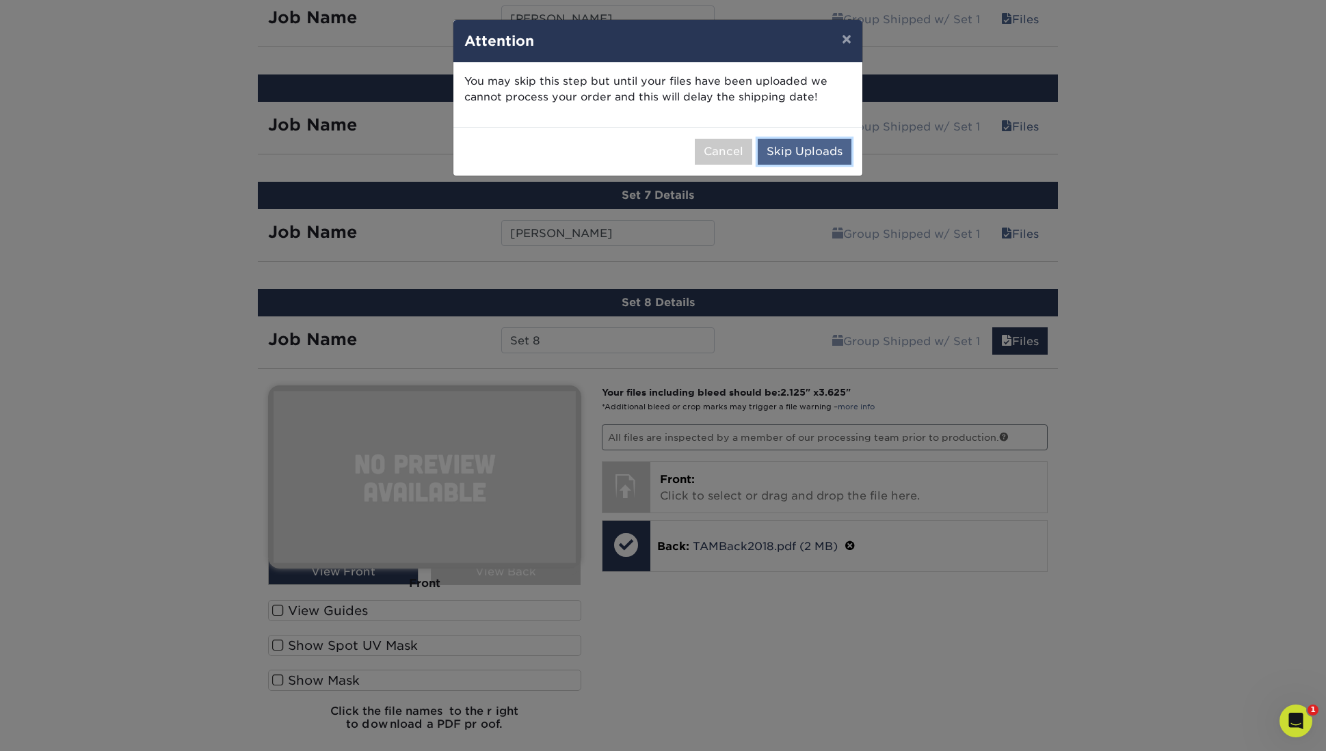
click at [793, 139] on button "Skip Uploads" at bounding box center [805, 152] width 94 height 26
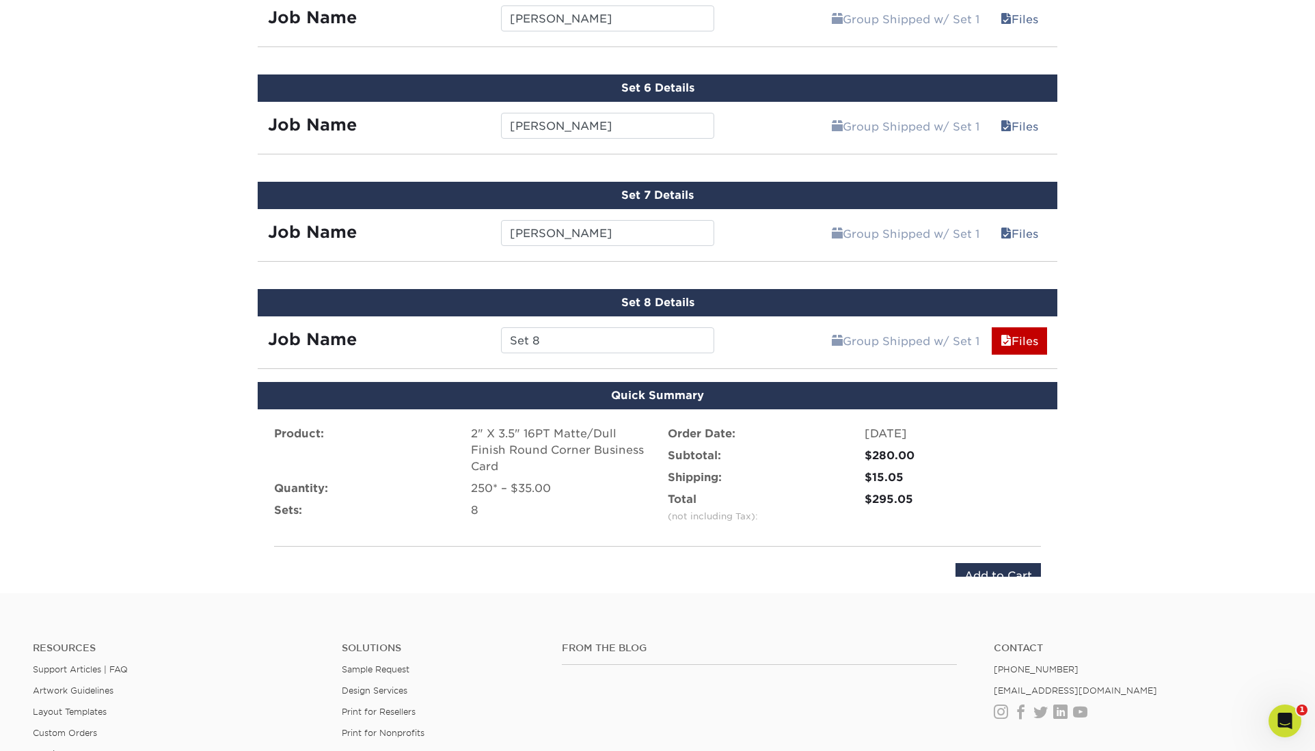
scroll to position [1355, 0]
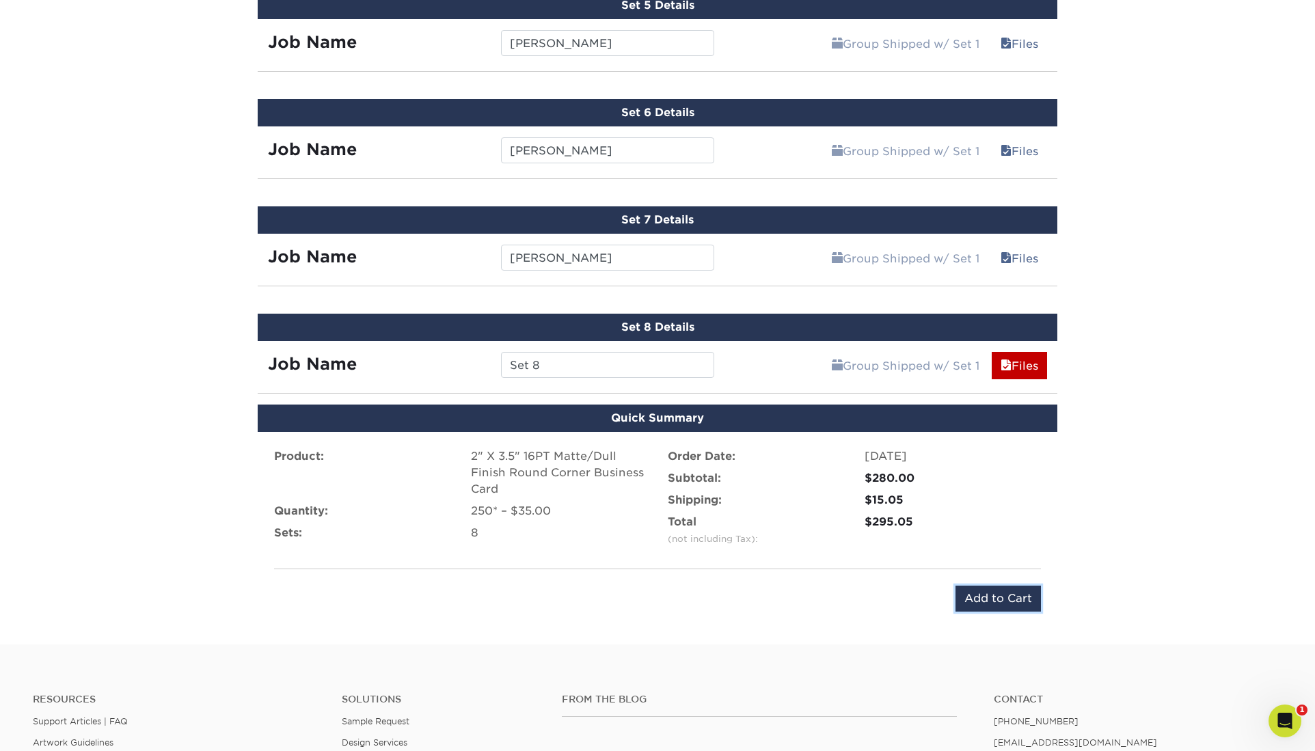
click at [997, 586] on input "Add to Cart" at bounding box center [998, 599] width 85 height 26
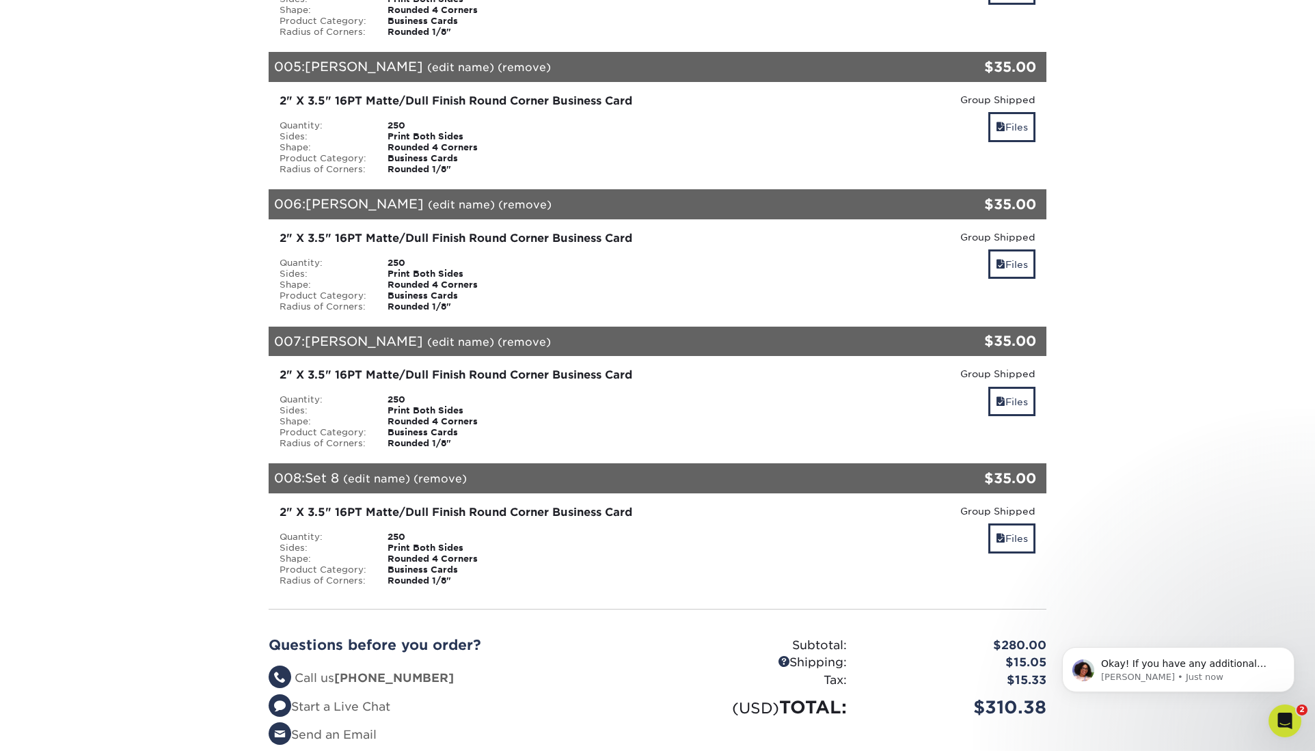
click at [418, 472] on link "(remove)" at bounding box center [440, 478] width 53 height 13
drag, startPoint x: 637, startPoint y: 327, endPoint x: 648, endPoint y: 335, distance: 14.2
click at [684, 472] on link "Yes" at bounding box center [693, 478] width 19 height 13
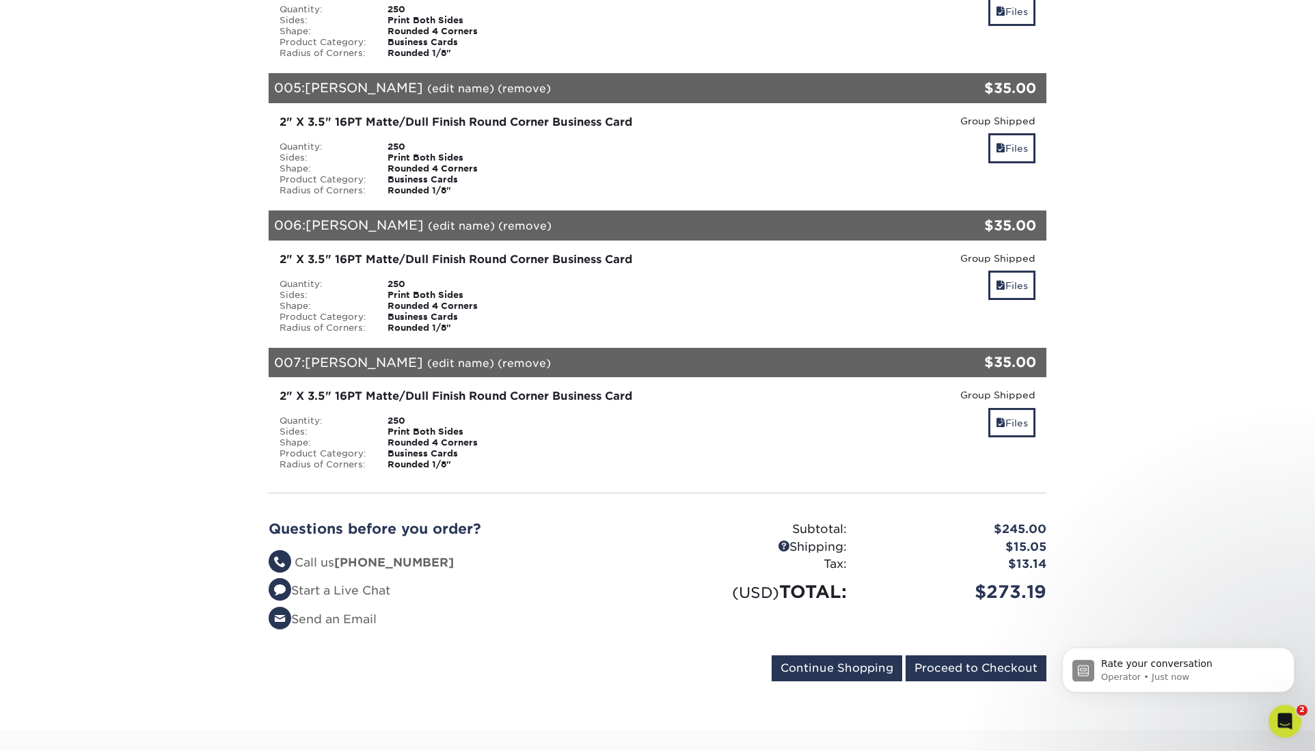
scroll to position [724, 0]
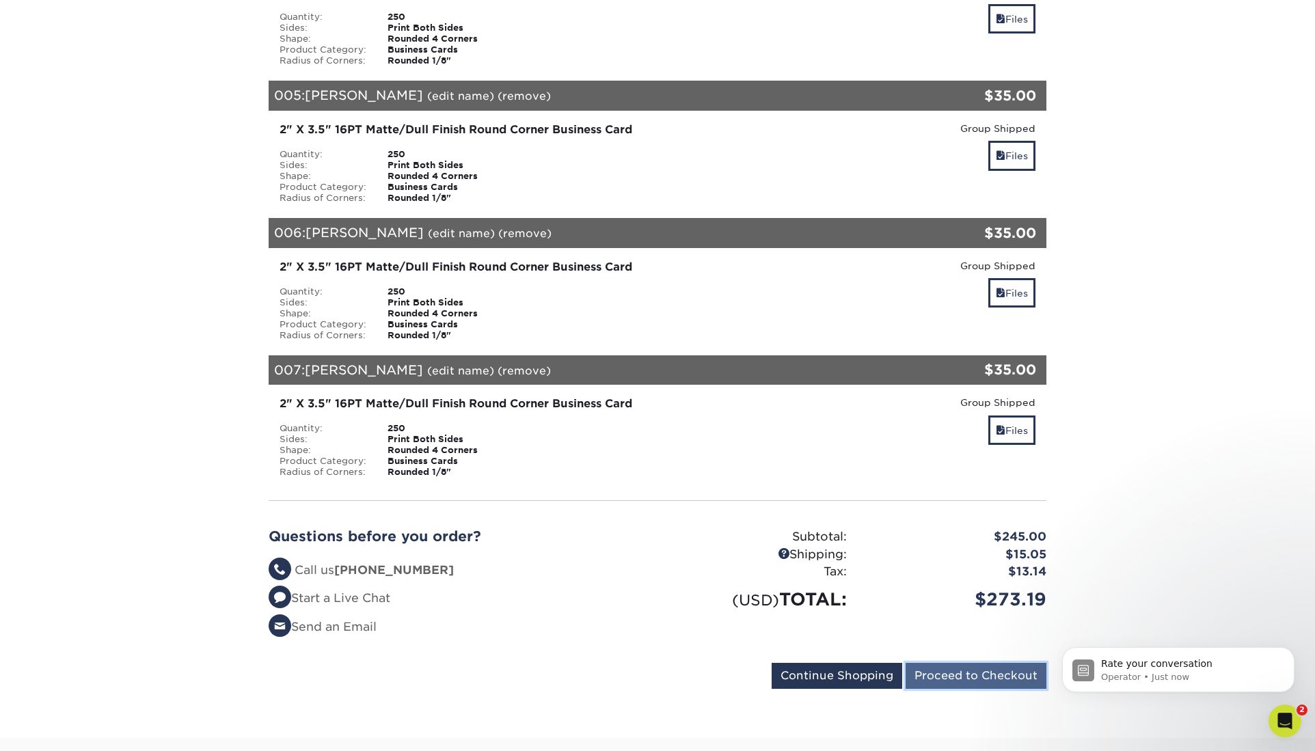
click at [976, 663] on input "Proceed to Checkout" at bounding box center [976, 676] width 141 height 26
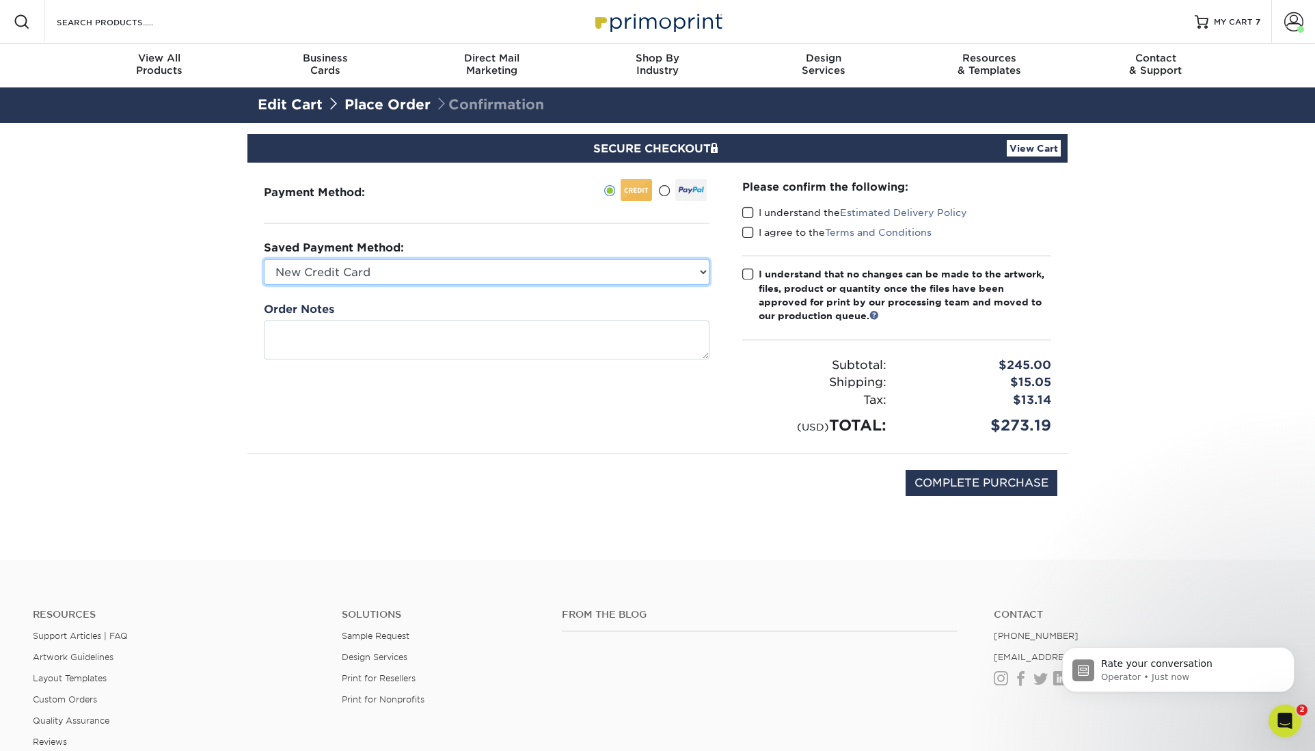
click option "New Credit Card" at bounding box center [0, 0] width 0 height 0
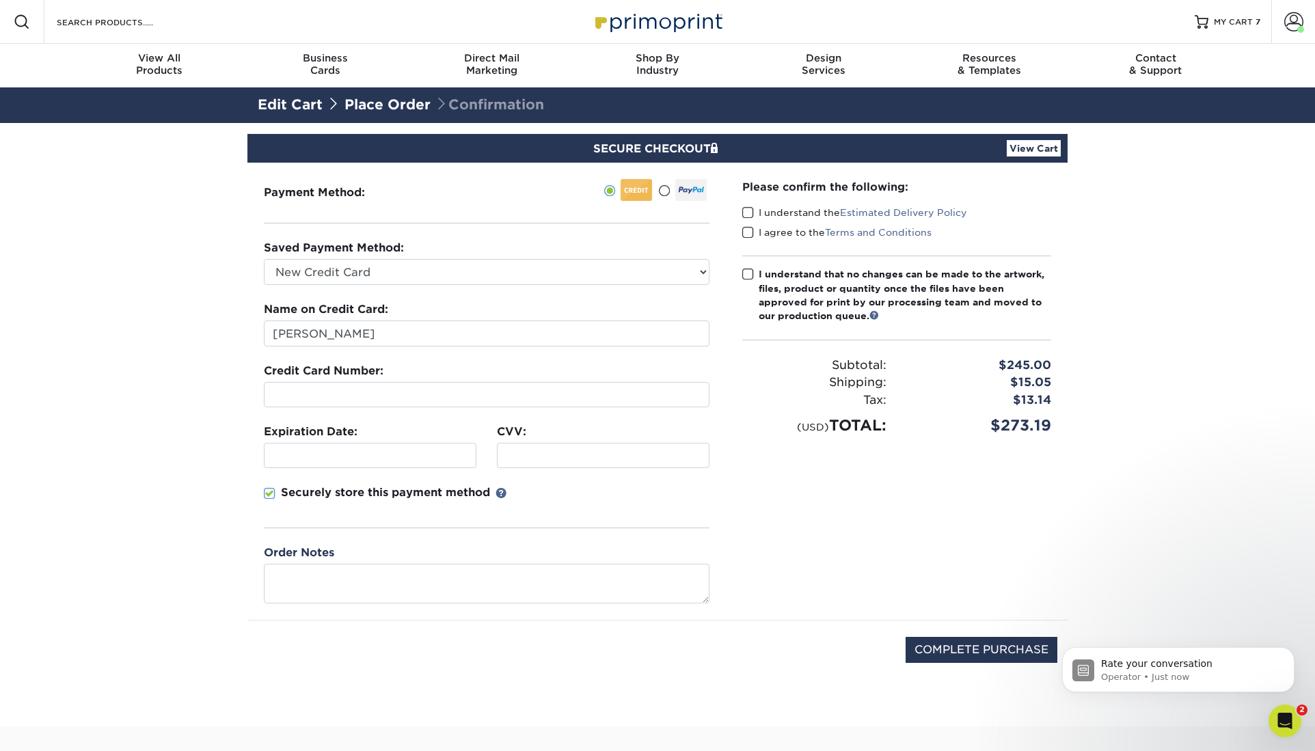
click at [646, 179] on div at bounding box center [636, 190] width 31 height 22
select select "75810"
click option "Visa - XXXX9588" at bounding box center [0, 0] width 0 height 0
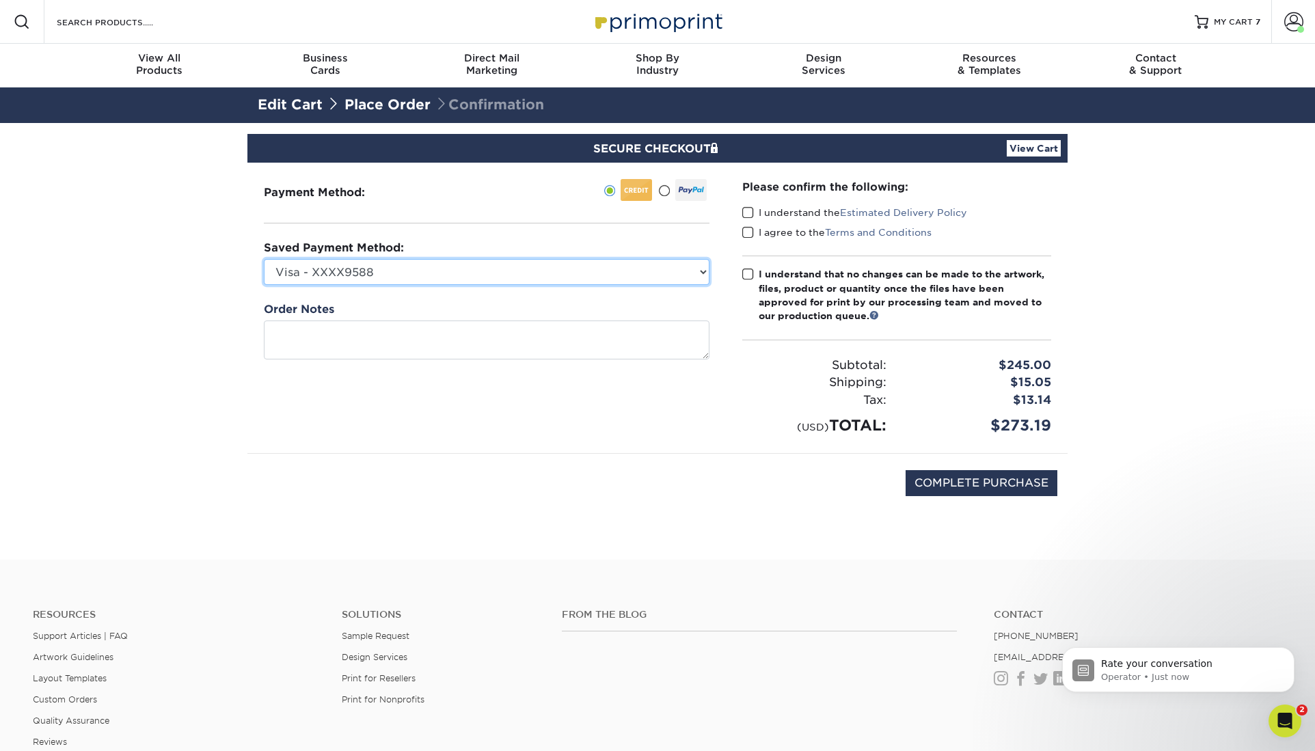
click option "Visa - XXXX9588" at bounding box center [0, 0] width 0 height 0
select select
click option "New Credit Card" at bounding box center [0, 0] width 0 height 0
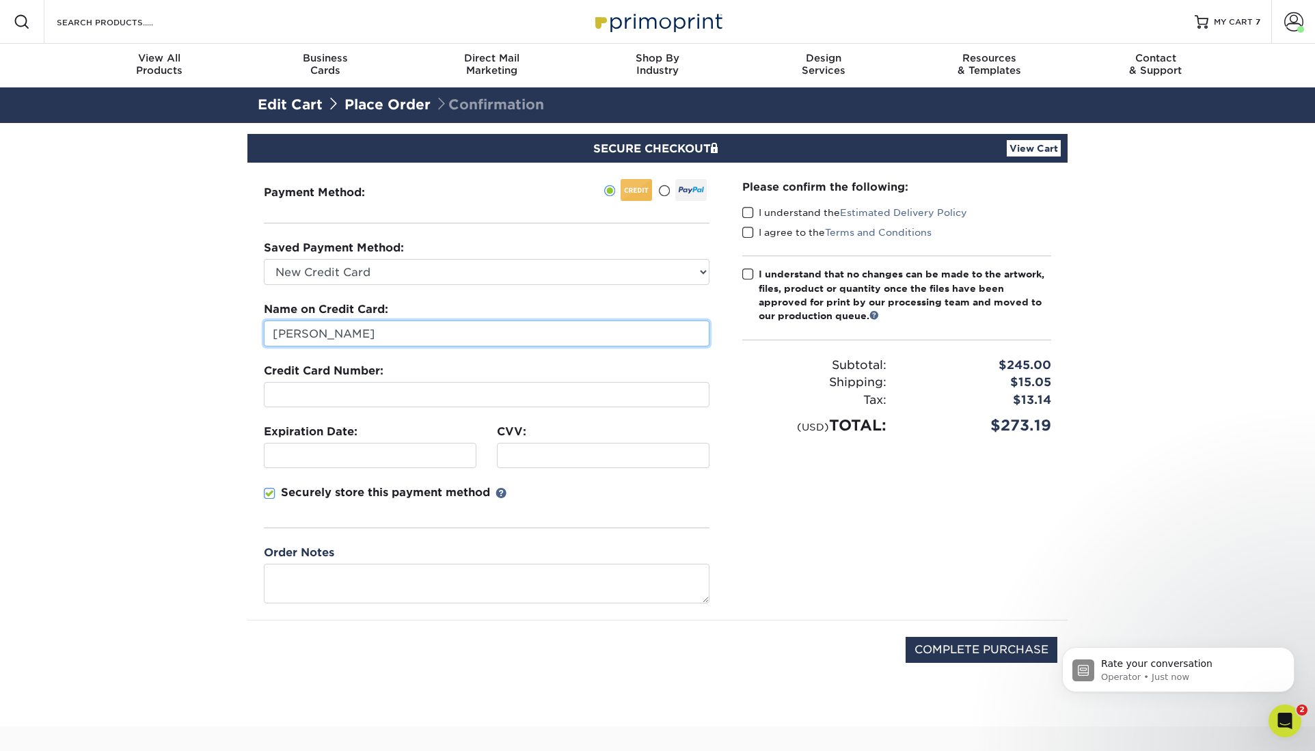
drag, startPoint x: 356, startPoint y: 295, endPoint x: 256, endPoint y: 263, distance: 105.3
click at [245, 292] on section "SECURE CHECKOUT View Cart Payment Method: Saved Payment Method:" at bounding box center [657, 425] width 1315 height 604
drag, startPoint x: 325, startPoint y: 295, endPoint x: 232, endPoint y: 263, distance: 98.4
click at [264, 321] on input "[PERSON_NAME]" at bounding box center [487, 334] width 446 height 26
type input "Scott Steidinger"
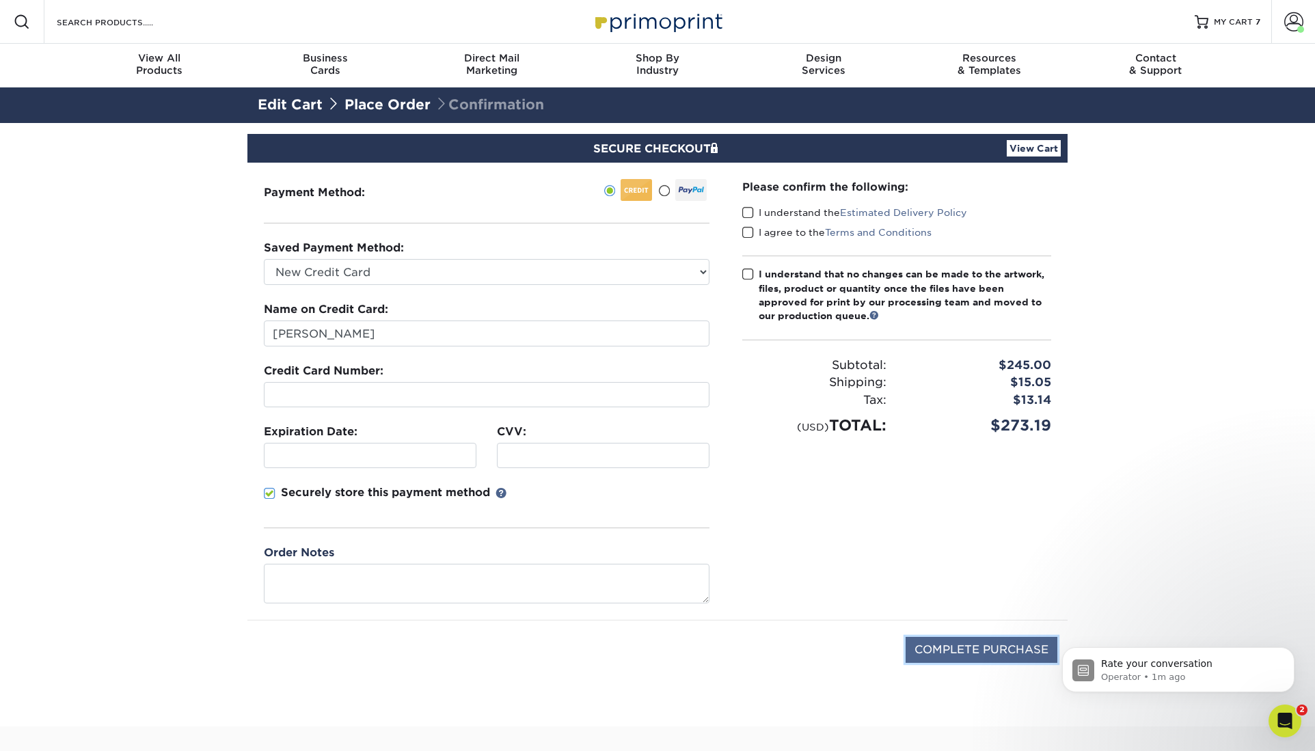
click at [978, 637] on input "COMPLETE PURCHASE" at bounding box center [982, 650] width 152 height 26
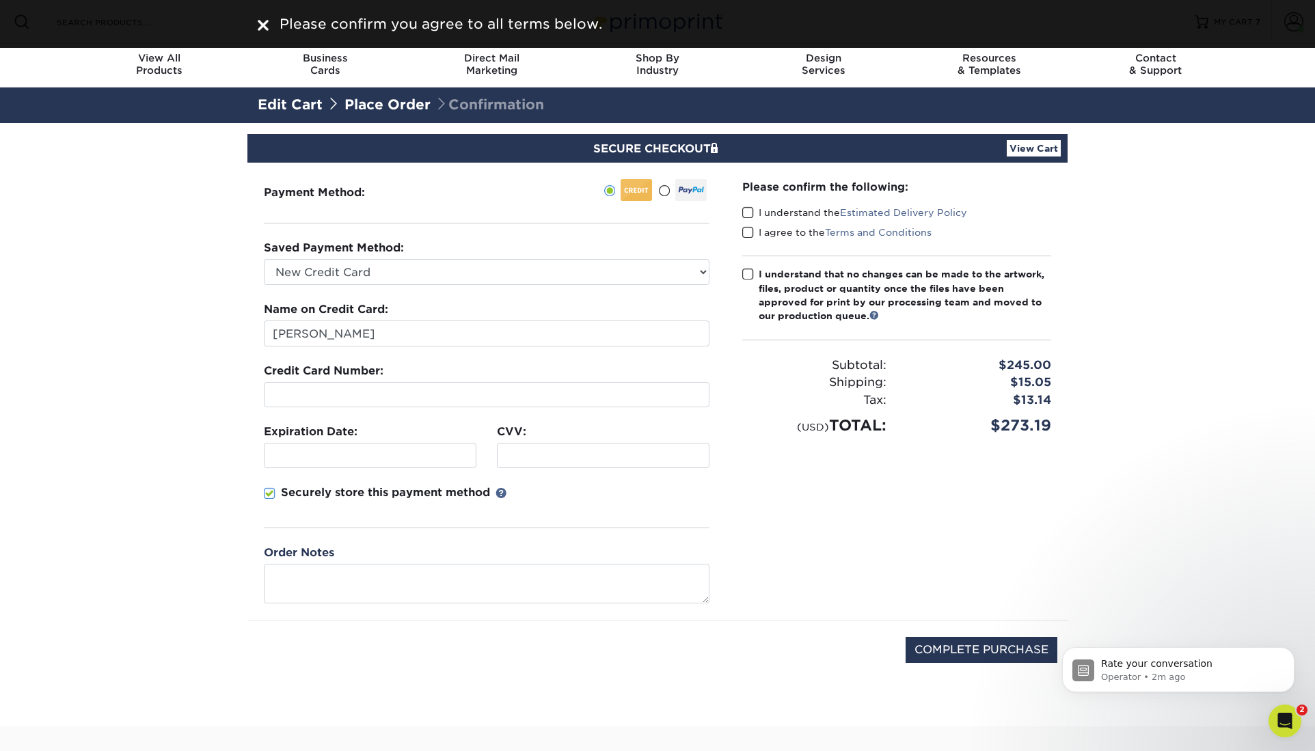
click at [748, 206] on span at bounding box center [749, 212] width 12 height 13
click at [0, 0] on input "I understand the Estimated Delivery Policy" at bounding box center [0, 0] width 0 height 0
click at [747, 226] on span at bounding box center [749, 232] width 12 height 13
click at [0, 0] on input "I agree to the Terms and Conditions" at bounding box center [0, 0] width 0 height 0
drag, startPoint x: 745, startPoint y: 243, endPoint x: 751, endPoint y: 250, distance: 8.8
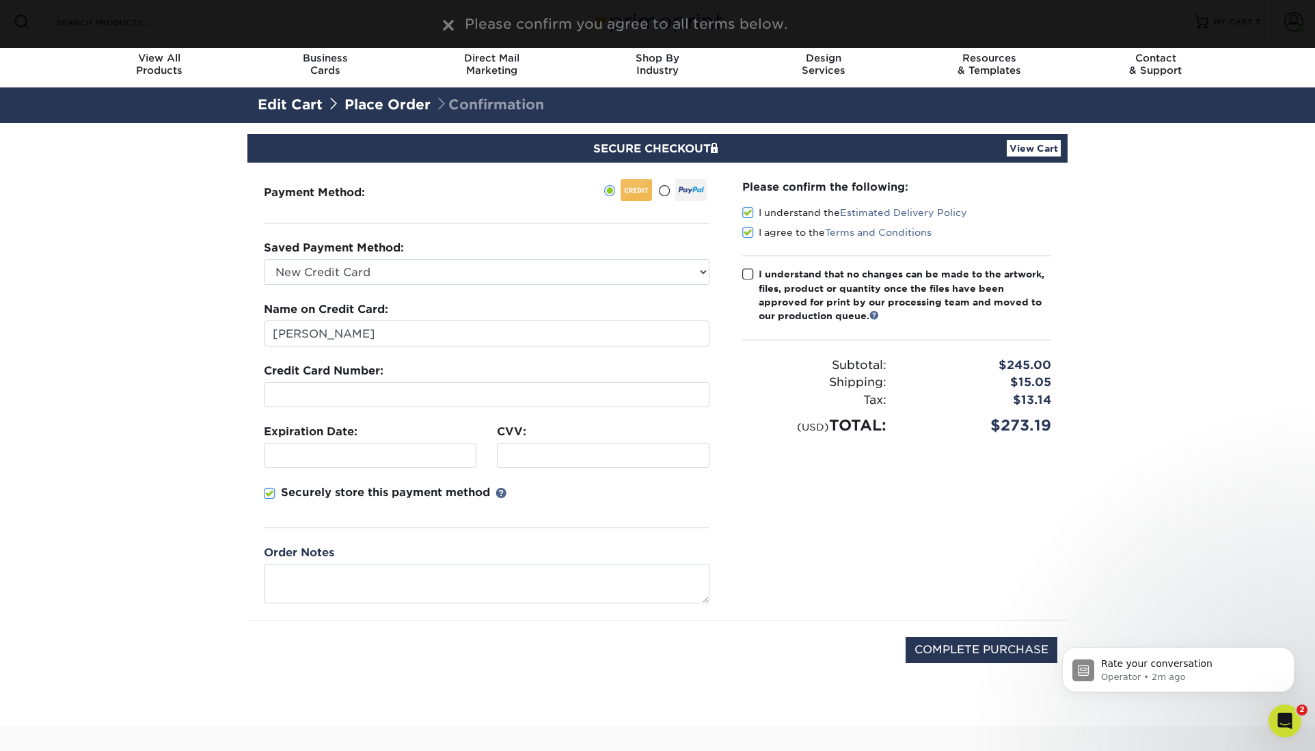
click at [749, 268] on span at bounding box center [749, 274] width 12 height 13
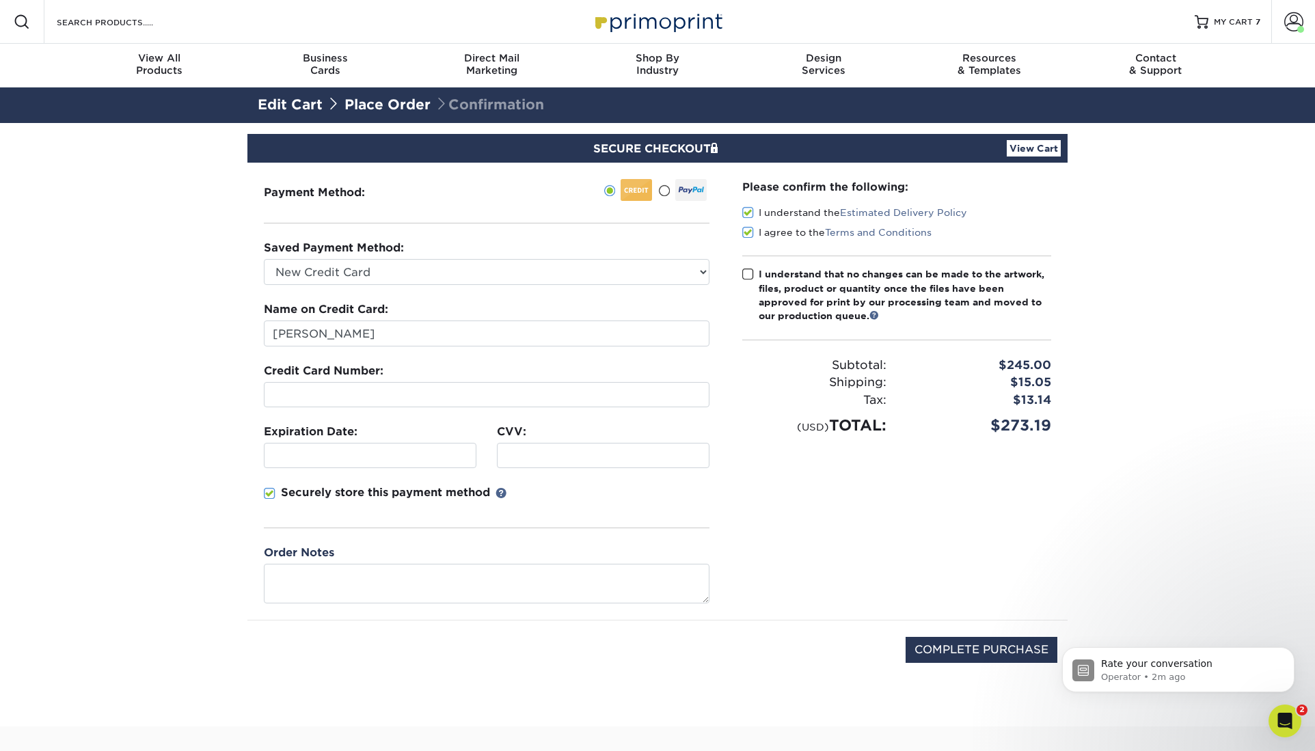
click at [749, 268] on span at bounding box center [749, 274] width 12 height 13
click at [746, 268] on span at bounding box center [749, 274] width 12 height 13
click at [0, 0] on input "I understand that no changes can be made to the artwork, files, product or quan…" at bounding box center [0, 0] width 0 height 0
drag, startPoint x: 971, startPoint y: 579, endPoint x: 972, endPoint y: 587, distance: 8.3
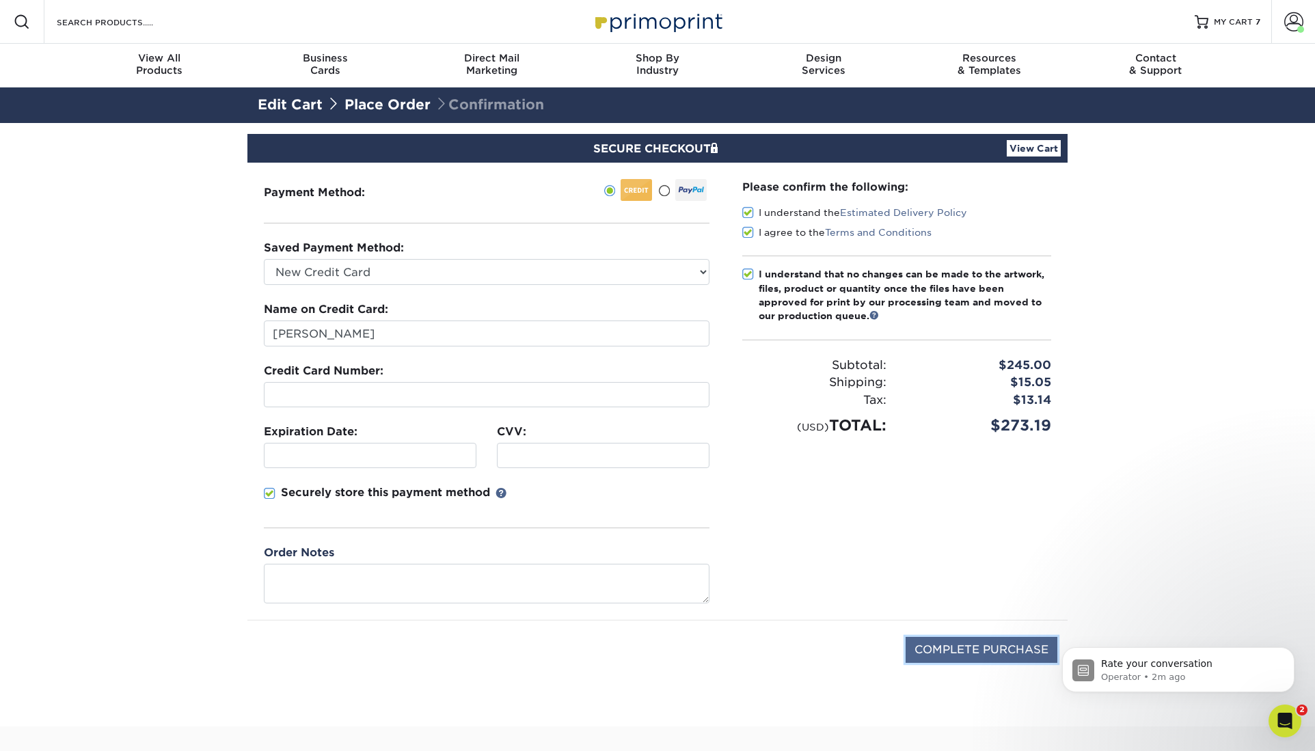
click at [971, 637] on input "COMPLETE PURCHASE" at bounding box center [982, 650] width 152 height 26
type input "PROCESSING, PLEASE WAIT..."
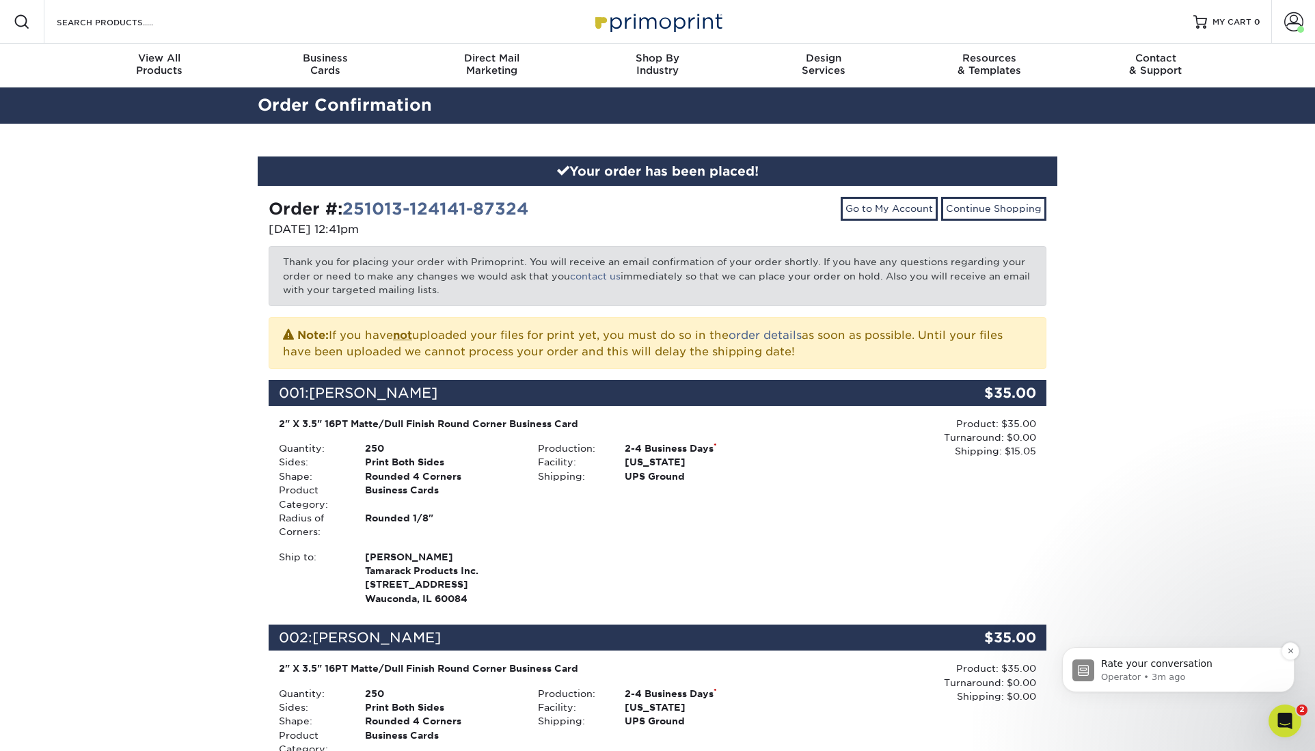
click at [1157, 673] on p "Operator • 3m ago" at bounding box center [1189, 677] width 176 height 12
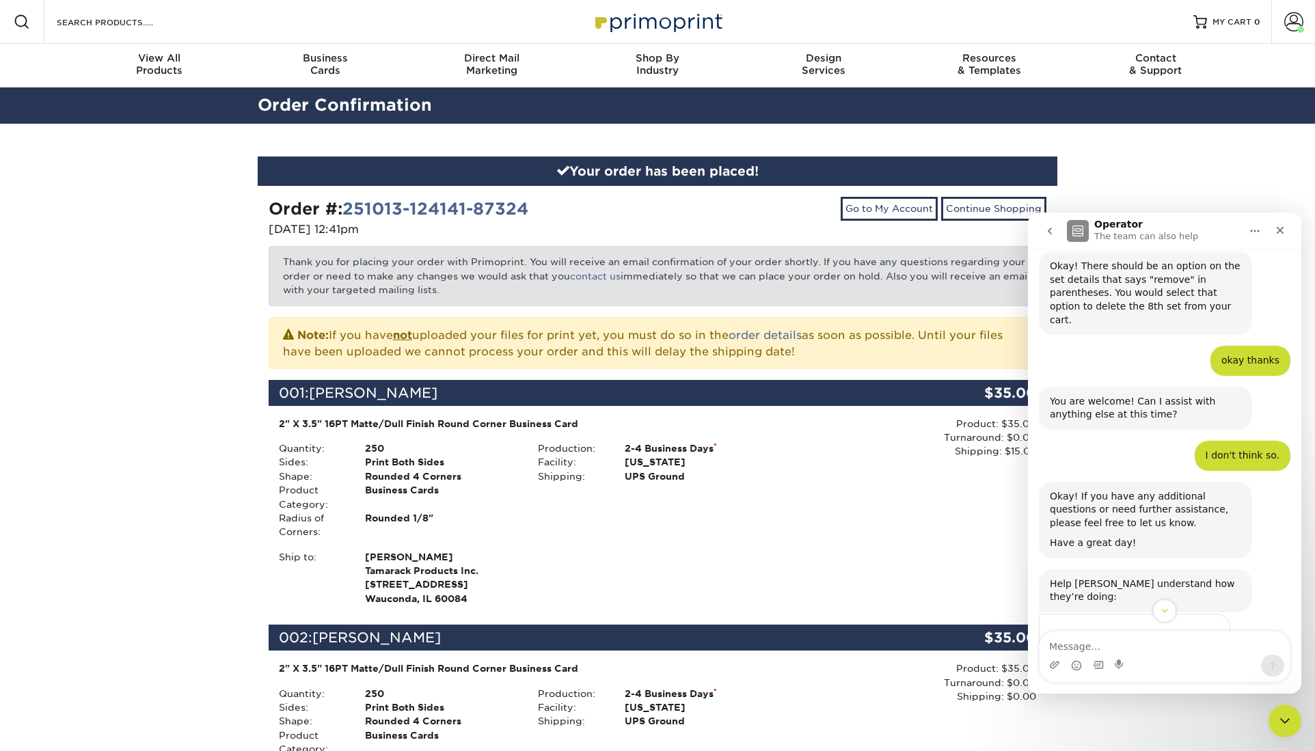
scroll to position [302, 0]
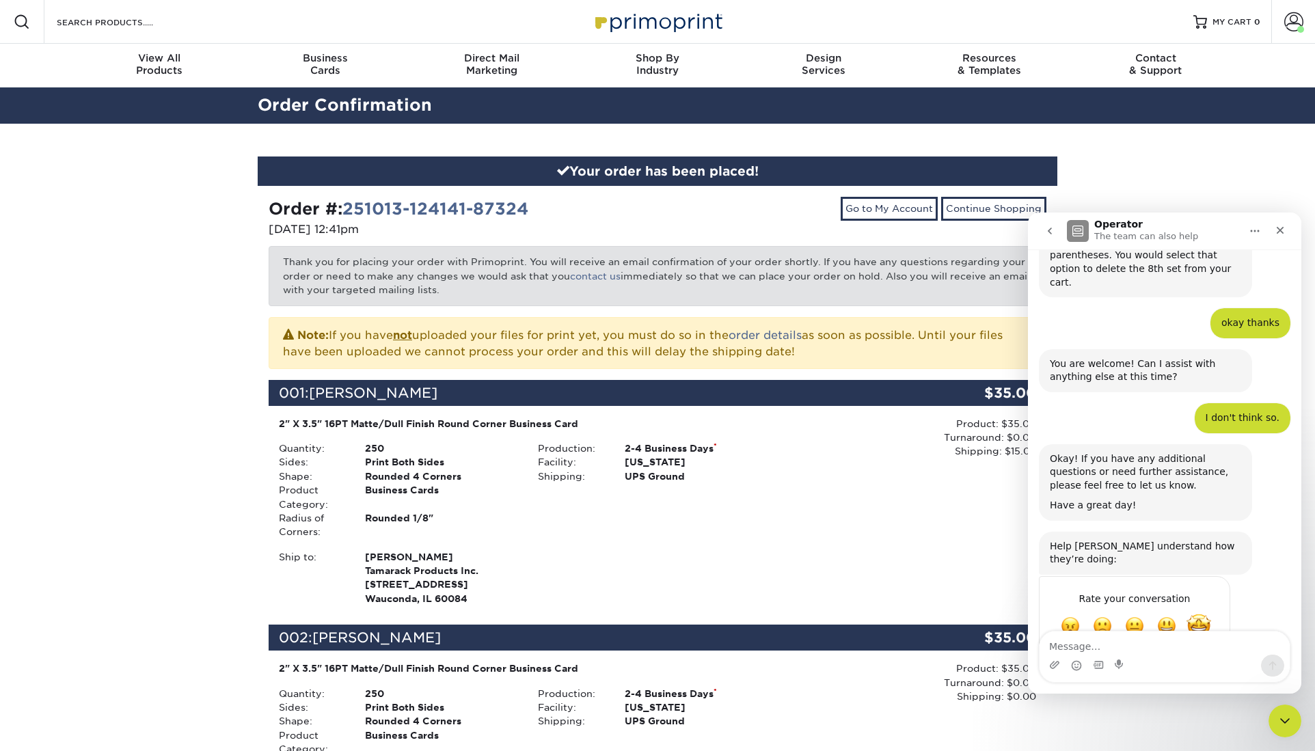
click at [1200, 614] on span "Amazing" at bounding box center [1199, 626] width 25 height 25
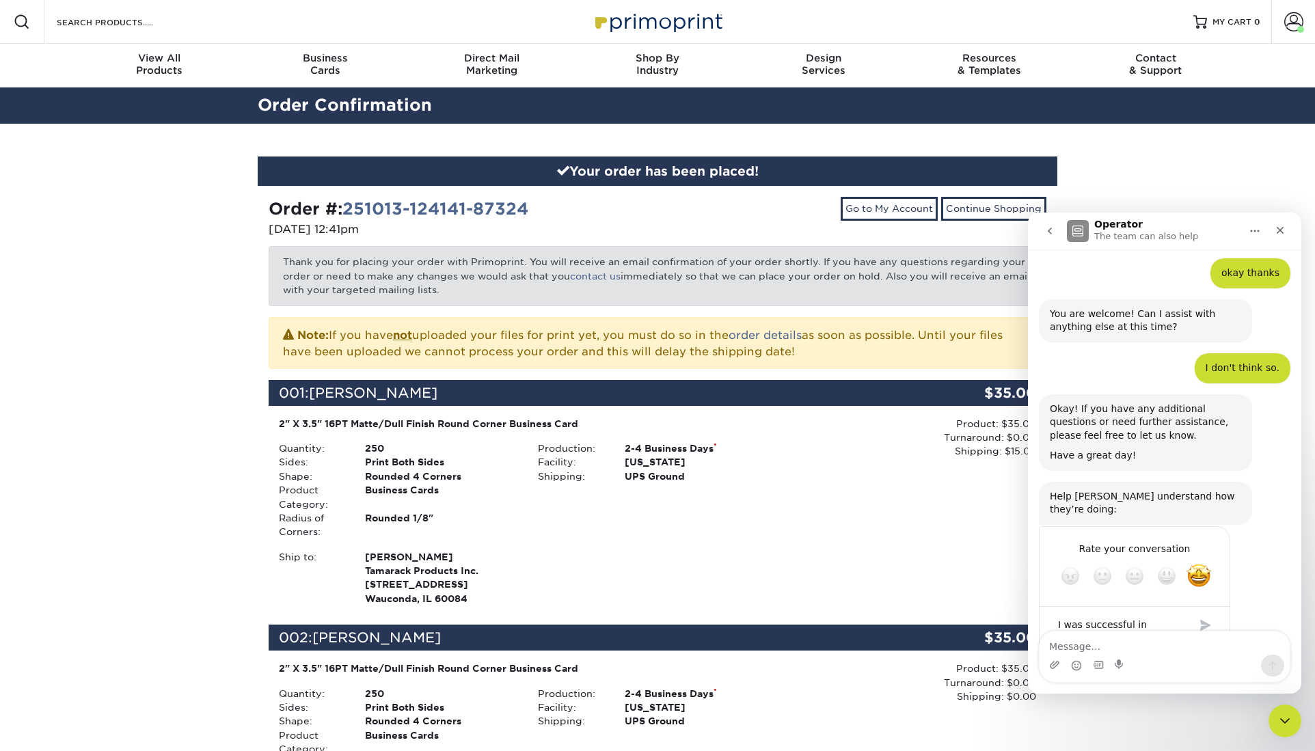
scroll to position [365, 0]
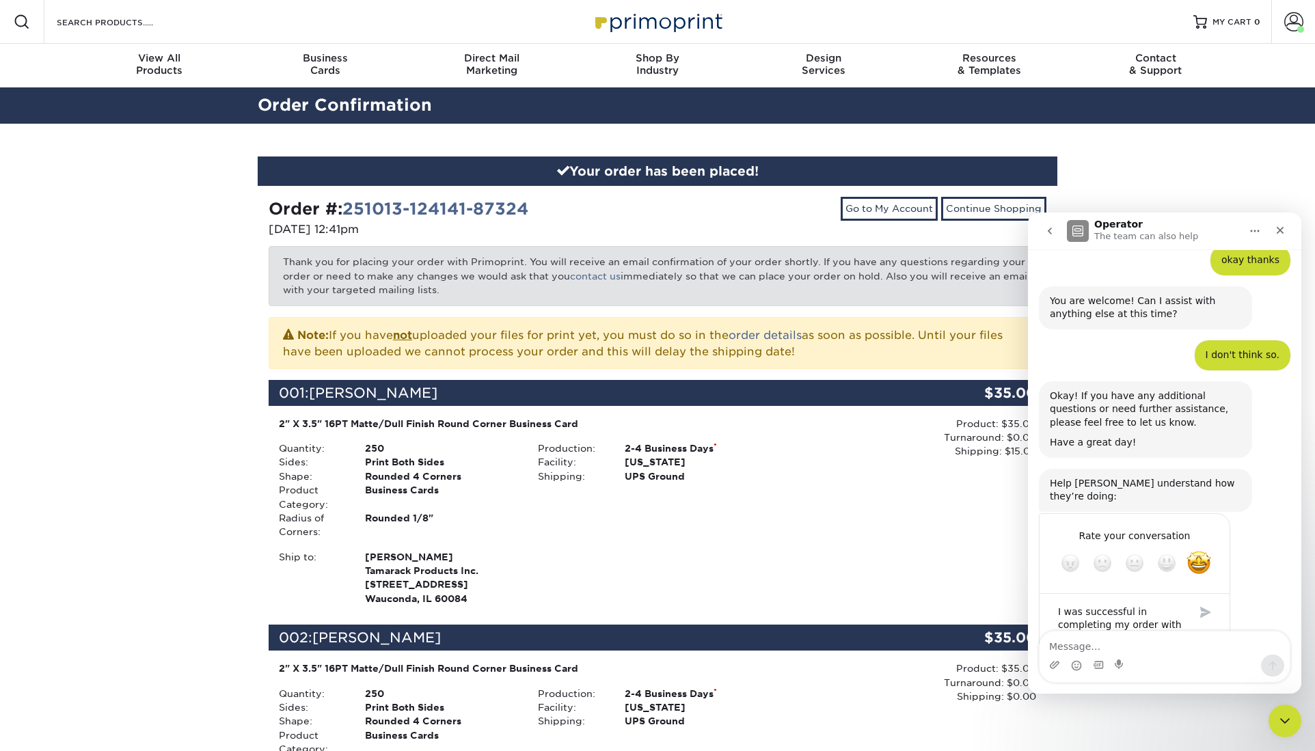
type textarea "I was successful in completing my order with the help of [PERSON_NAME]."
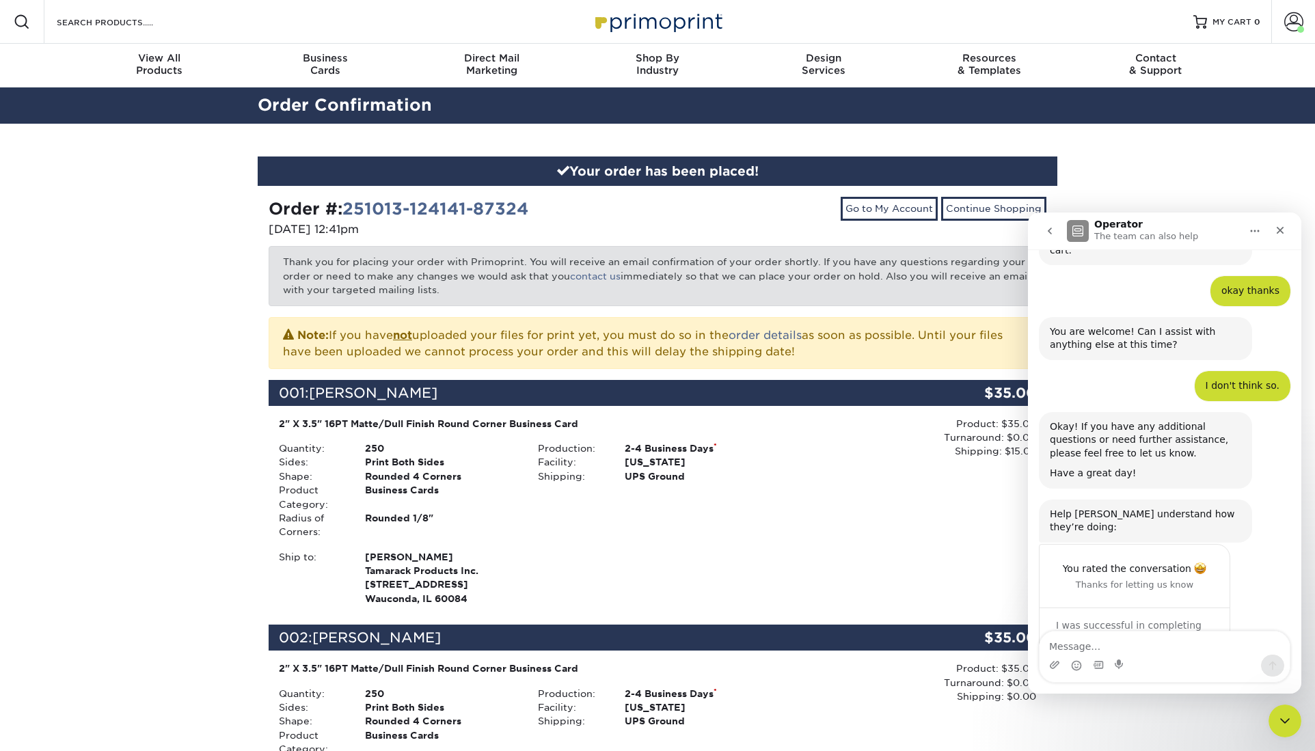
scroll to position [319, 0]
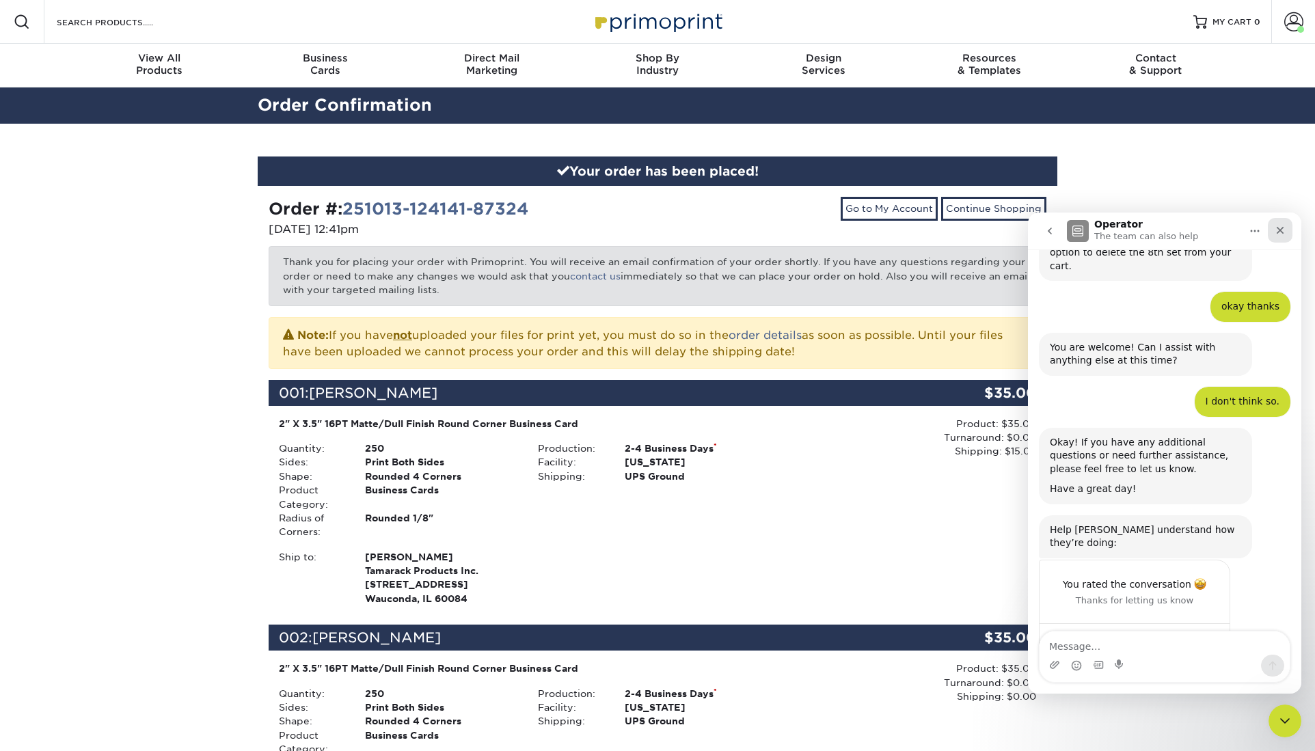
click at [1281, 230] on icon "Close" at bounding box center [1281, 231] width 8 height 8
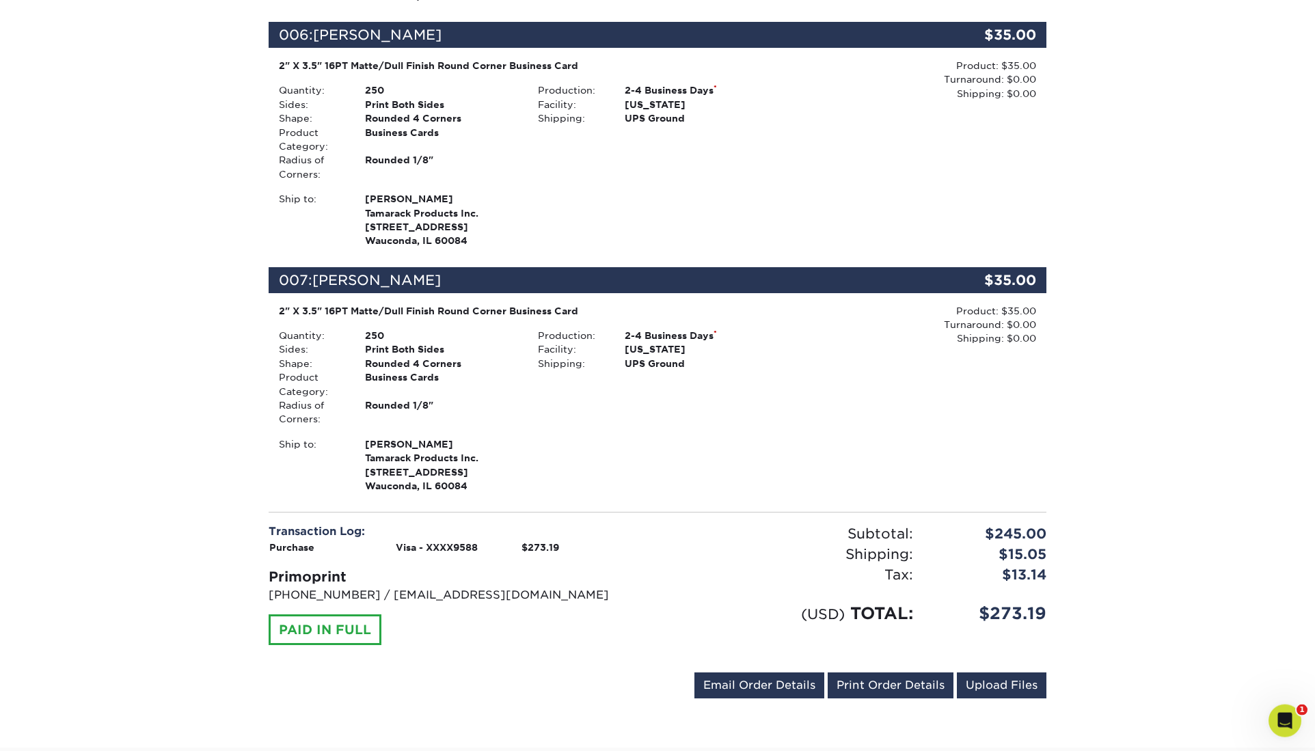
scroll to position [1597, 0]
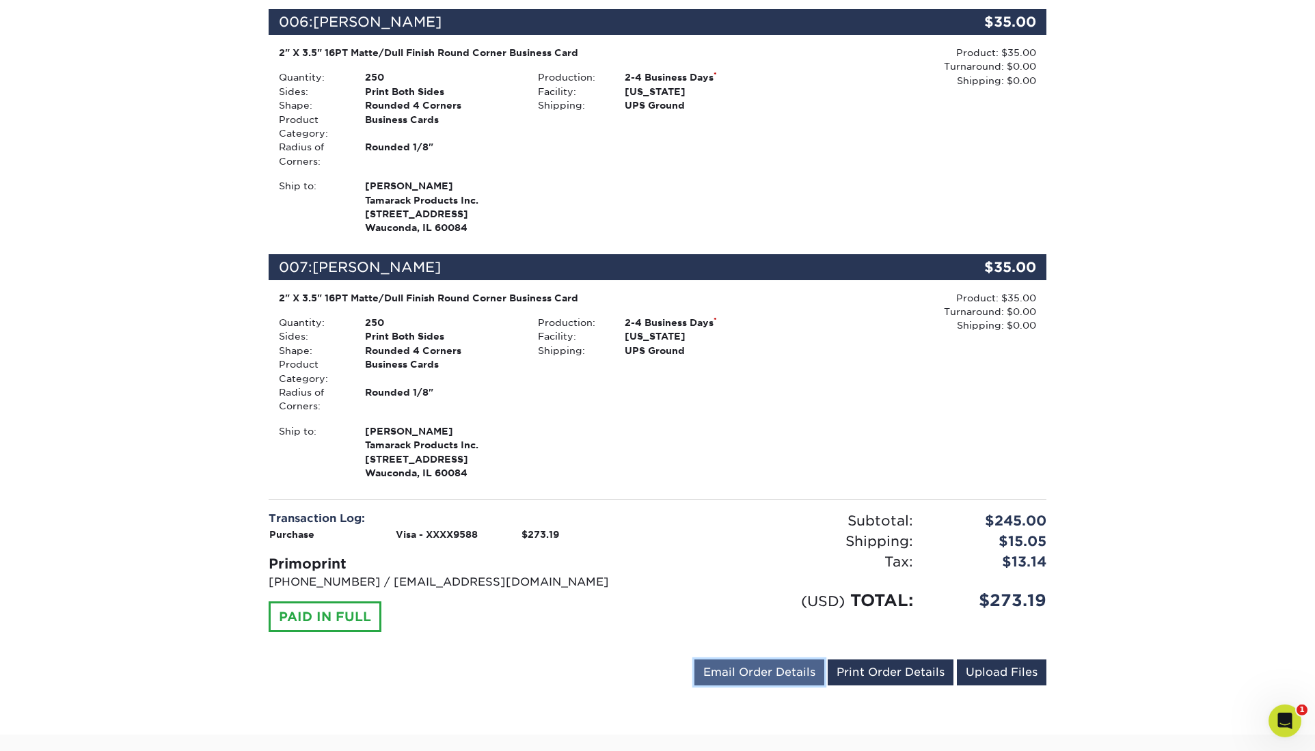
click at [789, 660] on link "Email Order Details" at bounding box center [760, 673] width 130 height 26
click at [825, 660] on button "Send" at bounding box center [806, 672] width 38 height 25
